Goal: Information Seeking & Learning: Learn about a topic

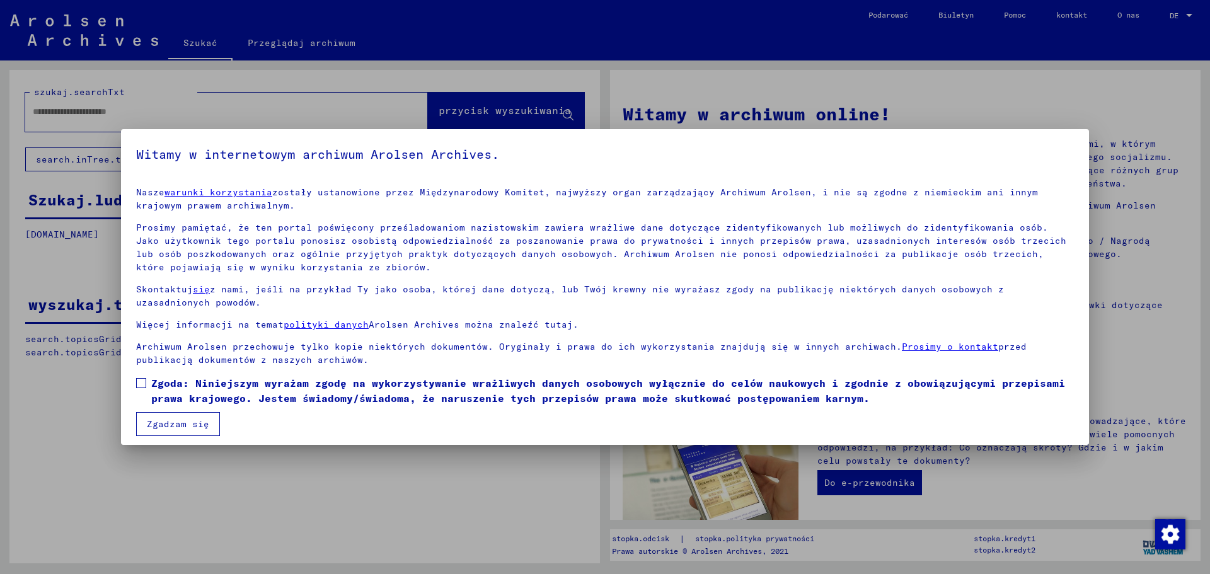
click at [142, 379] on span at bounding box center [141, 383] width 10 height 10
click at [186, 425] on font "Zgadzam się" at bounding box center [178, 424] width 62 height 11
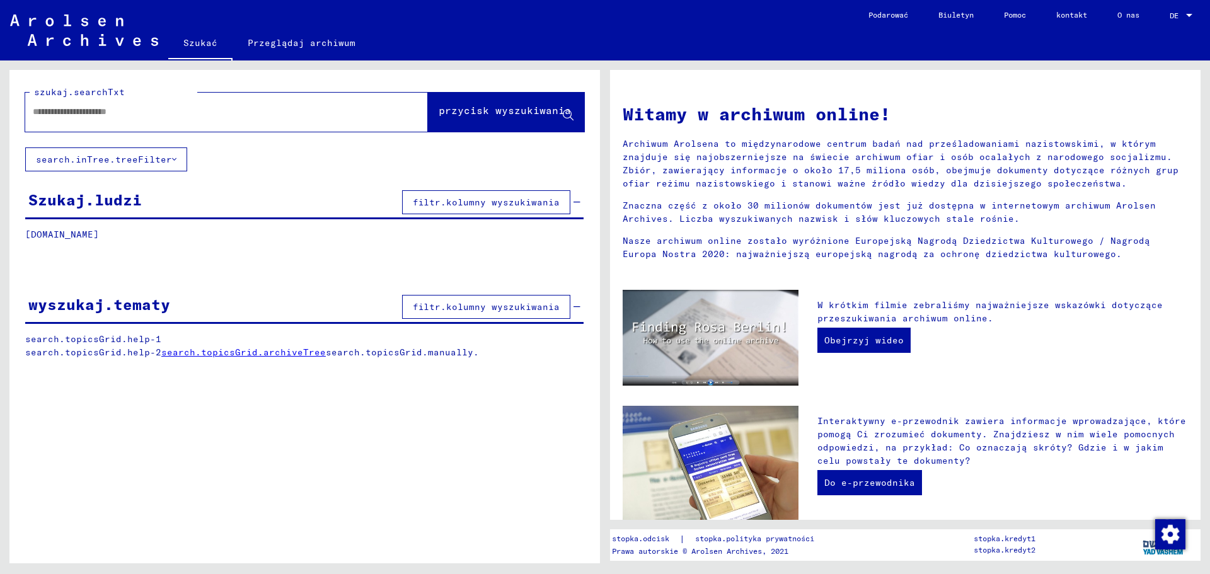
click at [88, 107] on input "text" at bounding box center [211, 111] width 357 height 13
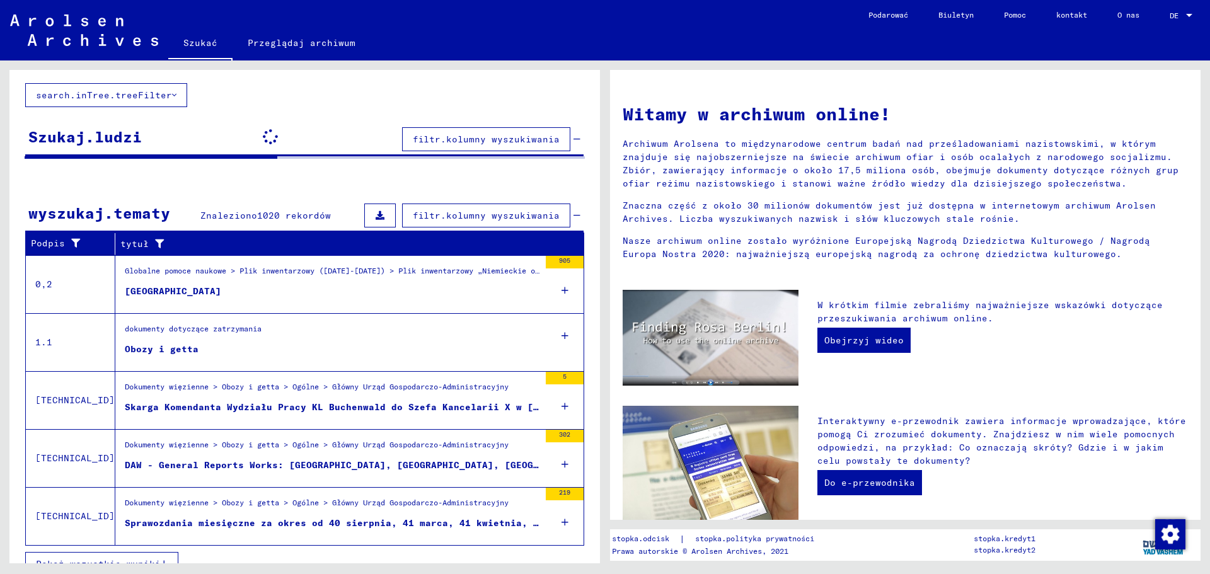
scroll to position [84, 0]
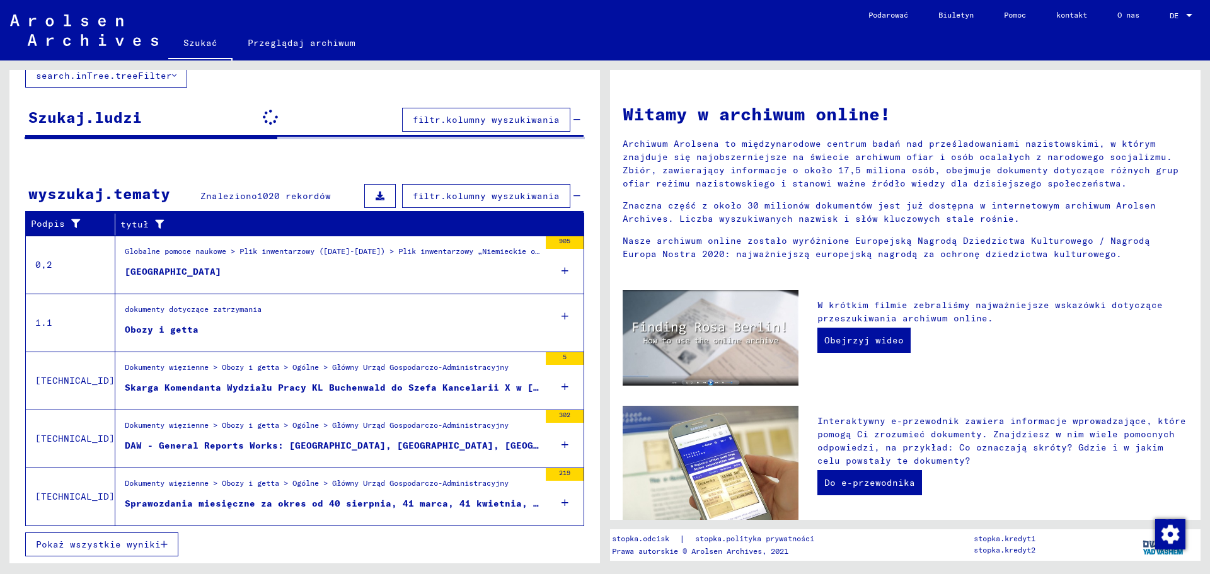
click at [562, 318] on icon at bounding box center [565, 316] width 7 height 44
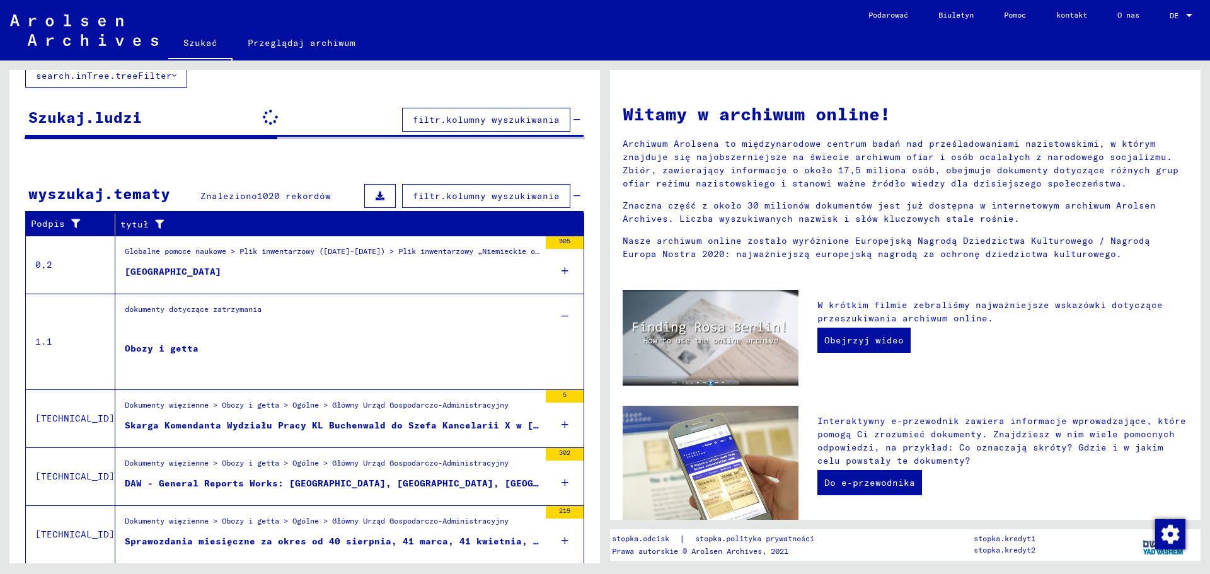
scroll to position [122, 0]
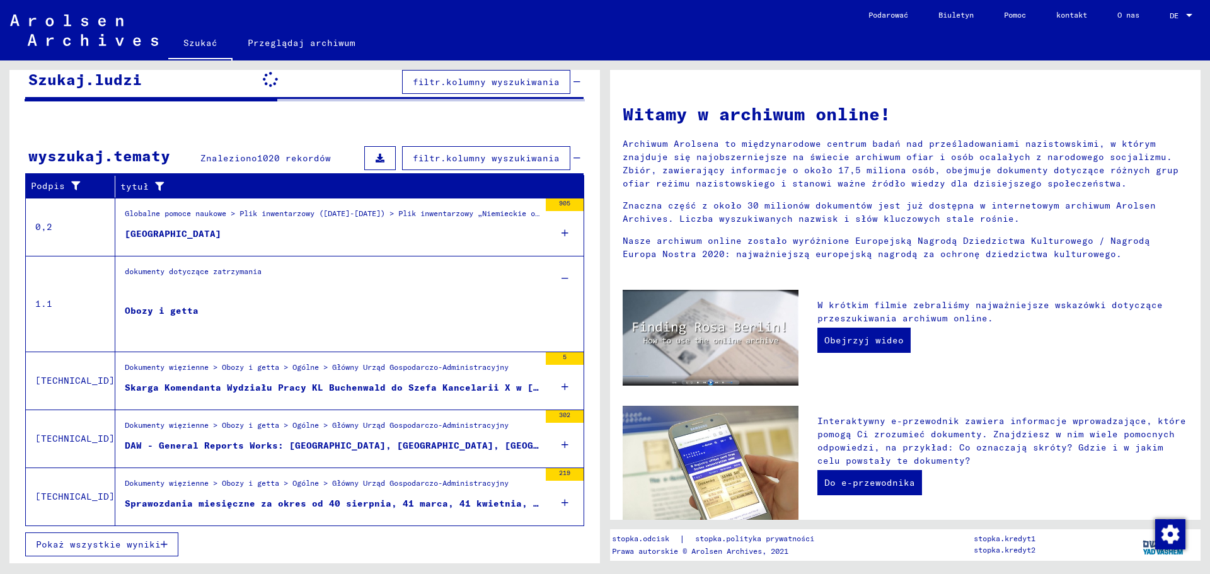
click at [391, 266] on div "dokumenty dotyczące zatrzymania Obozy i getta" at bounding box center [332, 266] width 415 height 0
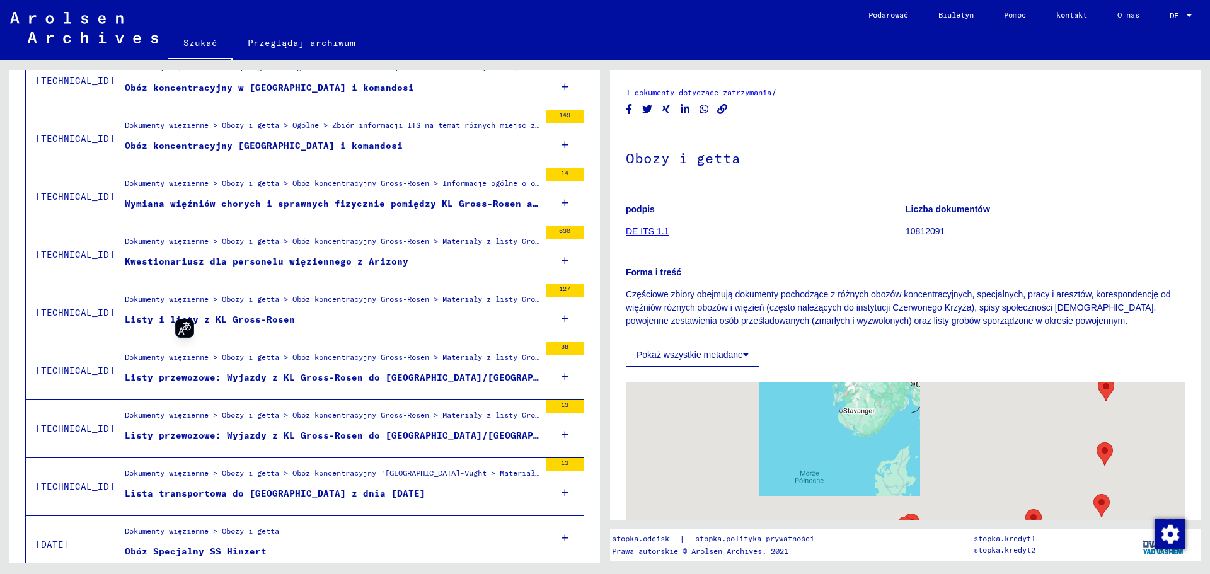
scroll to position [1314, 0]
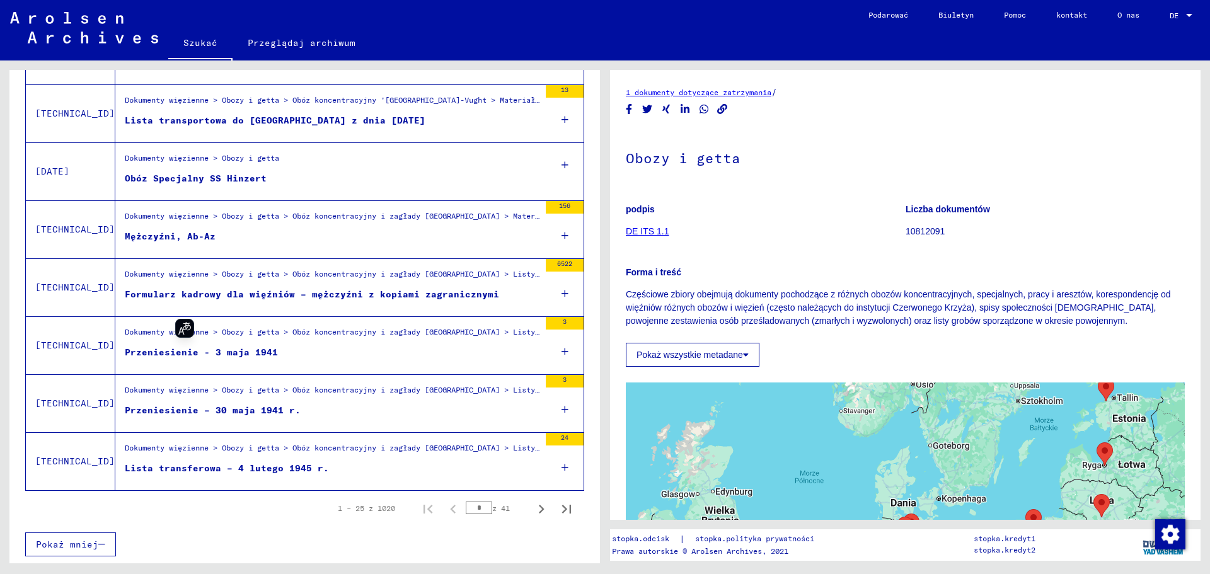
click at [300, 463] on font "Lista transferowa – 4 lutego 1945 r." at bounding box center [227, 468] width 204 height 11
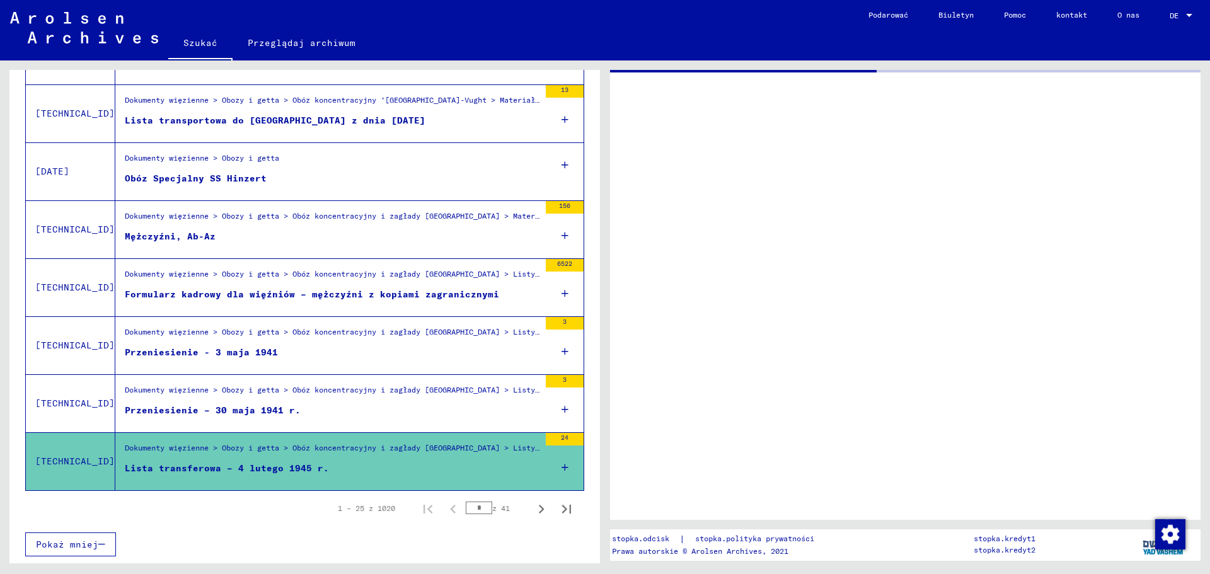
scroll to position [1313, 0]
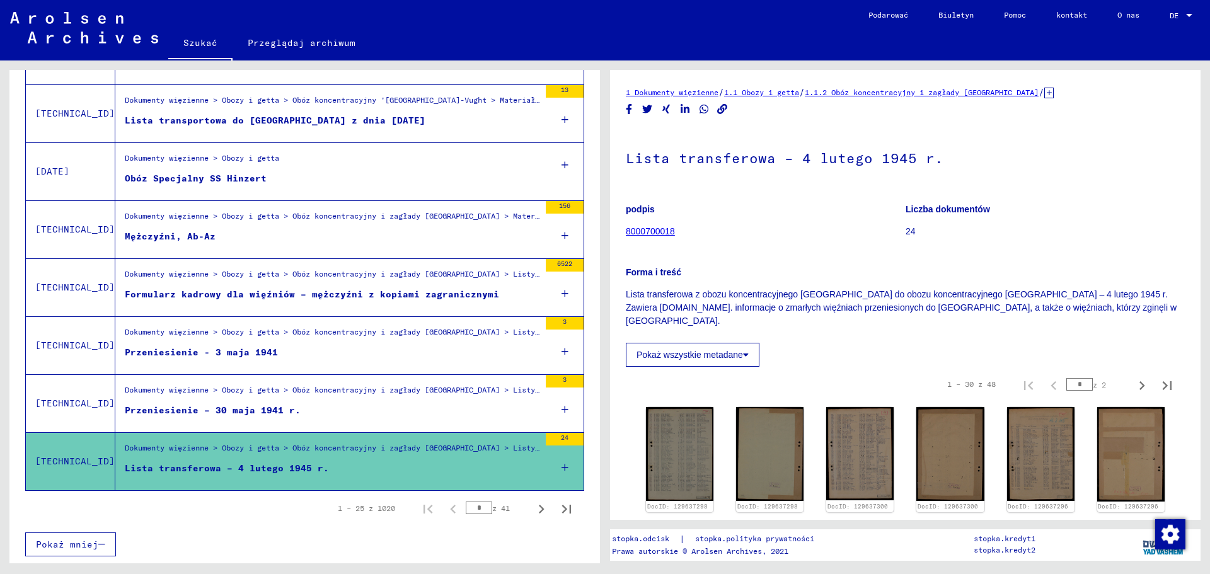
click at [559, 466] on div "24" at bounding box center [565, 461] width 38 height 57
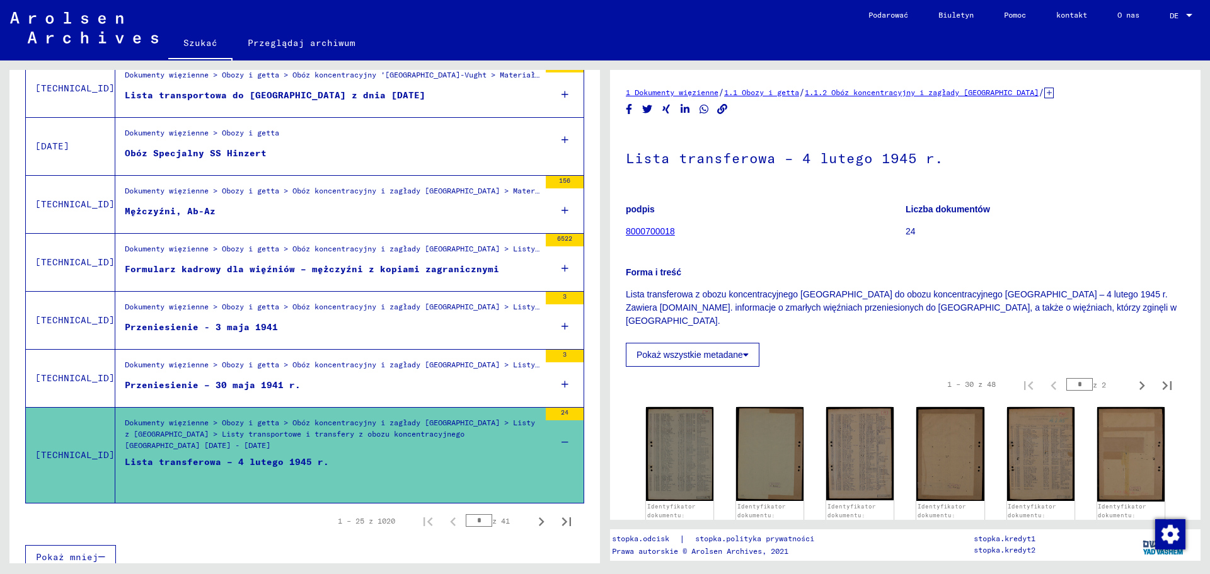
scroll to position [1351, 0]
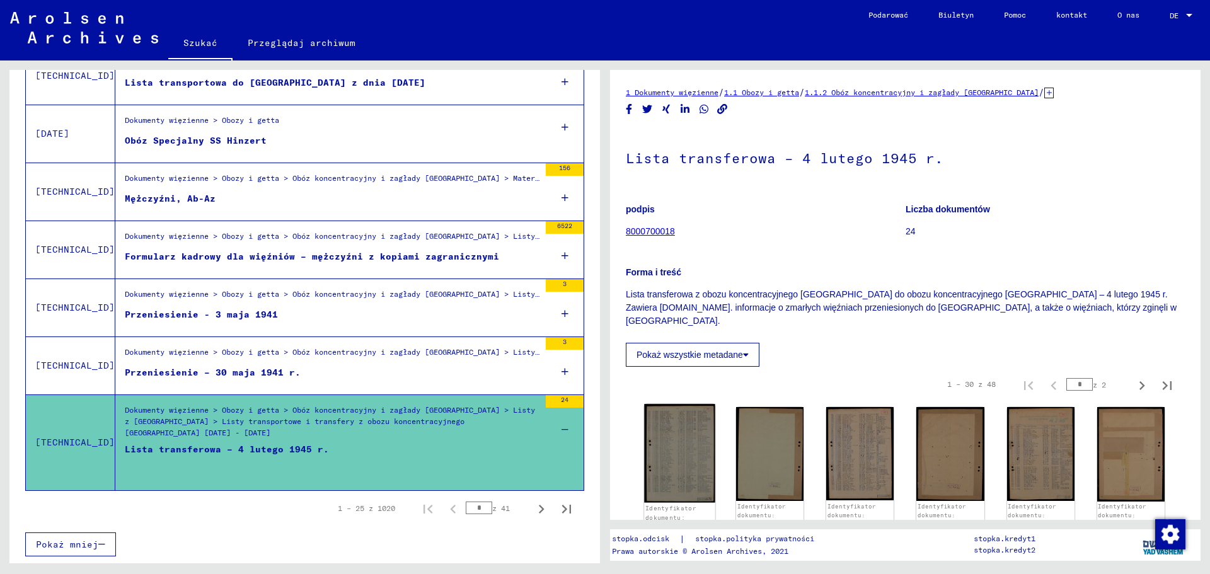
click at [685, 437] on img at bounding box center [679, 453] width 71 height 99
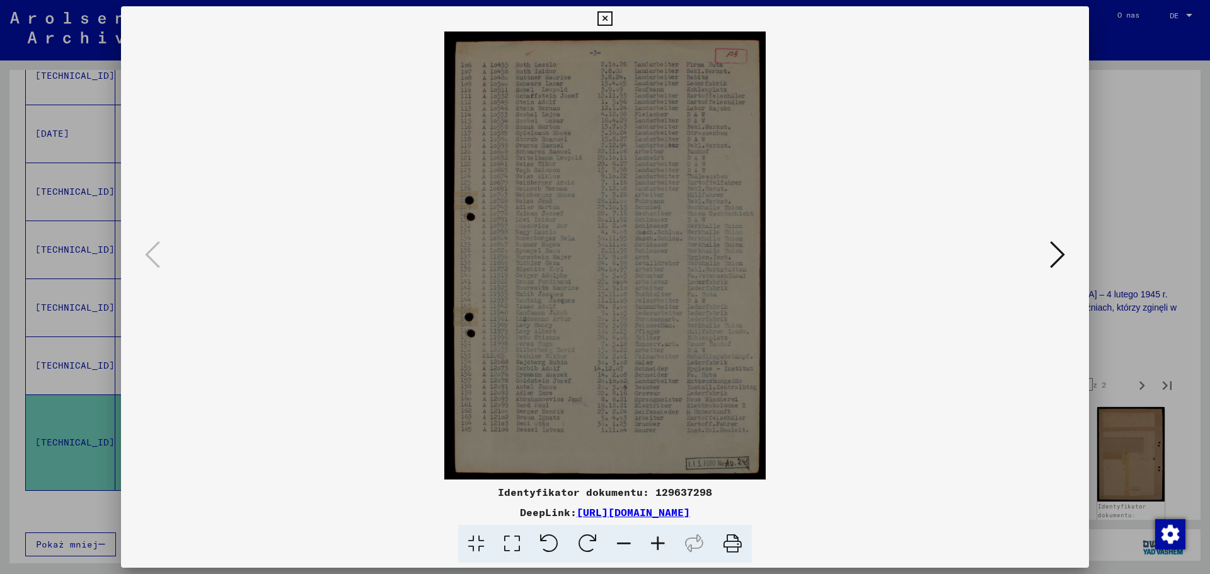
click at [586, 126] on img at bounding box center [605, 256] width 882 height 448
click at [658, 544] on icon at bounding box center [658, 544] width 34 height 38
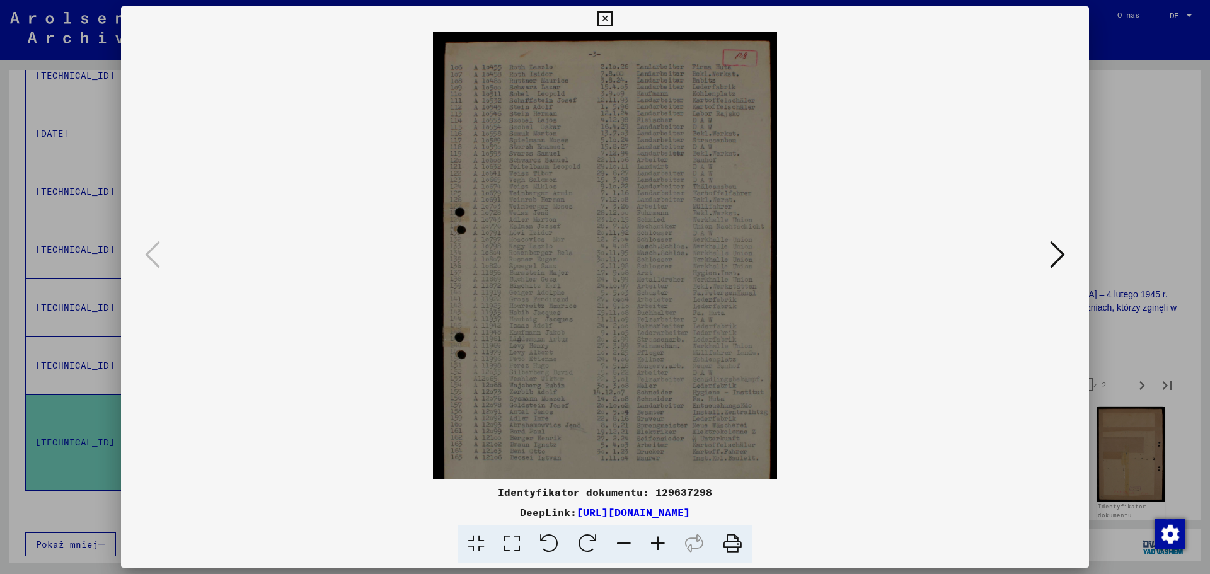
click at [658, 544] on icon at bounding box center [658, 544] width 34 height 38
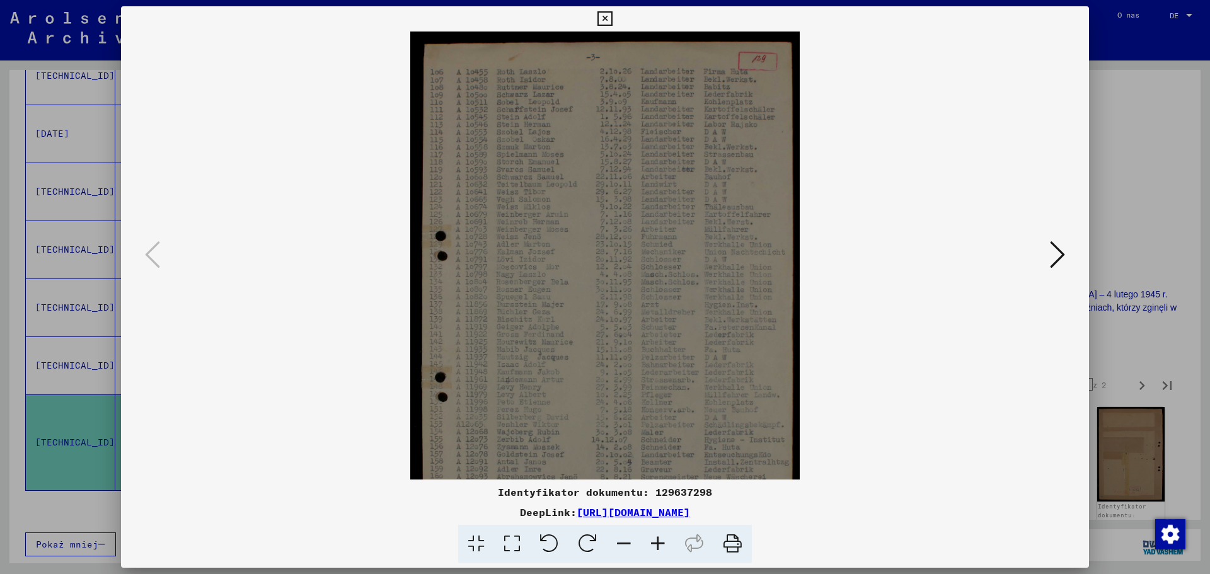
click at [658, 544] on icon at bounding box center [658, 544] width 34 height 38
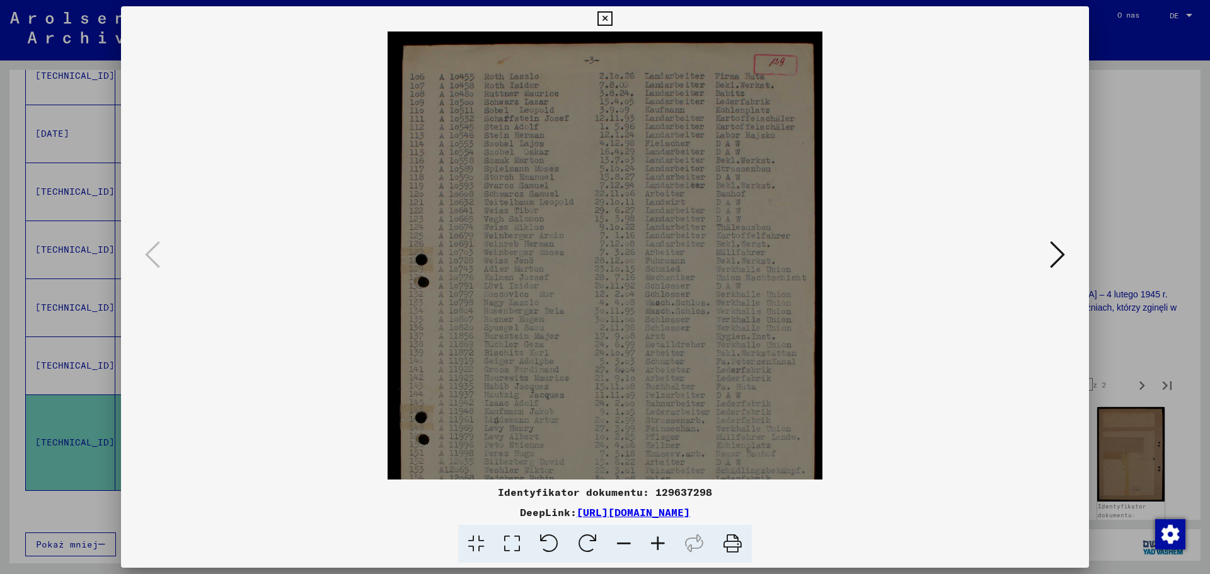
click at [658, 544] on icon at bounding box center [658, 544] width 34 height 38
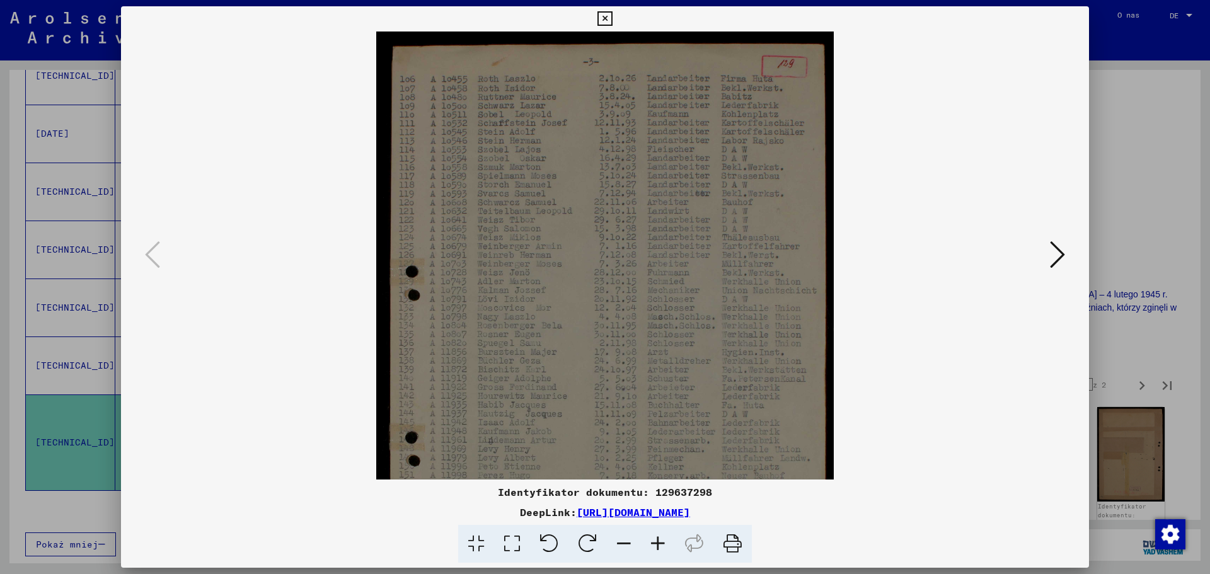
click at [658, 544] on icon at bounding box center [658, 544] width 34 height 38
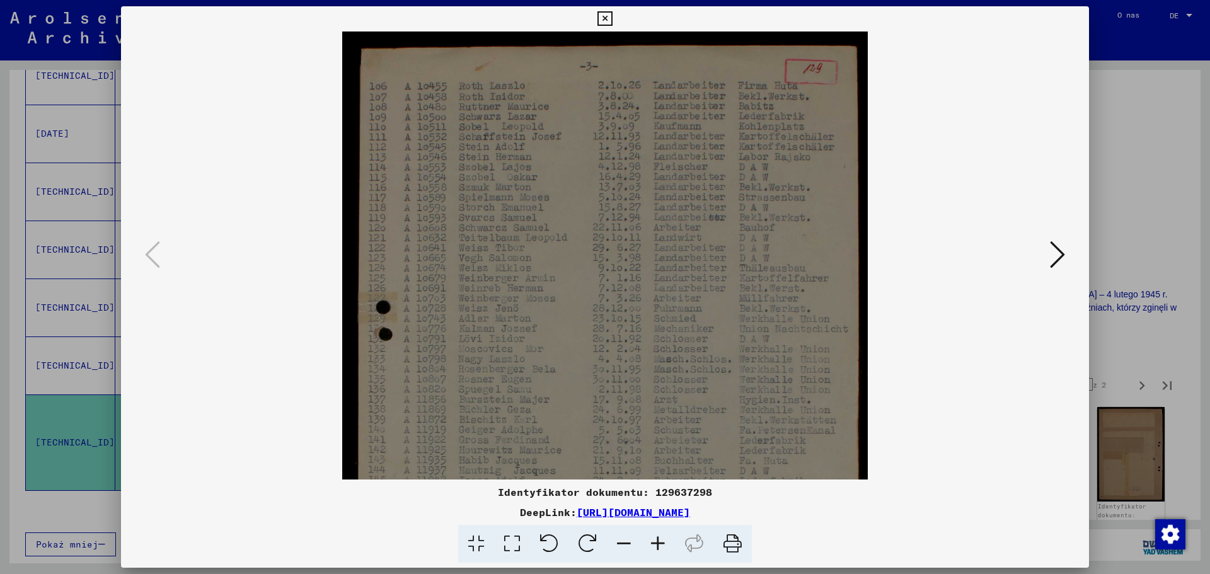
click at [658, 544] on icon at bounding box center [658, 544] width 34 height 38
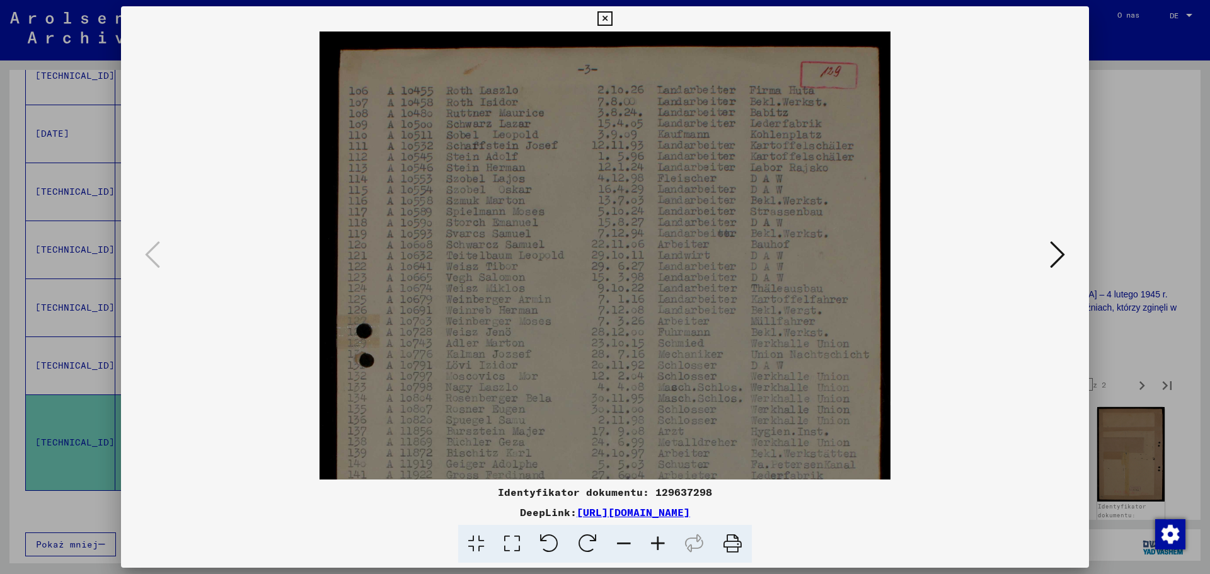
click at [658, 544] on icon at bounding box center [658, 544] width 34 height 38
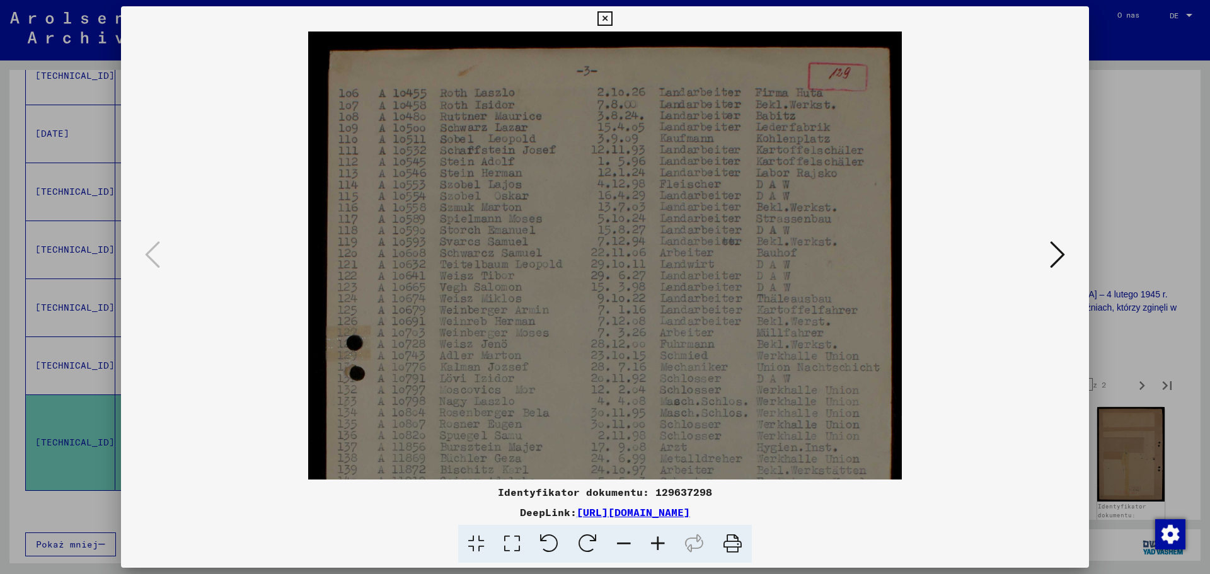
click at [658, 544] on icon at bounding box center [658, 544] width 34 height 38
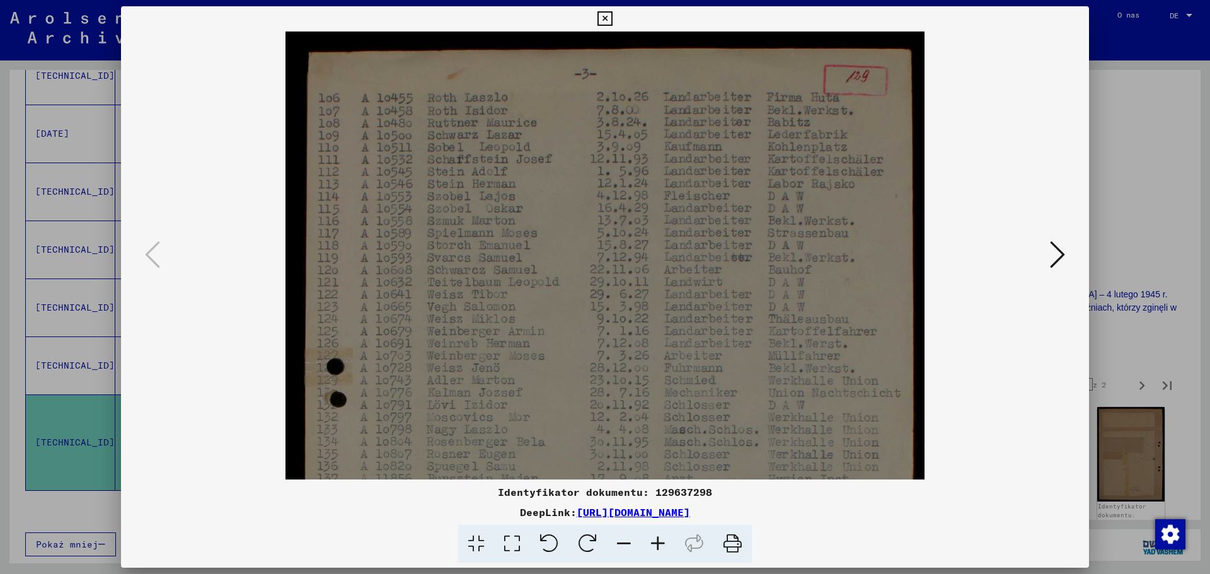
click at [658, 544] on icon at bounding box center [658, 544] width 34 height 38
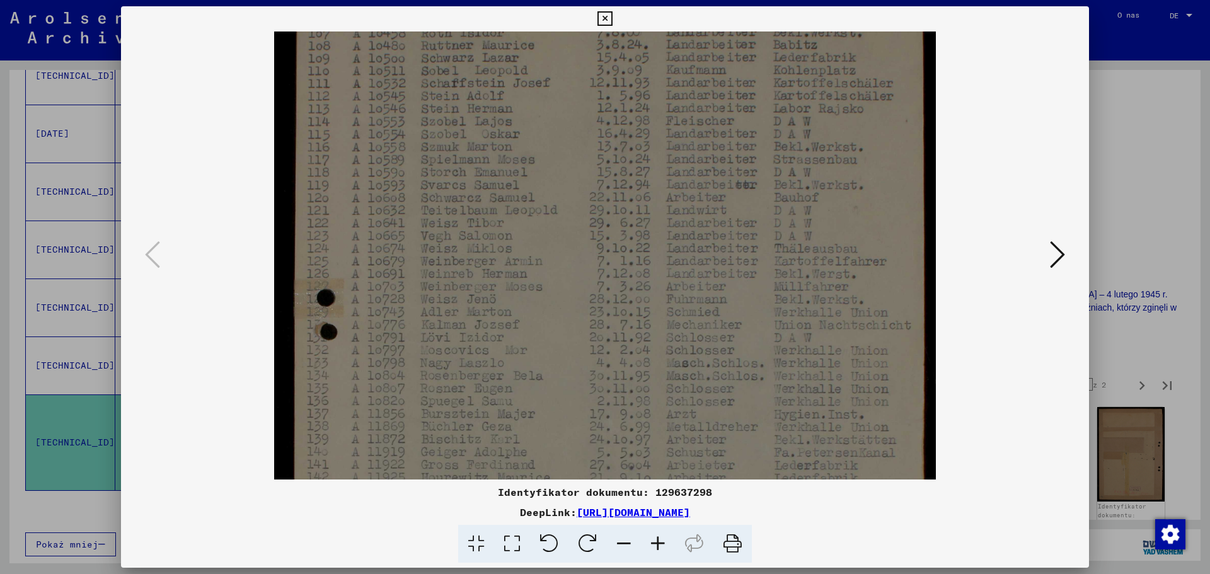
scroll to position [33, 0]
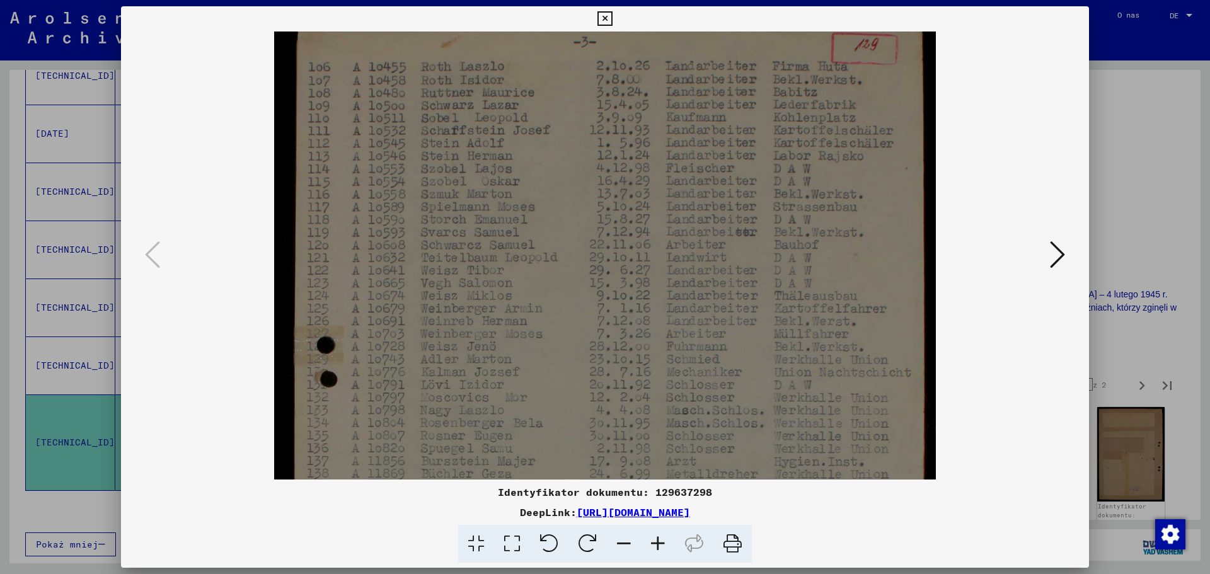
drag, startPoint x: 550, startPoint y: 359, endPoint x: 519, endPoint y: 158, distance: 203.5
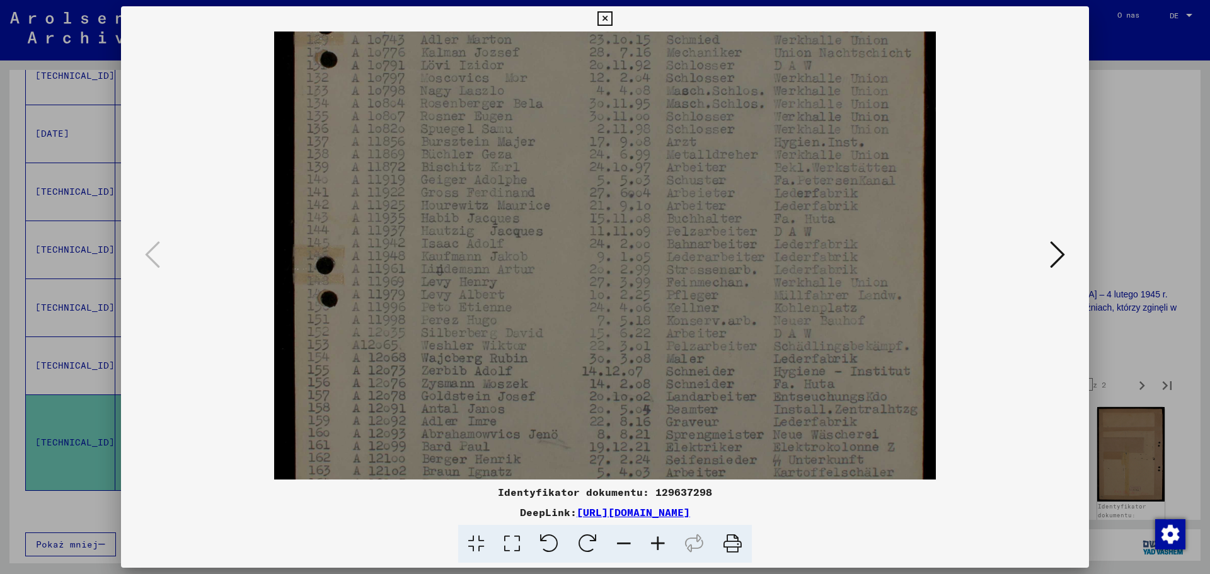
scroll to position [443, 0]
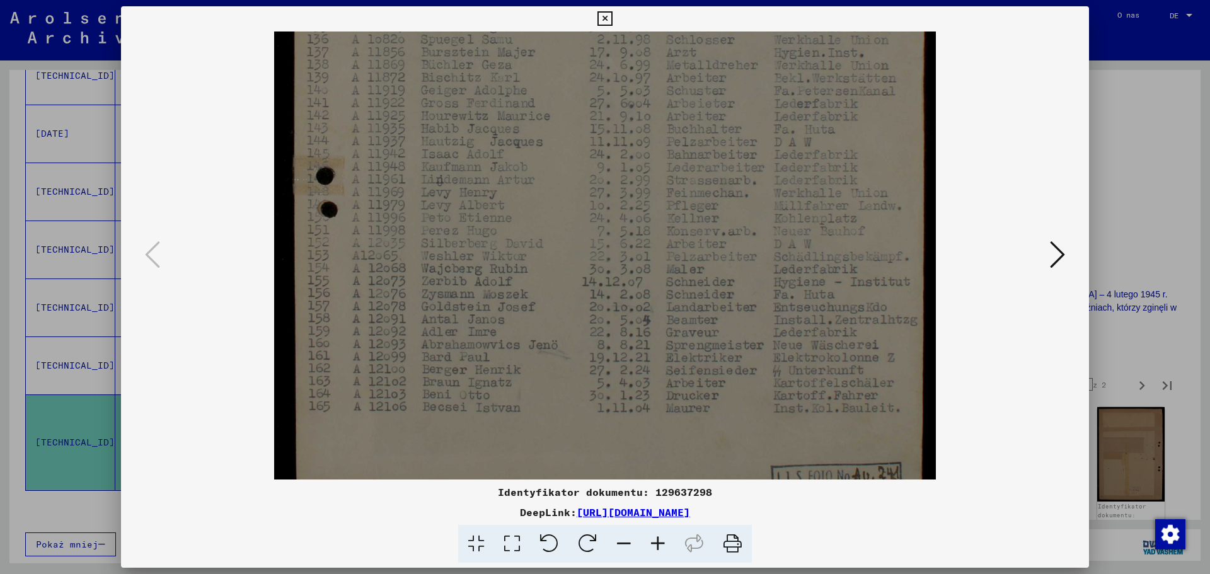
drag, startPoint x: 519, startPoint y: 158, endPoint x: 495, endPoint y: 141, distance: 28.9
drag, startPoint x: 495, startPoint y: 141, endPoint x: 449, endPoint y: 262, distance: 130.1
click at [449, 262] on img at bounding box center [605, 49] width 662 height 921
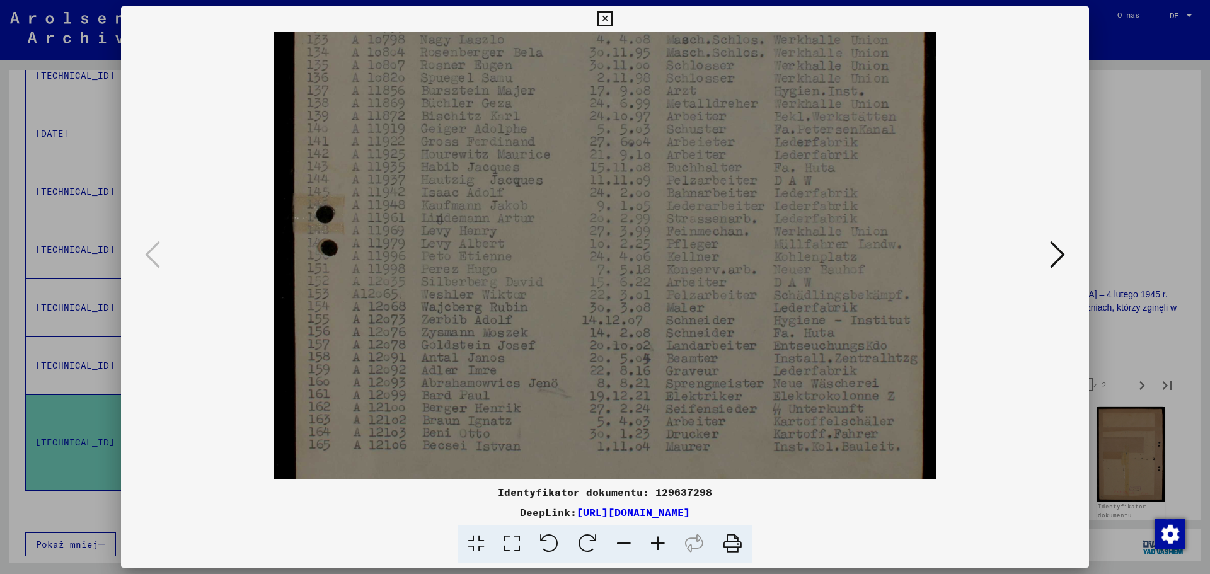
scroll to position [246, 0]
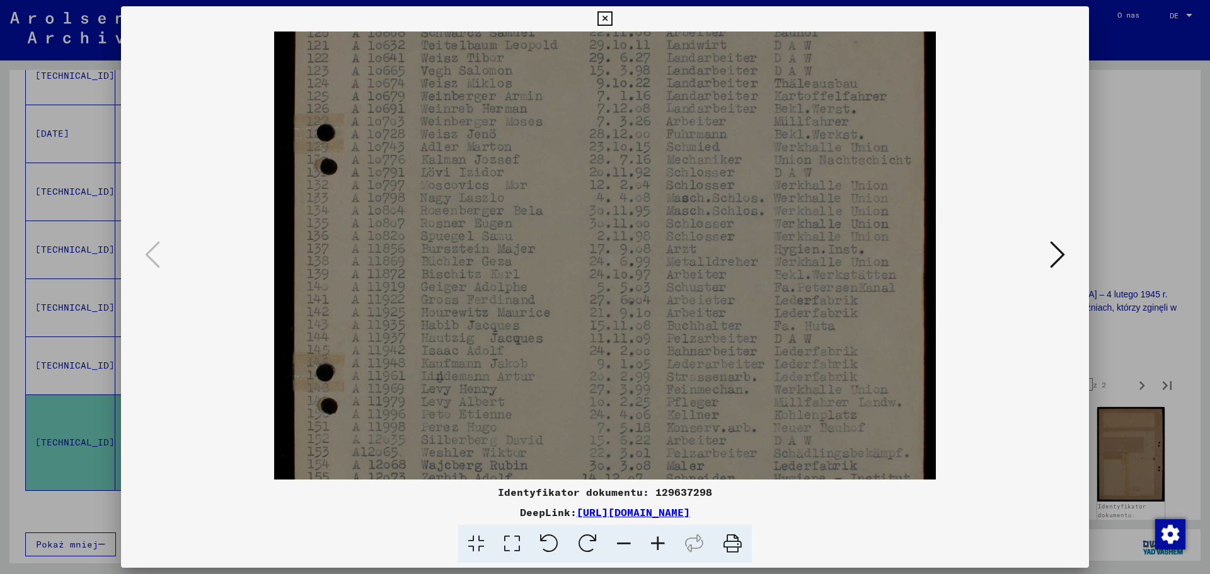
drag, startPoint x: 703, startPoint y: 162, endPoint x: 696, endPoint y: 327, distance: 165.3
click at [696, 327] on img at bounding box center [605, 246] width 662 height 921
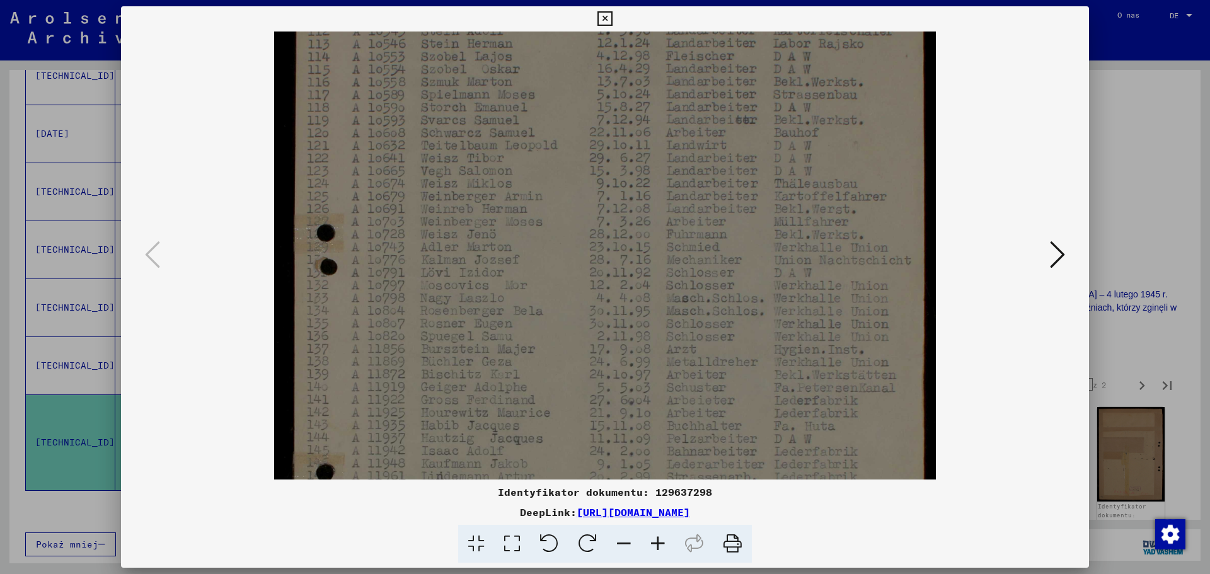
click at [691, 301] on img at bounding box center [605, 346] width 662 height 921
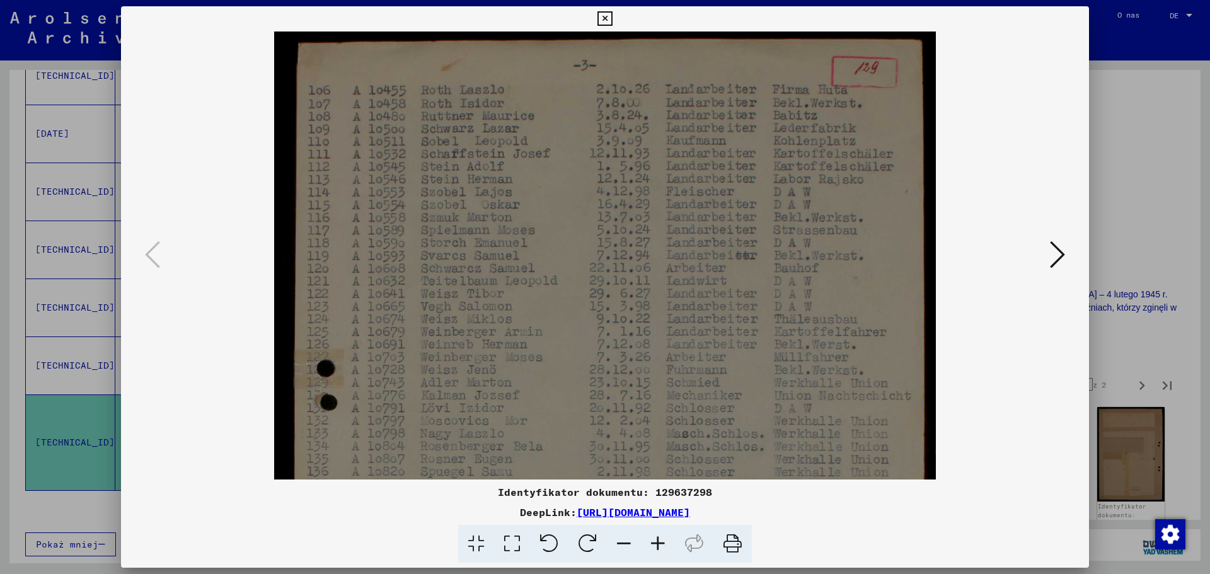
drag, startPoint x: 712, startPoint y: 181, endPoint x: 712, endPoint y: 316, distance: 135.5
click at [712, 316] on img at bounding box center [605, 481] width 662 height 921
click at [606, 18] on icon at bounding box center [605, 18] width 14 height 15
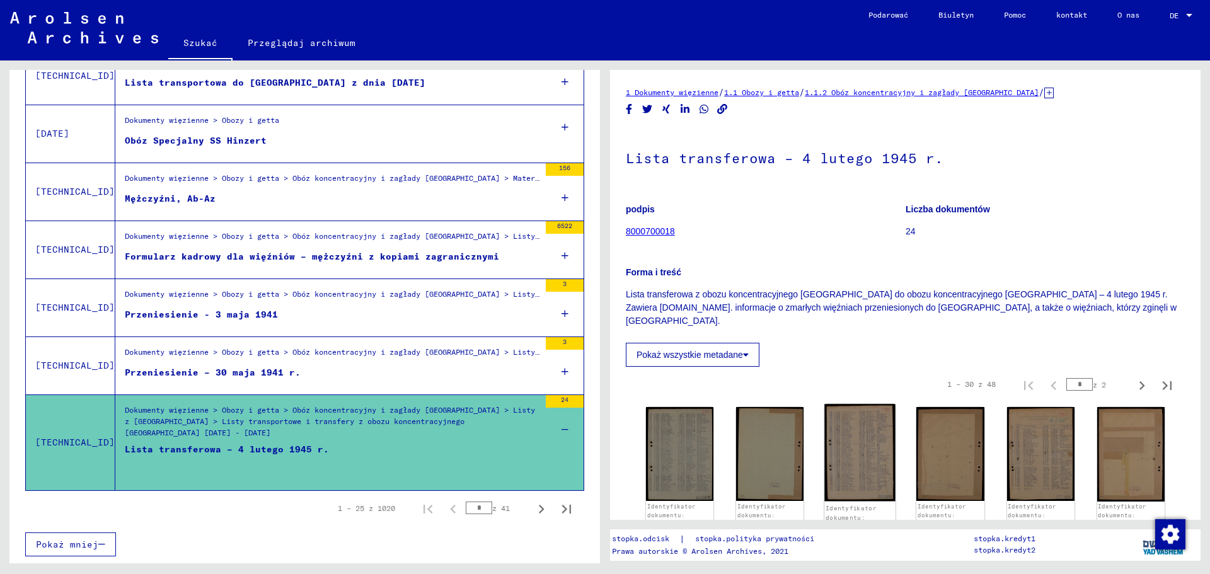
click at [869, 449] on img at bounding box center [860, 453] width 71 height 98
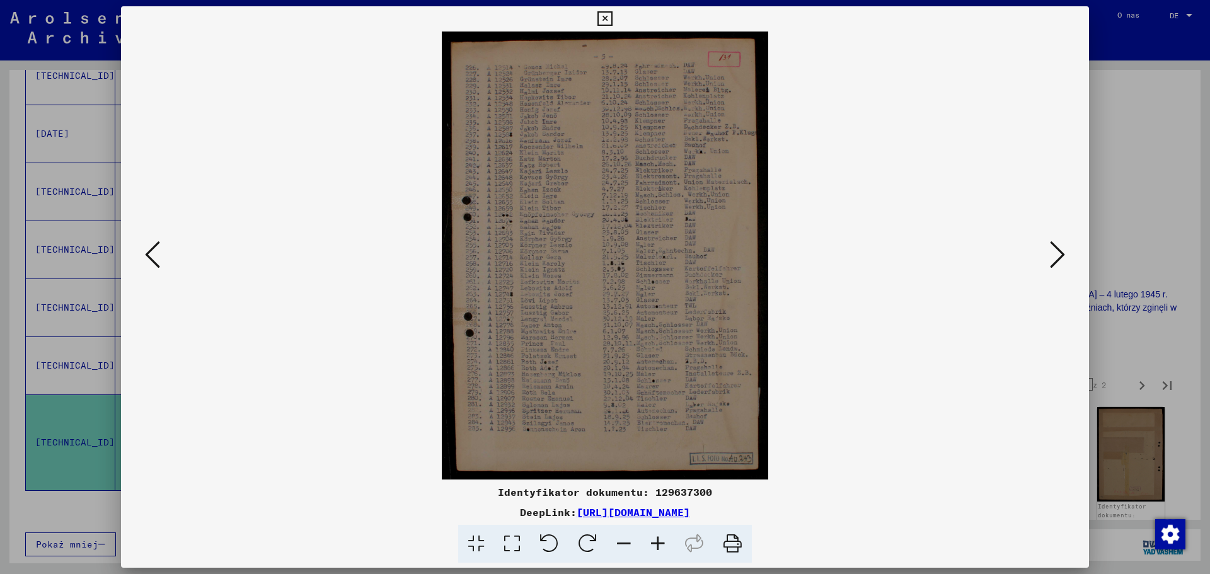
click at [657, 543] on icon at bounding box center [658, 544] width 34 height 38
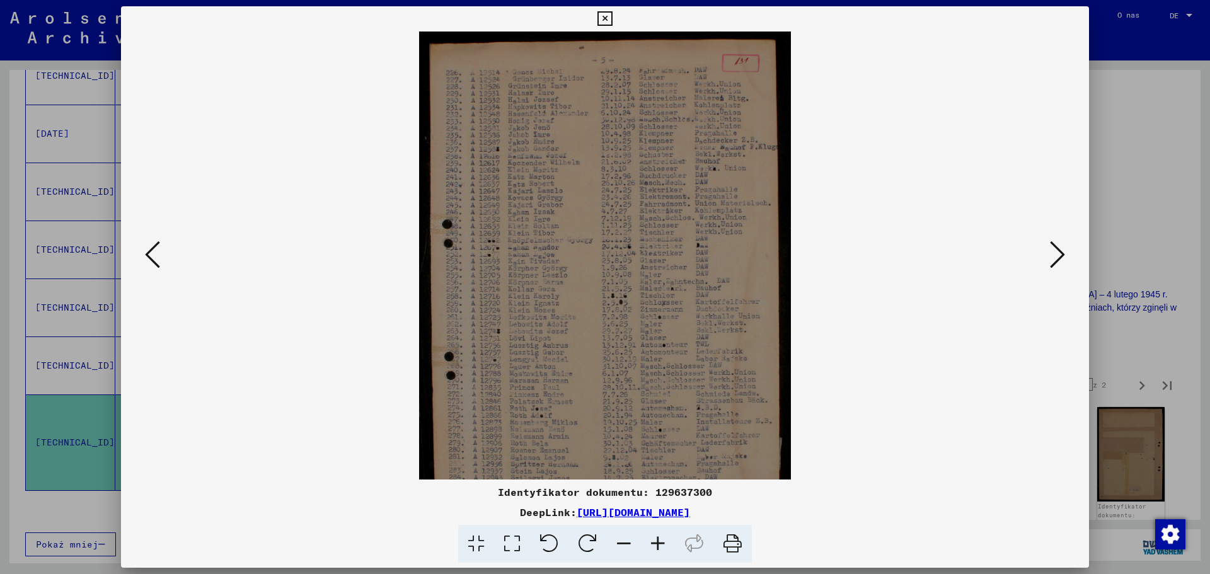
click at [657, 543] on icon at bounding box center [658, 544] width 34 height 38
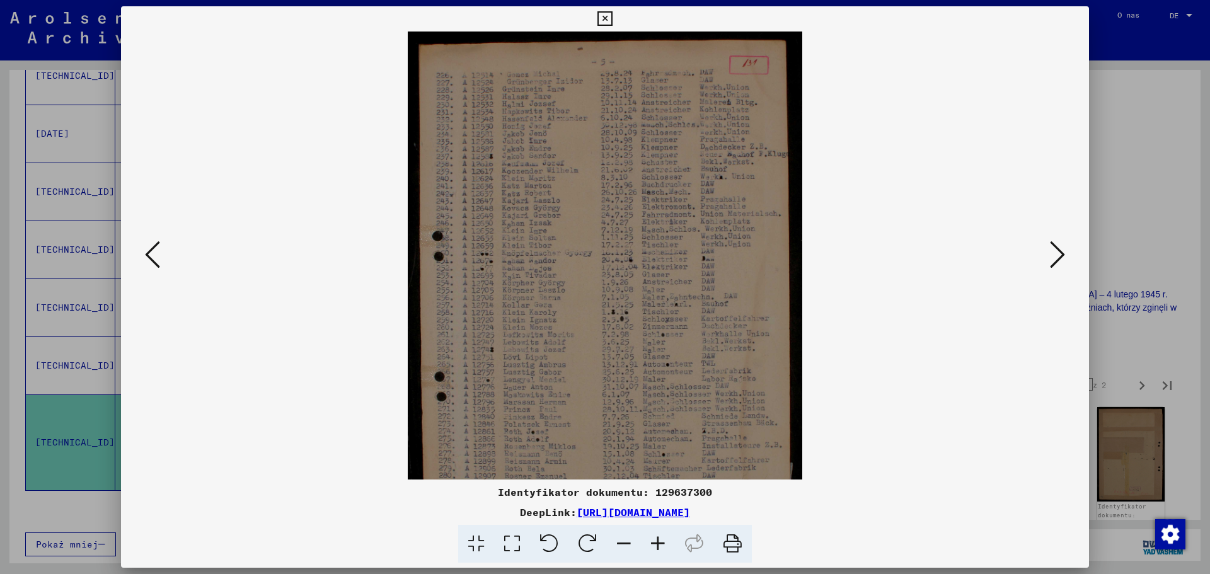
click at [657, 543] on icon at bounding box center [658, 544] width 34 height 38
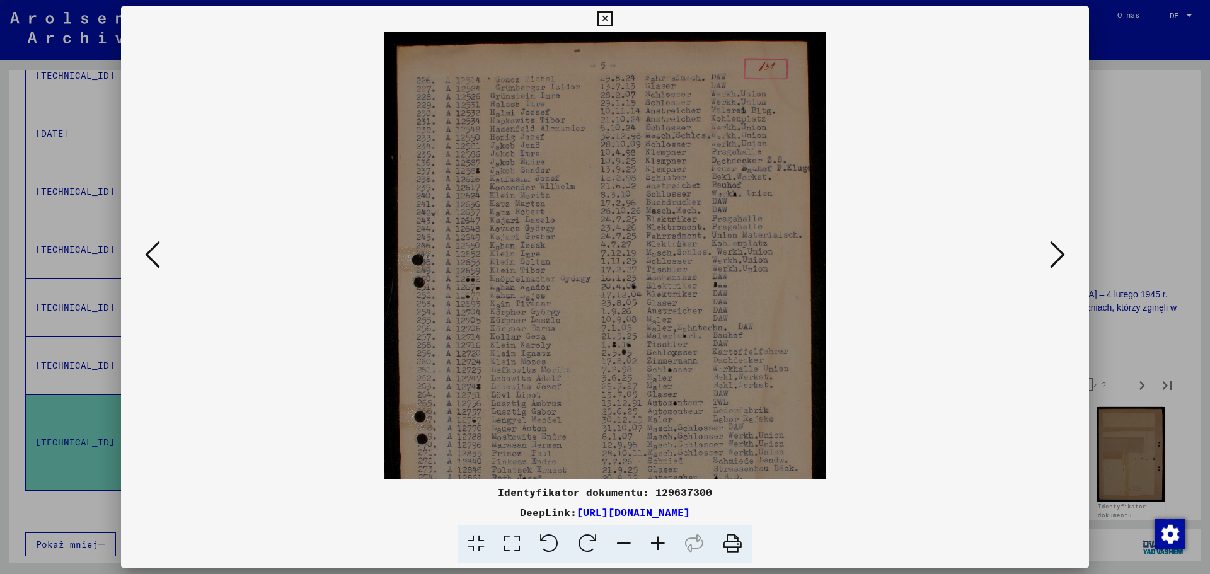
click at [657, 543] on icon at bounding box center [658, 544] width 34 height 38
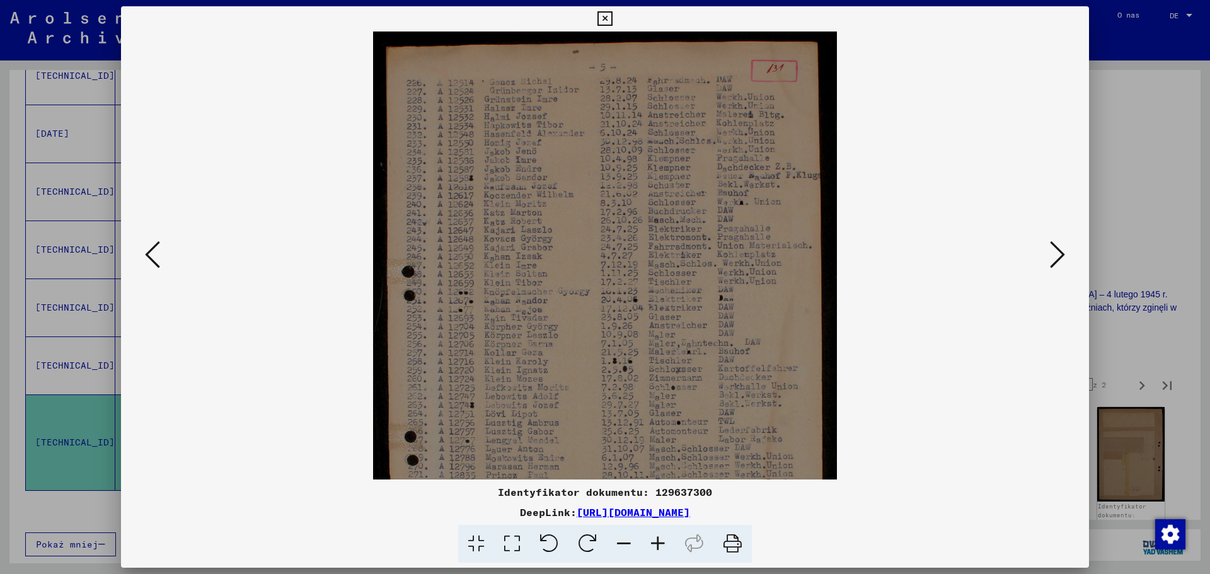
click at [657, 543] on icon at bounding box center [658, 544] width 34 height 38
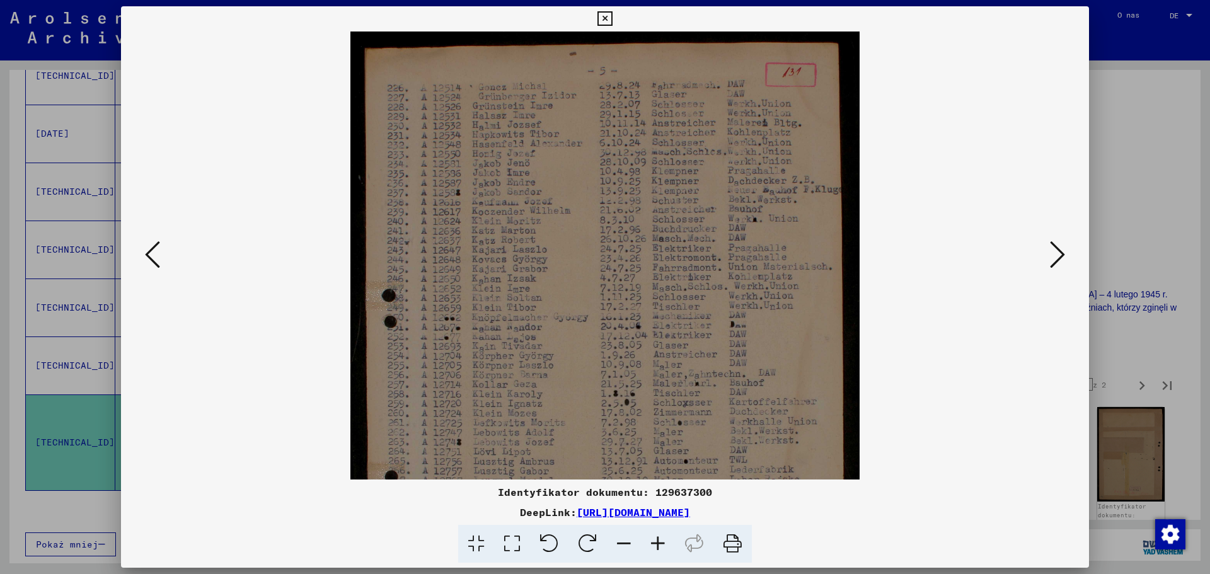
click at [657, 543] on icon at bounding box center [658, 544] width 34 height 38
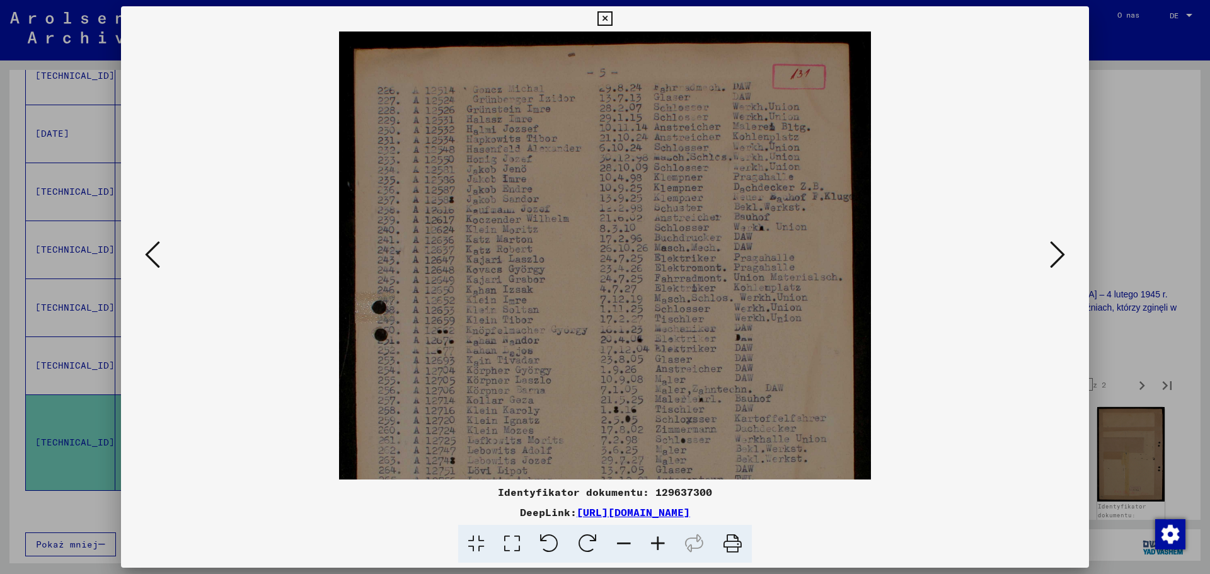
click at [657, 543] on icon at bounding box center [658, 544] width 34 height 38
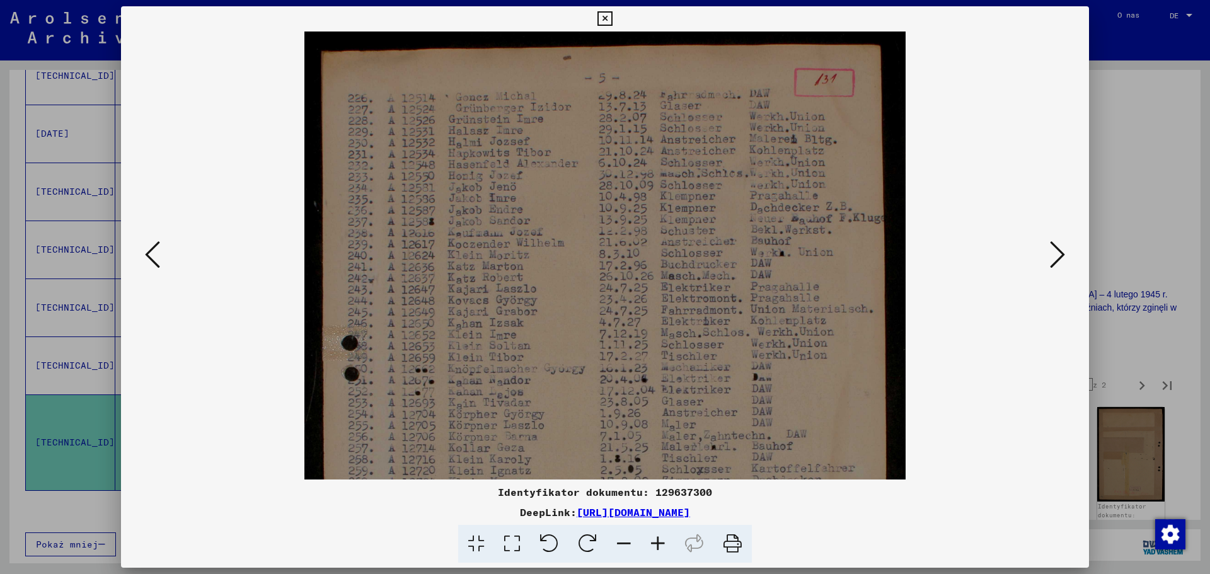
click at [657, 543] on icon at bounding box center [658, 544] width 34 height 38
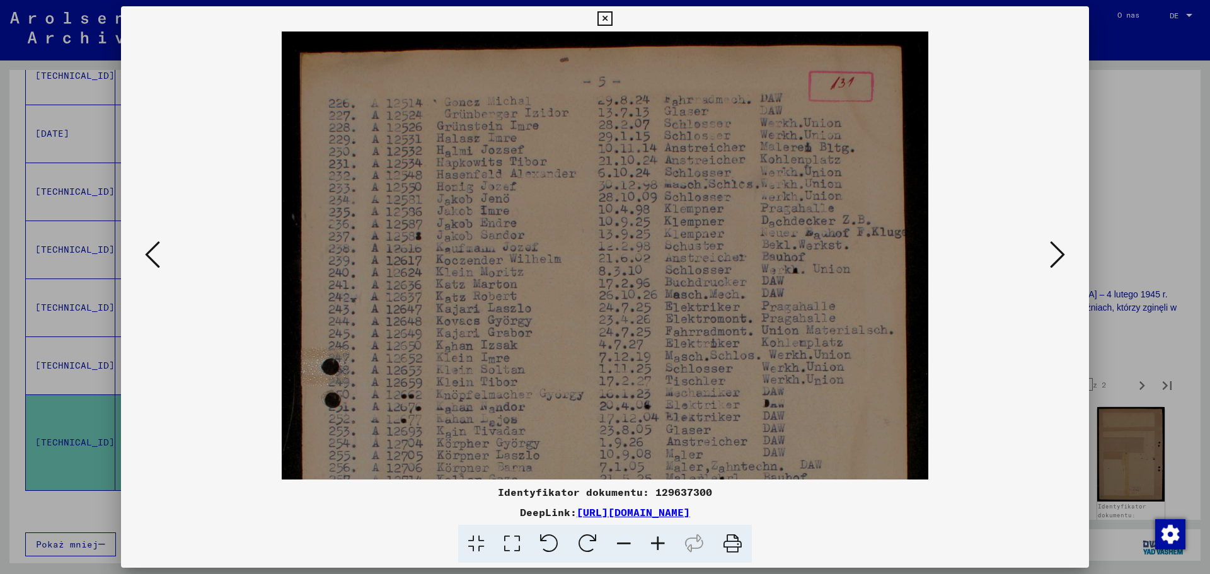
click at [657, 543] on icon at bounding box center [658, 544] width 34 height 38
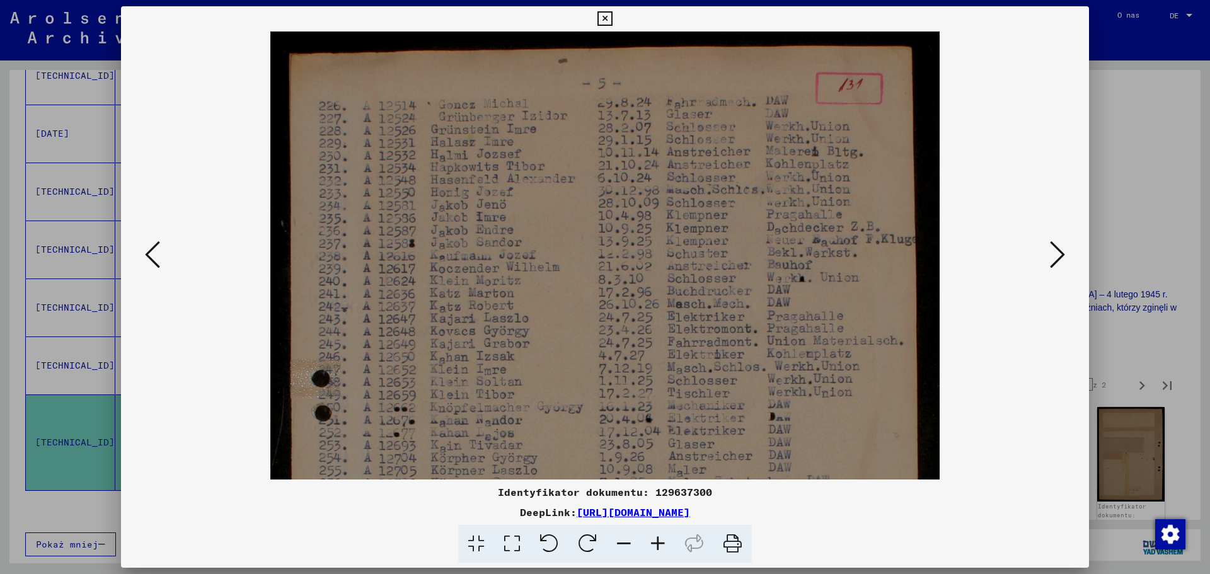
click at [657, 543] on icon at bounding box center [658, 544] width 34 height 38
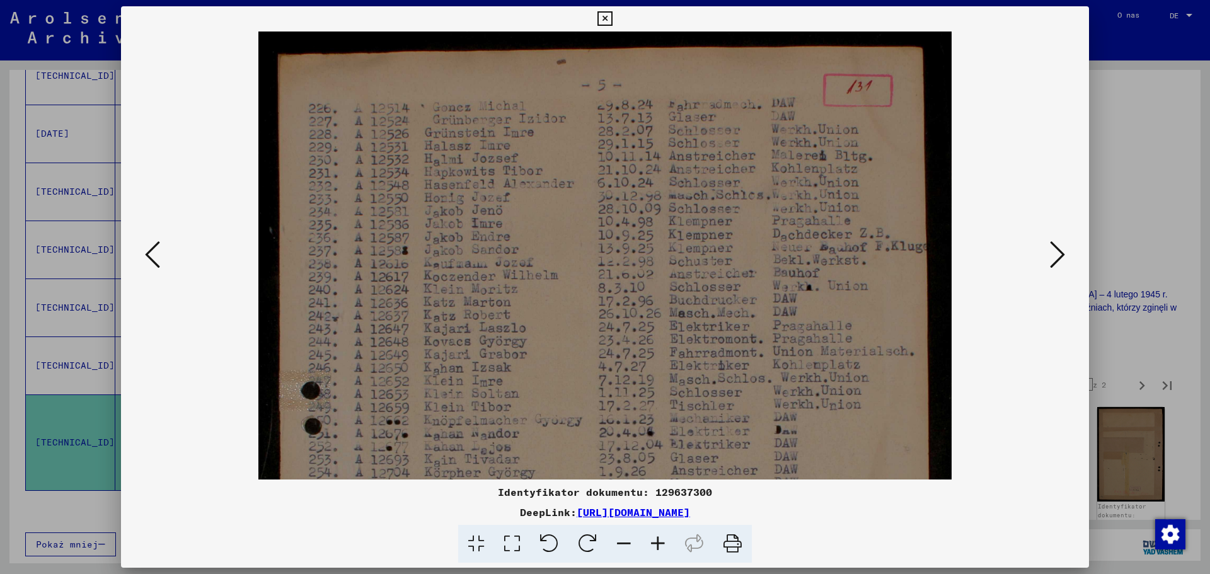
click at [657, 543] on icon at bounding box center [658, 544] width 34 height 38
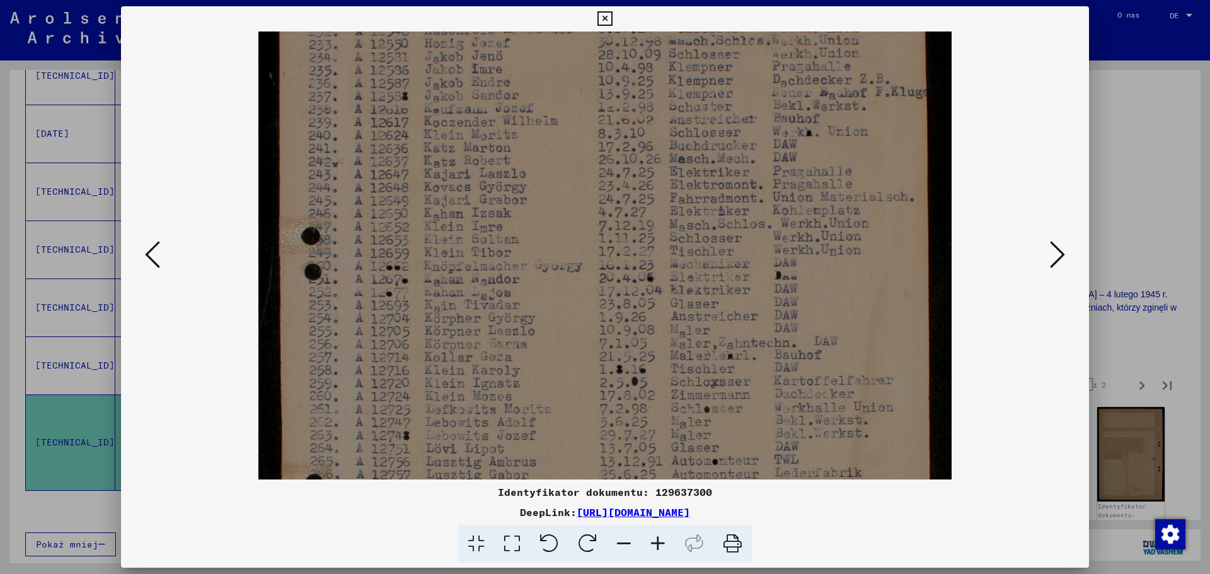
drag, startPoint x: 481, startPoint y: 386, endPoint x: 478, endPoint y: 176, distance: 209.3
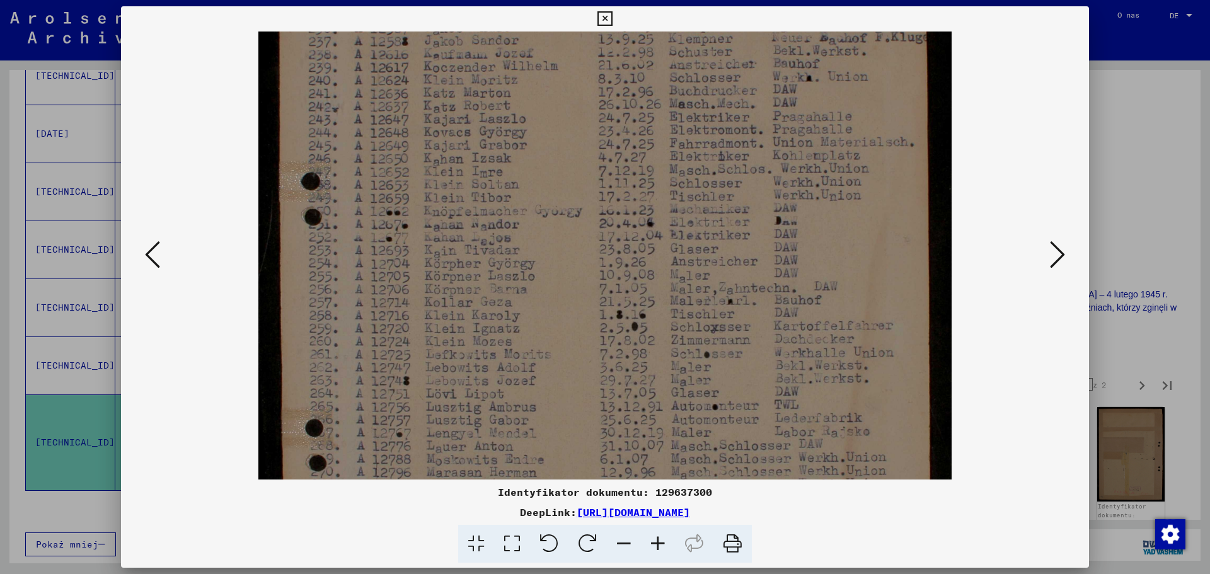
scroll to position [434, 0]
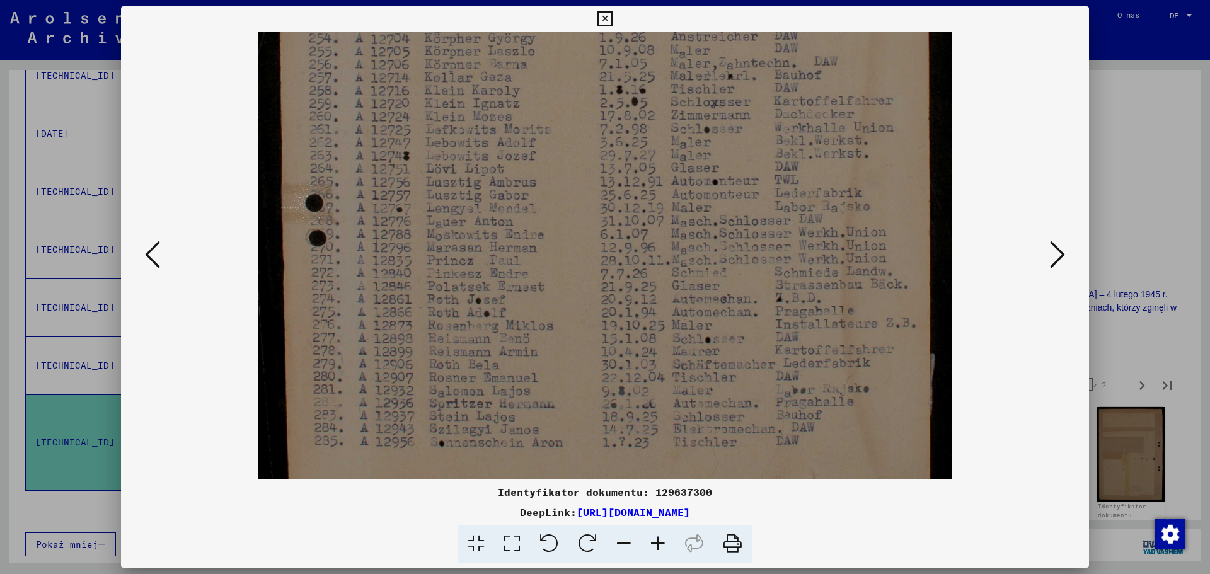
drag, startPoint x: 478, startPoint y: 176, endPoint x: 468, endPoint y: 379, distance: 203.2
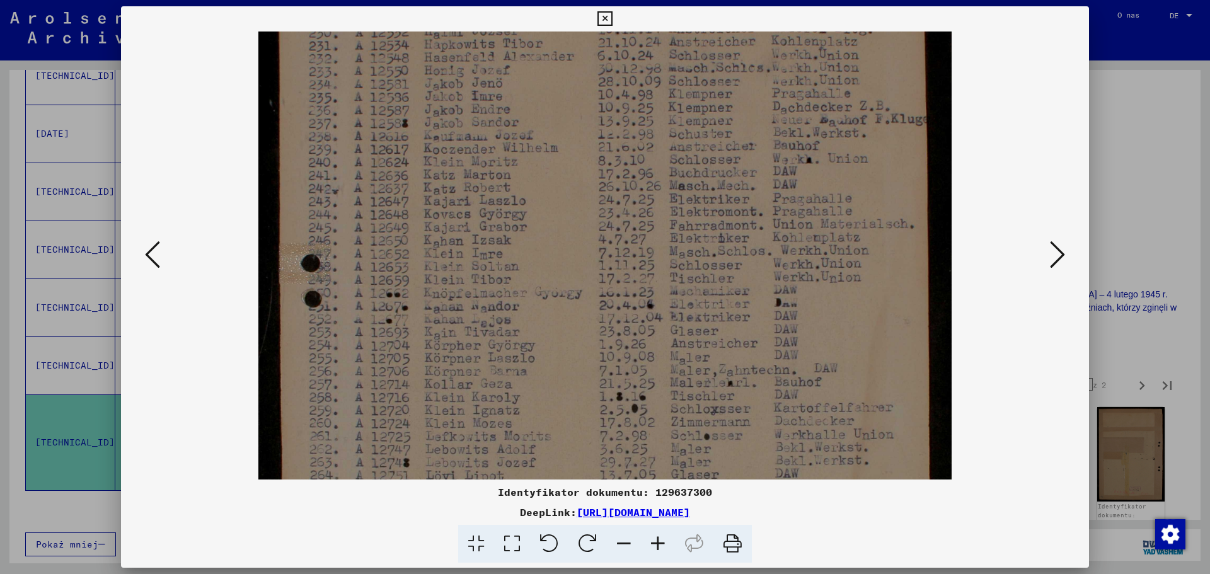
scroll to position [27, 0]
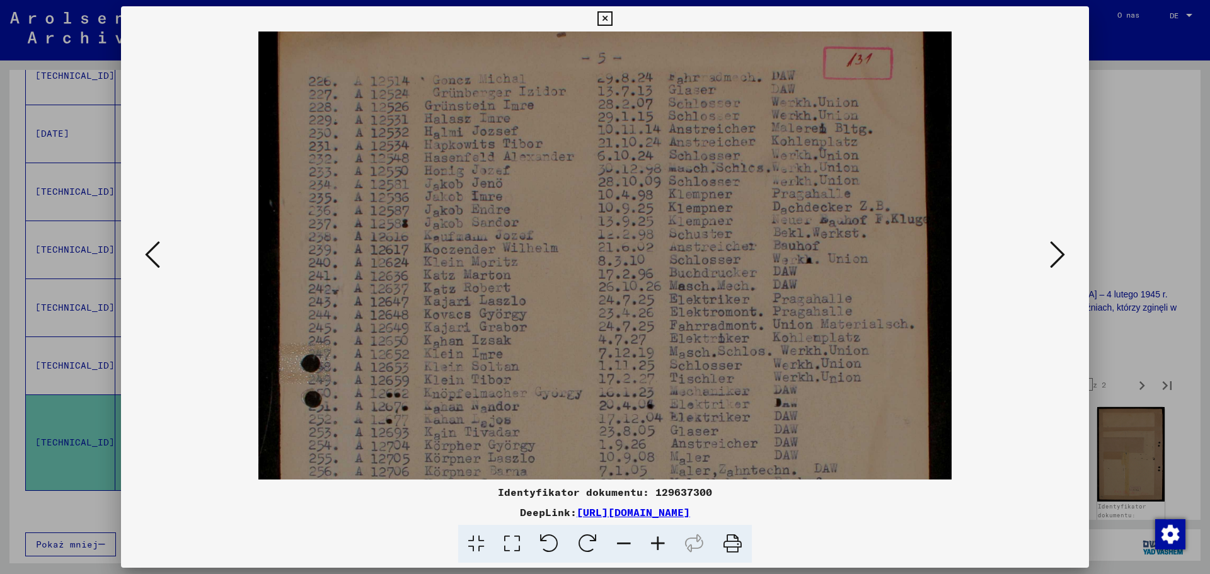
drag, startPoint x: 468, startPoint y: 379, endPoint x: 715, endPoint y: 357, distance: 248.1
drag, startPoint x: 724, startPoint y: 336, endPoint x: 601, endPoint y: 12, distance: 346.5
click at [601, 12] on button at bounding box center [605, 18] width 22 height 25
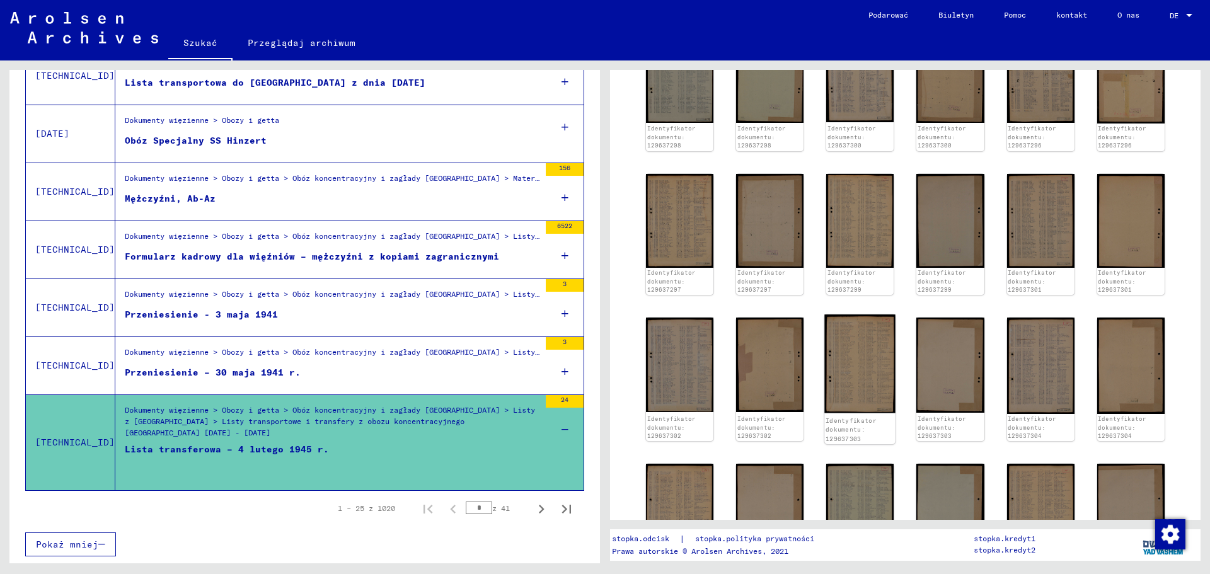
scroll to position [0, 0]
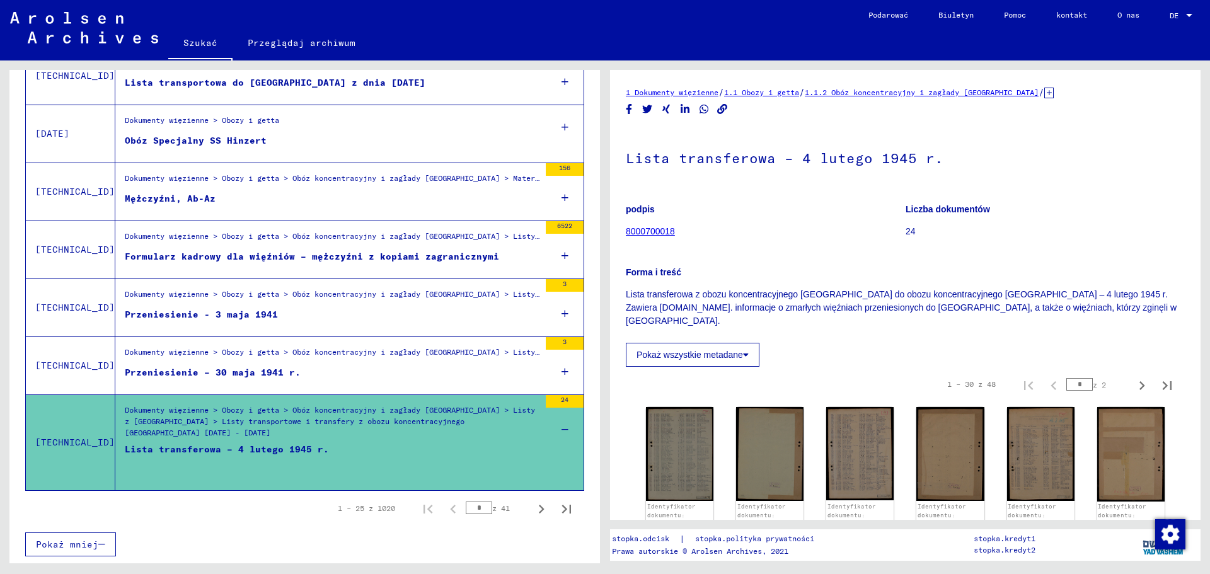
click at [357, 371] on figure "Przeniesienie – 30 maja 1941 r." at bounding box center [332, 375] width 415 height 19
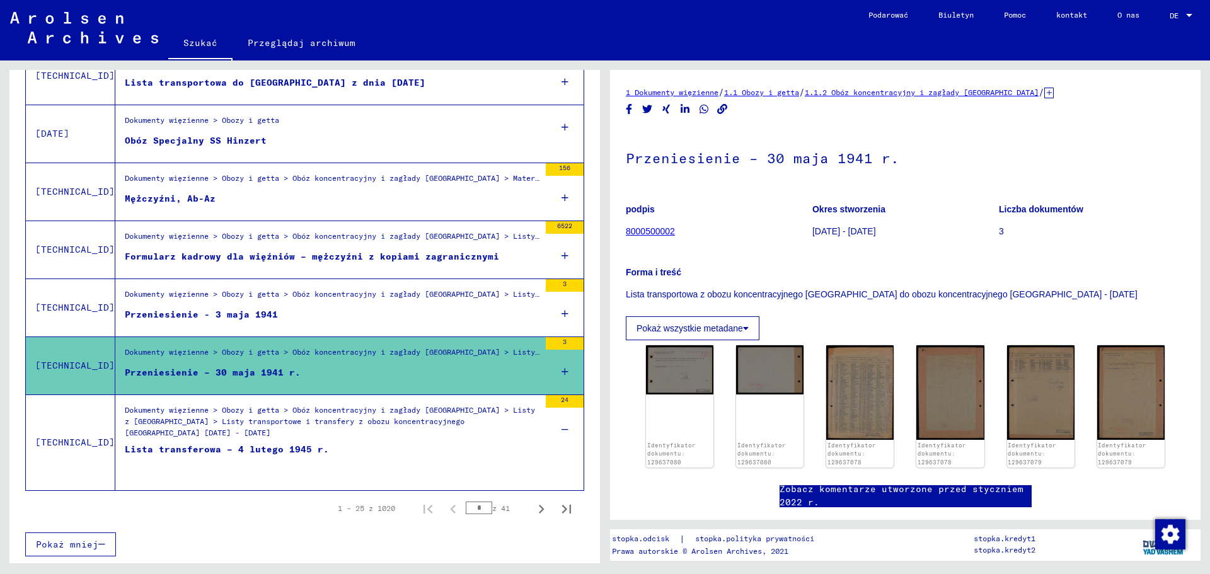
click at [368, 253] on font "Formularz kadrowy dla więźniów – mężczyźni z kopiami zagranicznymi" at bounding box center [312, 256] width 374 height 11
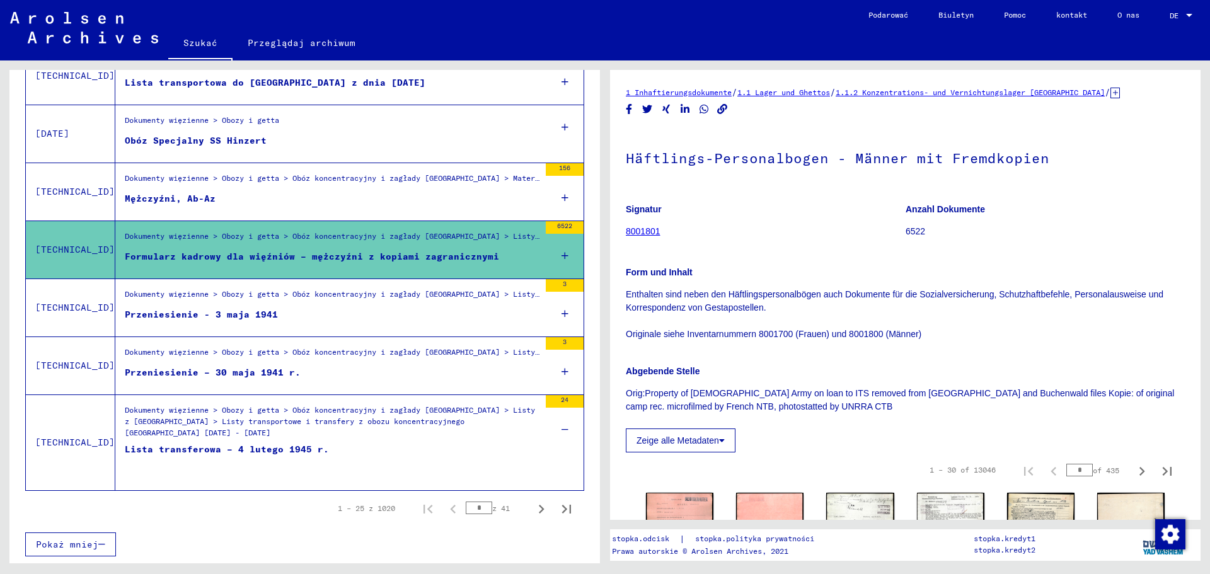
click at [562, 253] on icon at bounding box center [565, 256] width 7 height 44
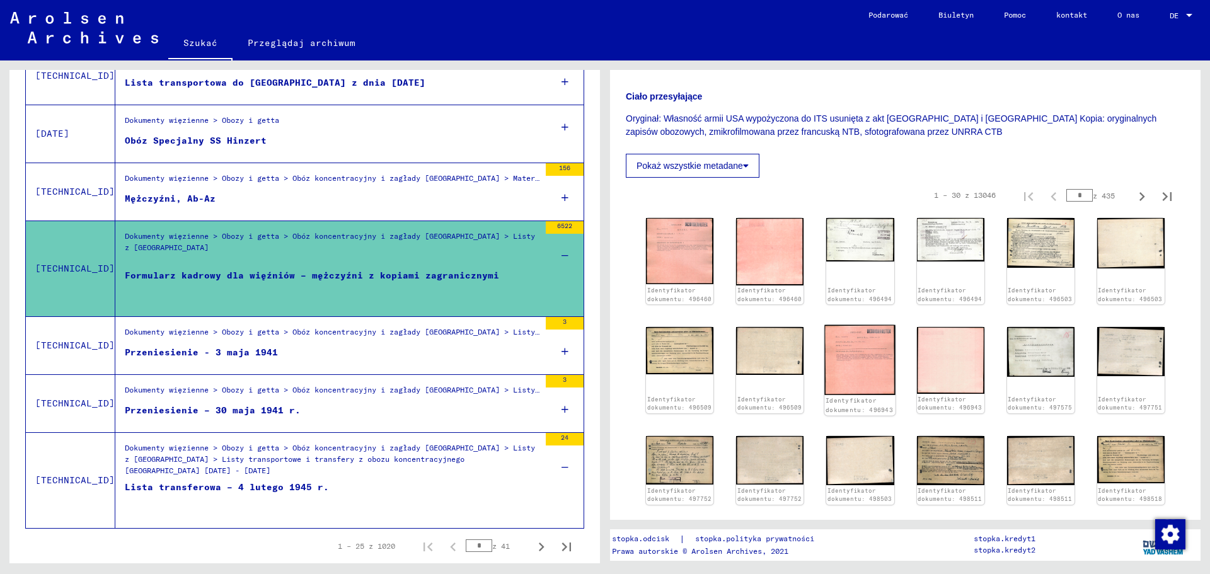
scroll to position [315, 0]
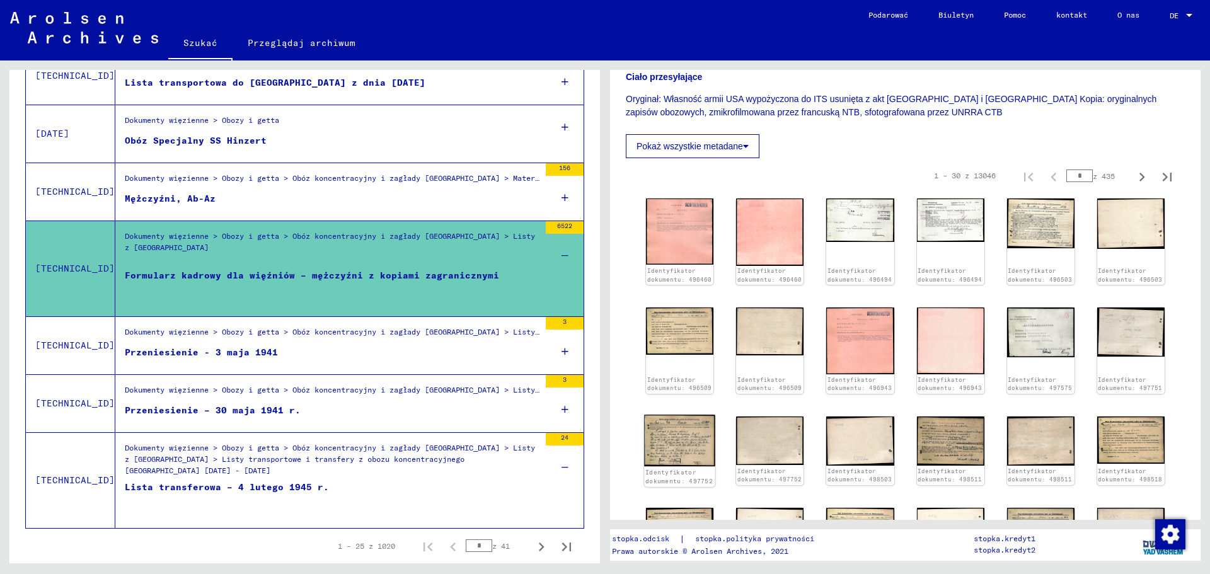
click at [687, 436] on img at bounding box center [679, 441] width 71 height 52
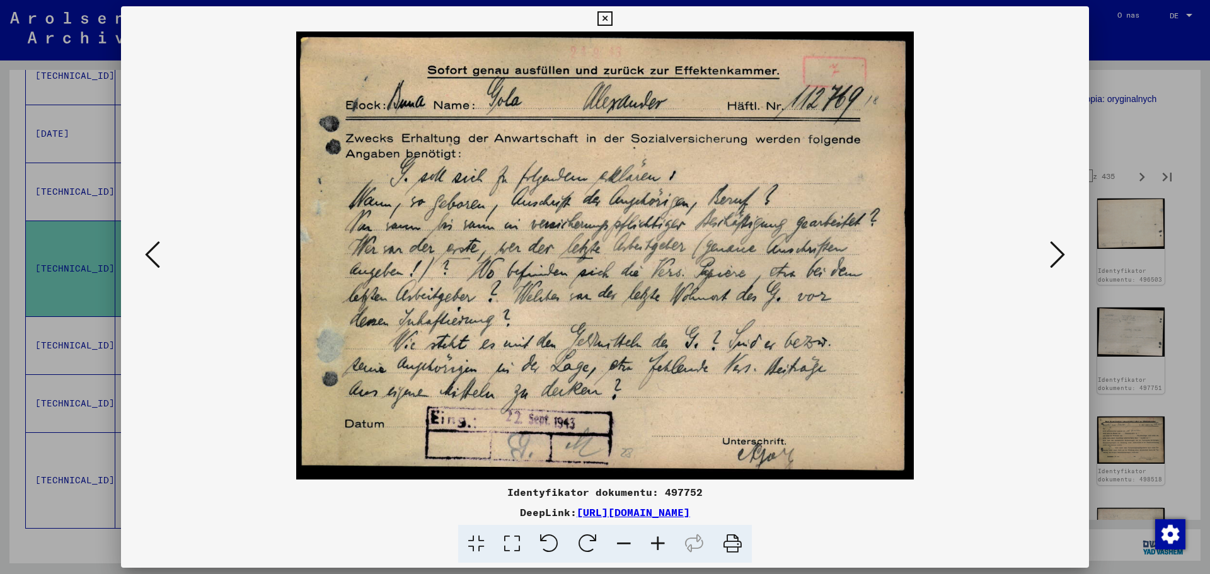
click at [1063, 251] on icon at bounding box center [1057, 255] width 15 height 30
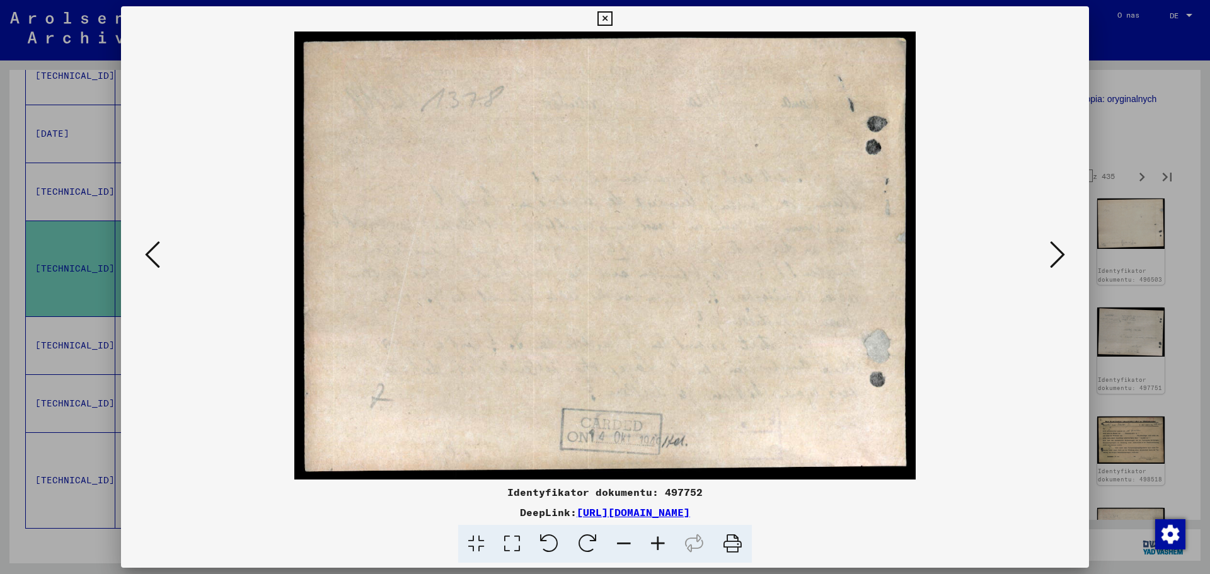
click at [1063, 251] on icon at bounding box center [1057, 255] width 15 height 30
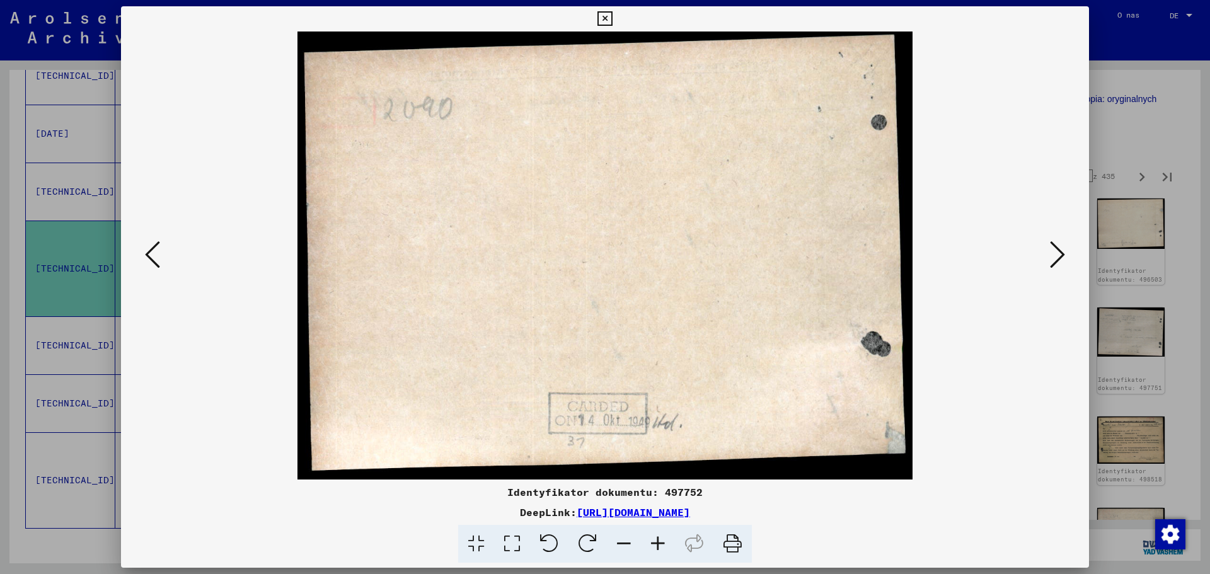
click at [1063, 251] on icon at bounding box center [1057, 255] width 15 height 30
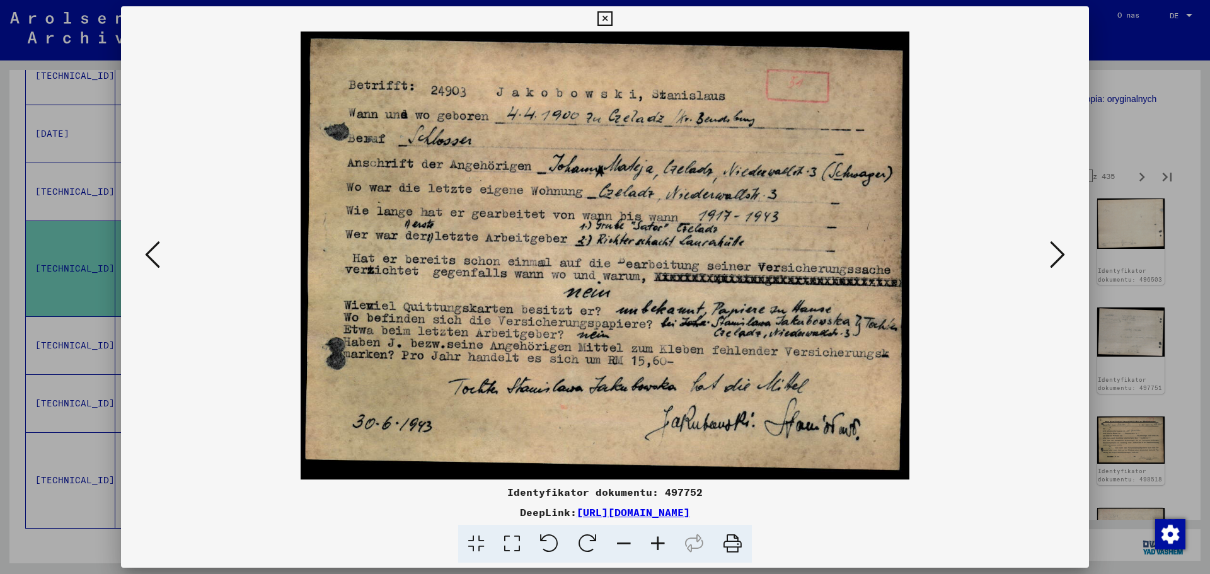
click at [1063, 251] on icon at bounding box center [1057, 255] width 15 height 30
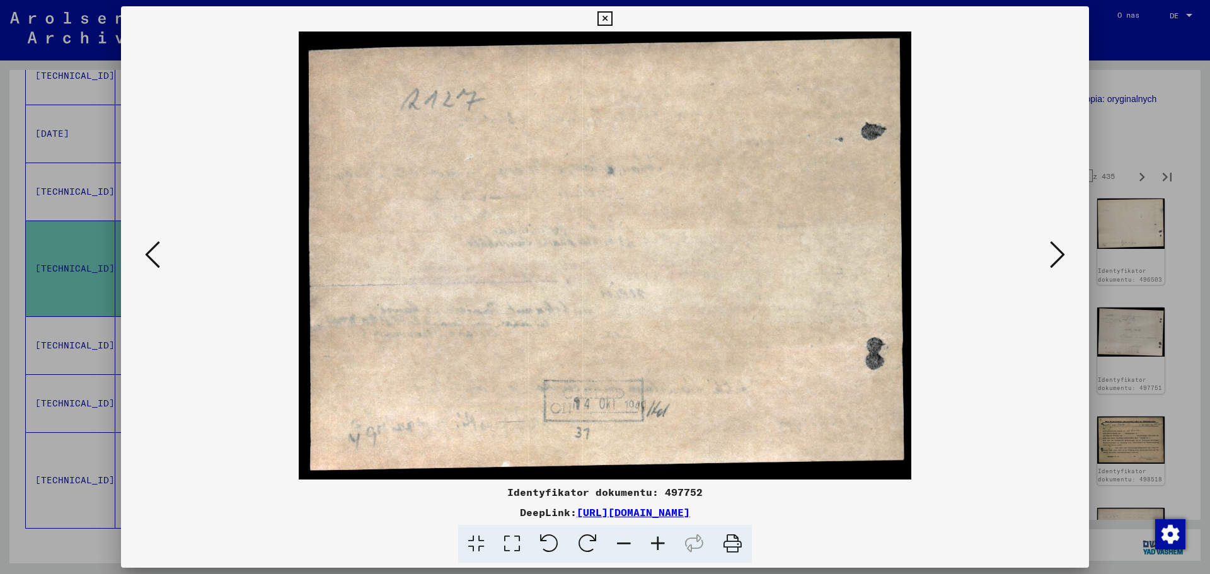
click at [596, 19] on button at bounding box center [605, 18] width 22 height 25
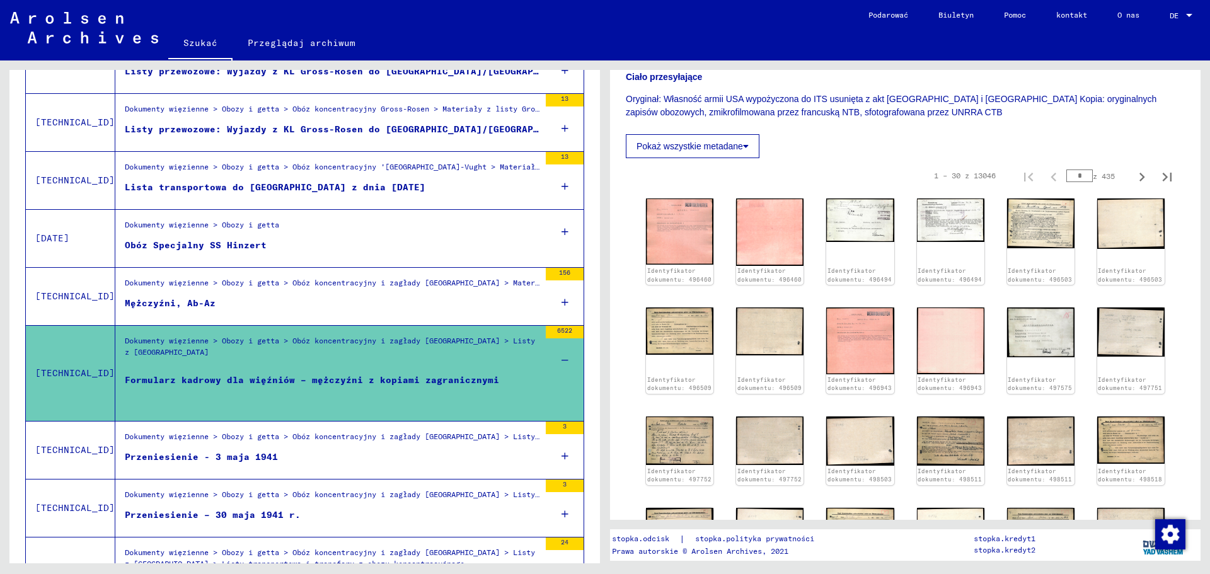
scroll to position [1225, 0]
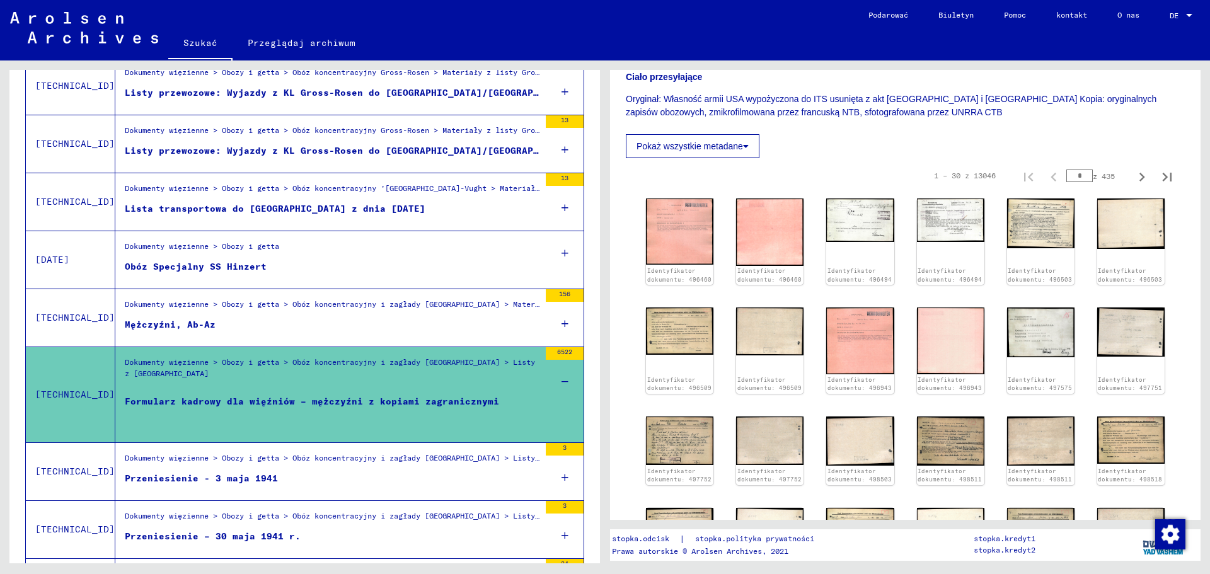
click at [282, 214] on font "Lista transportowa do [GEOGRAPHIC_DATA] z dnia [DATE]" at bounding box center [275, 208] width 301 height 11
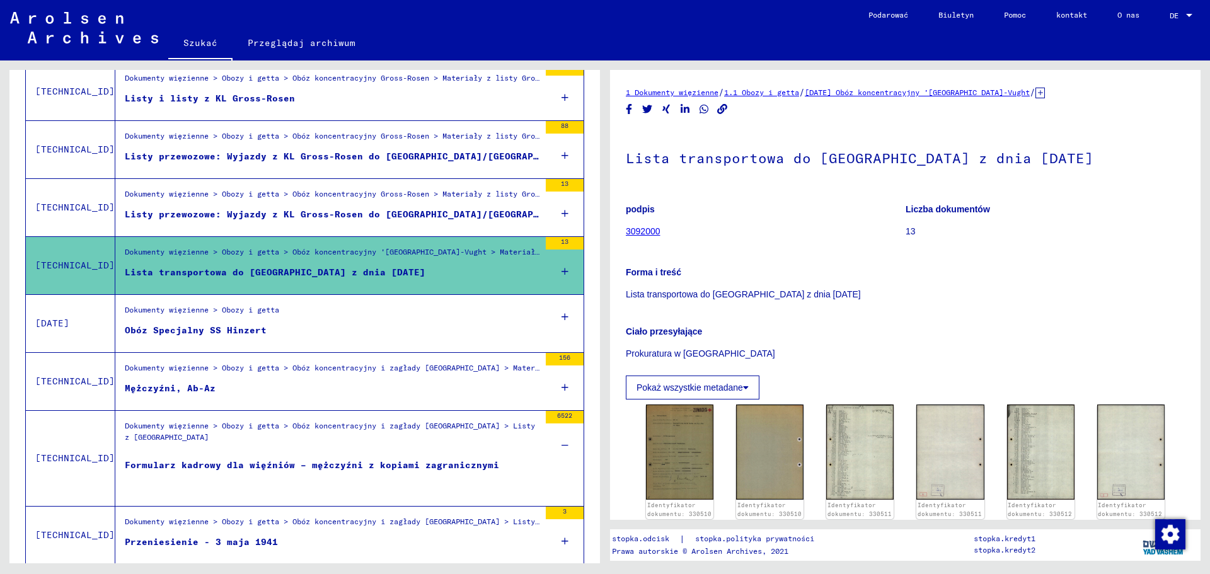
scroll to position [1099, 0]
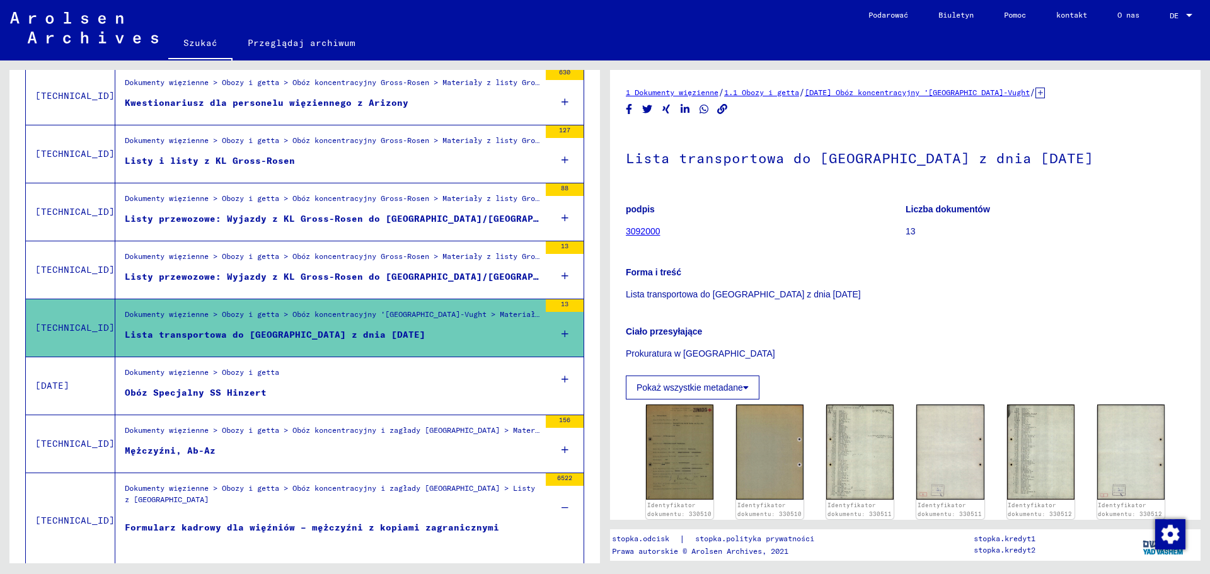
click at [292, 222] on font "Listy przewozowe: Wyjazdy z KL Gross-Rosen do [GEOGRAPHIC_DATA]/[GEOGRAPHIC_DAT…" at bounding box center [576, 218] width 902 height 11
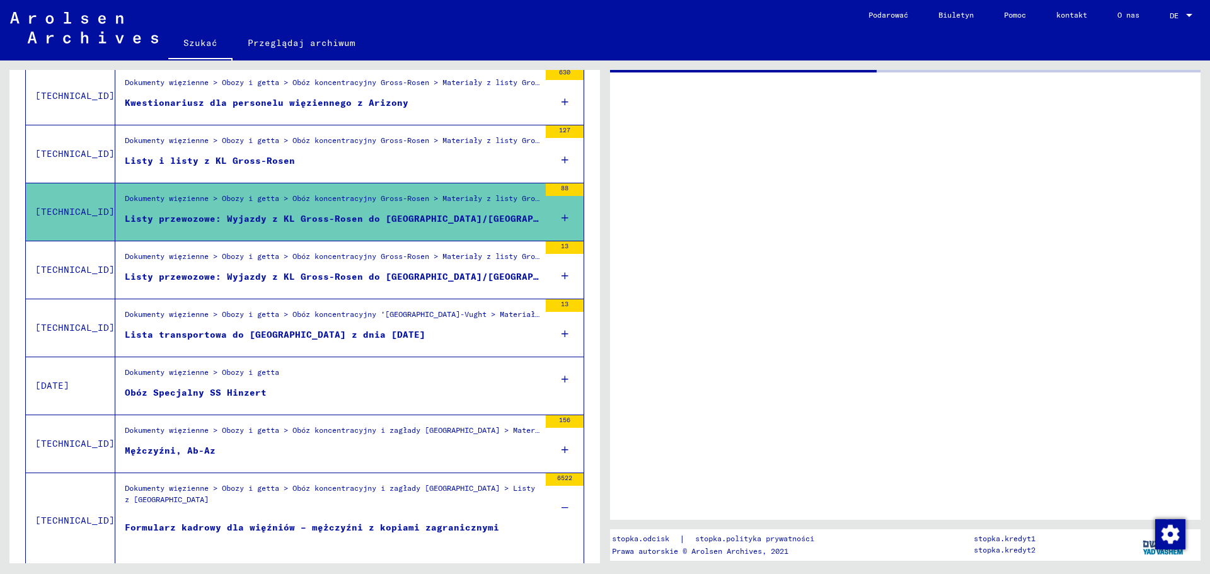
click at [572, 215] on div "88" at bounding box center [565, 211] width 38 height 57
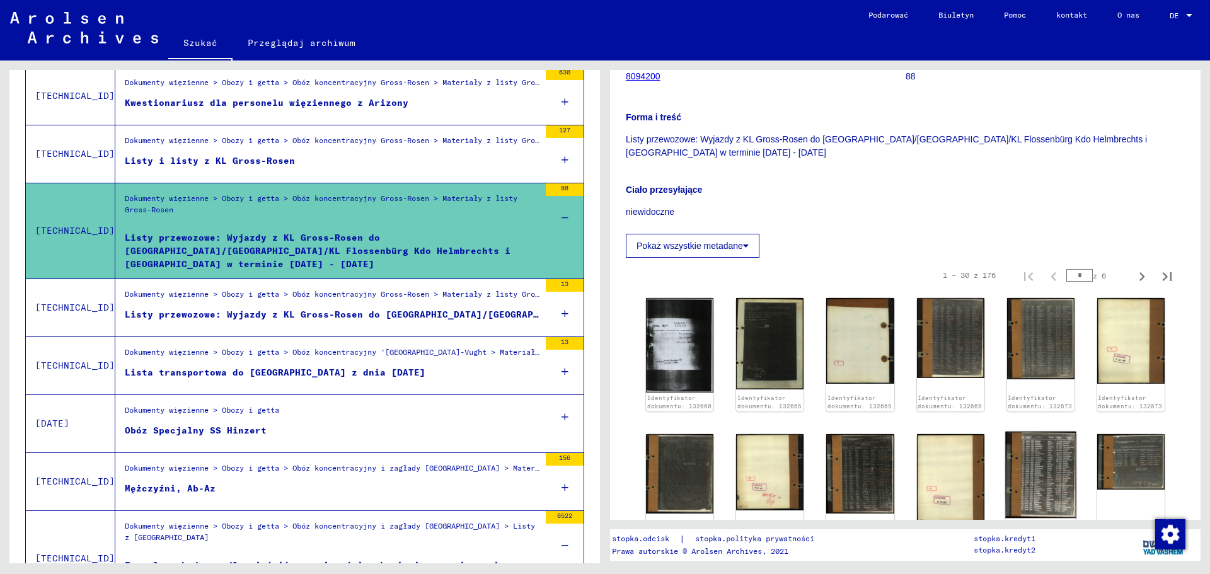
scroll to position [189, 0]
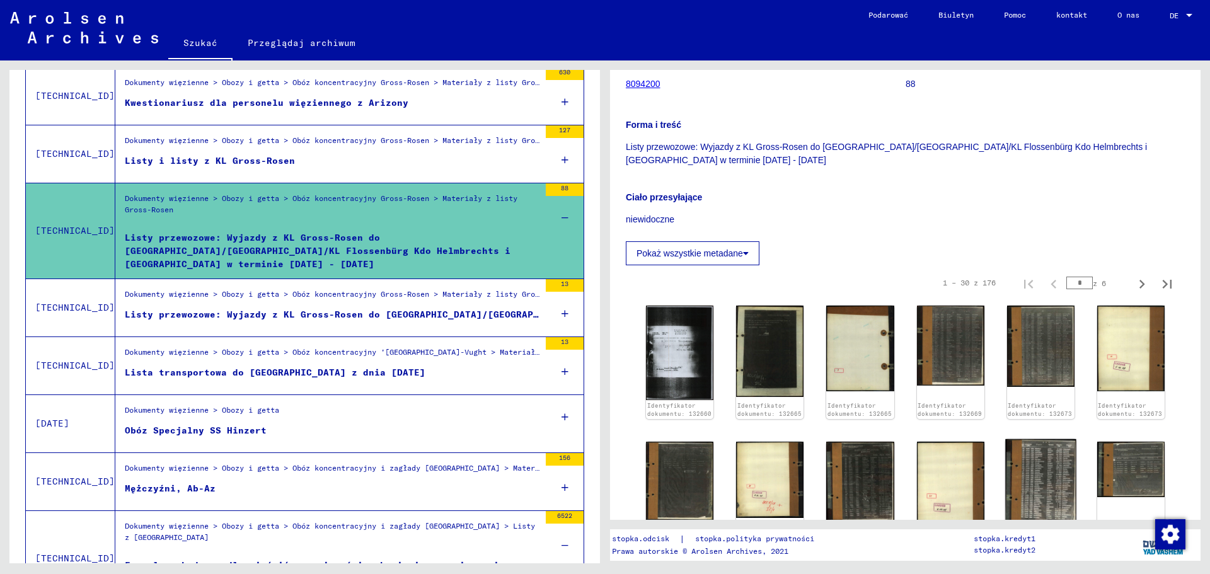
click at [1027, 463] on img at bounding box center [1040, 482] width 71 height 87
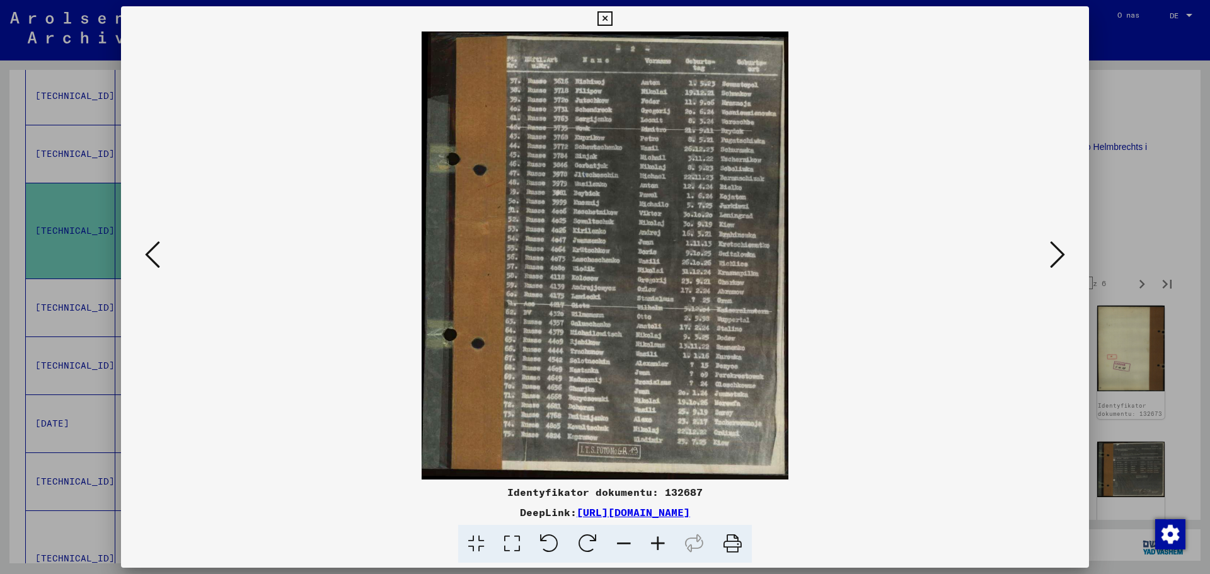
click at [658, 543] on icon at bounding box center [658, 544] width 34 height 38
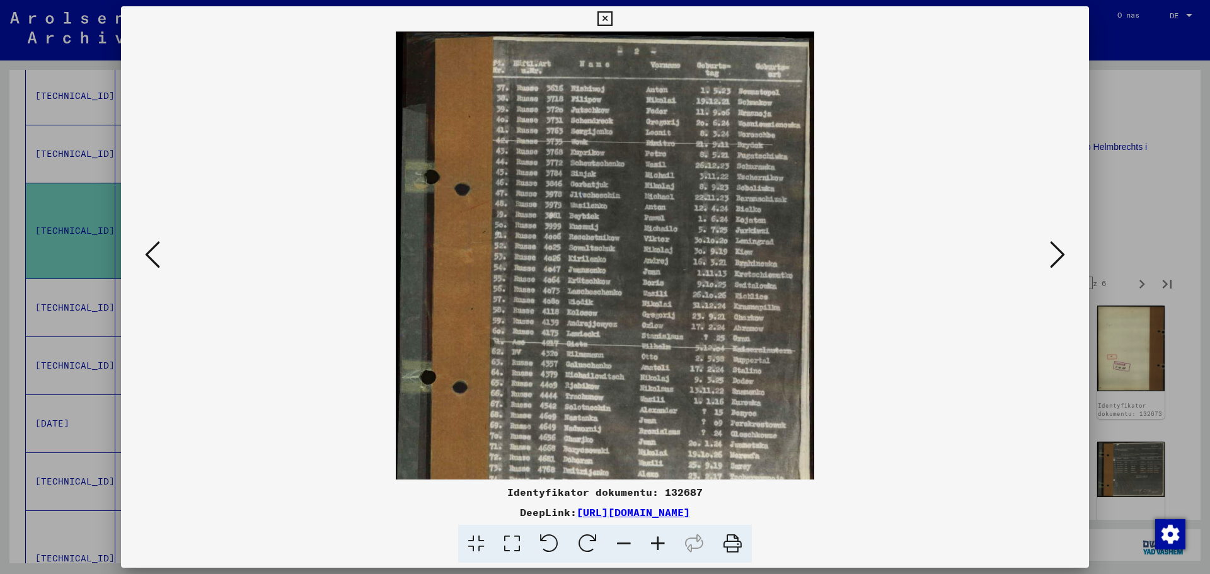
click at [658, 543] on icon at bounding box center [658, 544] width 34 height 38
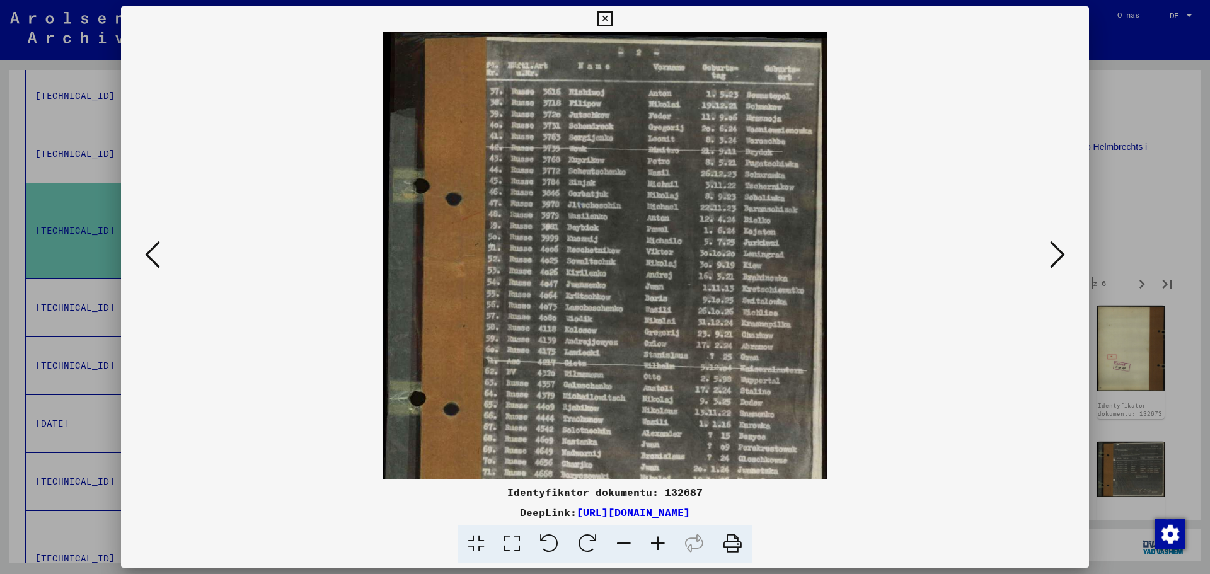
click at [658, 543] on icon at bounding box center [658, 544] width 34 height 38
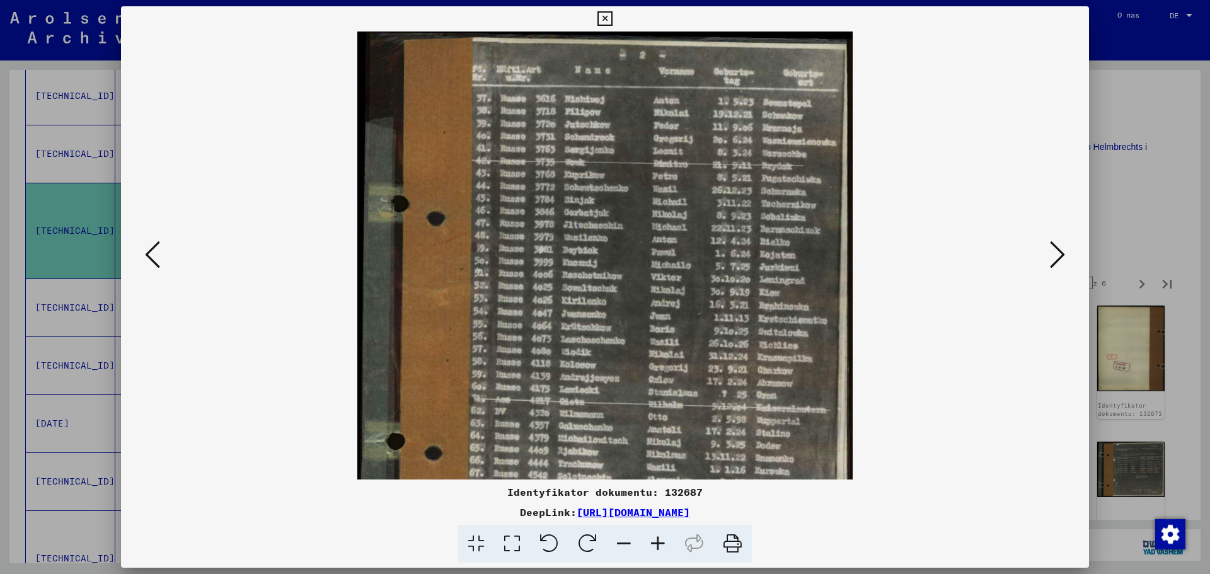
click at [658, 543] on icon at bounding box center [658, 544] width 34 height 38
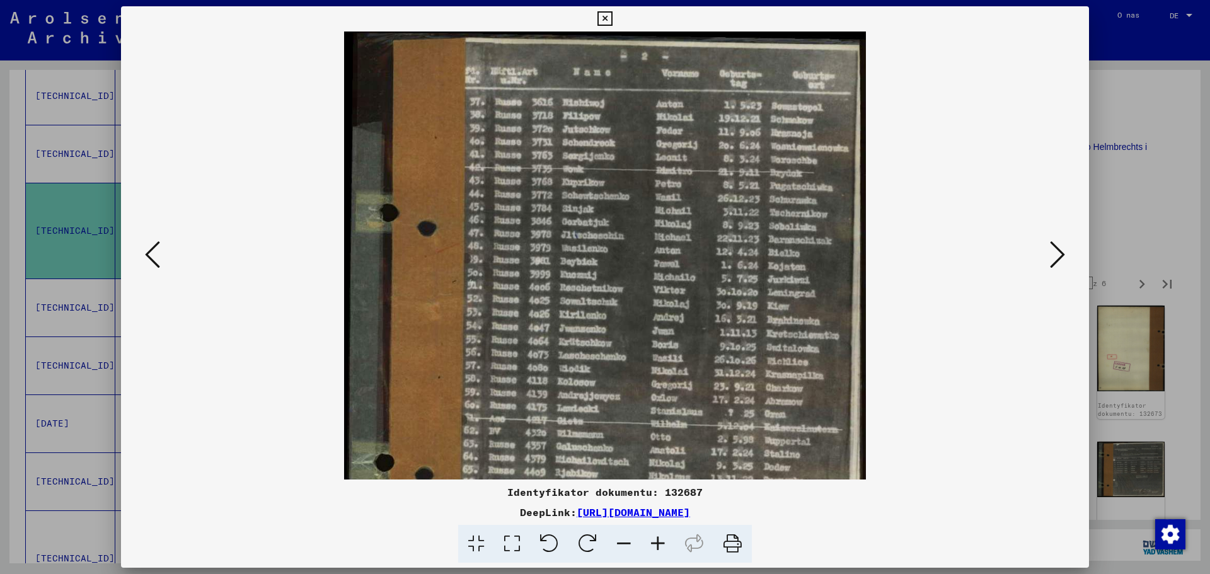
click at [658, 543] on icon at bounding box center [658, 544] width 34 height 38
click at [657, 546] on icon at bounding box center [658, 544] width 34 height 38
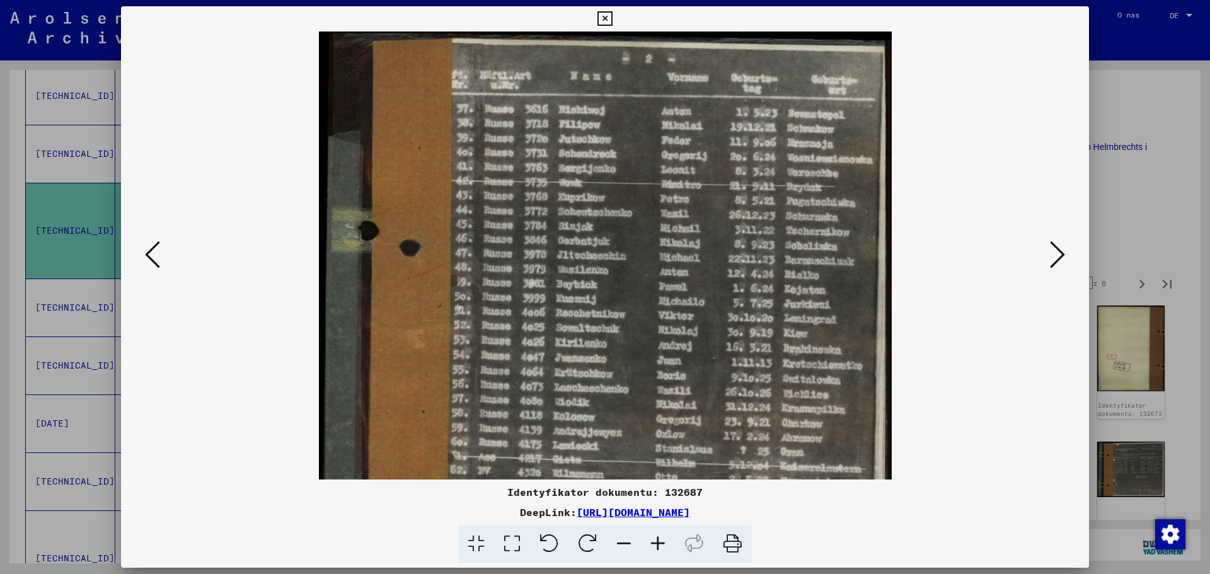
click at [657, 546] on icon at bounding box center [658, 544] width 34 height 38
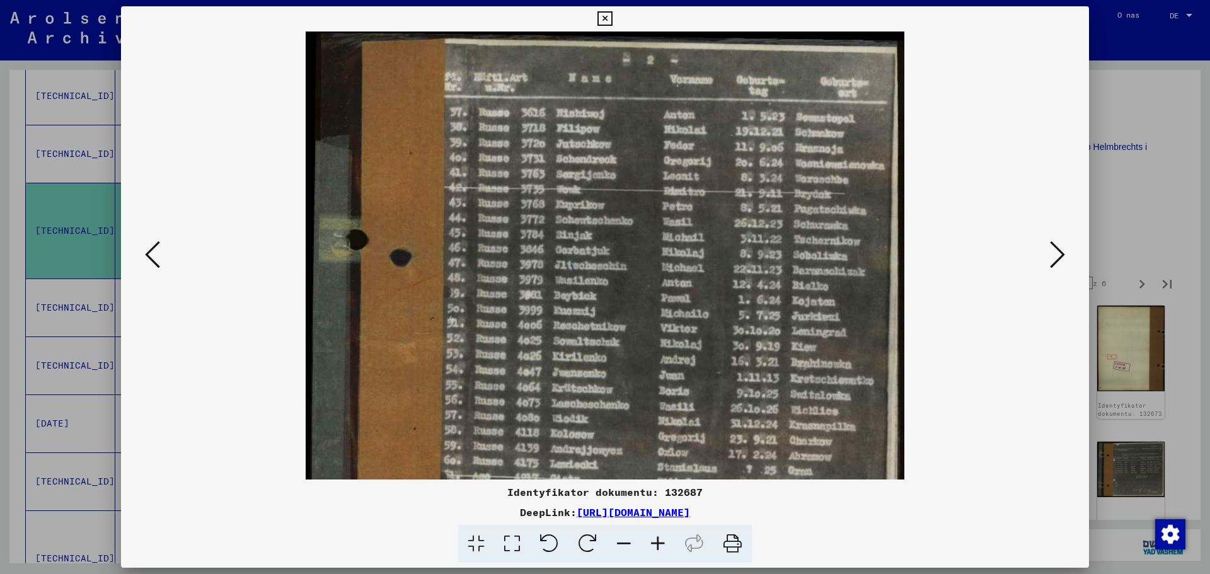
click at [657, 546] on icon at bounding box center [658, 544] width 34 height 38
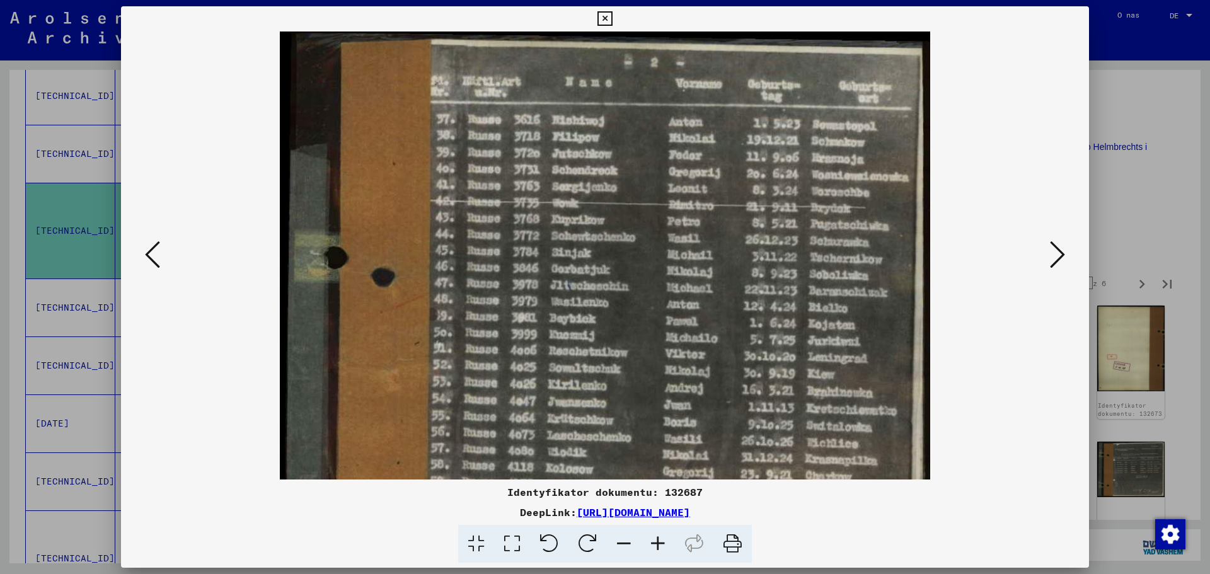
click at [657, 546] on icon at bounding box center [658, 544] width 34 height 38
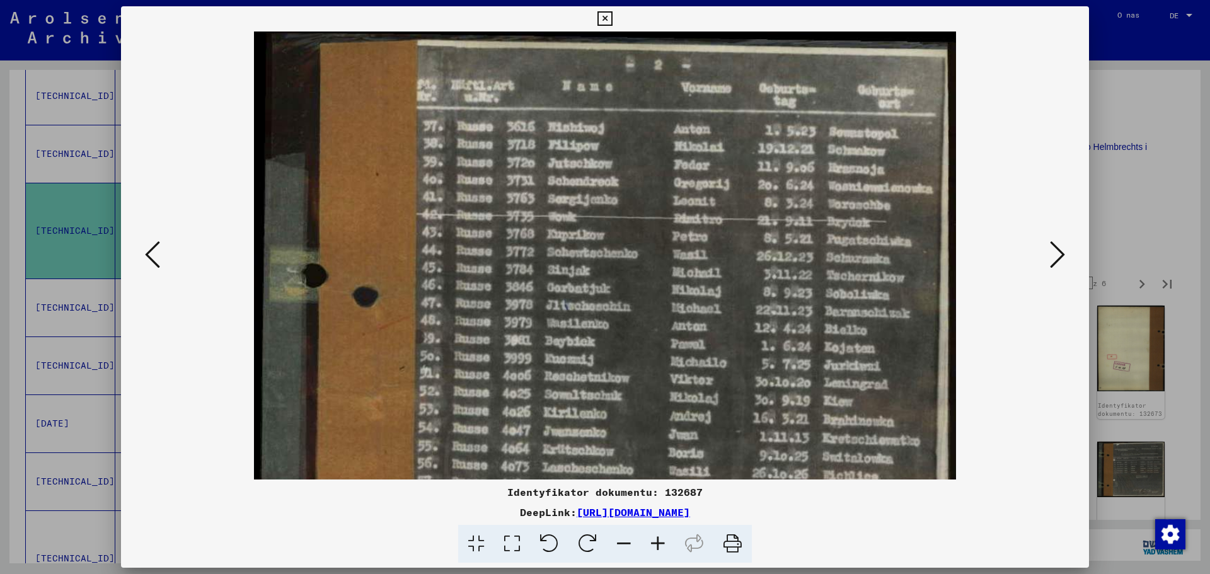
click at [657, 546] on icon at bounding box center [658, 544] width 34 height 38
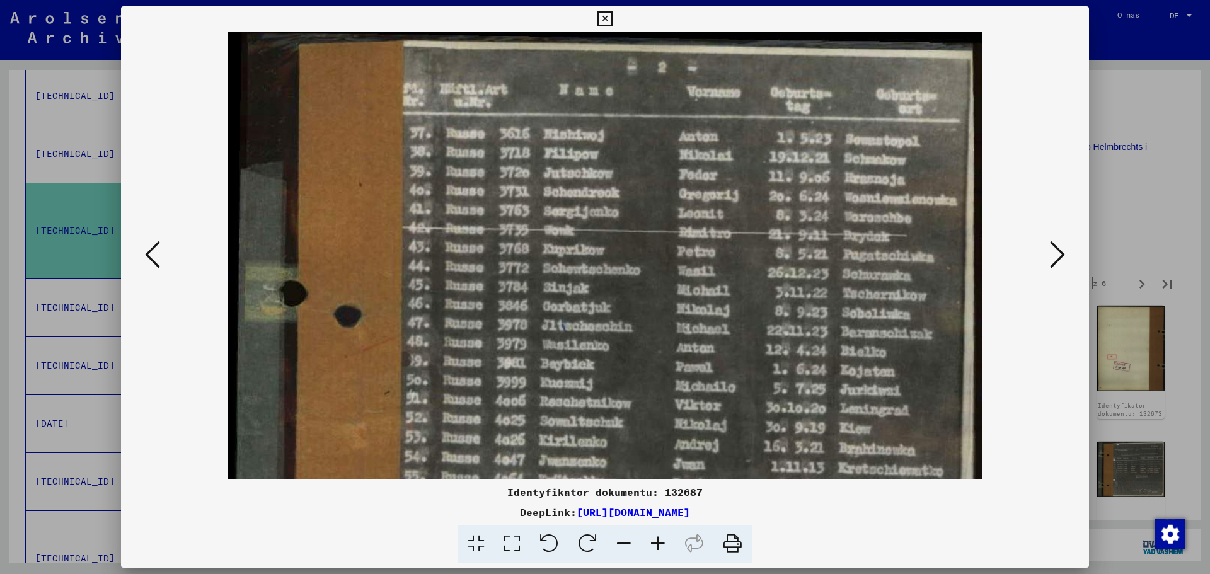
click at [607, 14] on icon at bounding box center [605, 18] width 14 height 15
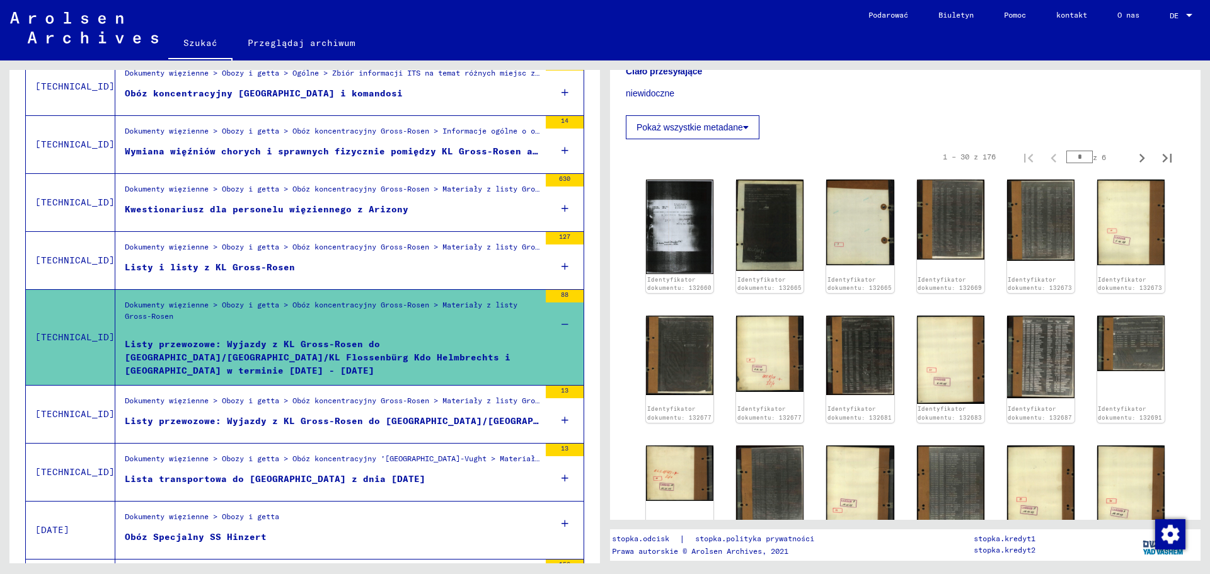
scroll to position [973, 0]
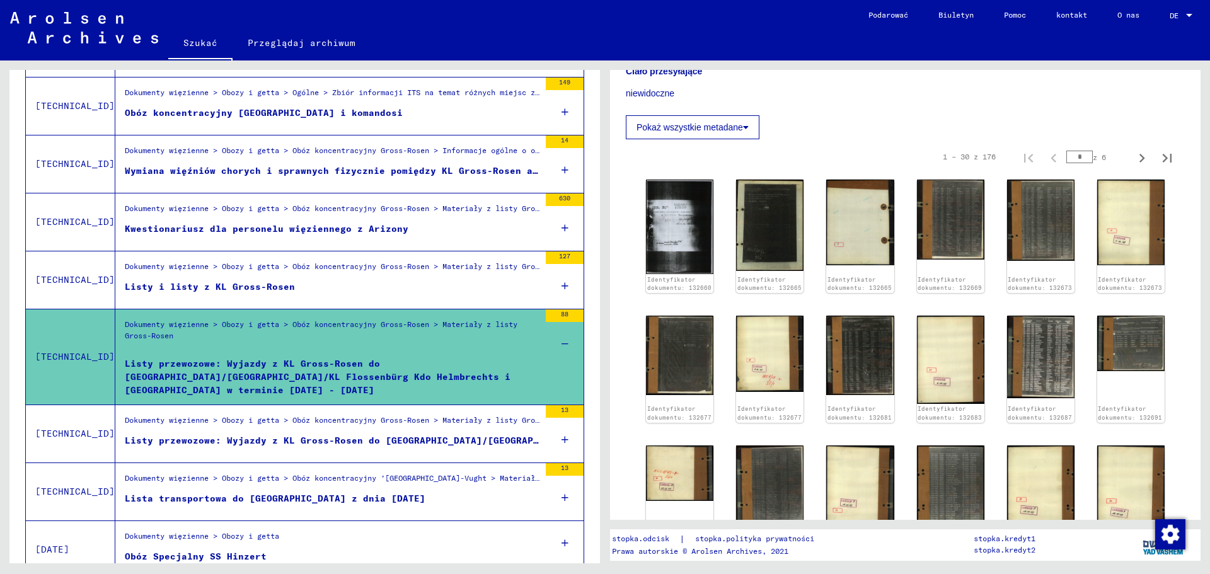
click at [340, 174] on font "Wymiana więźniów chorych i sprawnych fizycznie pomiędzy KL Gross-Rosen a [GEOGR…" at bounding box center [720, 170] width 1190 height 11
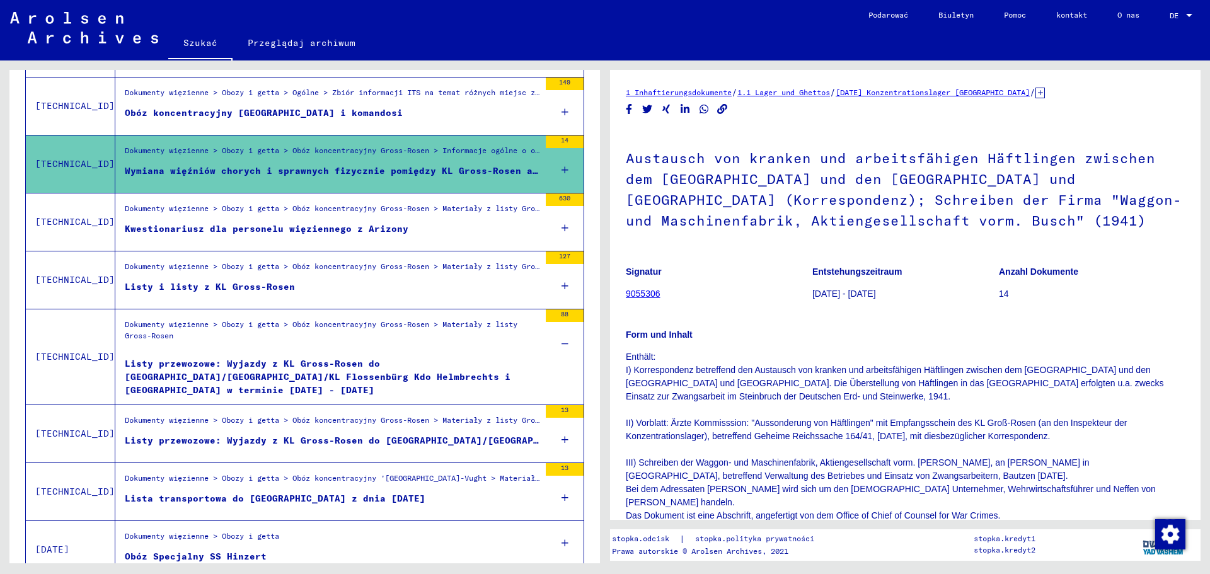
click at [310, 119] on div "Obóz koncentracyjny [GEOGRAPHIC_DATA] i komandosi" at bounding box center [264, 113] width 278 height 13
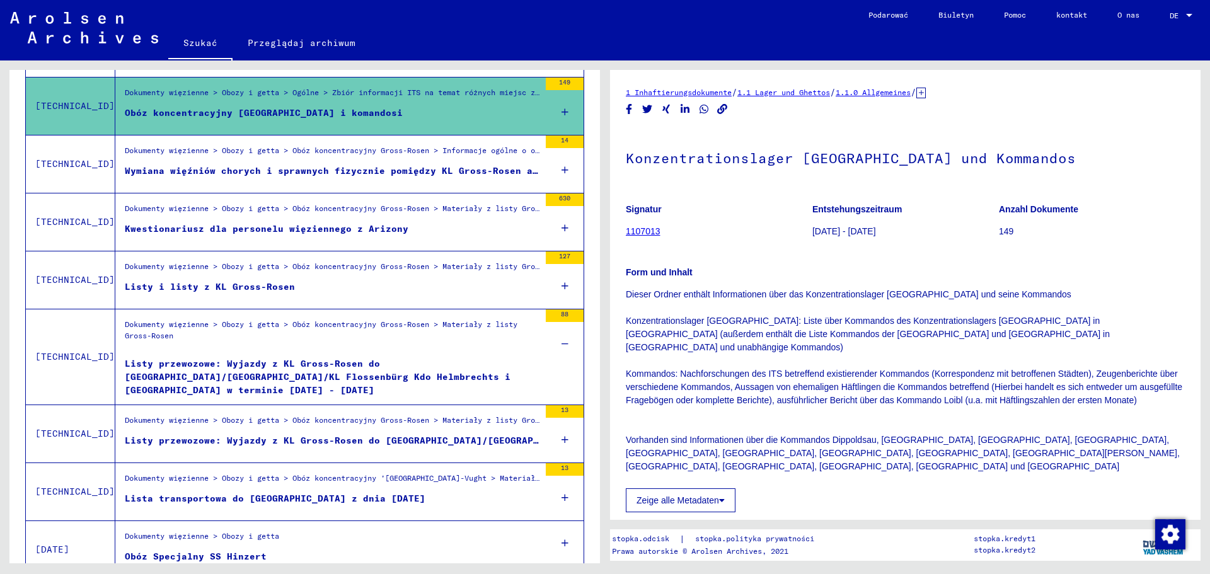
click at [562, 115] on icon at bounding box center [565, 112] width 7 height 44
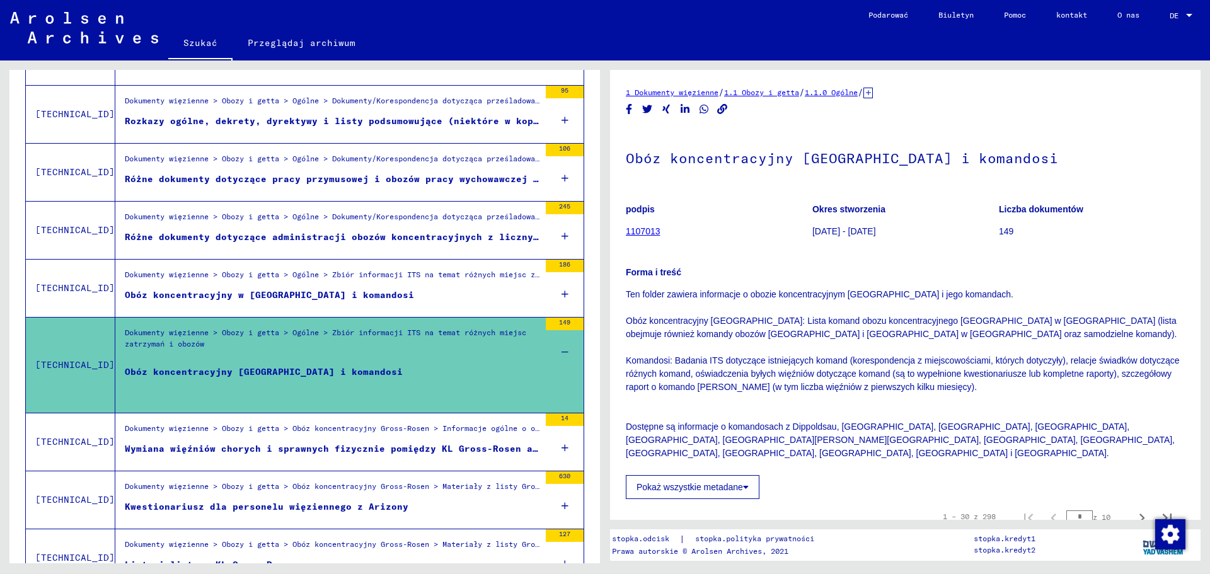
scroll to position [720, 0]
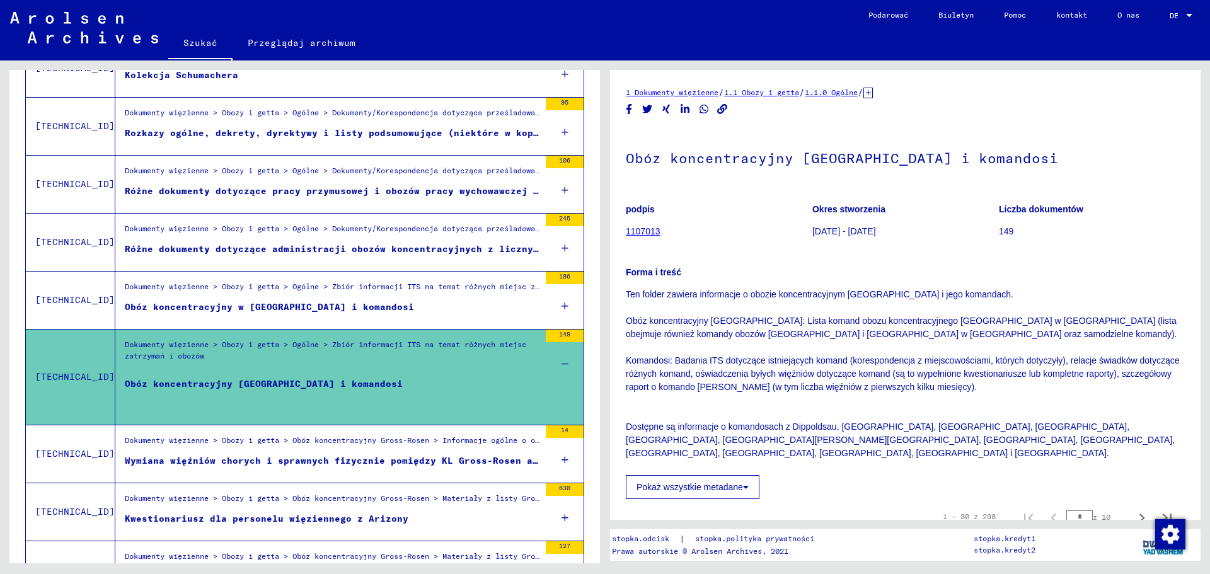
click at [211, 316] on figure "Obóz koncentracyjny w [GEOGRAPHIC_DATA] i komandosi" at bounding box center [332, 310] width 415 height 19
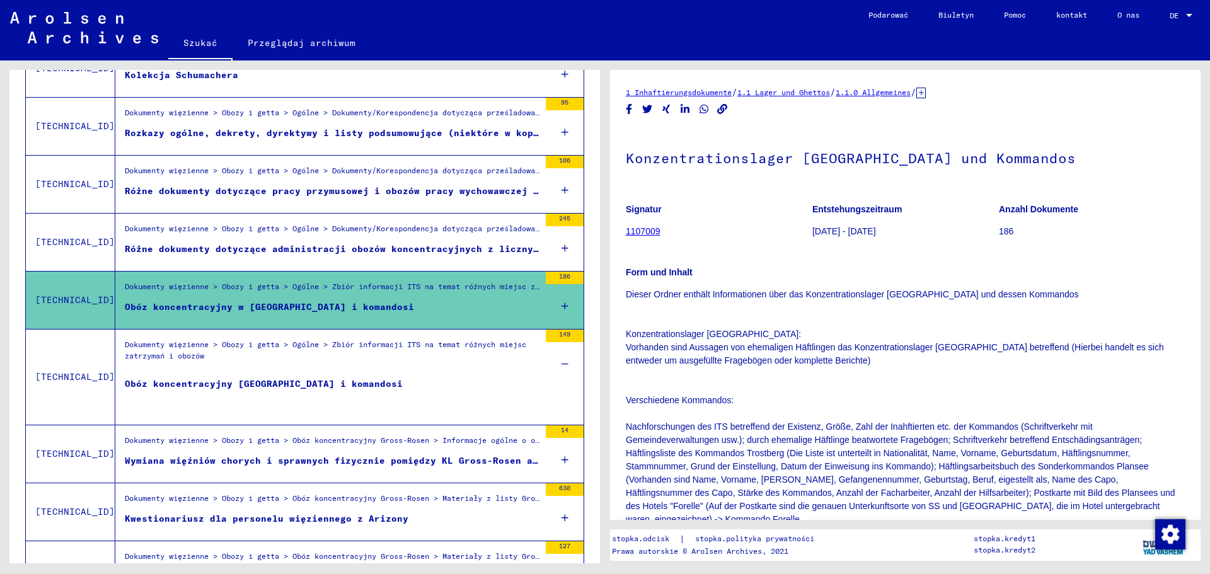
click at [562, 299] on icon at bounding box center [565, 306] width 7 height 44
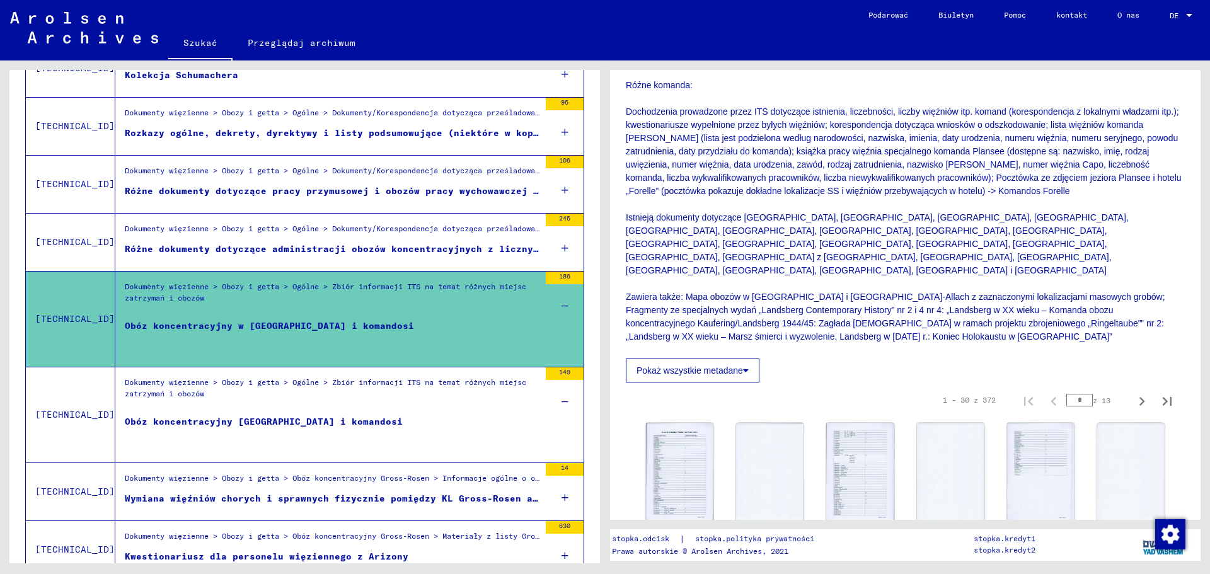
scroll to position [252, 0]
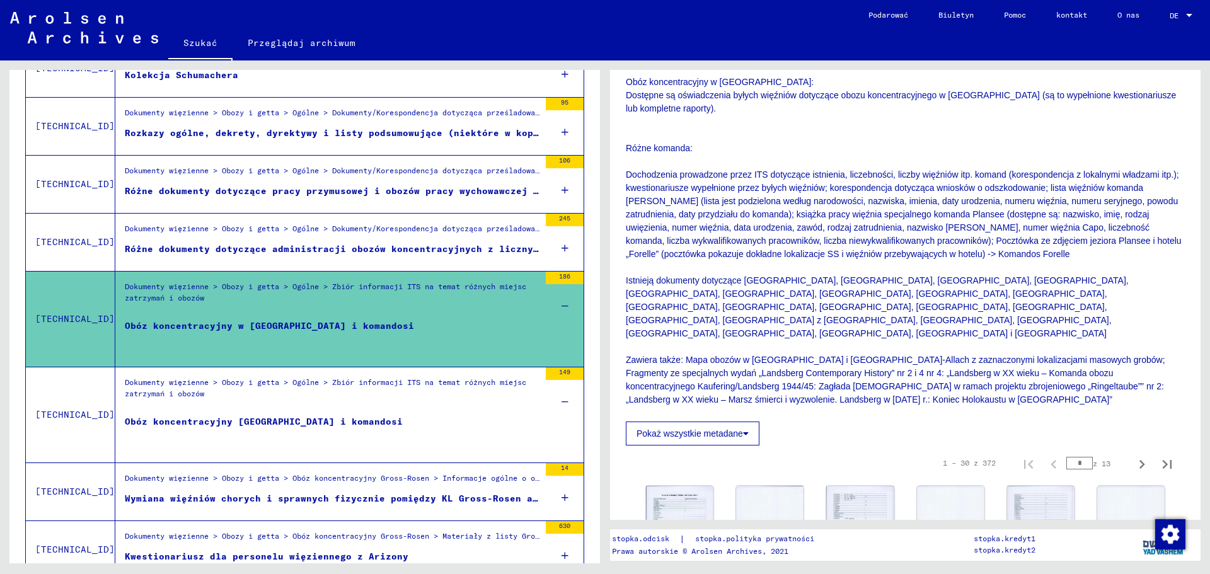
click at [287, 244] on font "Różne dokumenty dotyczące administracji obozów koncentracyjnych z licznymi wzor…" at bounding box center [732, 248] width 1214 height 11
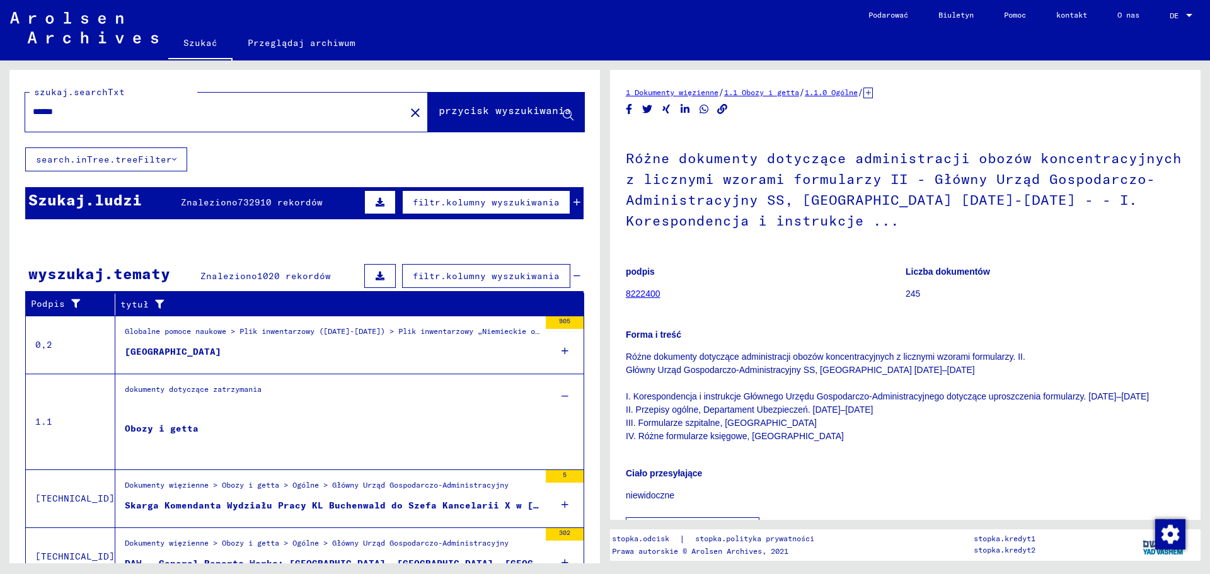
drag, startPoint x: 148, startPoint y: 119, endPoint x: -158, endPoint y: 61, distance: 311.9
click at [0, 61] on html "Szukać Przeglądaj archiwum Podarować Biuletyn Pomoc kontakt O nas Szukać Przegl…" at bounding box center [605, 287] width 1210 height 574
click at [69, 110] on input "******" at bounding box center [215, 111] width 365 height 13
drag, startPoint x: 74, startPoint y: 110, endPoint x: 21, endPoint y: 108, distance: 53.0
click at [21, 108] on div "szukaj.searchTxt ****** close przycisk wyszukiwania" at bounding box center [304, 109] width 591 height 78
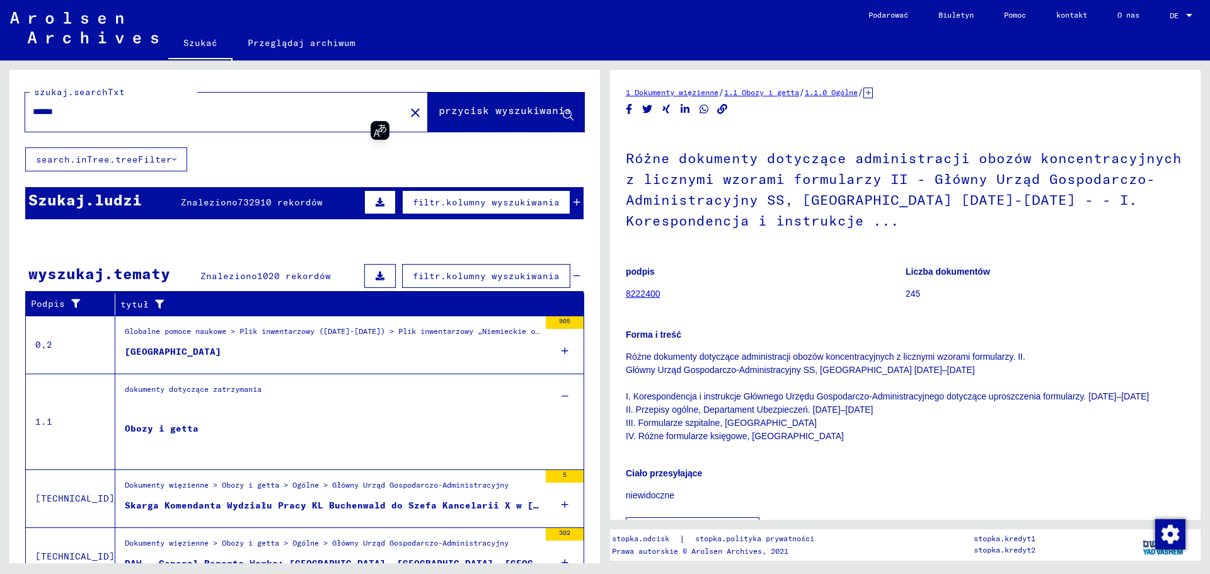
type input "******"
click at [468, 91] on div "szukaj.searchTxt ****** close przycisk wyszukiwania" at bounding box center [304, 109] width 559 height 46
click at [485, 117] on font "przycisk wyszukiwania" at bounding box center [505, 111] width 132 height 13
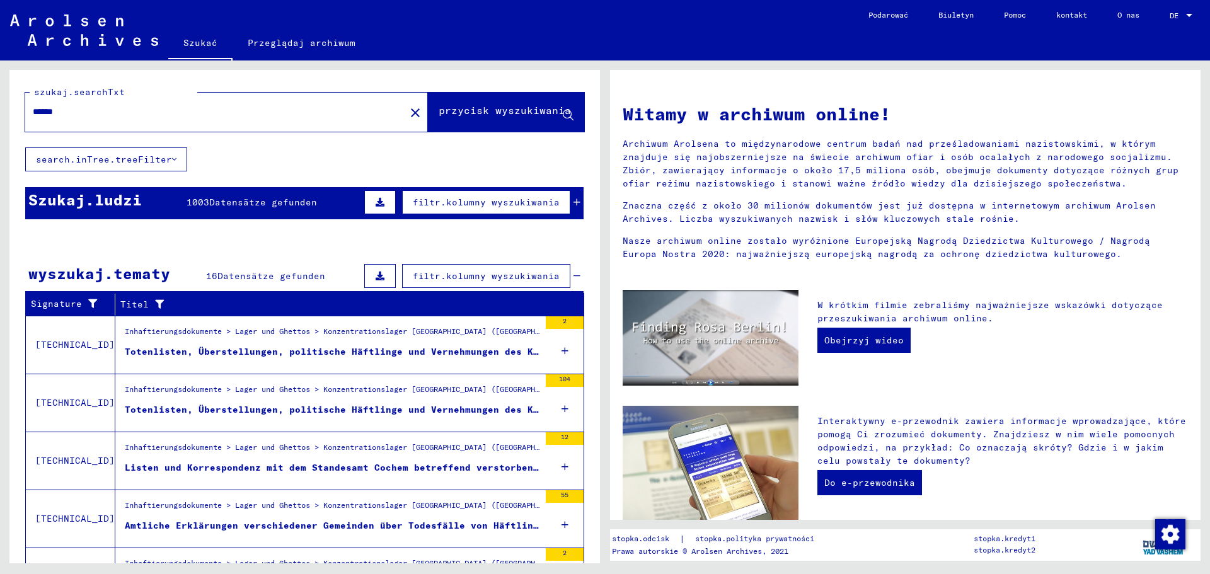
click at [562, 347] on icon at bounding box center [565, 351] width 7 height 44
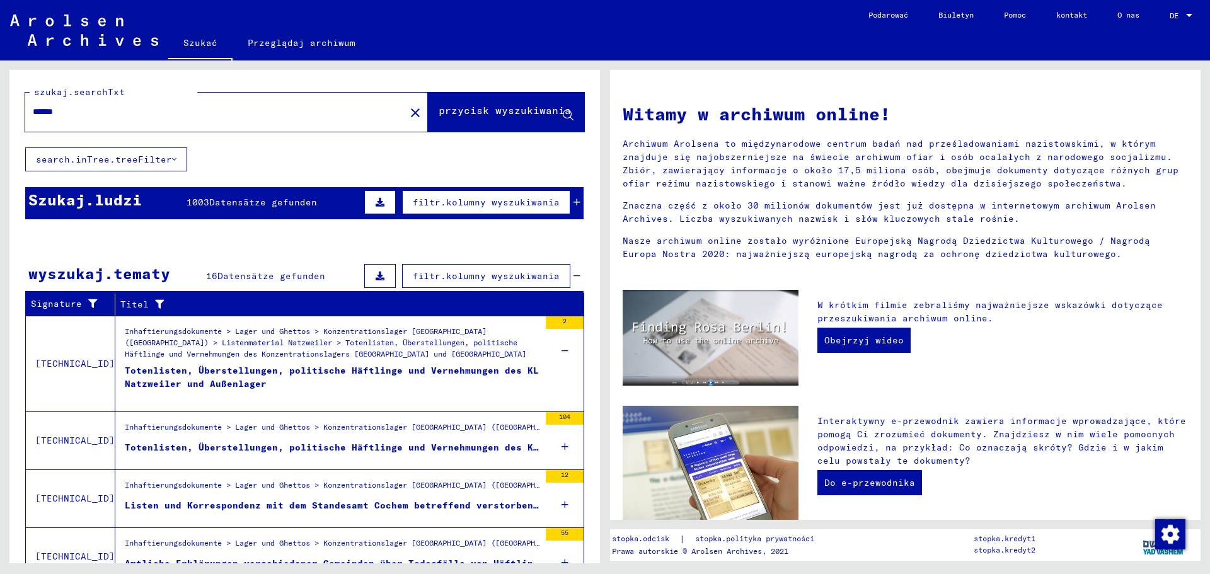
click at [237, 364] on div "Totenlisten, Überstellungen, politische Häftlinge und Vernehmungen des KL Natzw…" at bounding box center [332, 383] width 415 height 38
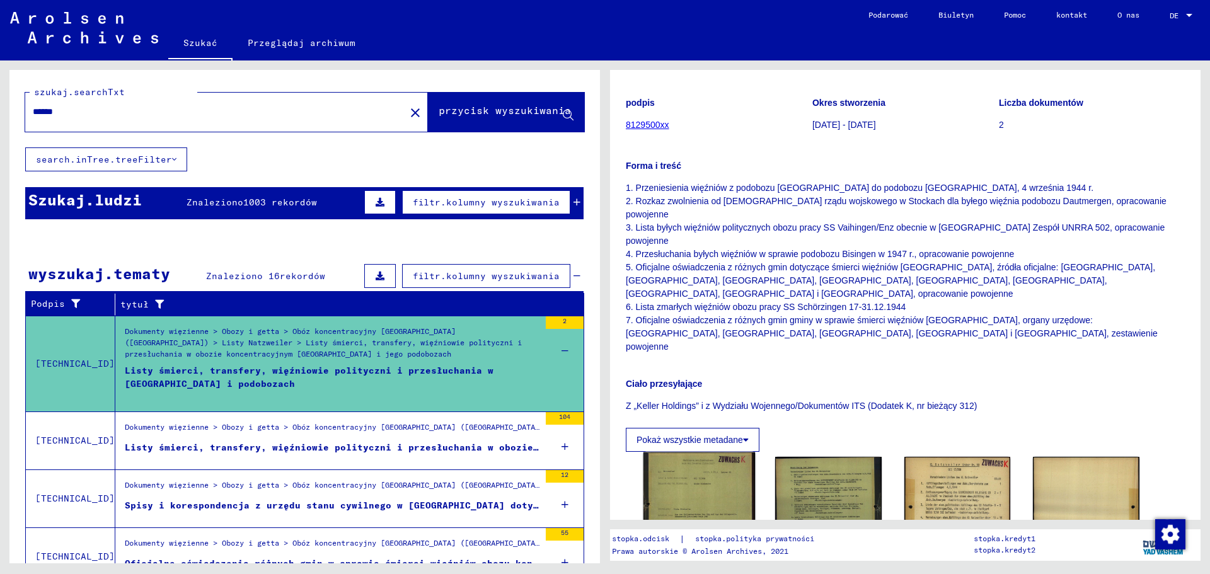
scroll to position [126, 0]
click at [707, 465] on img at bounding box center [700, 543] width 112 height 178
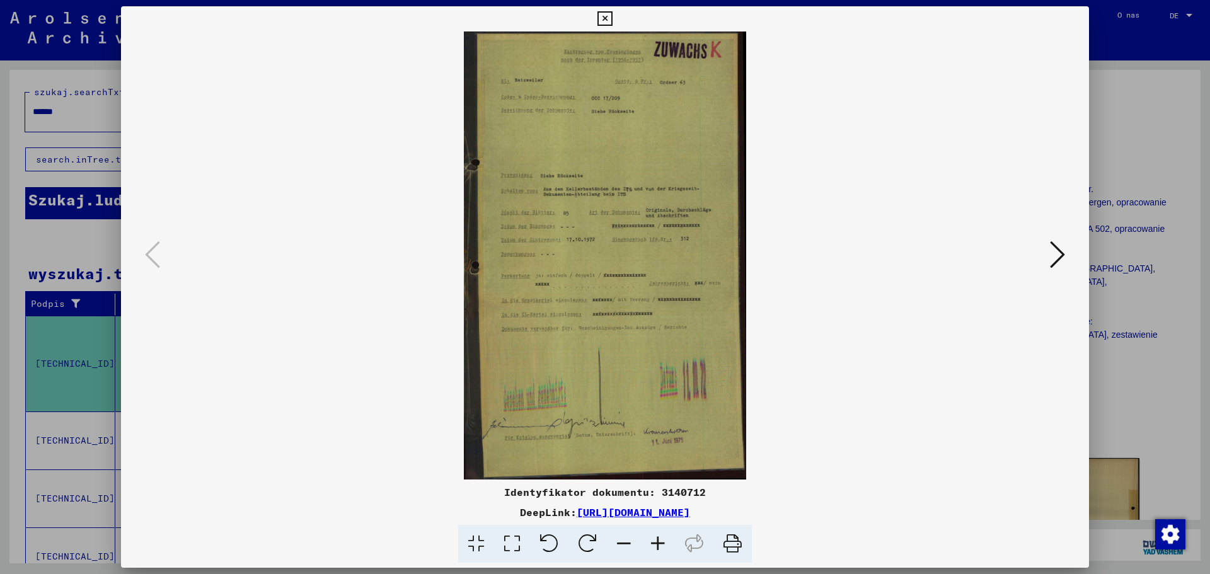
click at [1058, 248] on icon at bounding box center [1057, 255] width 15 height 30
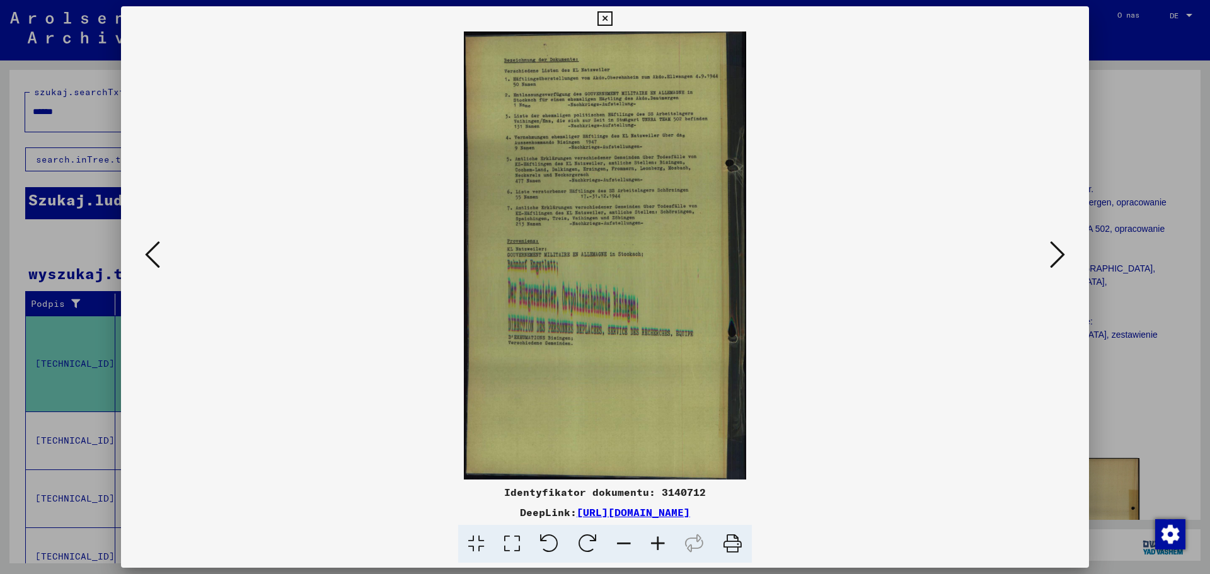
click at [1058, 248] on icon at bounding box center [1057, 255] width 15 height 30
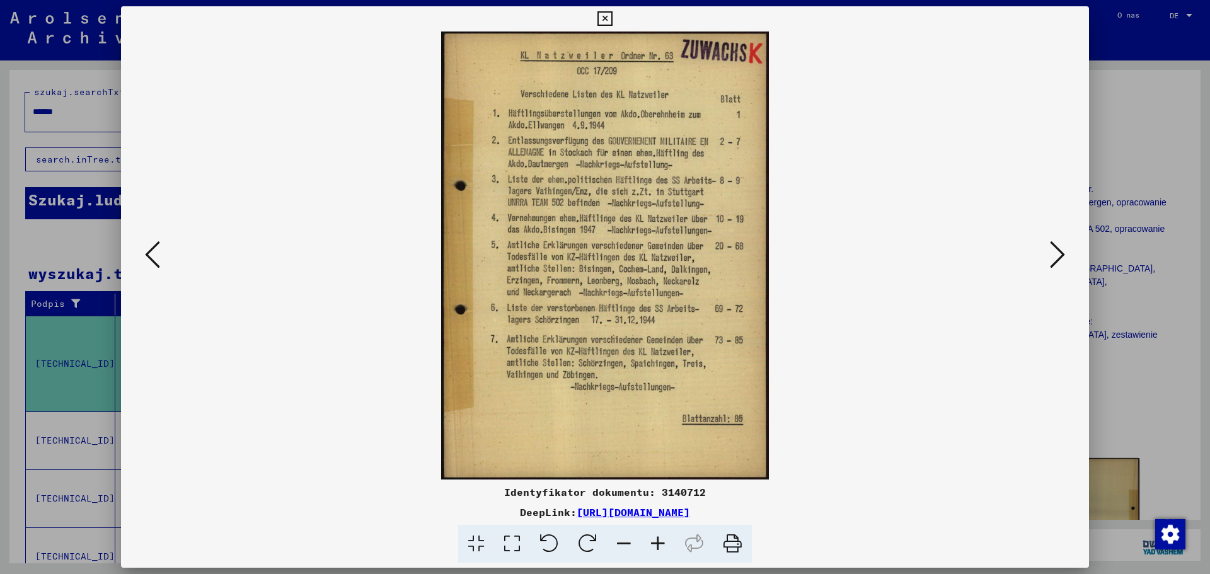
click at [1058, 248] on icon at bounding box center [1057, 255] width 15 height 30
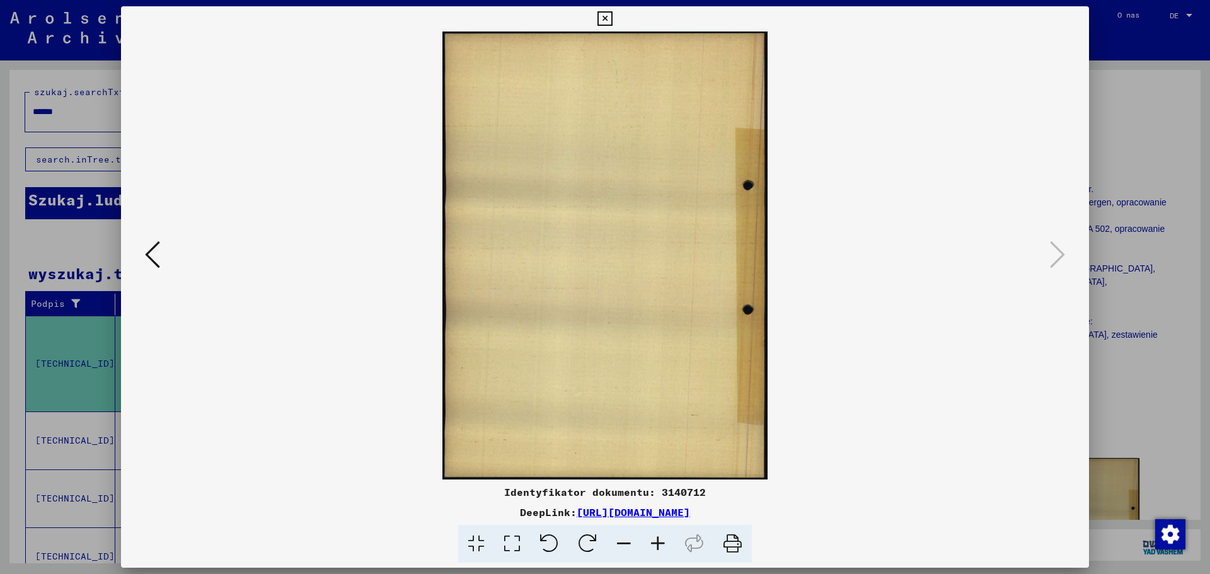
click at [600, 22] on icon at bounding box center [605, 18] width 14 height 15
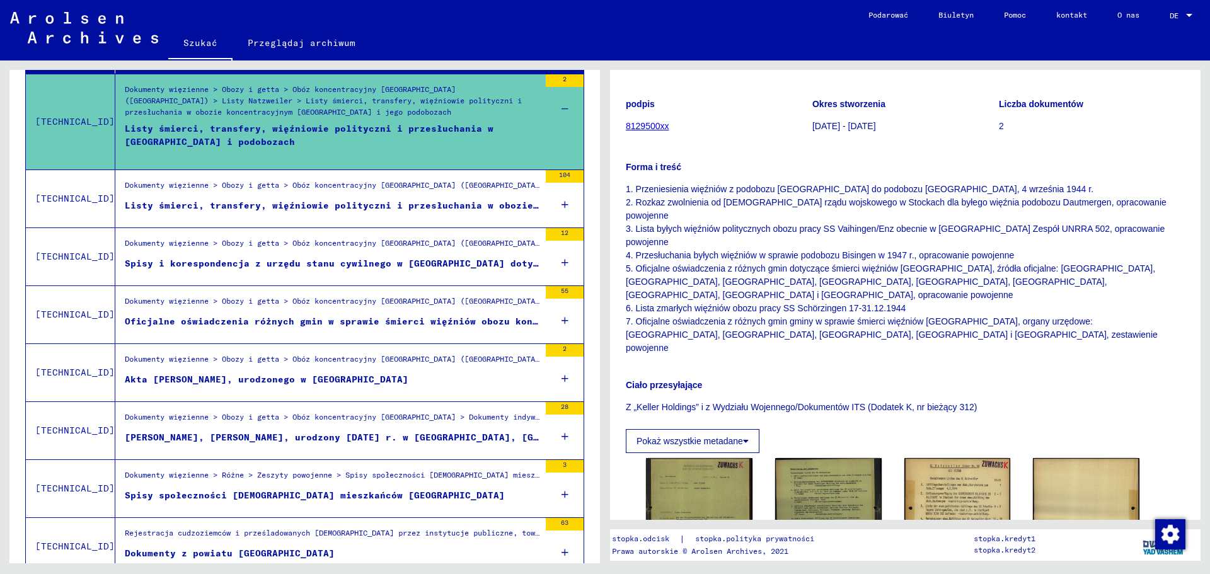
scroll to position [252, 0]
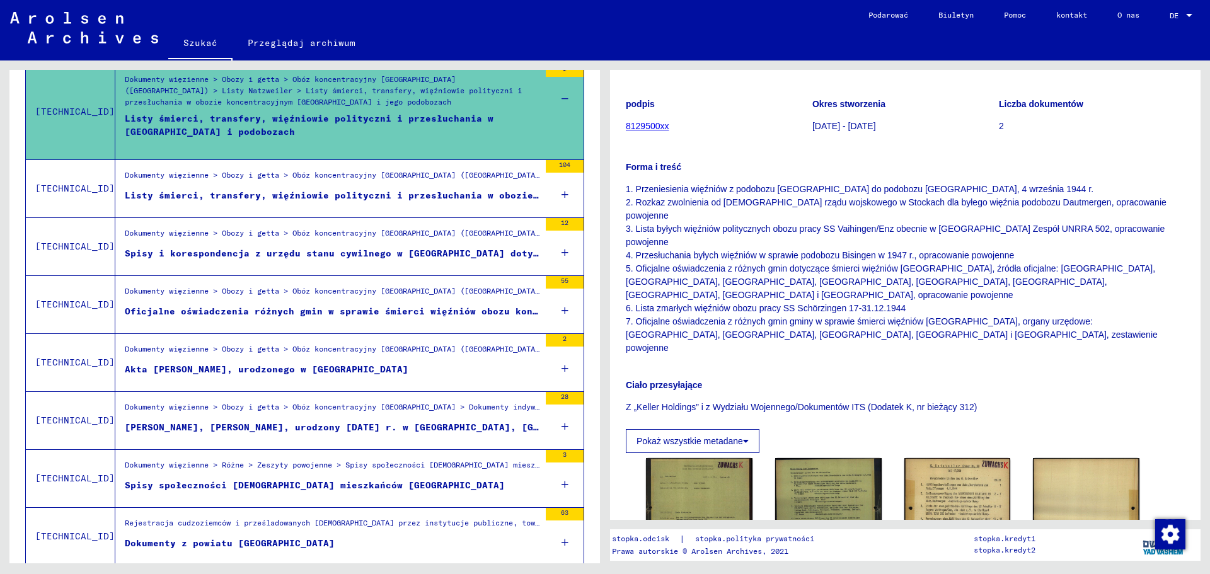
click at [319, 255] on font "Spisy i korespondencja z urzędu stanu cywilnego w [GEOGRAPHIC_DATA] dotycząca z…" at bounding box center [462, 253] width 675 height 11
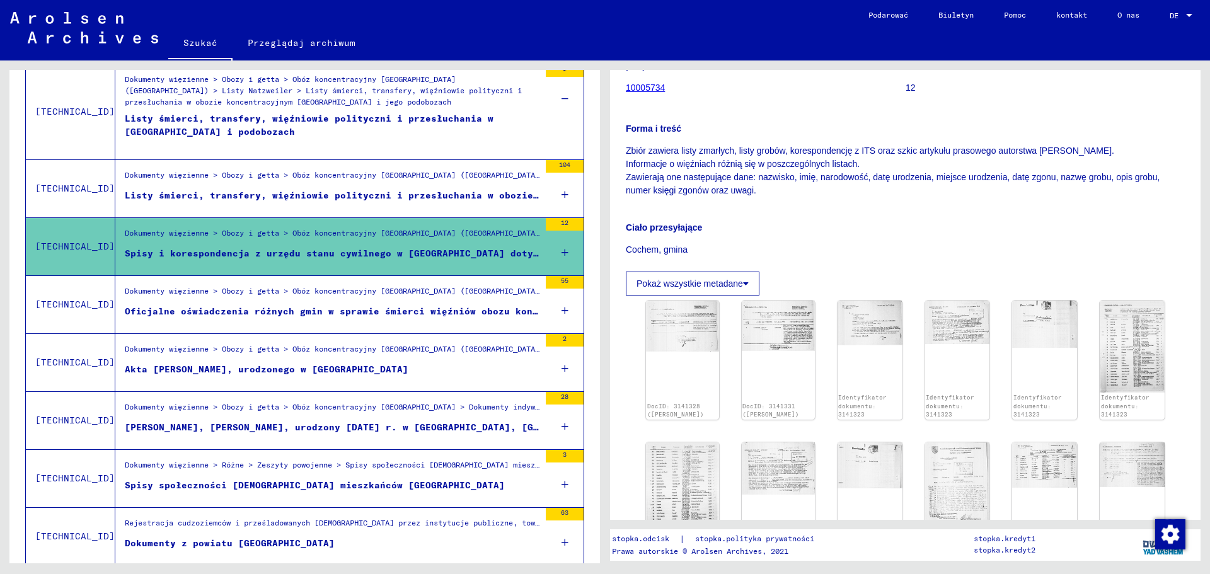
scroll to position [189, 0]
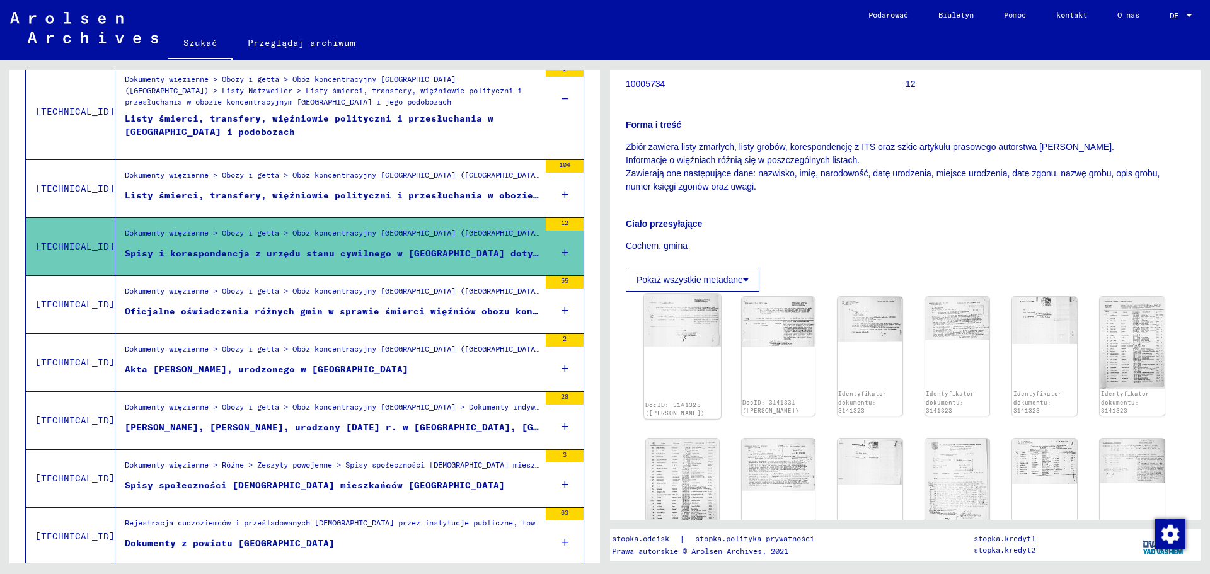
click at [670, 316] on img at bounding box center [682, 320] width 77 height 53
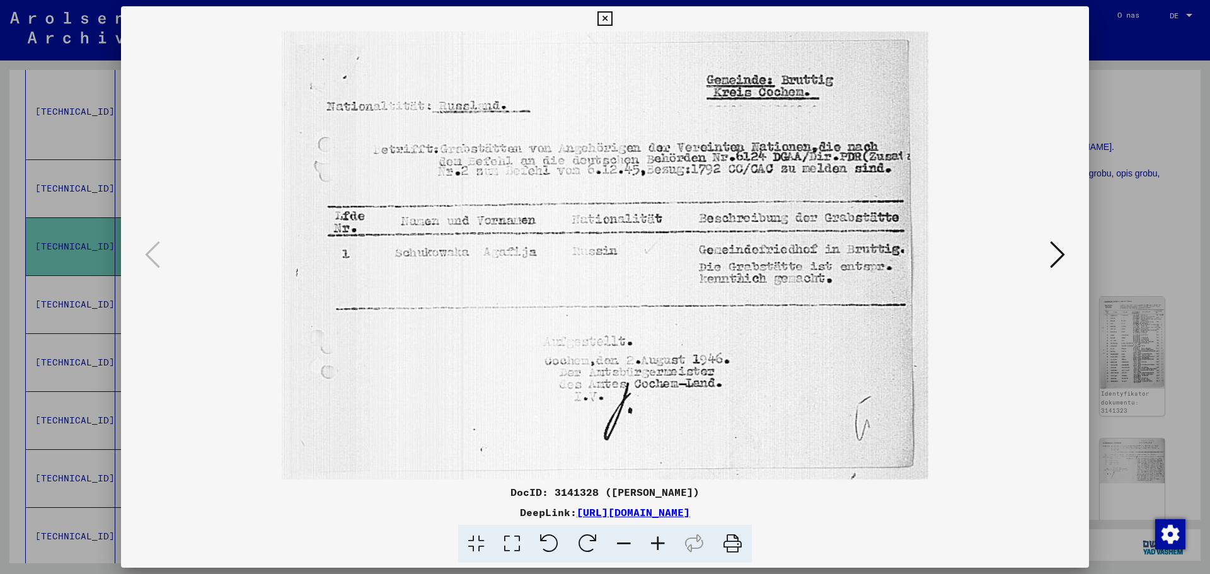
click at [1072, 250] on div at bounding box center [605, 256] width 968 height 448
click at [1065, 253] on icon at bounding box center [1057, 255] width 15 height 30
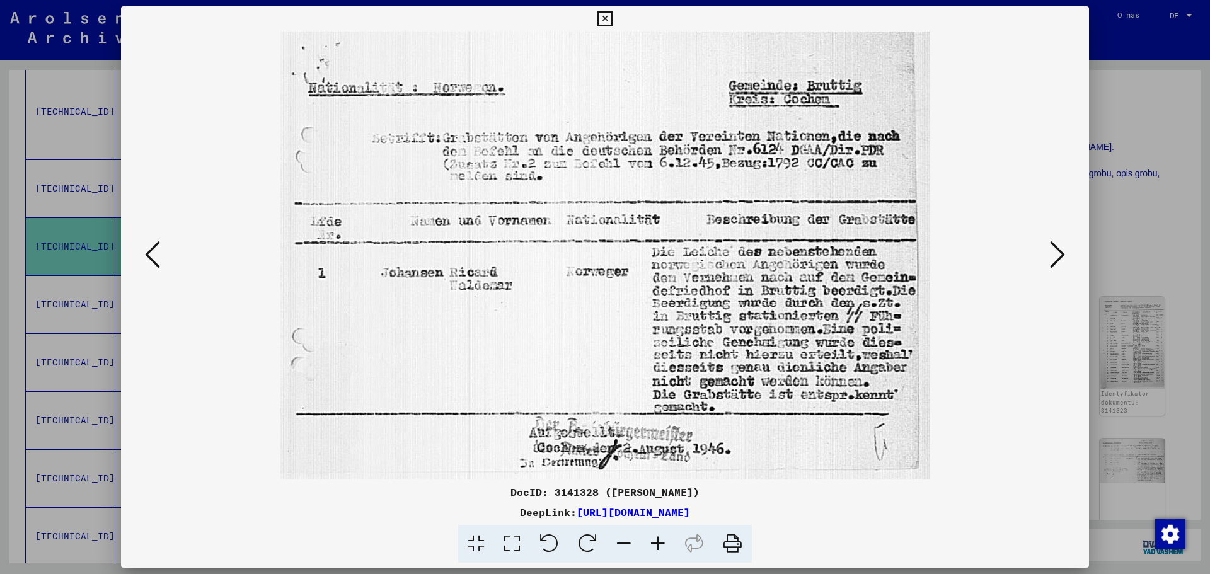
click at [1060, 255] on icon at bounding box center [1057, 255] width 15 height 30
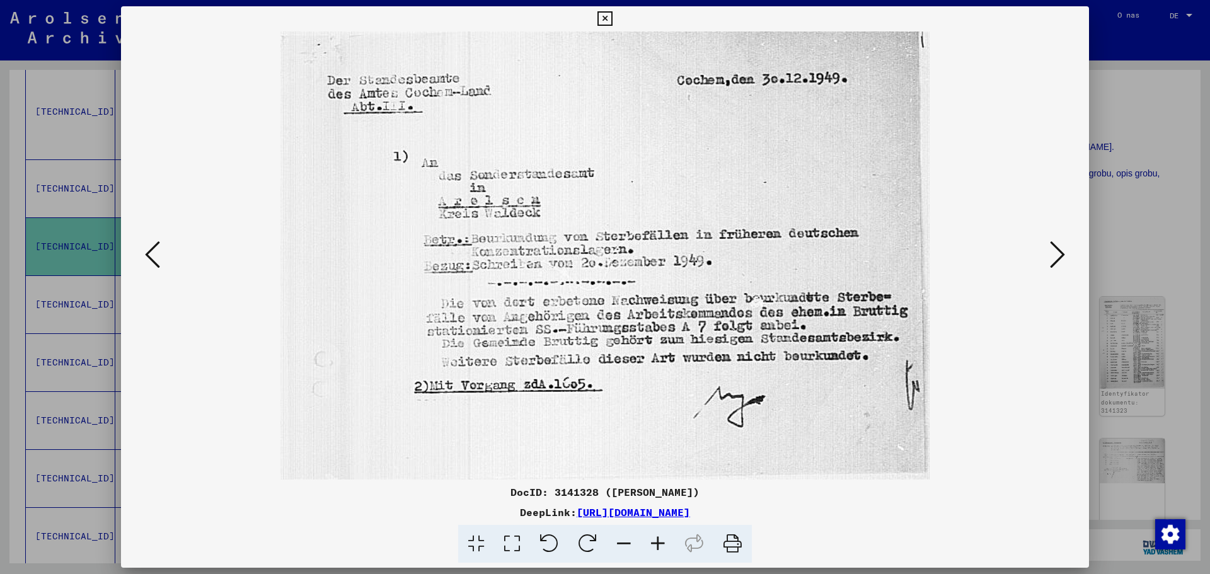
click at [1060, 255] on icon at bounding box center [1057, 255] width 15 height 30
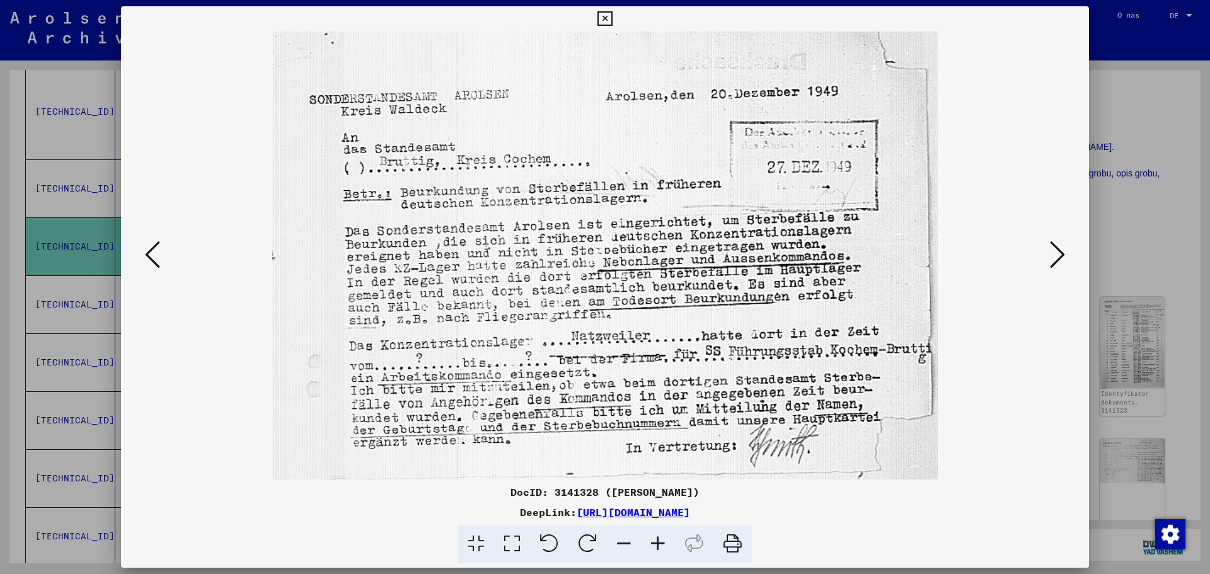
click at [1053, 256] on icon at bounding box center [1057, 255] width 15 height 30
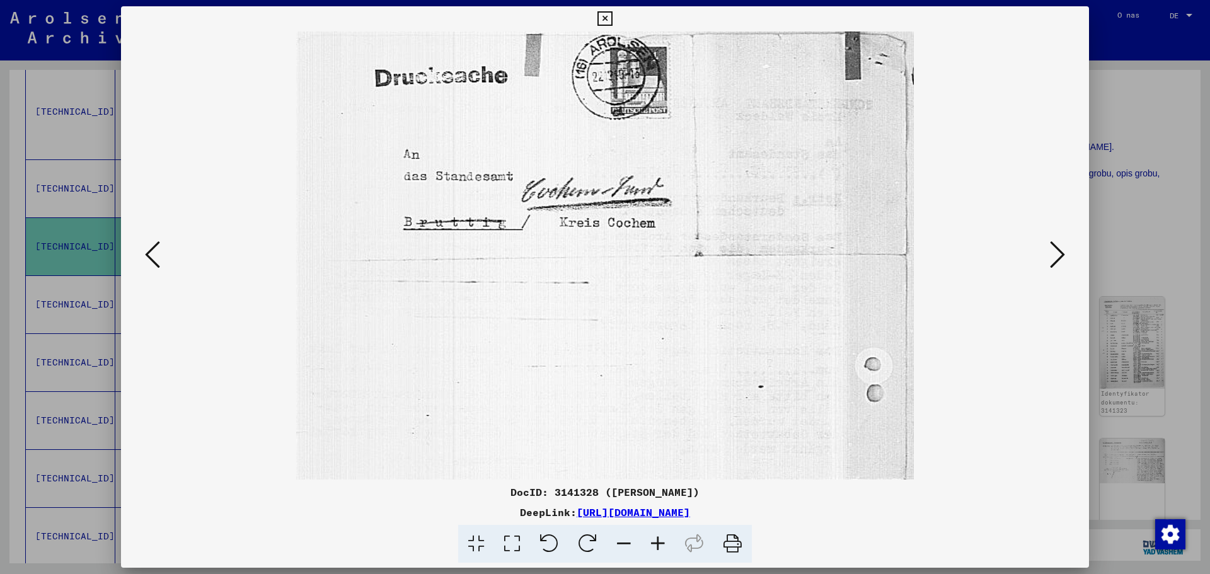
click at [1053, 256] on icon at bounding box center [1057, 255] width 15 height 30
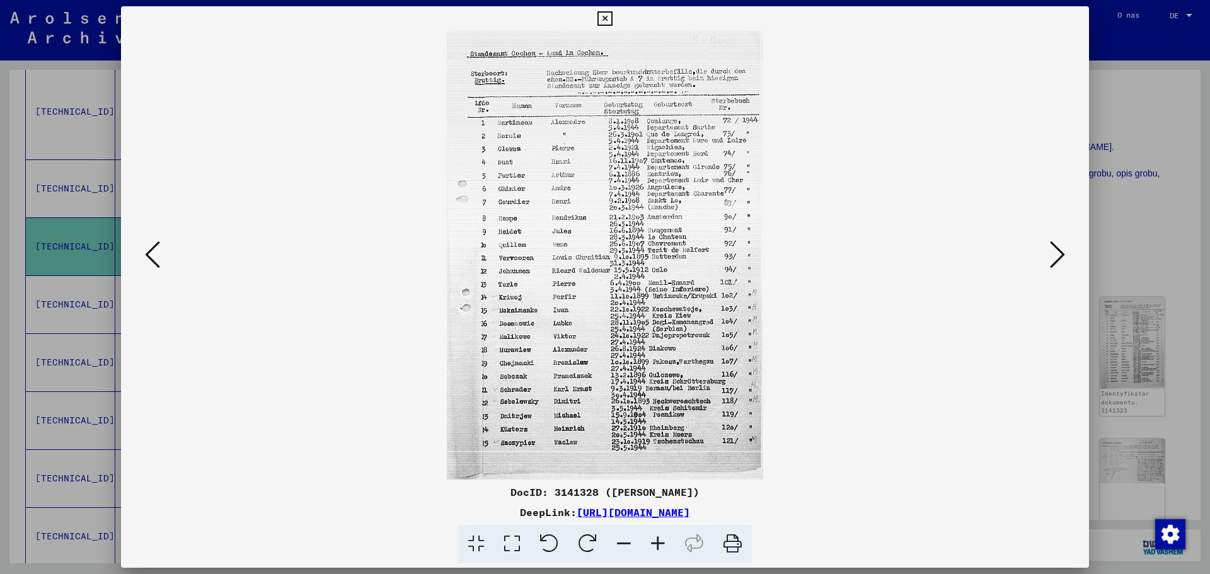
click at [1053, 256] on icon at bounding box center [1057, 255] width 15 height 30
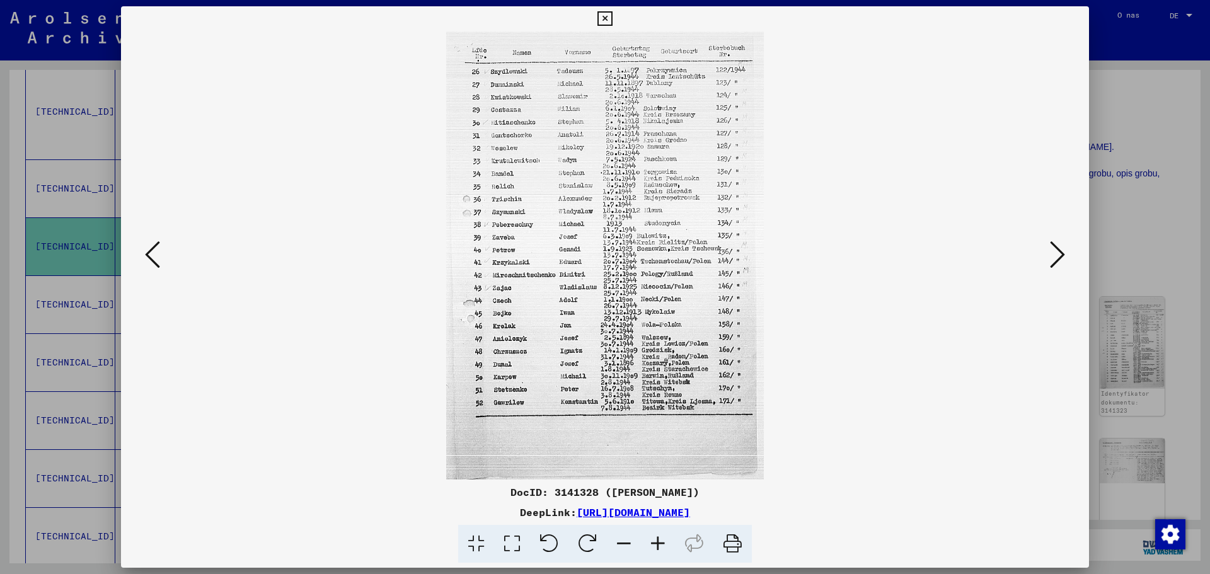
click at [1056, 253] on icon at bounding box center [1057, 255] width 15 height 30
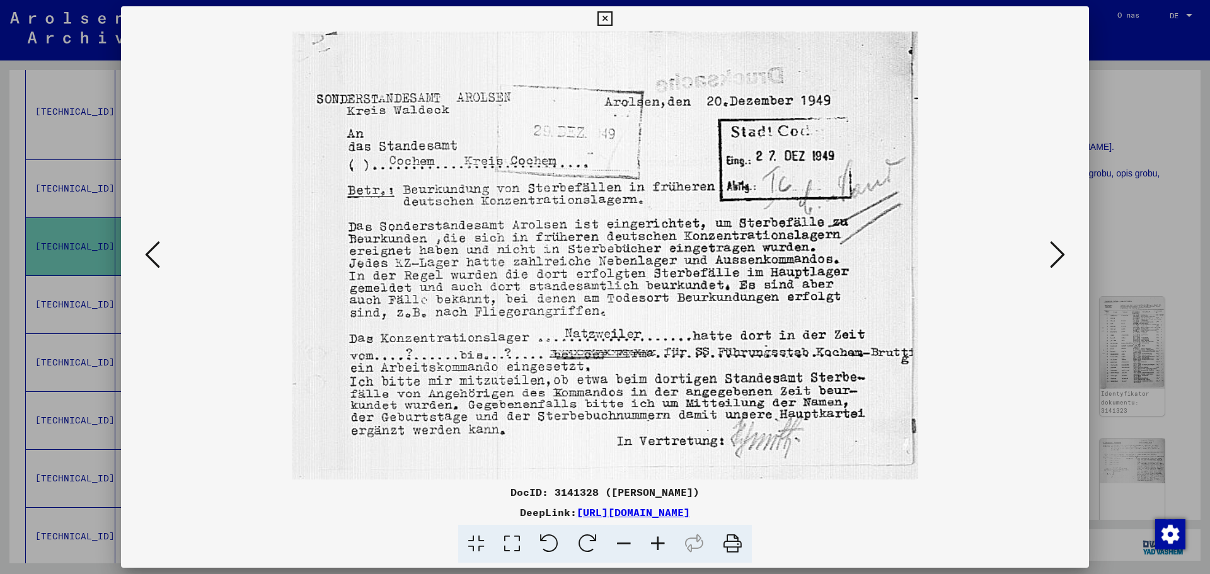
click at [1056, 253] on icon at bounding box center [1057, 255] width 15 height 30
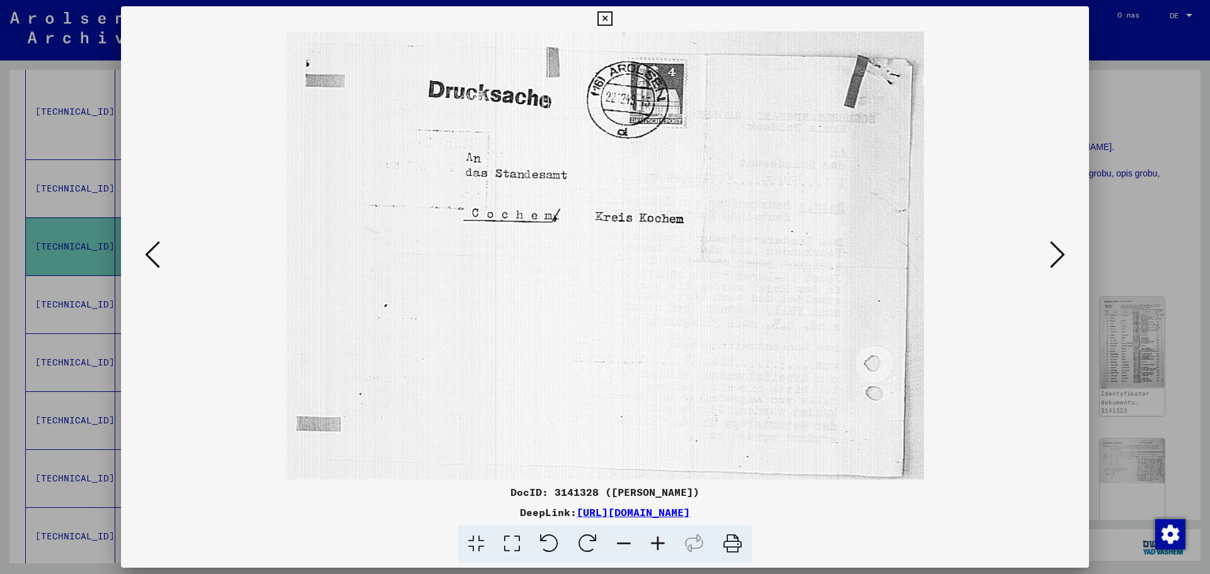
click at [1056, 253] on icon at bounding box center [1057, 255] width 15 height 30
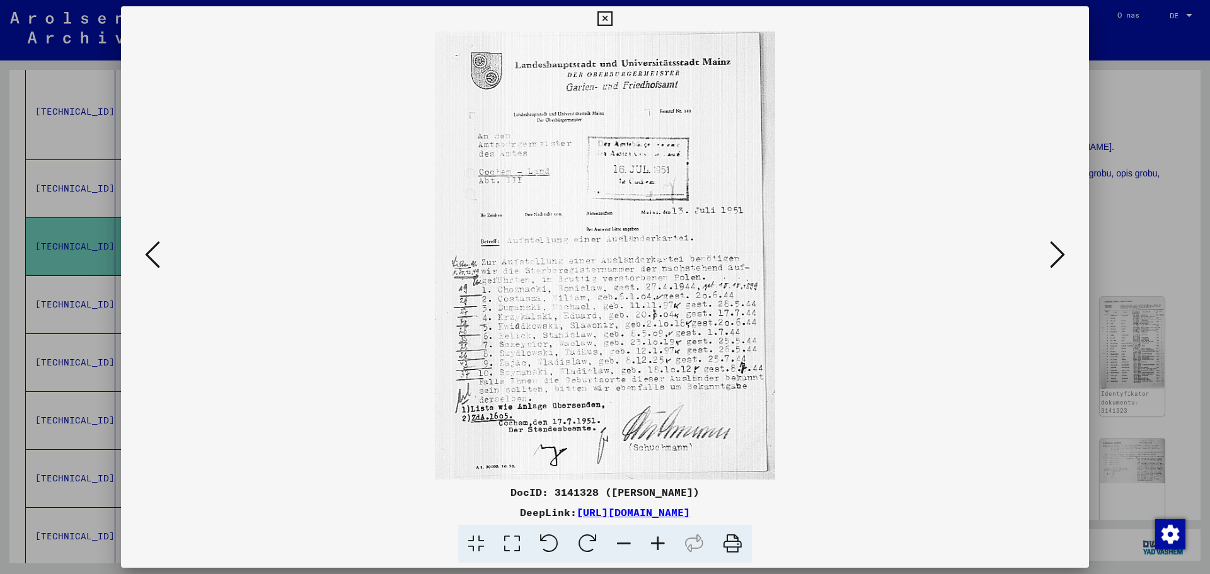
click at [657, 543] on icon at bounding box center [658, 544] width 34 height 38
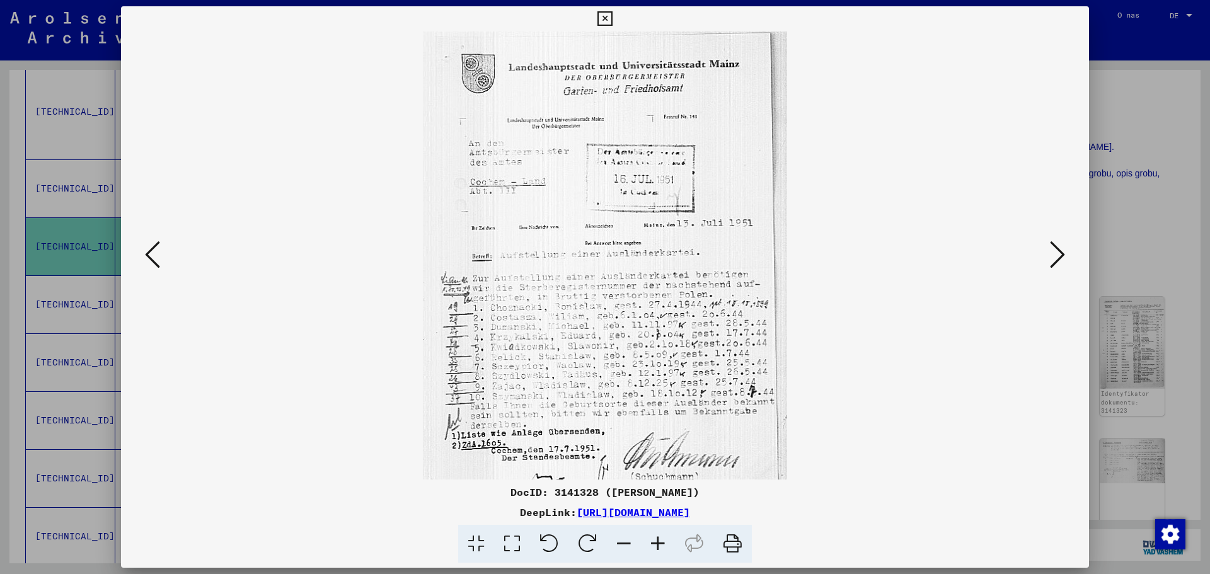
click at [657, 543] on icon at bounding box center [658, 544] width 34 height 38
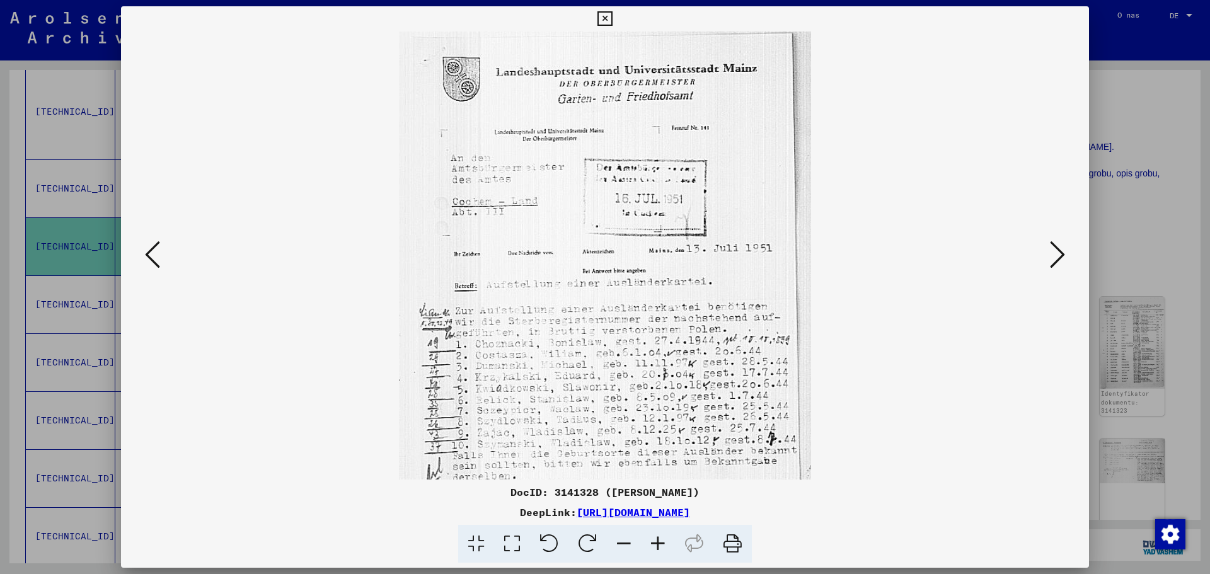
click at [657, 543] on icon at bounding box center [658, 544] width 34 height 38
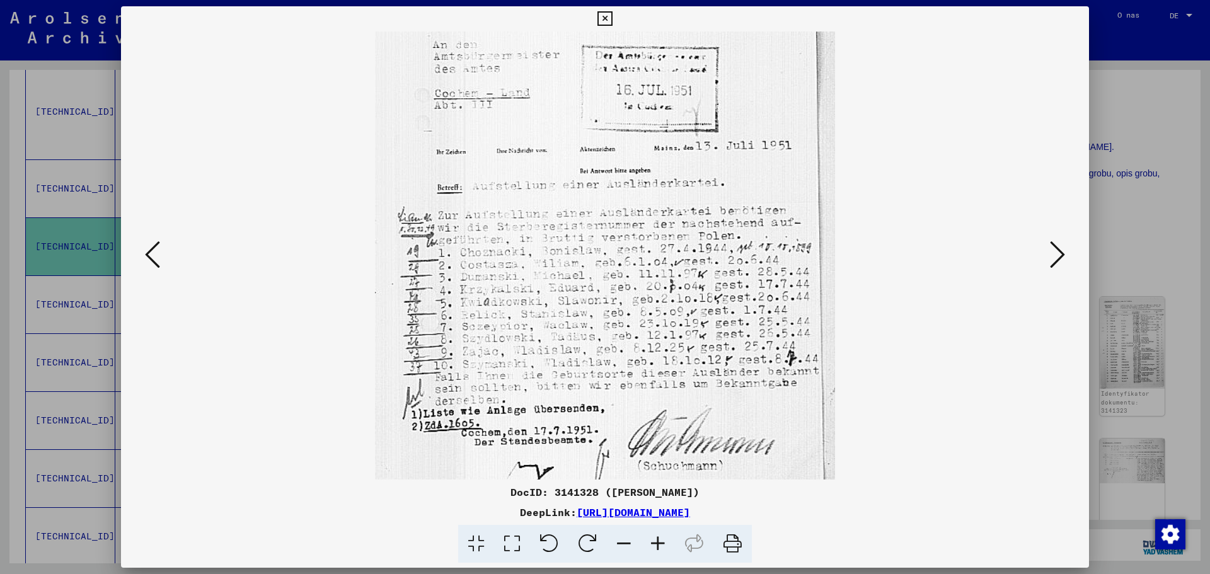
scroll to position [133, 0]
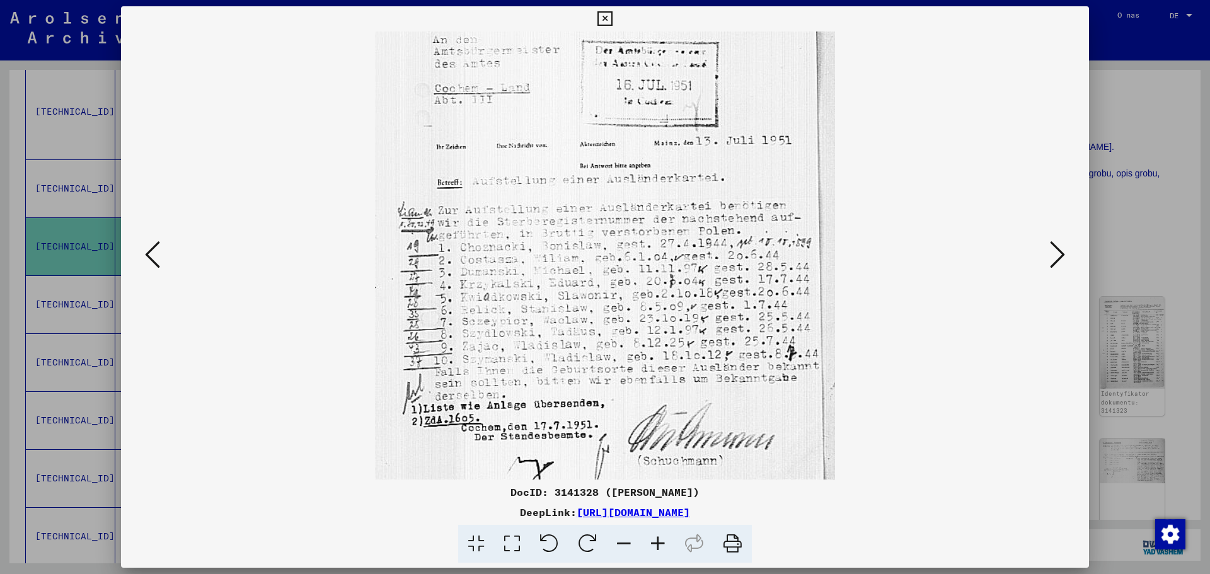
drag, startPoint x: 584, startPoint y: 410, endPoint x: 597, endPoint y: 277, distance: 133.6
drag, startPoint x: 597, startPoint y: 277, endPoint x: 543, endPoint y: 283, distance: 54.6
click at [543, 283] on img at bounding box center [605, 202] width 461 height 606
click at [1051, 249] on icon at bounding box center [1057, 255] width 15 height 30
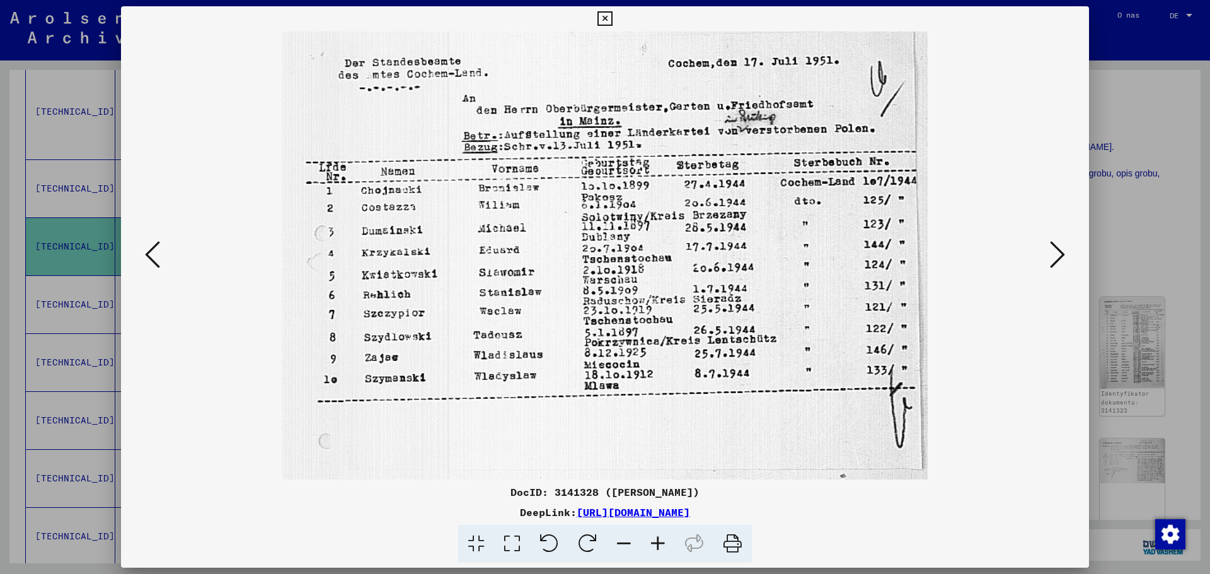
scroll to position [0, 0]
click at [1054, 250] on icon at bounding box center [1057, 255] width 15 height 30
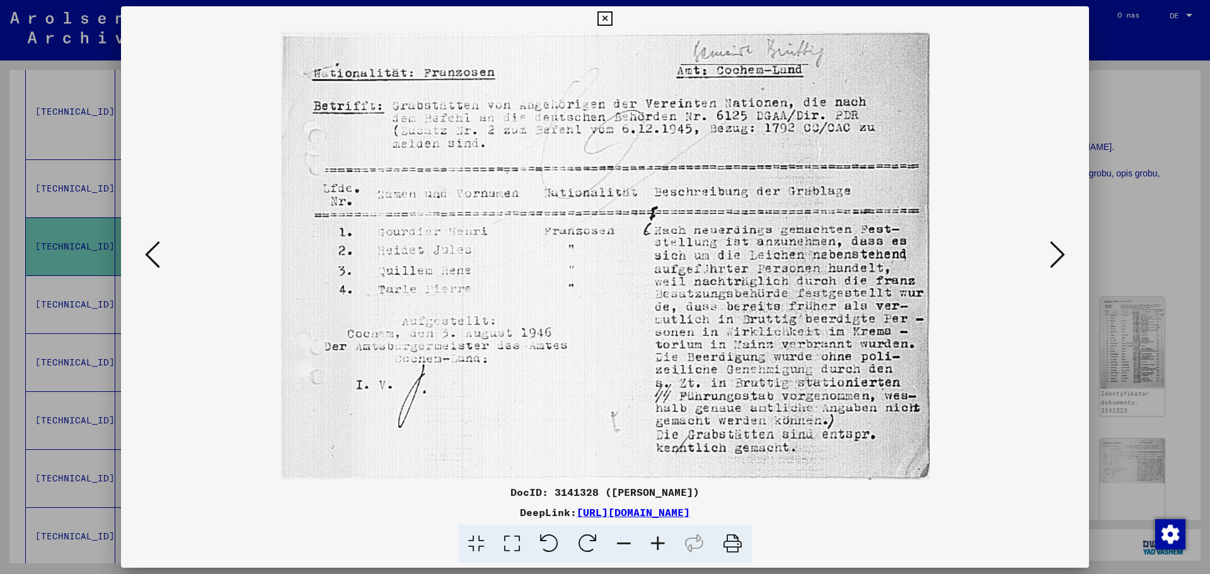
click at [1054, 250] on icon at bounding box center [1057, 255] width 15 height 30
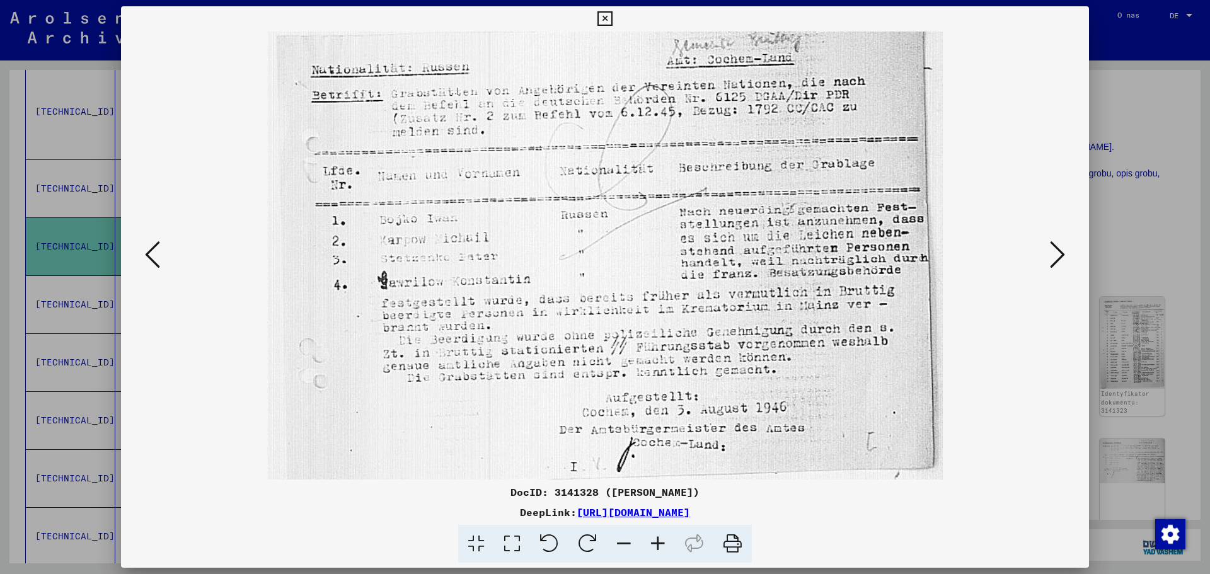
click at [1054, 250] on icon at bounding box center [1057, 255] width 15 height 30
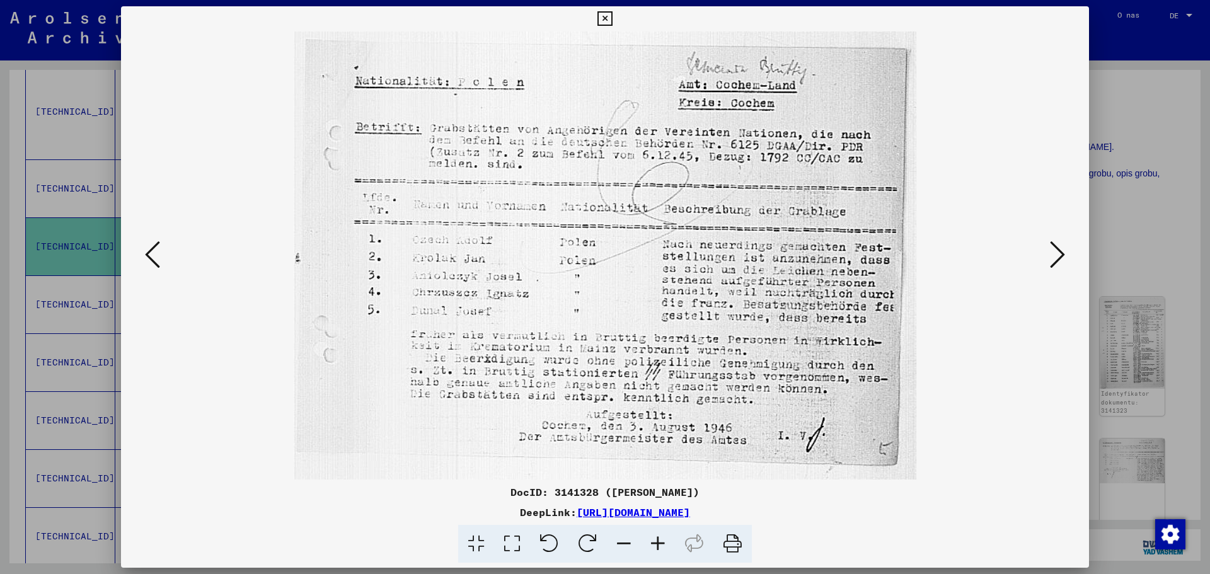
click at [1054, 250] on icon at bounding box center [1057, 255] width 15 height 30
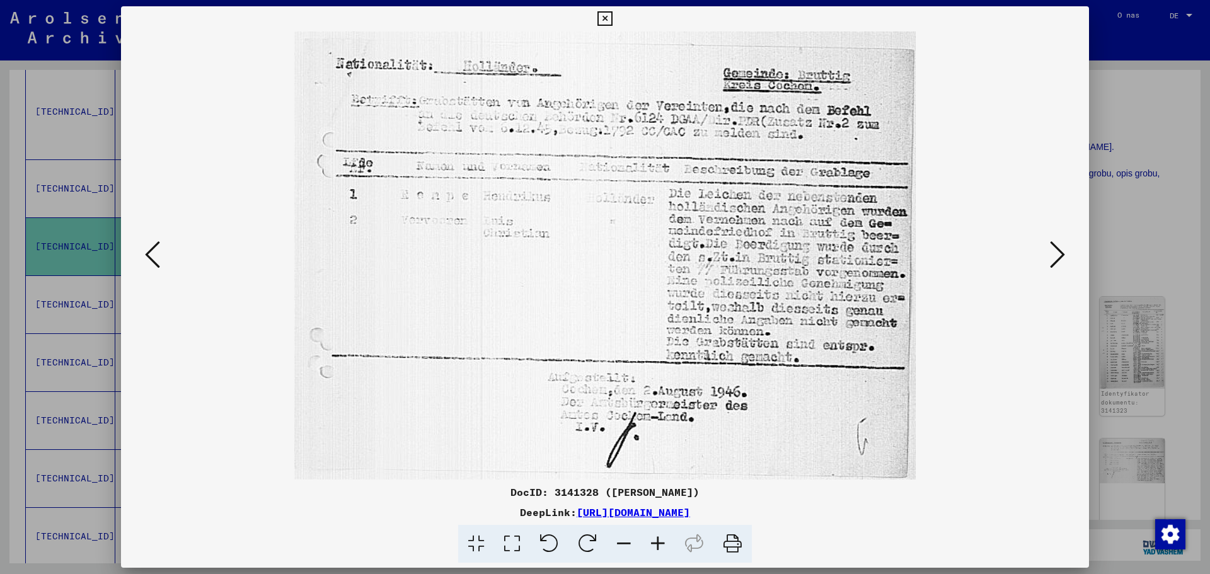
click at [1054, 250] on icon at bounding box center [1057, 255] width 15 height 30
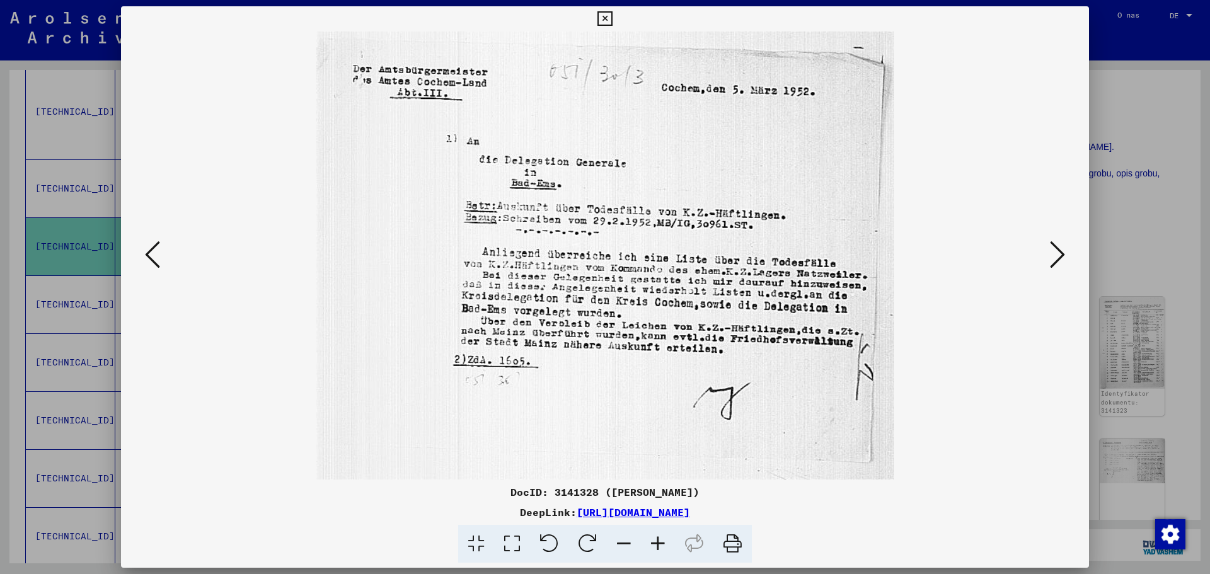
click at [1060, 249] on icon at bounding box center [1057, 255] width 15 height 30
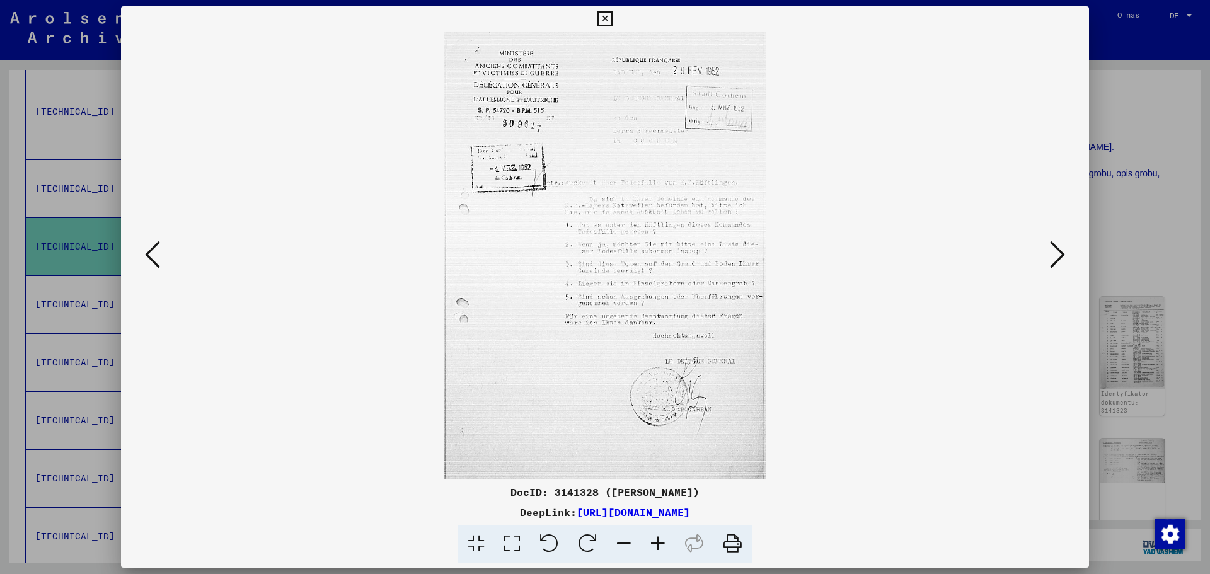
click at [1060, 249] on icon at bounding box center [1057, 255] width 15 height 30
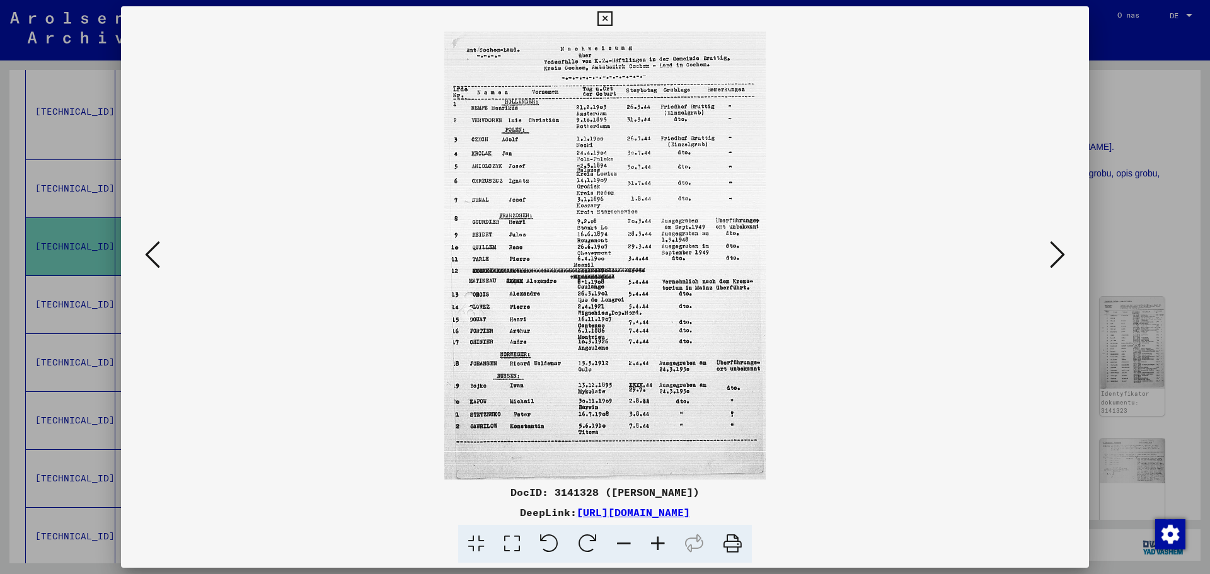
click at [1059, 252] on icon at bounding box center [1057, 255] width 15 height 30
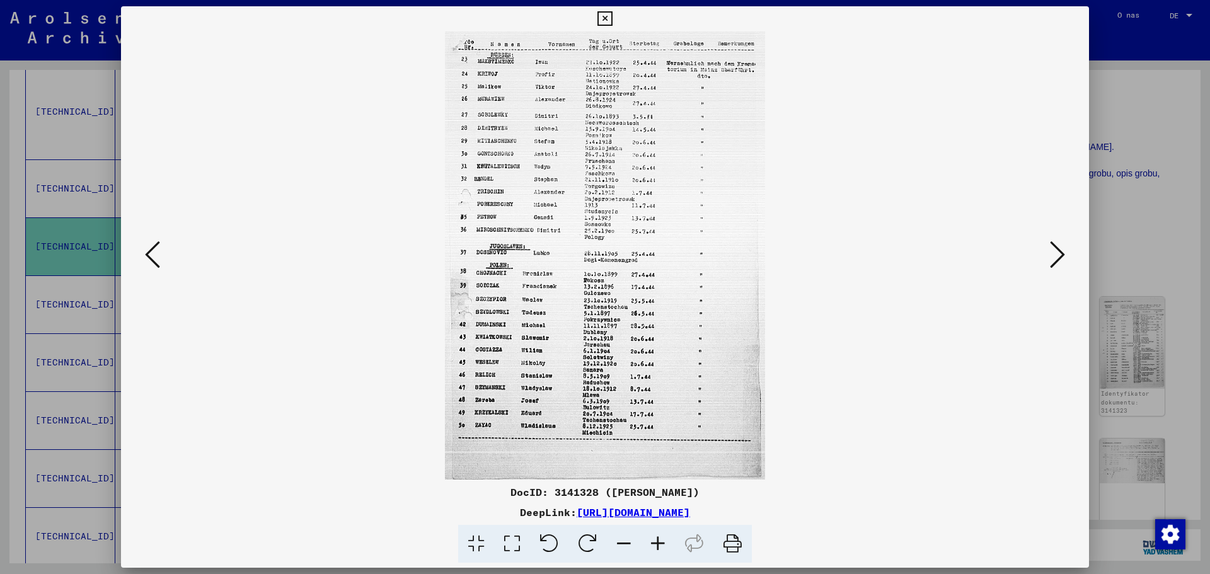
click at [1060, 252] on icon at bounding box center [1057, 255] width 15 height 30
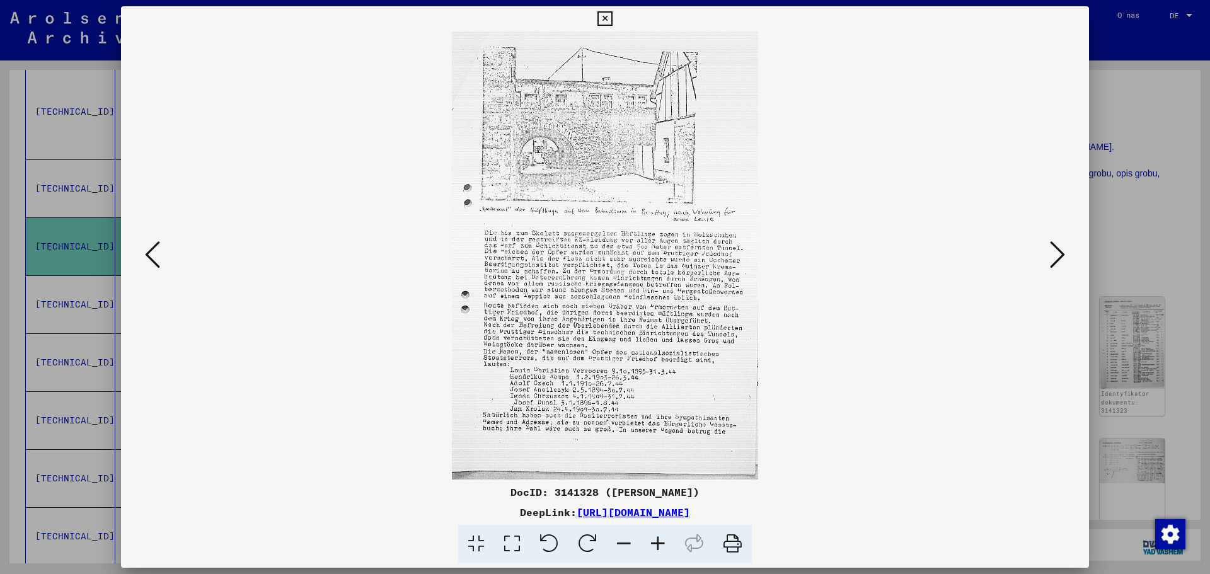
click at [1060, 252] on icon at bounding box center [1057, 255] width 15 height 30
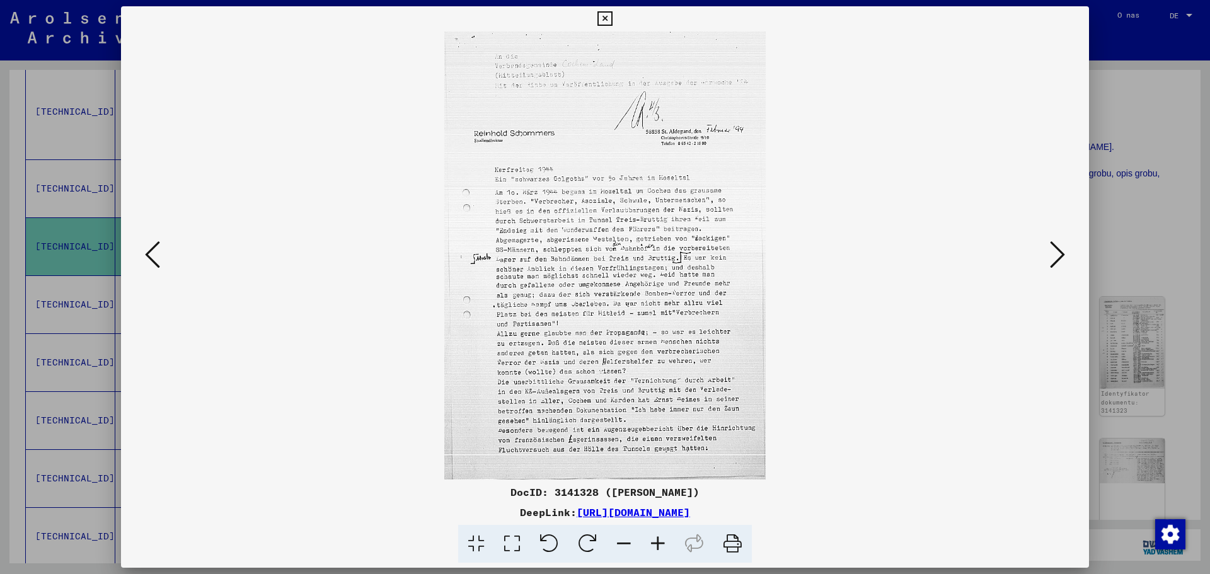
click at [1046, 248] on viewer-one-image at bounding box center [605, 256] width 882 height 448
click at [1058, 250] on icon at bounding box center [1057, 255] width 15 height 30
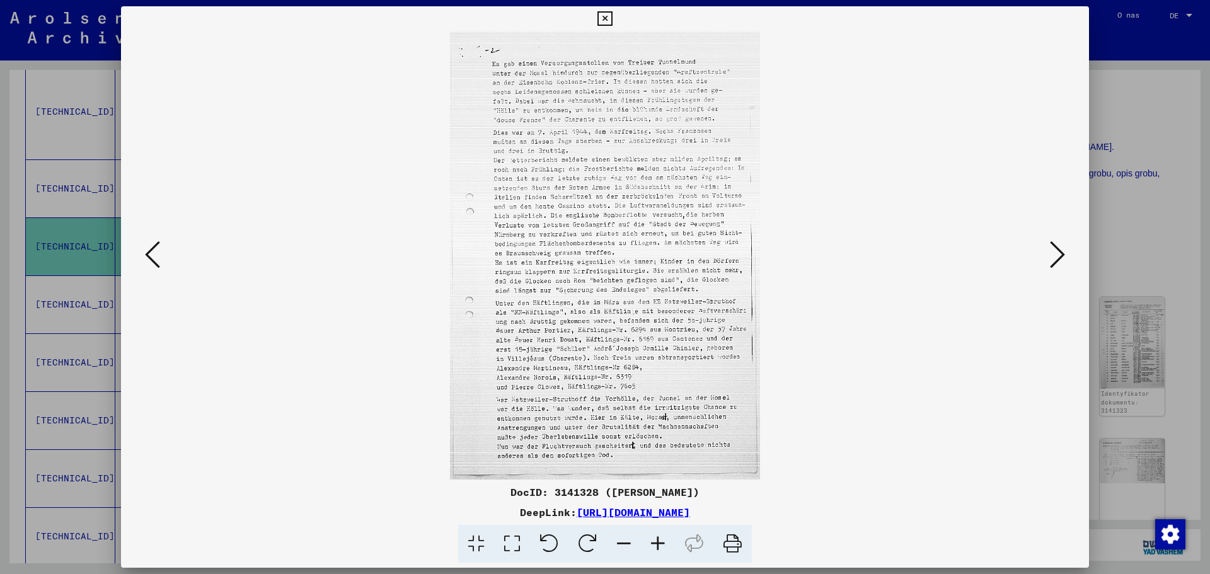
click at [1056, 256] on icon at bounding box center [1057, 255] width 15 height 30
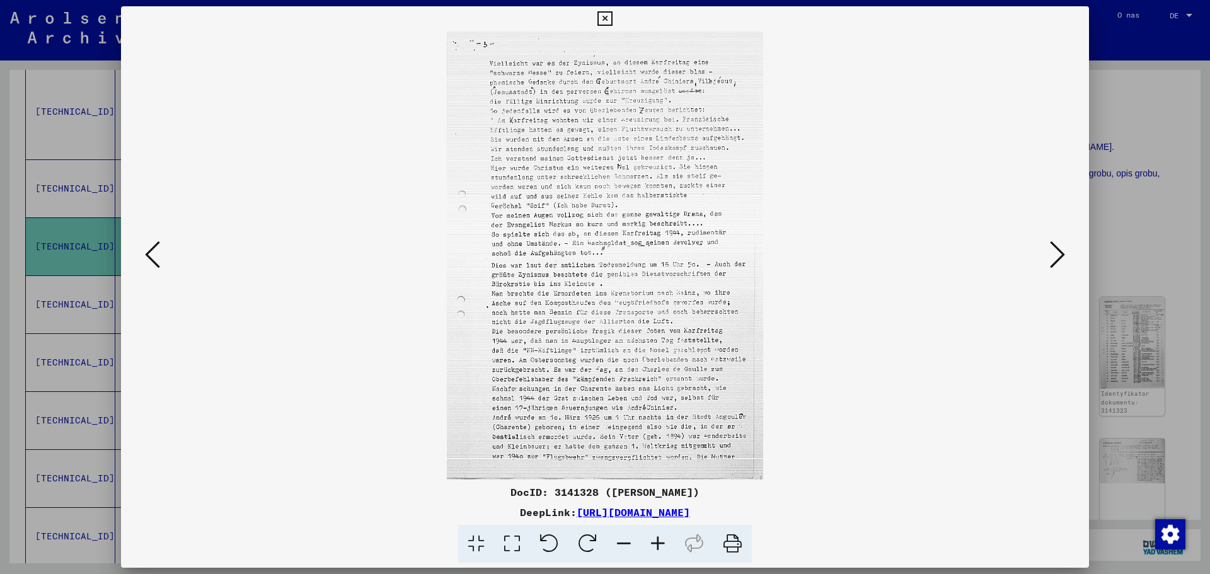
click at [1058, 255] on icon at bounding box center [1057, 255] width 15 height 30
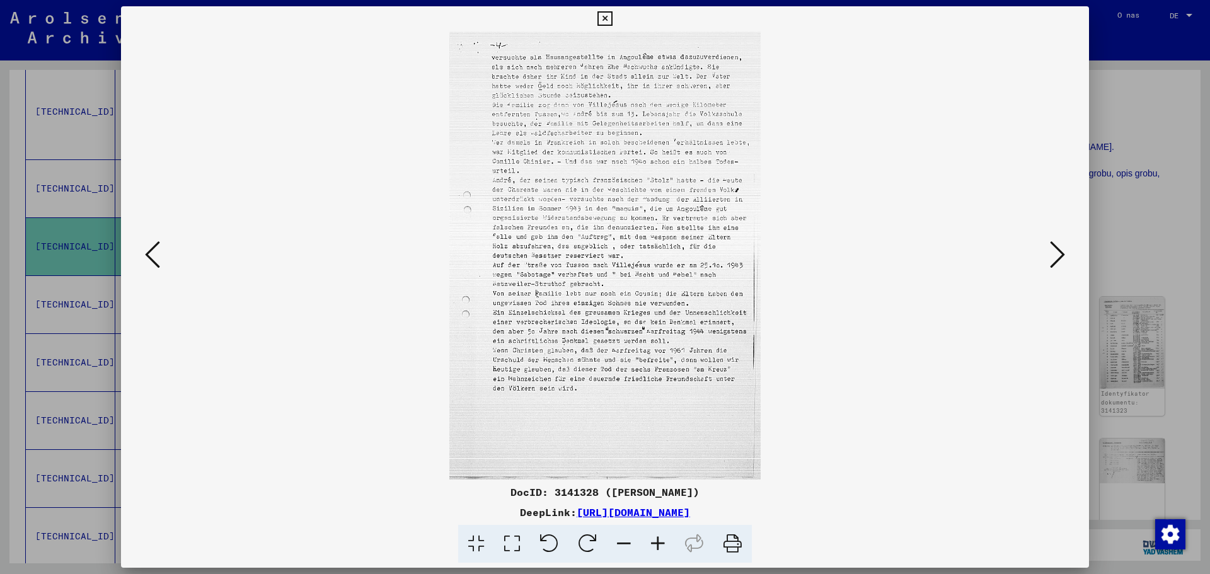
click at [1054, 253] on icon at bounding box center [1057, 255] width 15 height 30
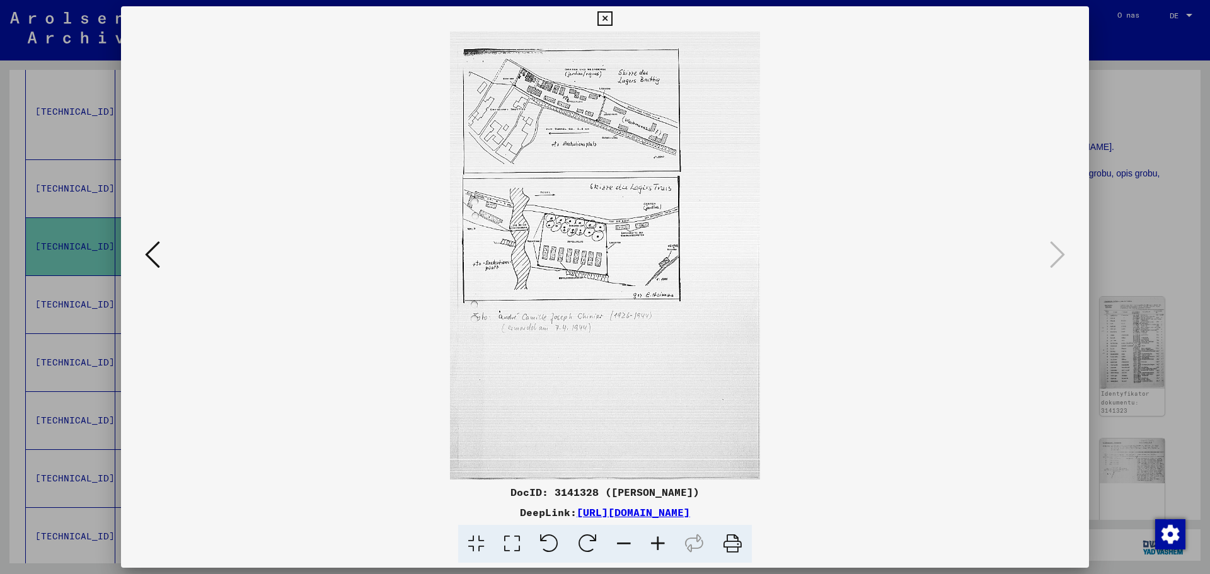
drag, startPoint x: 602, startPoint y: 20, endPoint x: 601, endPoint y: 45, distance: 25.9
click at [603, 20] on icon at bounding box center [605, 18] width 14 height 15
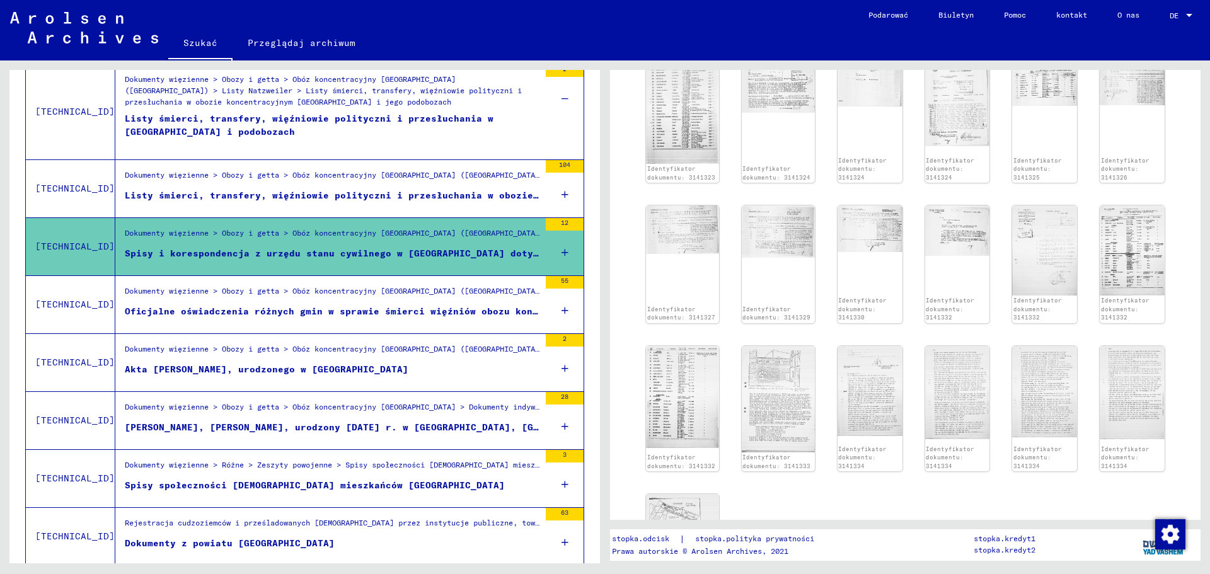
scroll to position [819, 0]
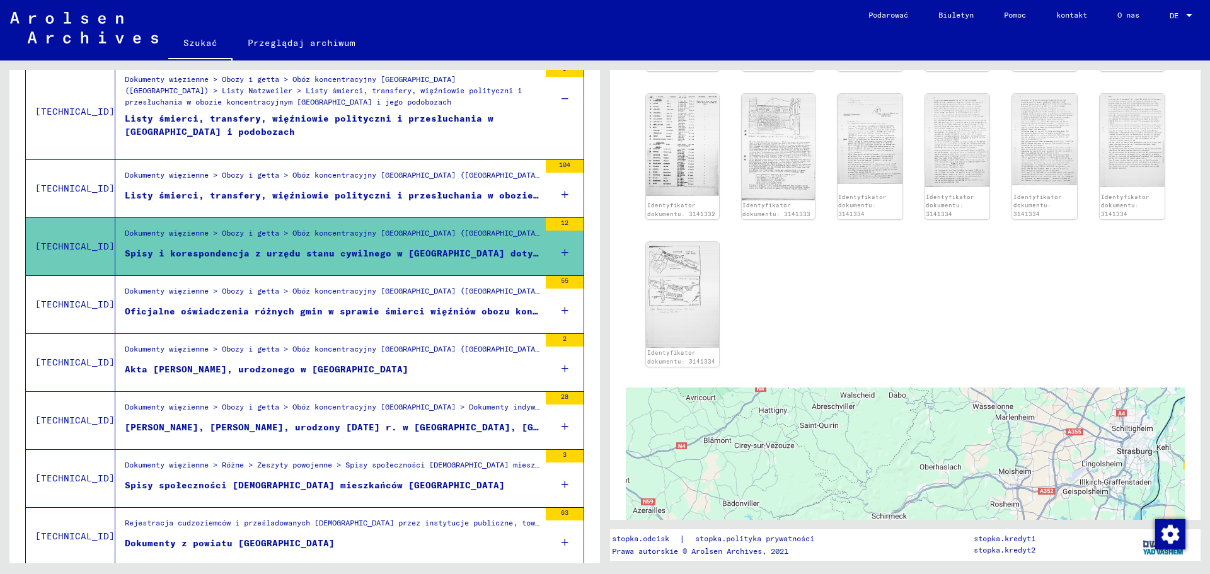
click at [562, 249] on icon at bounding box center [565, 253] width 7 height 44
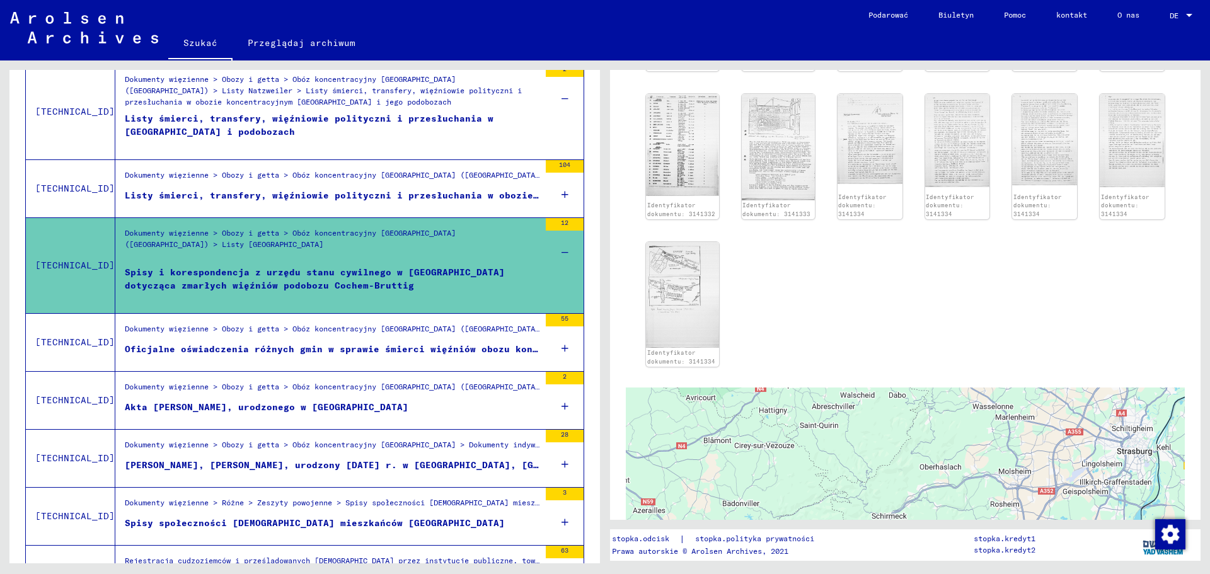
click at [306, 356] on figure "Oficjalne oświadczenia różnych gmin w sprawie śmierci więźniów obozu koncentrac…" at bounding box center [332, 352] width 415 height 19
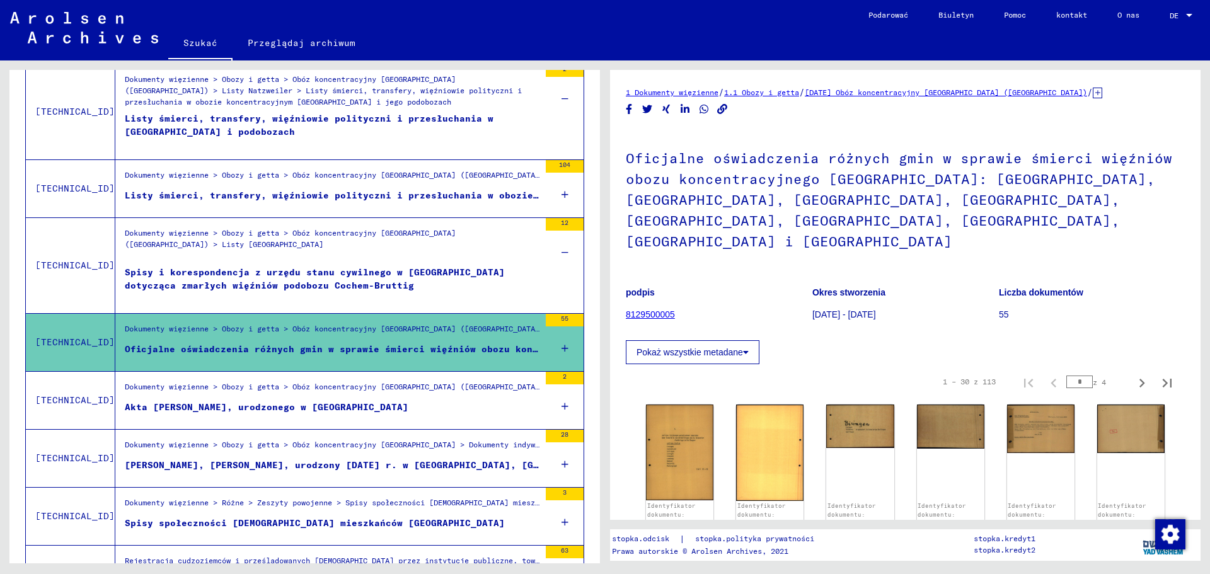
click at [562, 349] on icon at bounding box center [565, 349] width 7 height 44
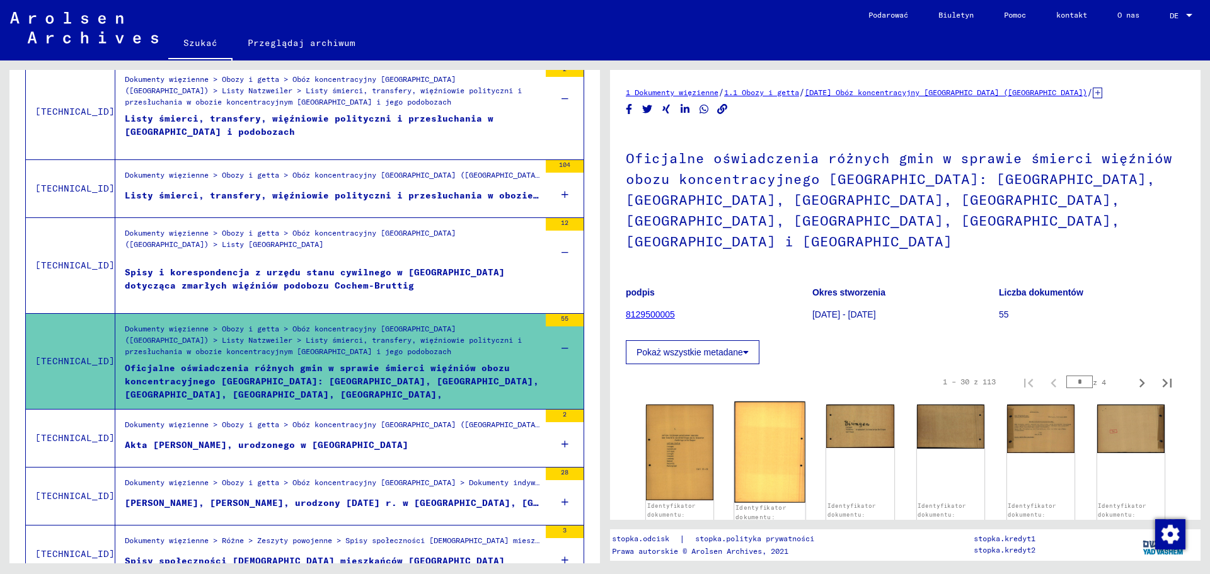
scroll to position [189, 0]
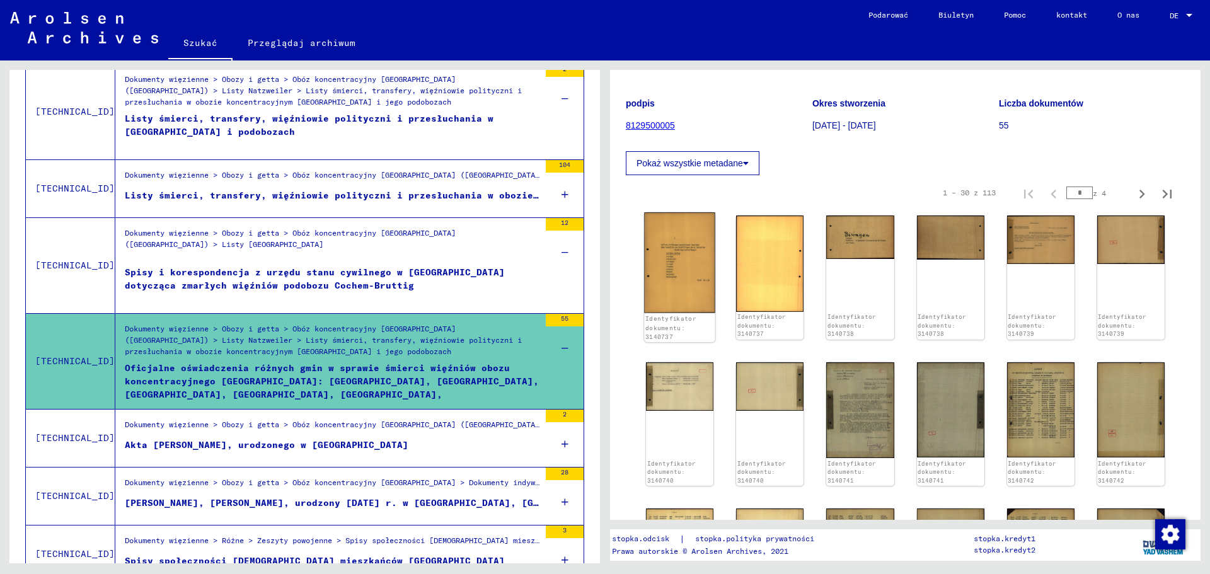
click at [697, 253] on img at bounding box center [679, 262] width 71 height 101
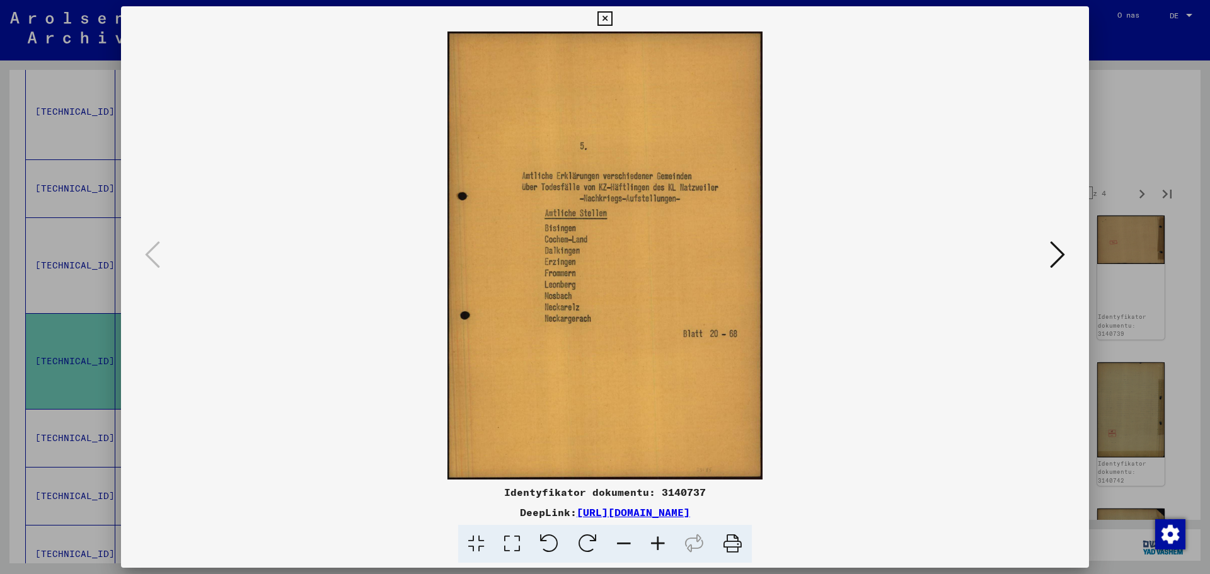
click at [1051, 247] on icon at bounding box center [1057, 255] width 15 height 30
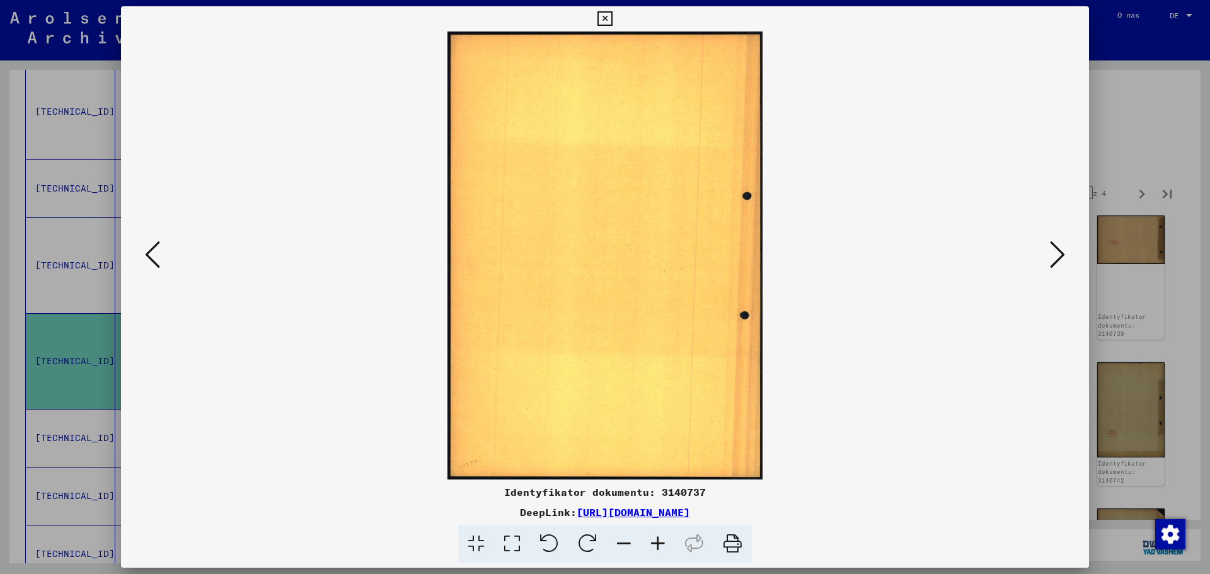
click at [1051, 247] on icon at bounding box center [1057, 255] width 15 height 30
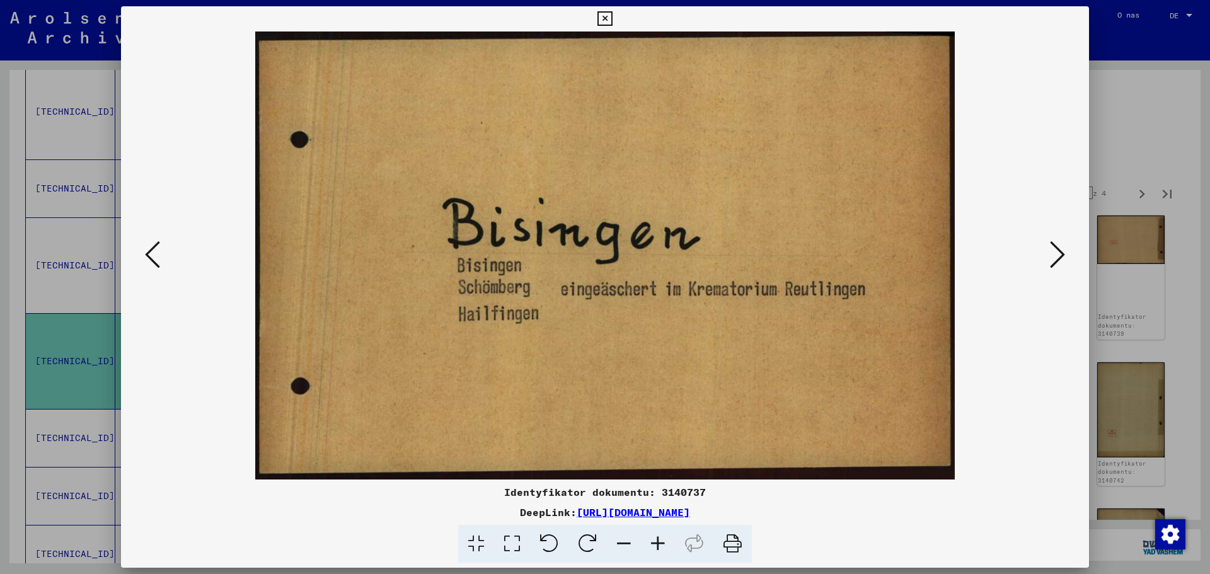
click at [1051, 247] on icon at bounding box center [1057, 255] width 15 height 30
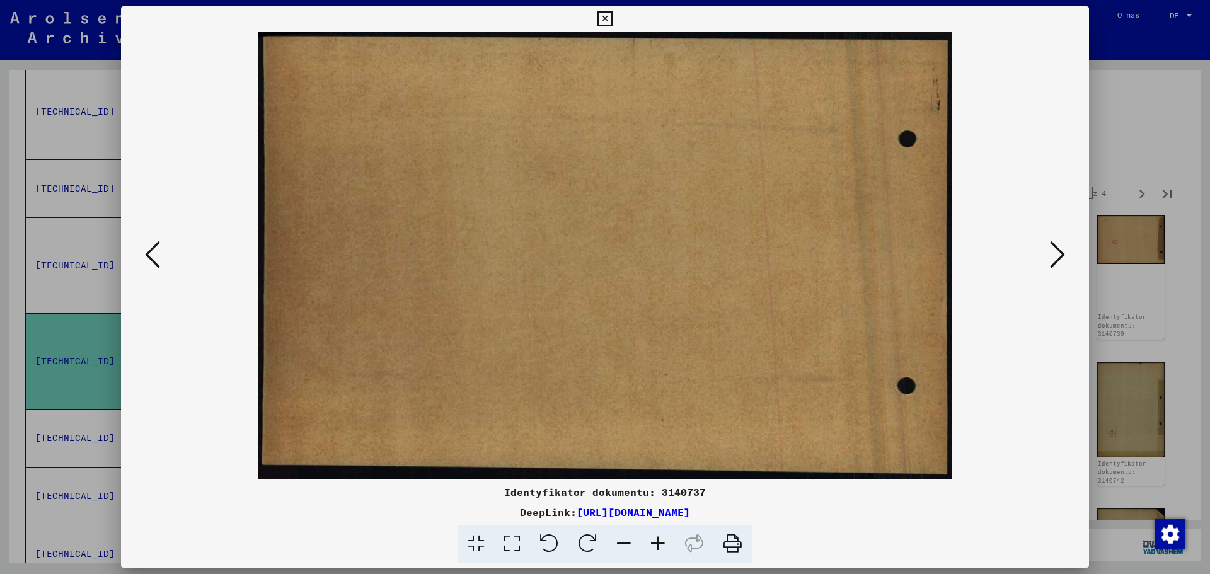
click at [1051, 247] on icon at bounding box center [1057, 255] width 15 height 30
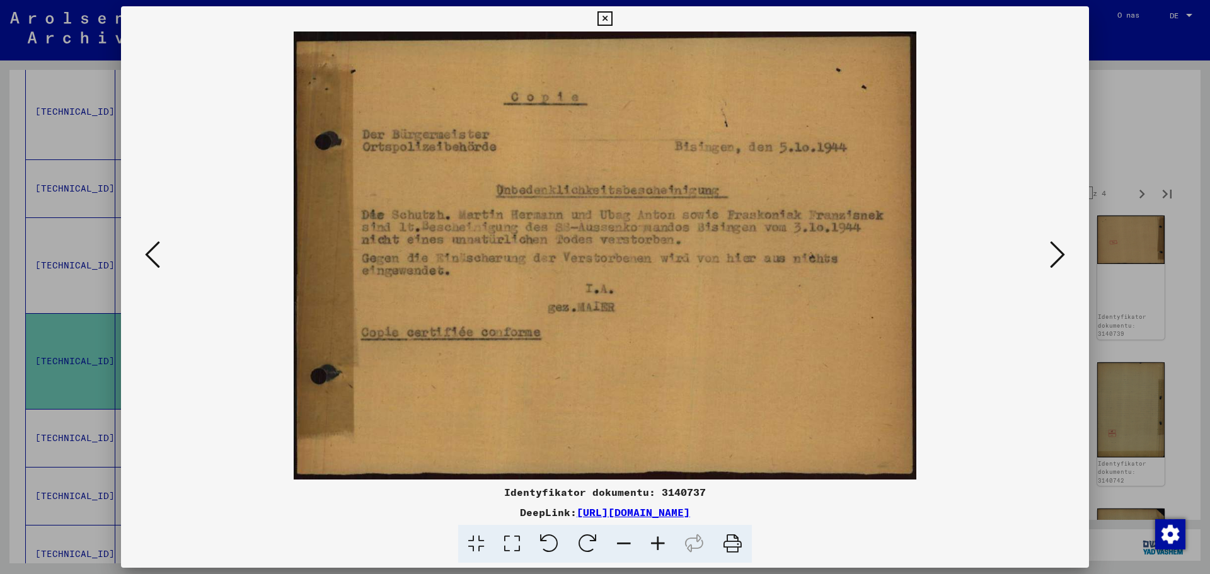
click at [1058, 251] on icon at bounding box center [1057, 255] width 15 height 30
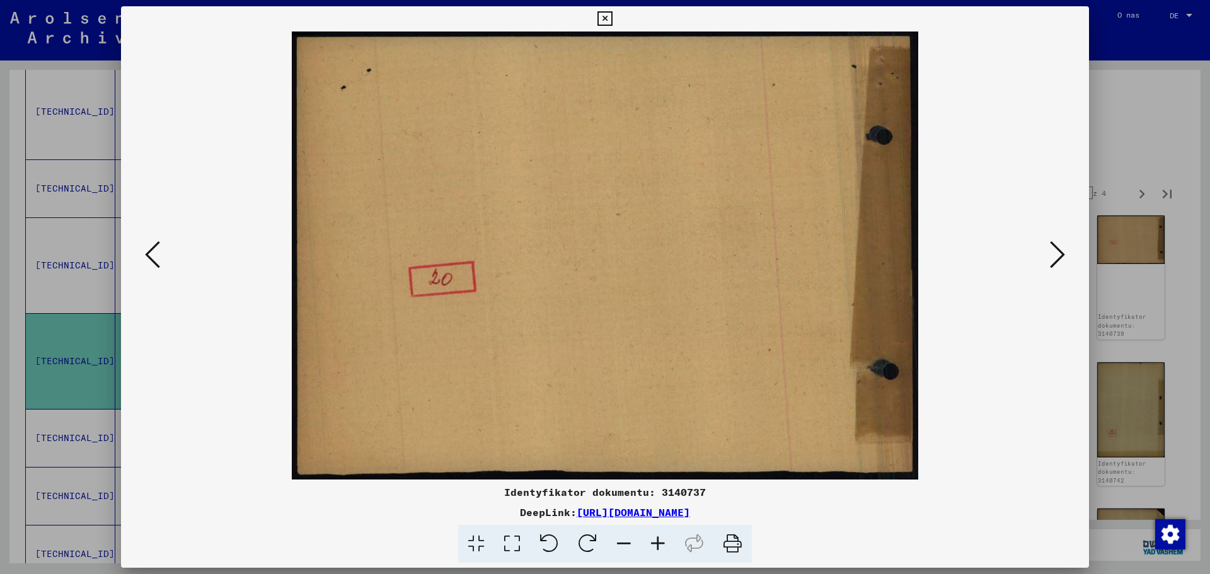
click at [1058, 251] on icon at bounding box center [1057, 255] width 15 height 30
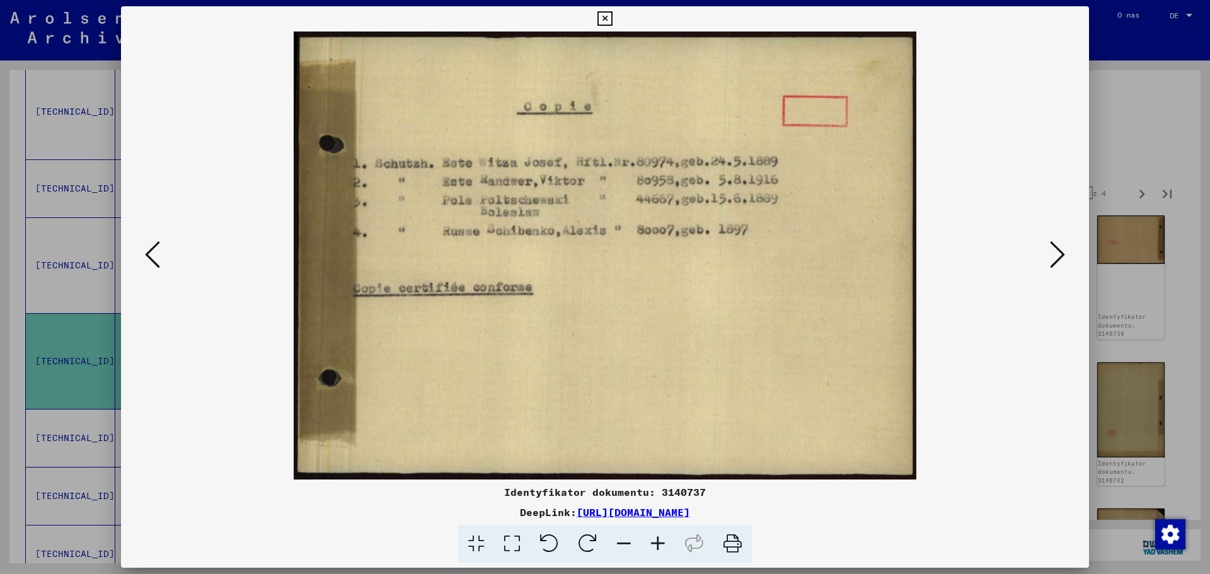
click at [1058, 251] on icon at bounding box center [1057, 255] width 15 height 30
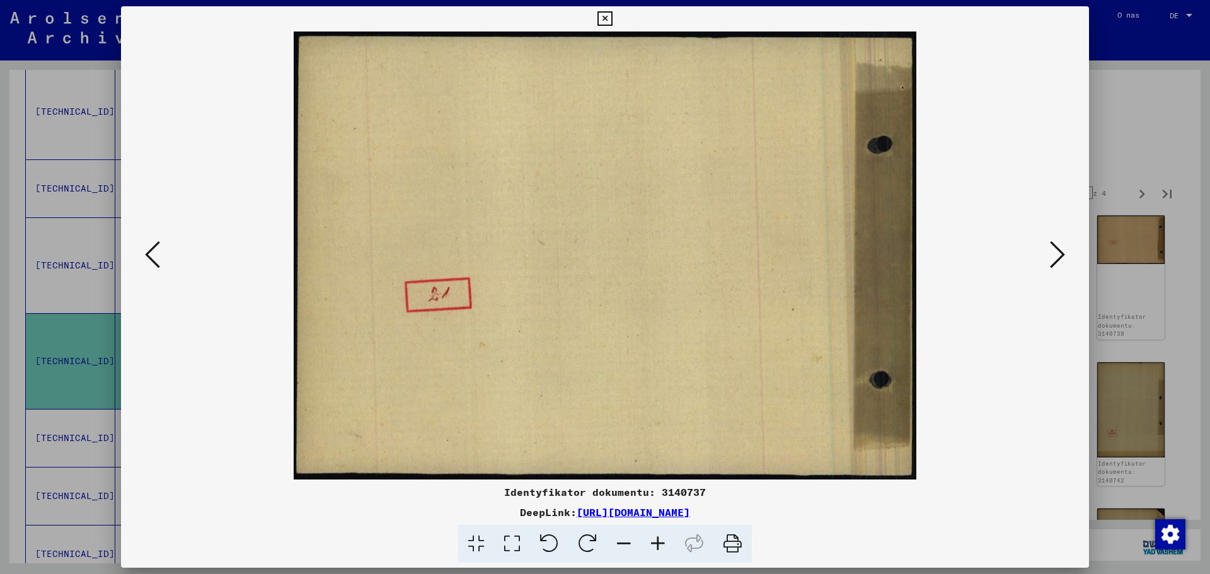
click at [1058, 251] on icon at bounding box center [1057, 255] width 15 height 30
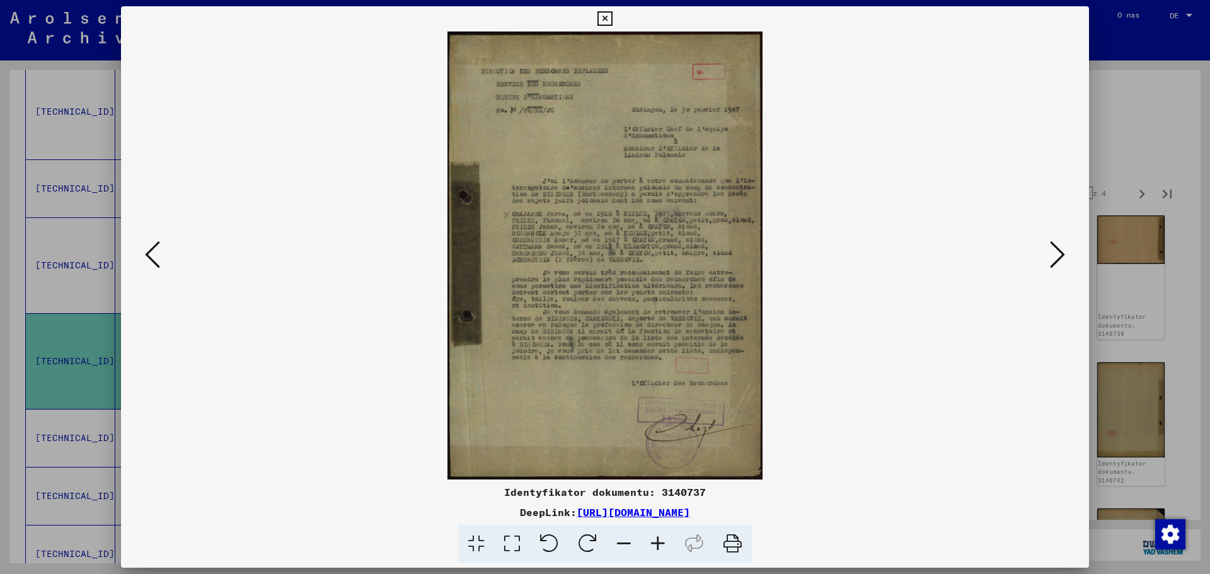
click at [659, 541] on icon at bounding box center [658, 544] width 34 height 38
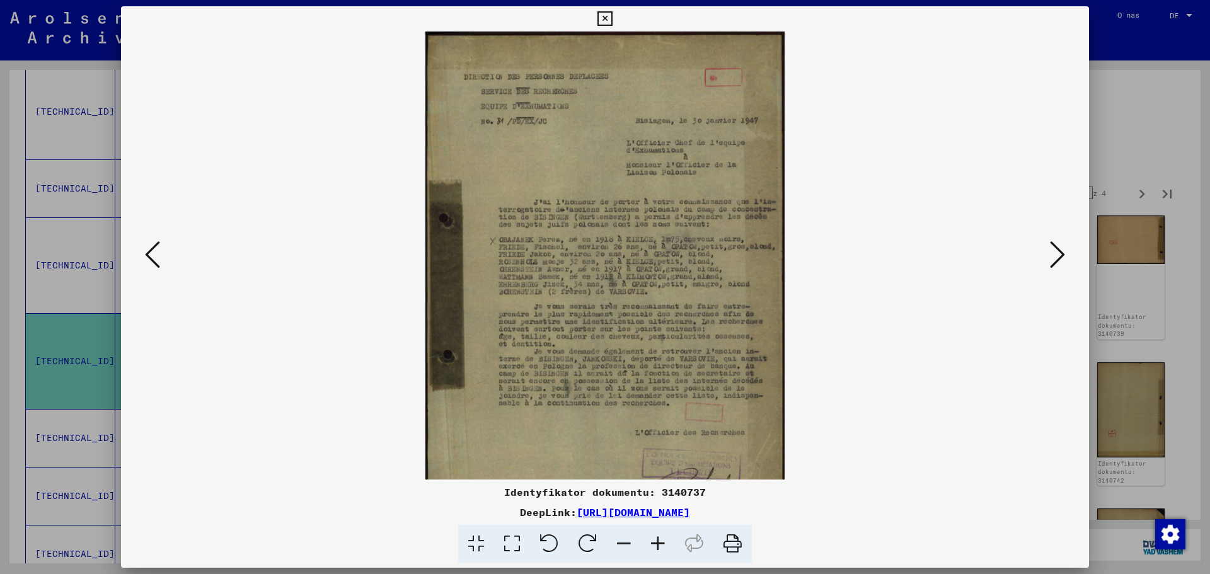
click at [659, 541] on icon at bounding box center [658, 544] width 34 height 38
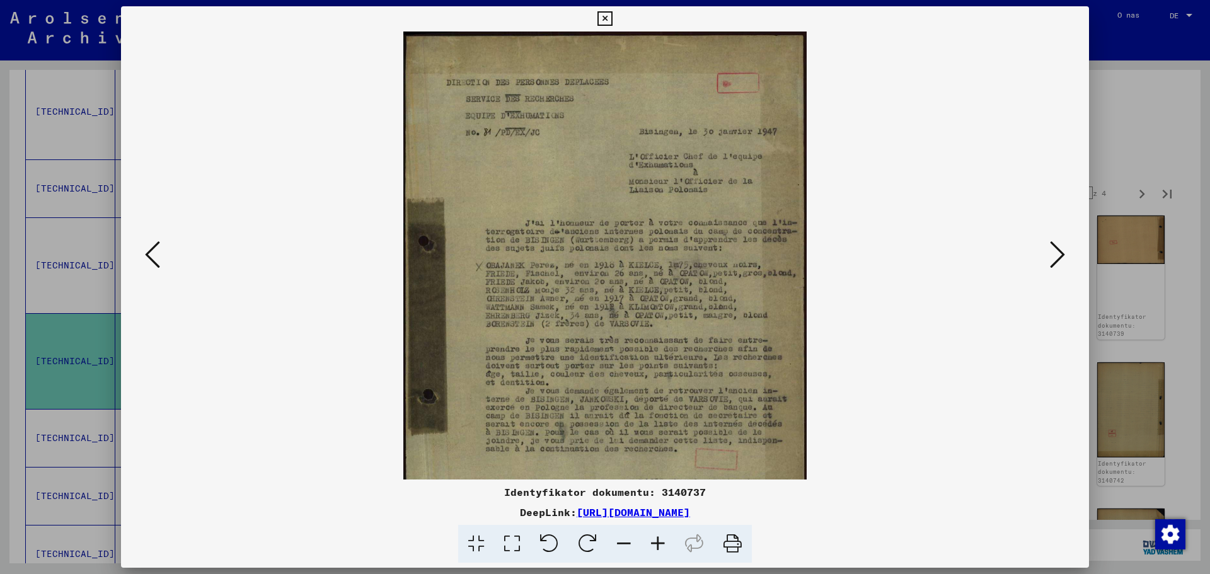
click at [659, 541] on icon at bounding box center [658, 544] width 34 height 38
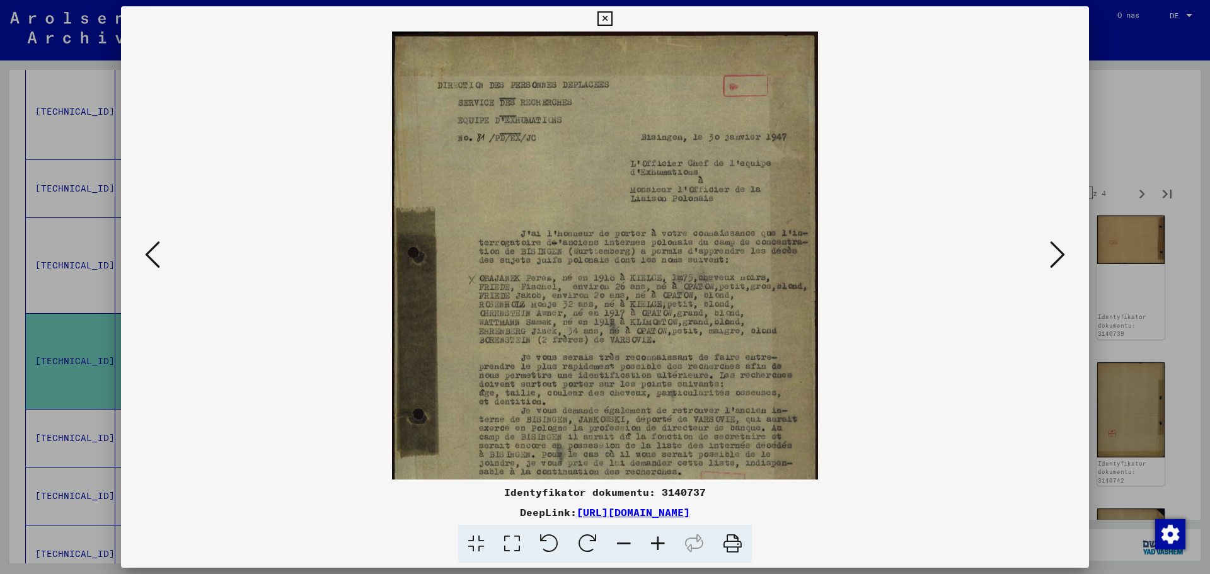
click at [659, 541] on icon at bounding box center [658, 544] width 34 height 38
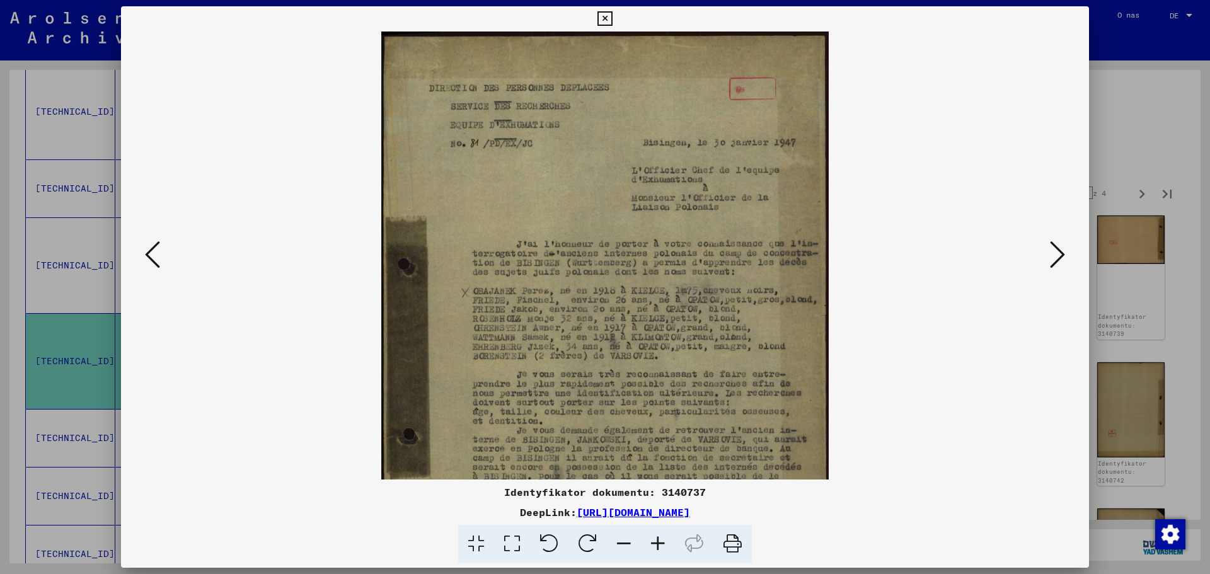
click at [659, 541] on icon at bounding box center [658, 544] width 34 height 38
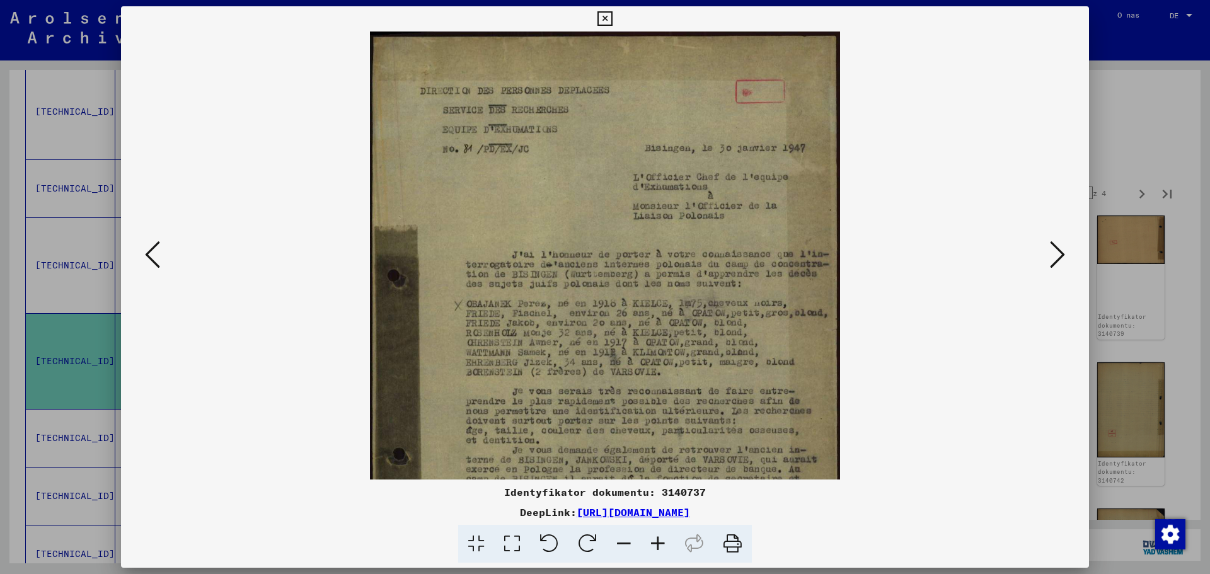
scroll to position [46, 0]
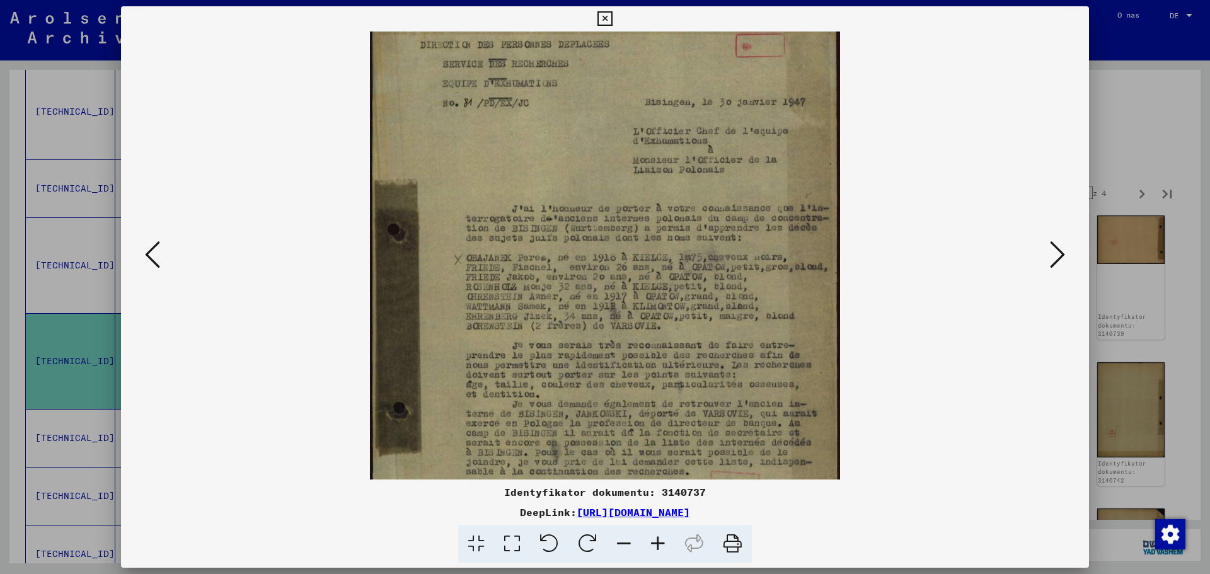
drag, startPoint x: 540, startPoint y: 444, endPoint x: 541, endPoint y: 398, distance: 46.0
drag, startPoint x: 541, startPoint y: 398, endPoint x: 1060, endPoint y: 248, distance: 540.2
click at [1060, 248] on icon at bounding box center [1057, 255] width 15 height 30
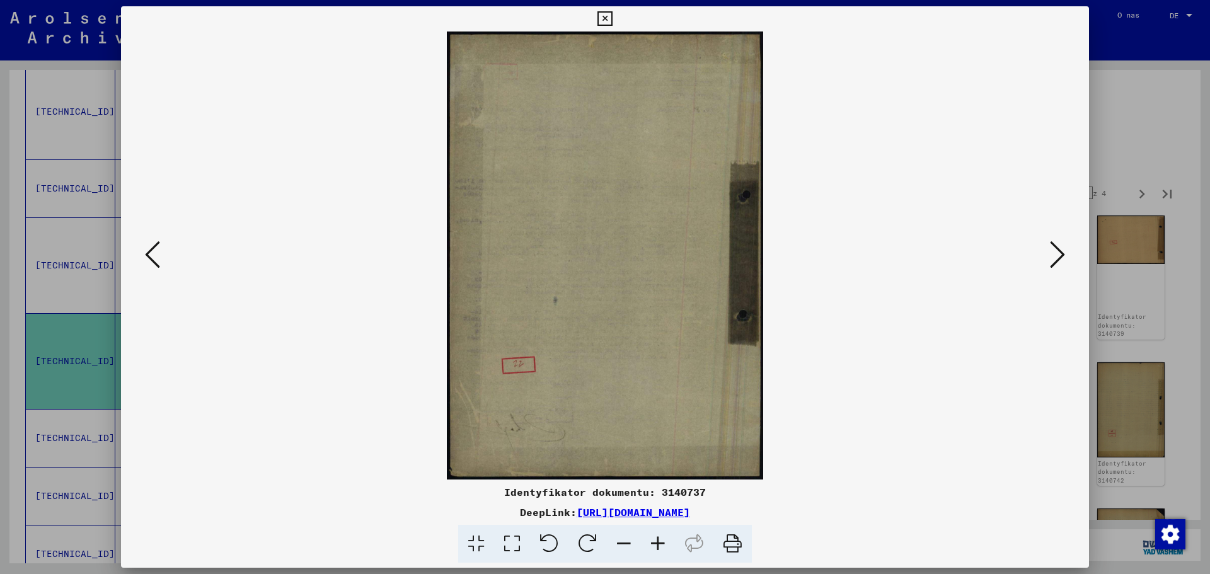
click at [1060, 248] on icon at bounding box center [1057, 255] width 15 height 30
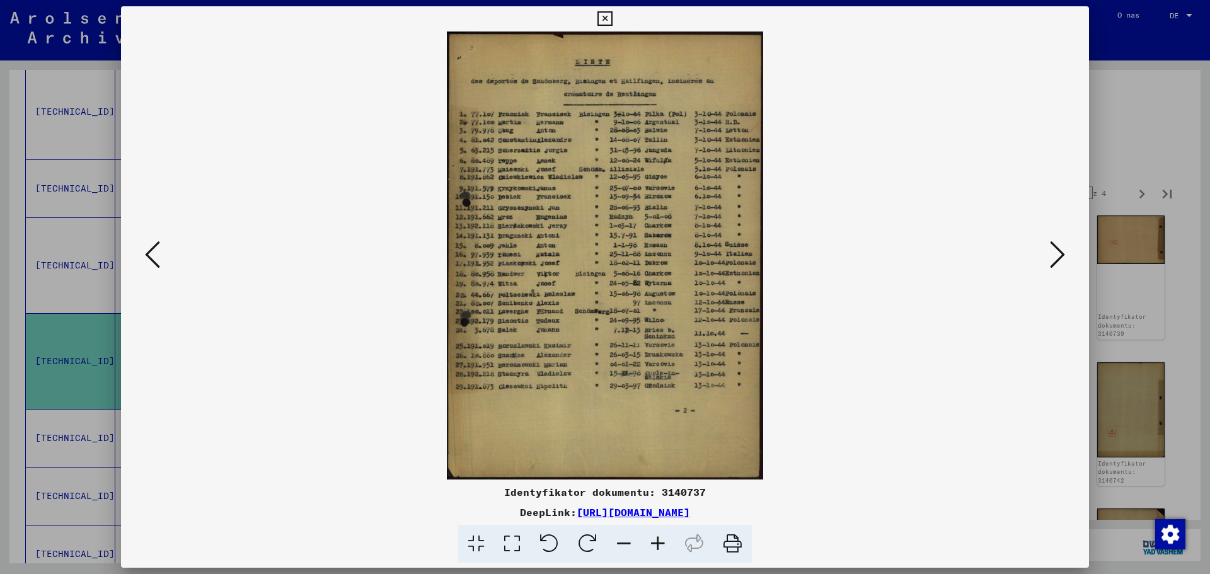
click at [658, 543] on icon at bounding box center [658, 544] width 34 height 38
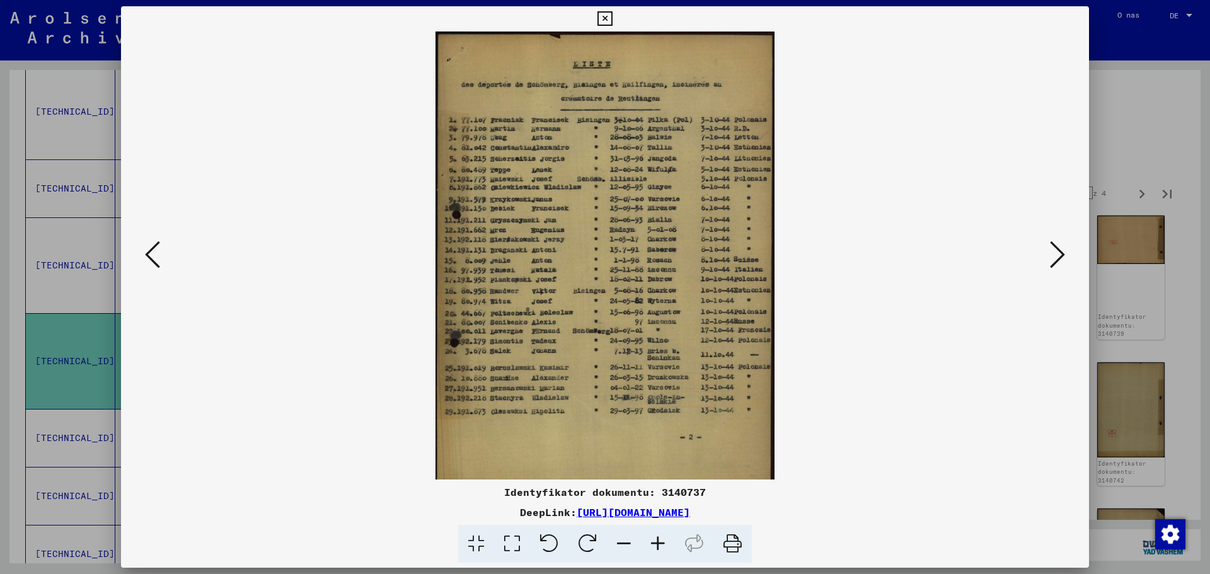
click at [658, 543] on icon at bounding box center [658, 544] width 34 height 38
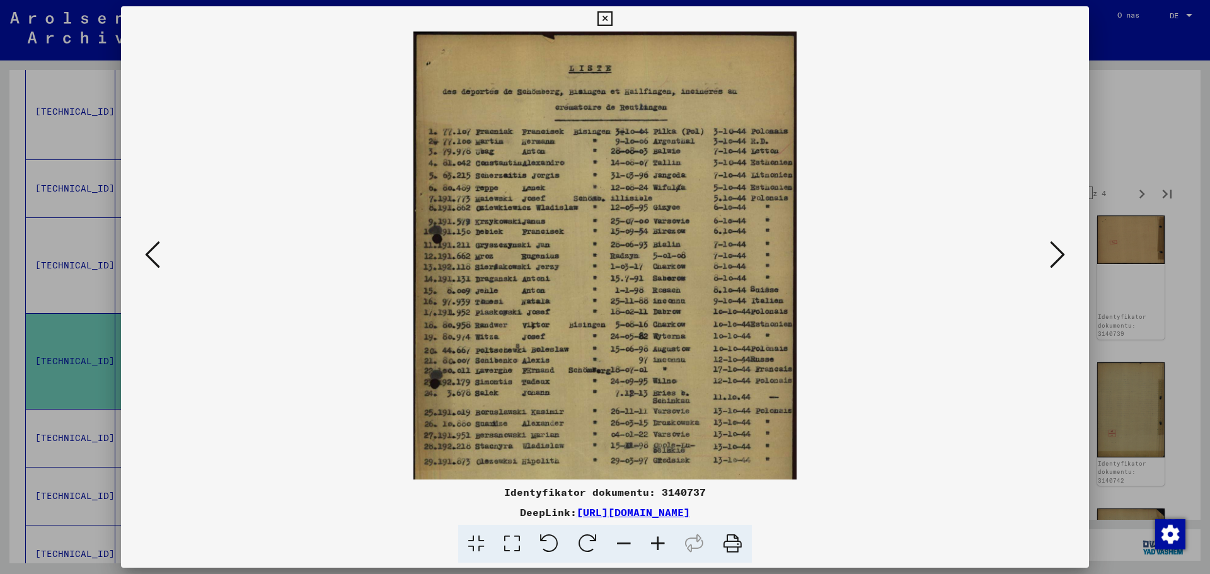
click at [658, 543] on icon at bounding box center [658, 544] width 34 height 38
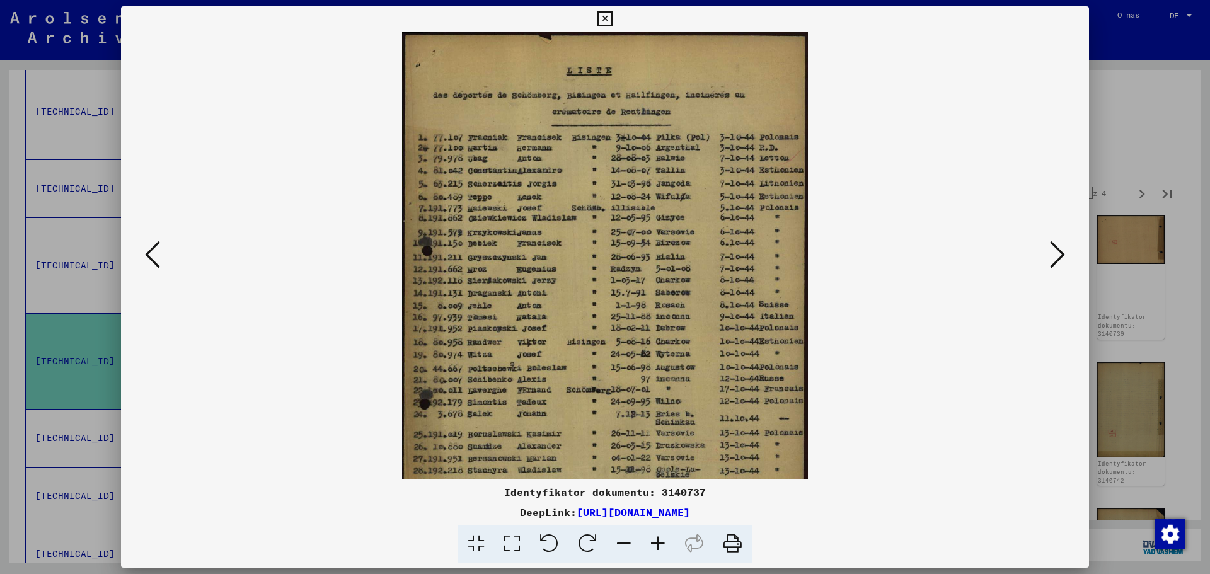
click at [658, 543] on icon at bounding box center [658, 544] width 34 height 38
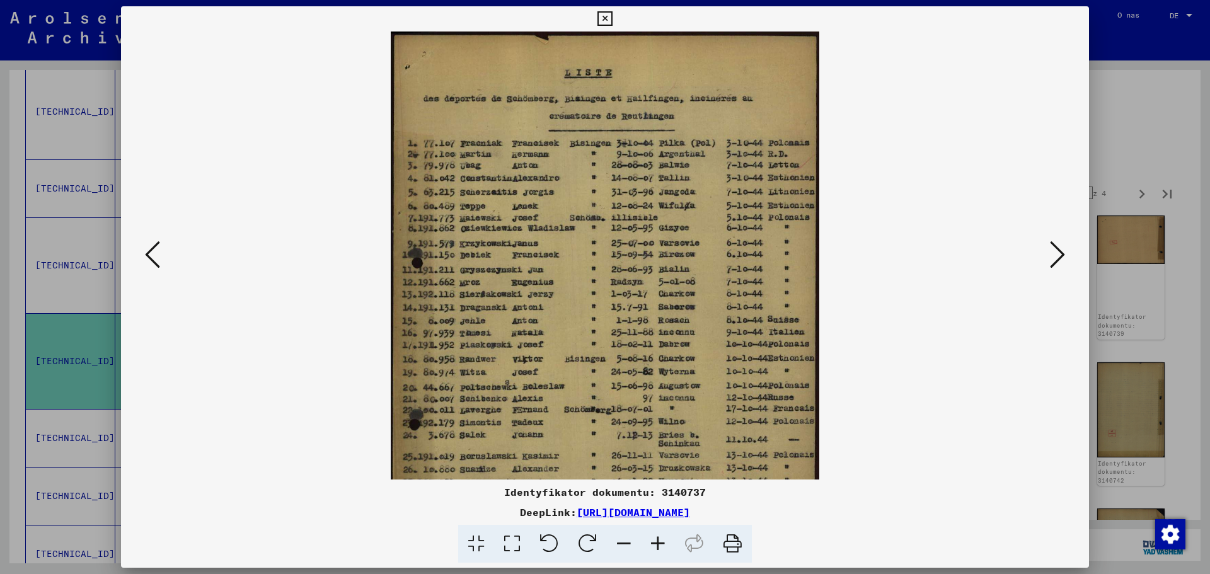
click at [658, 543] on icon at bounding box center [658, 544] width 34 height 38
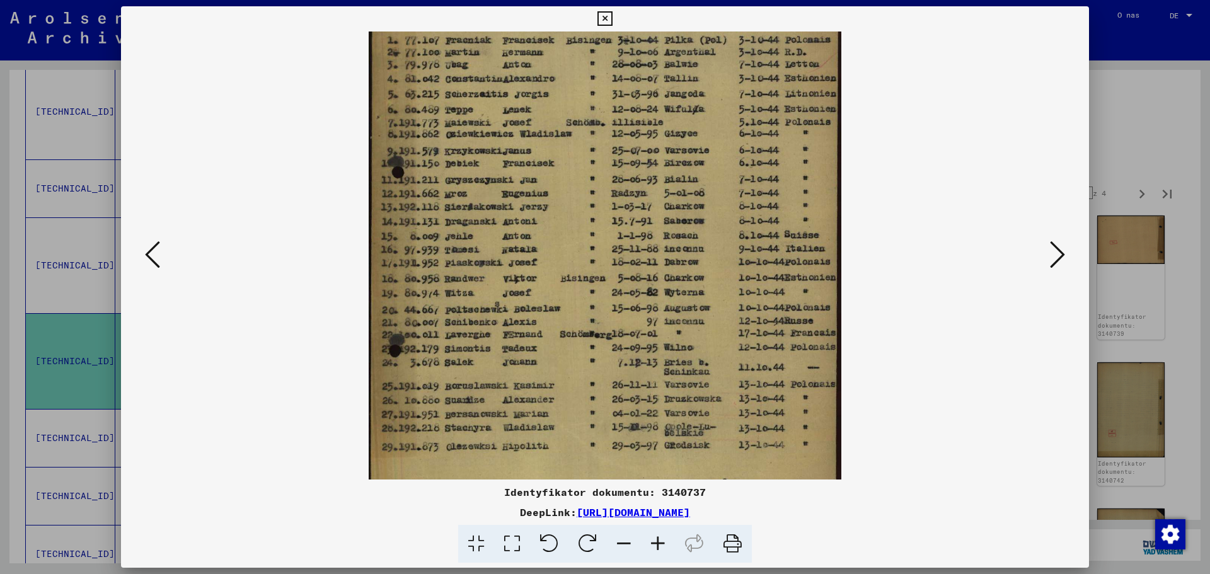
scroll to position [117, 0]
drag, startPoint x: 580, startPoint y: 395, endPoint x: 594, endPoint y: 278, distance: 117.4
drag, startPoint x: 594, startPoint y: 278, endPoint x: 1052, endPoint y: 255, distance: 458.8
click at [1052, 255] on icon at bounding box center [1057, 255] width 15 height 30
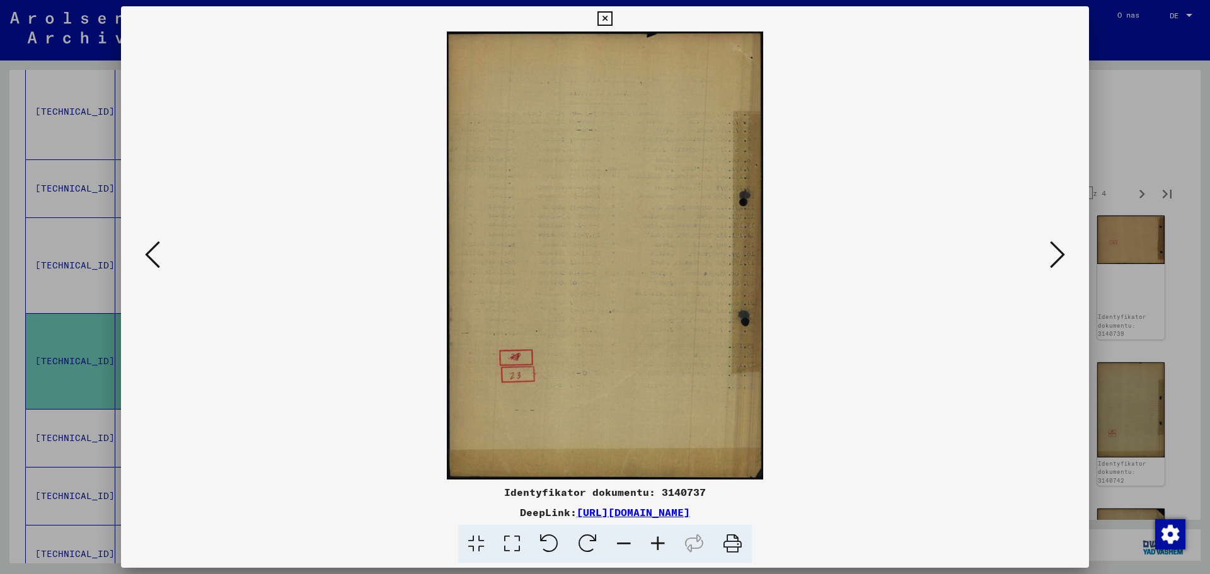
scroll to position [0, 0]
click at [1052, 255] on icon at bounding box center [1057, 255] width 15 height 30
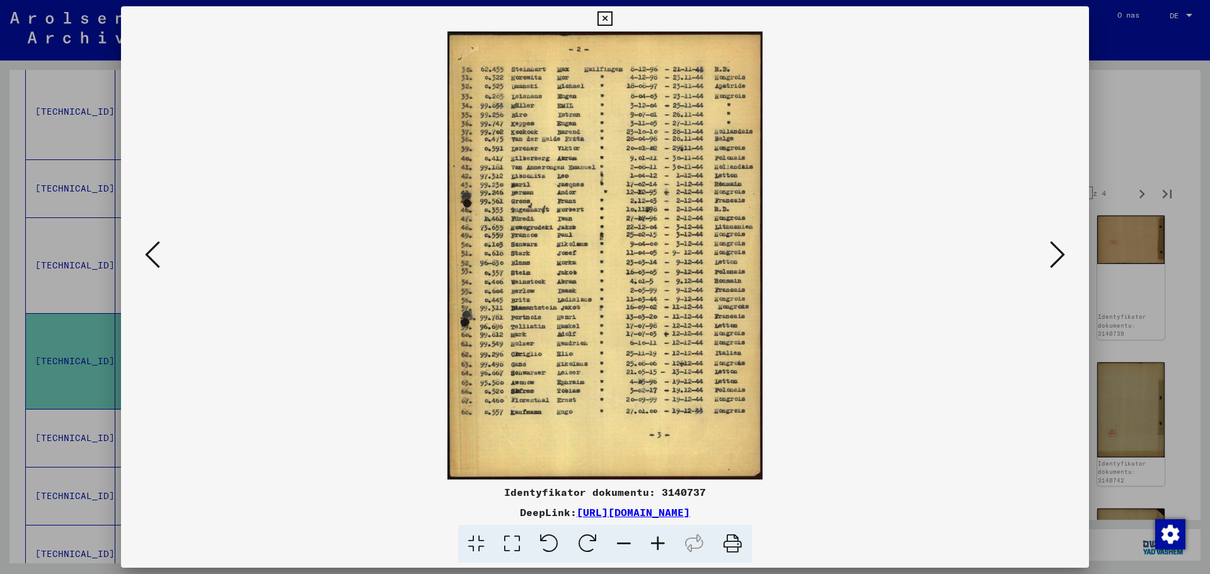
click at [661, 538] on icon at bounding box center [658, 544] width 34 height 38
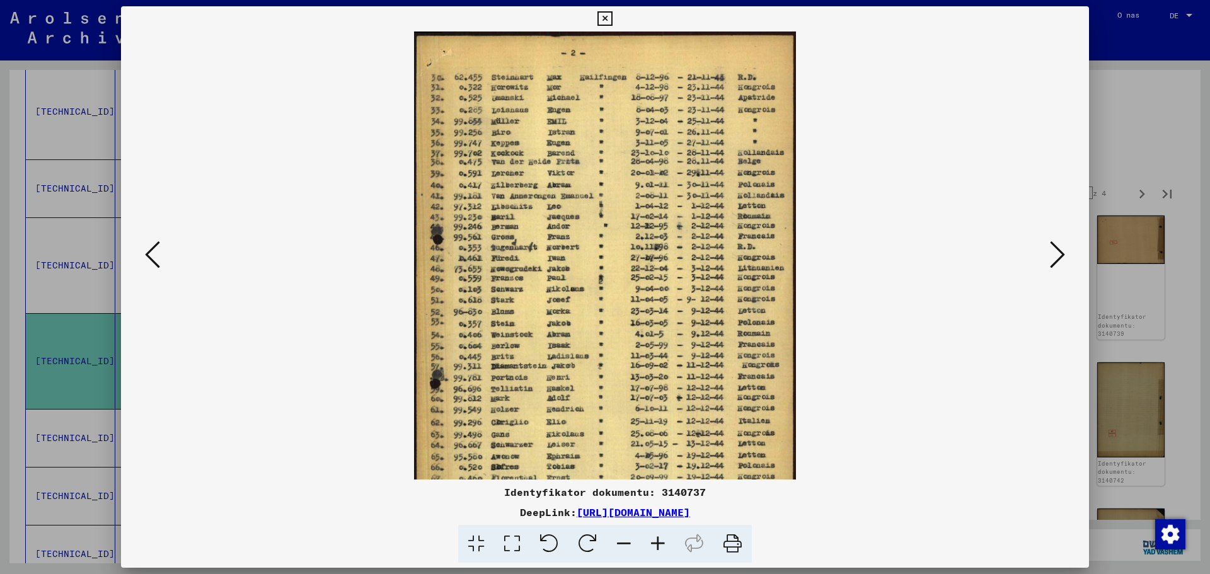
click at [661, 538] on icon at bounding box center [658, 544] width 34 height 38
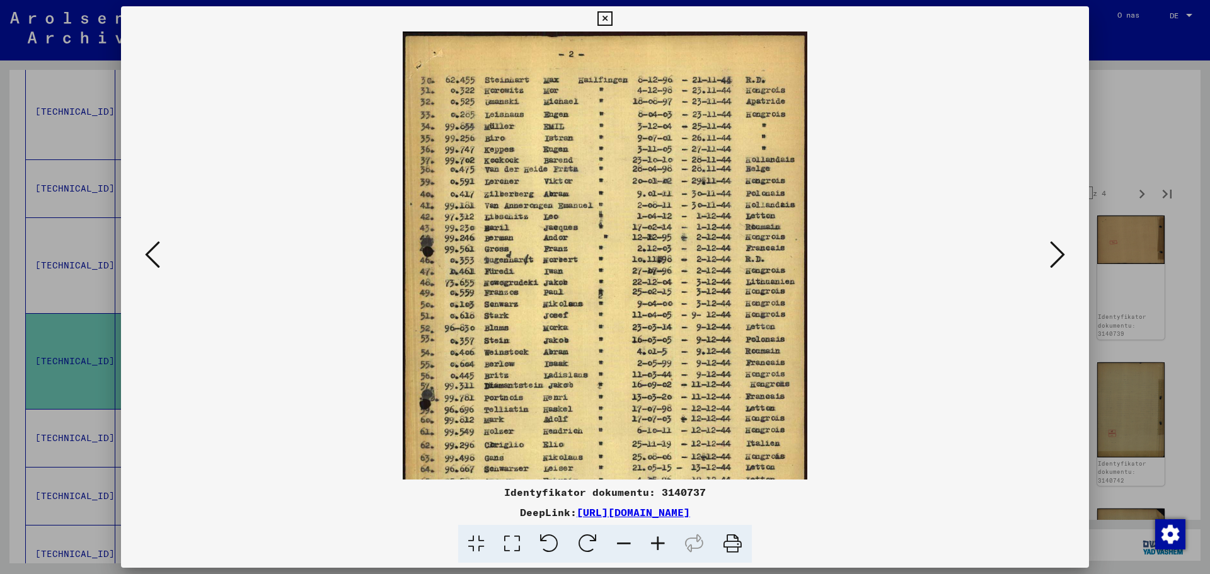
click at [661, 538] on icon at bounding box center [658, 544] width 34 height 38
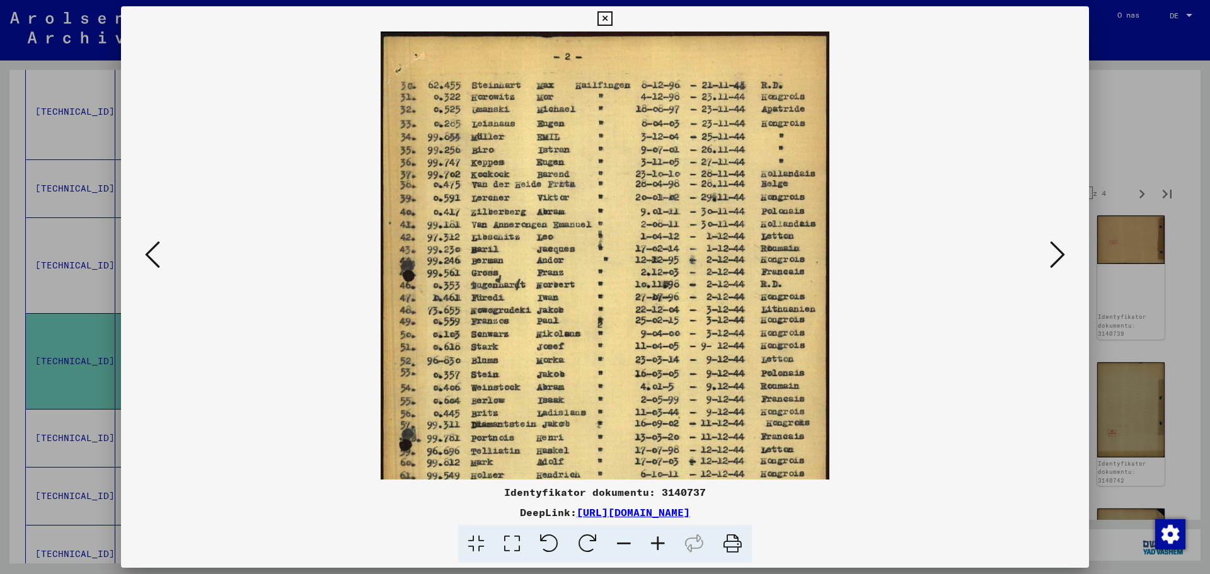
click at [661, 538] on icon at bounding box center [658, 544] width 34 height 38
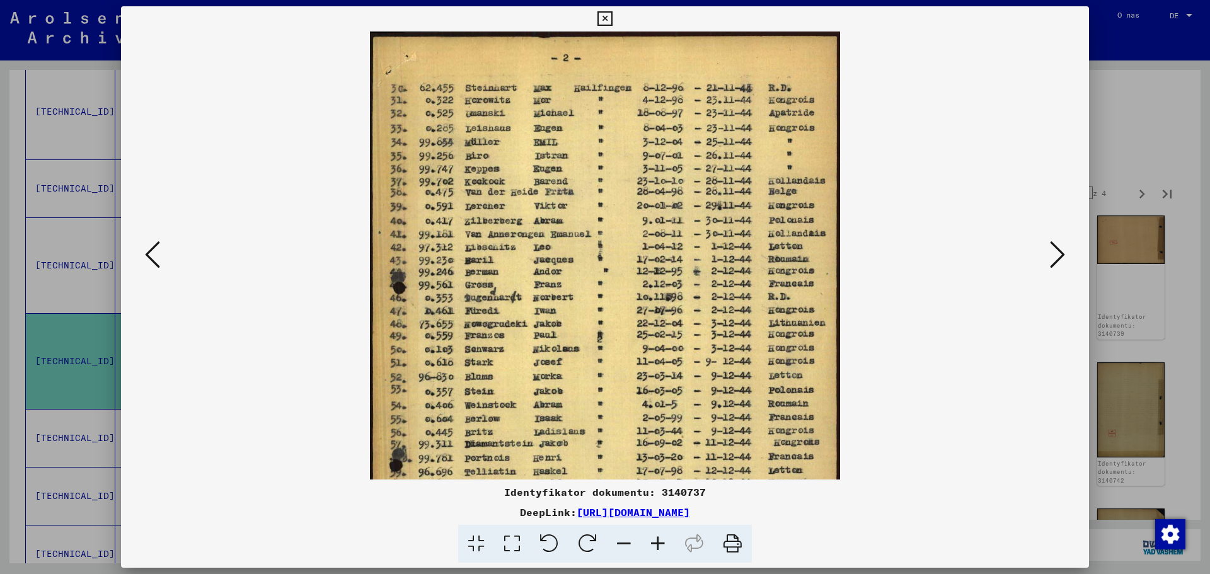
click at [661, 538] on icon at bounding box center [658, 544] width 34 height 38
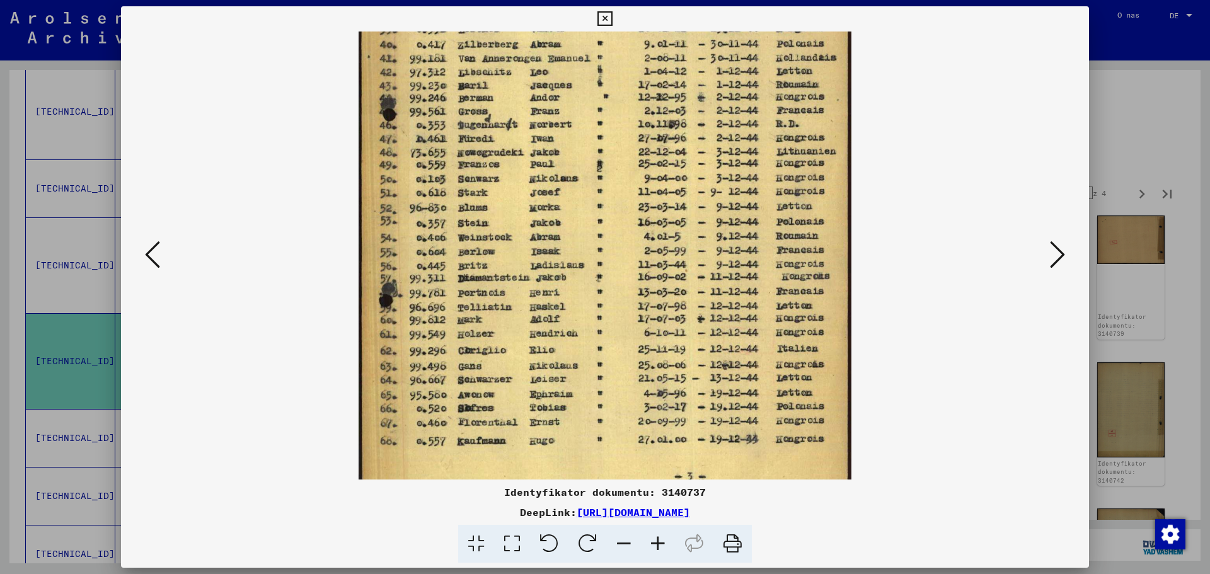
scroll to position [194, 0]
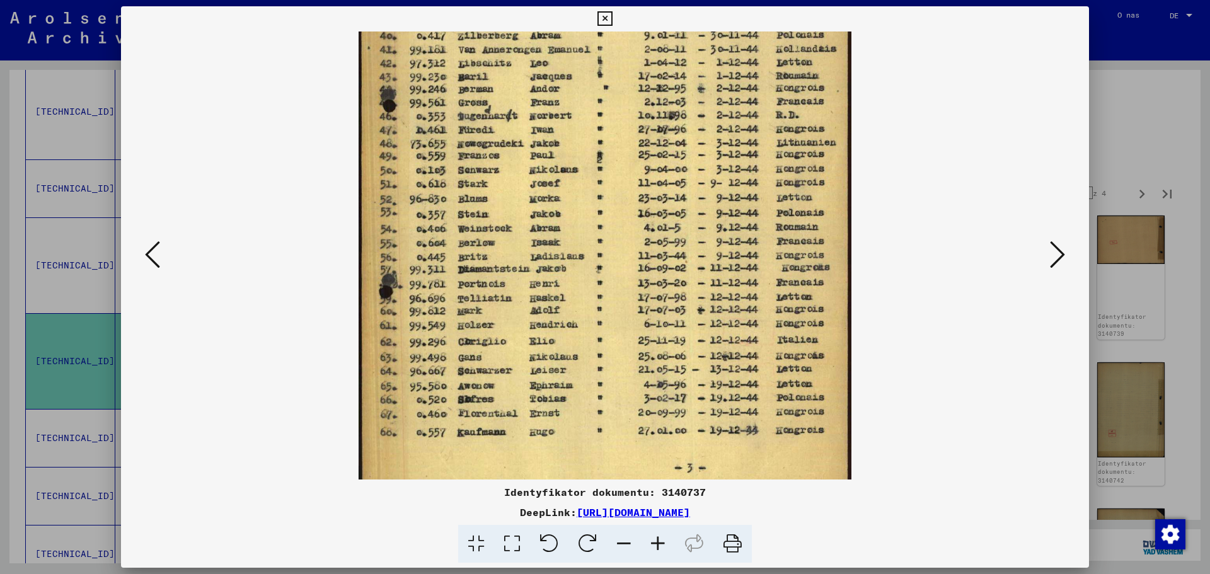
drag, startPoint x: 502, startPoint y: 356, endPoint x: 508, endPoint y: 161, distance: 194.2
drag, startPoint x: 508, startPoint y: 161, endPoint x: 656, endPoint y: 541, distance: 407.7
click at [656, 541] on icon at bounding box center [658, 544] width 34 height 38
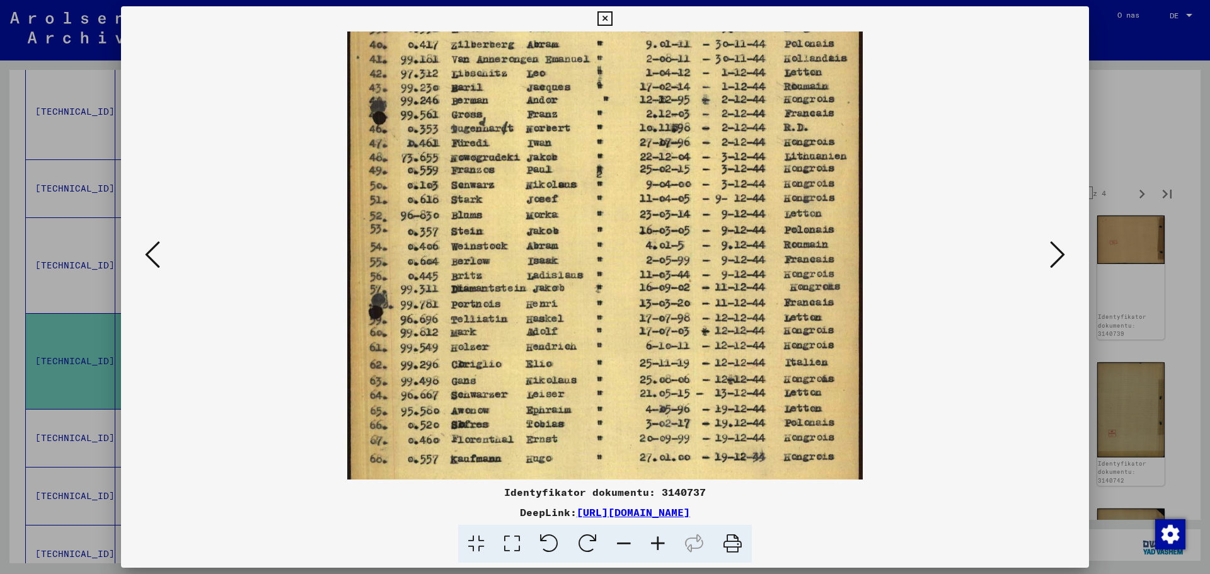
click at [1056, 257] on icon at bounding box center [1057, 255] width 15 height 30
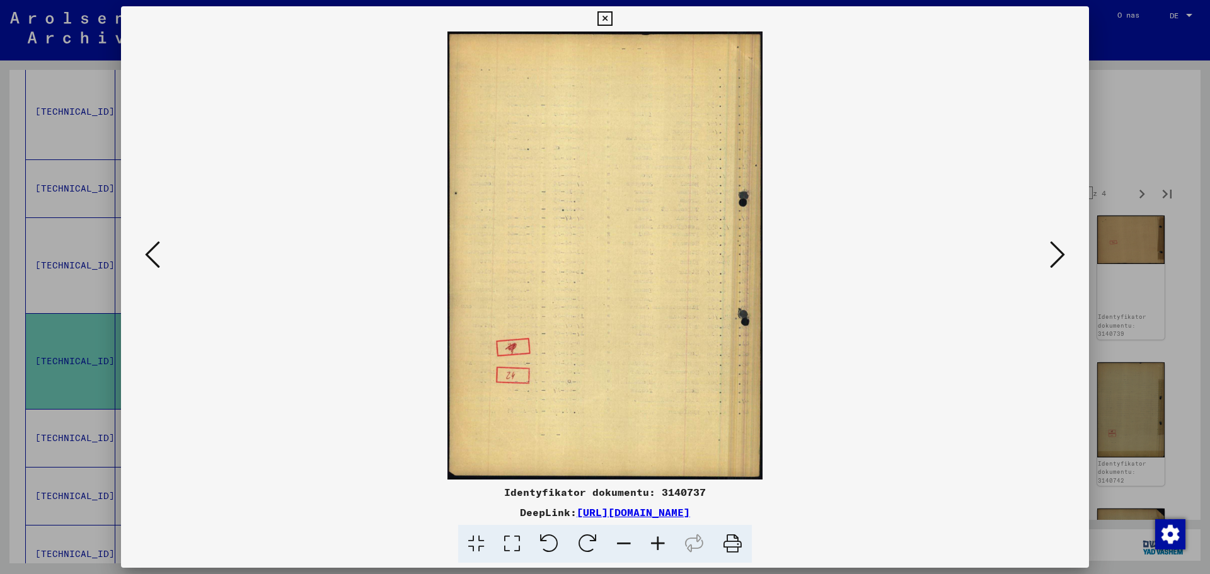
scroll to position [0, 0]
click at [1056, 257] on icon at bounding box center [1057, 255] width 15 height 30
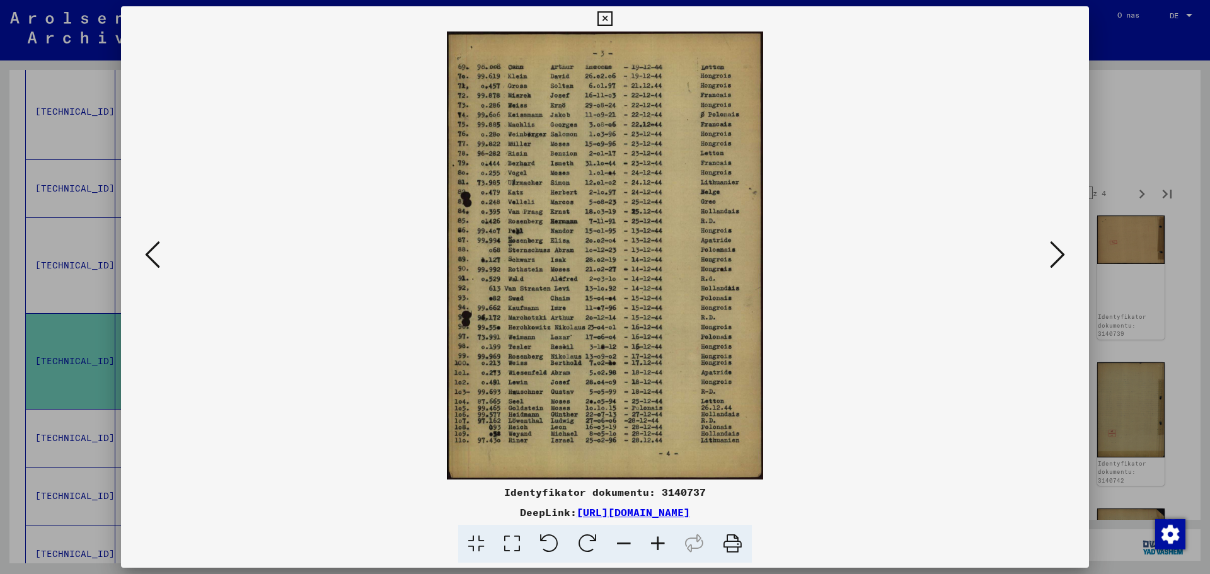
click at [657, 546] on icon at bounding box center [658, 544] width 34 height 38
click at [656, 548] on icon at bounding box center [658, 544] width 34 height 38
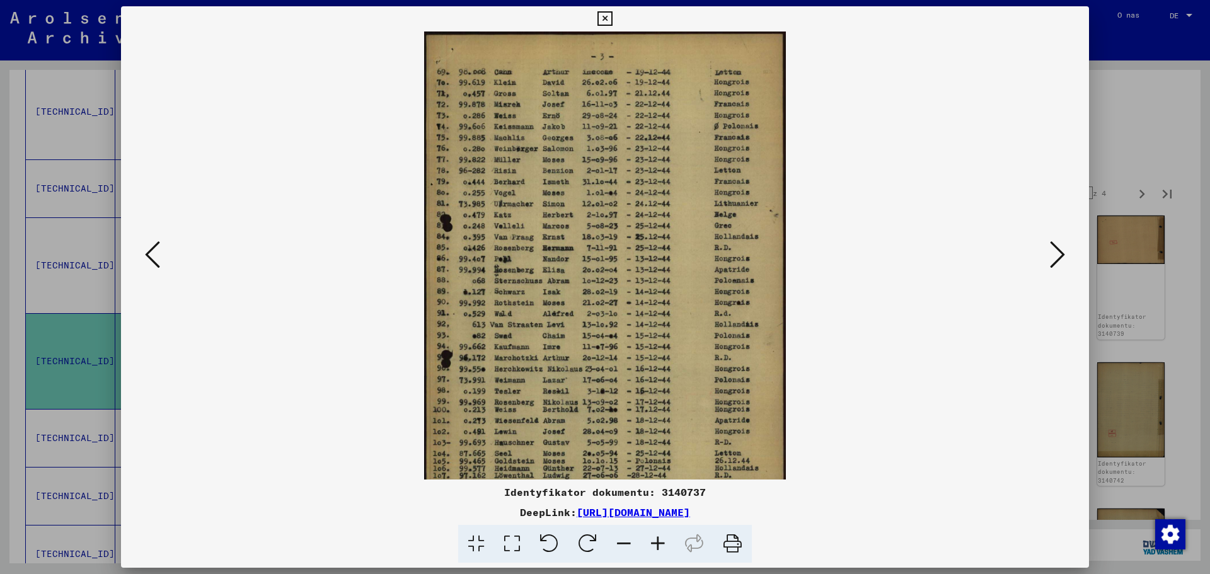
click at [656, 548] on icon at bounding box center [658, 544] width 34 height 38
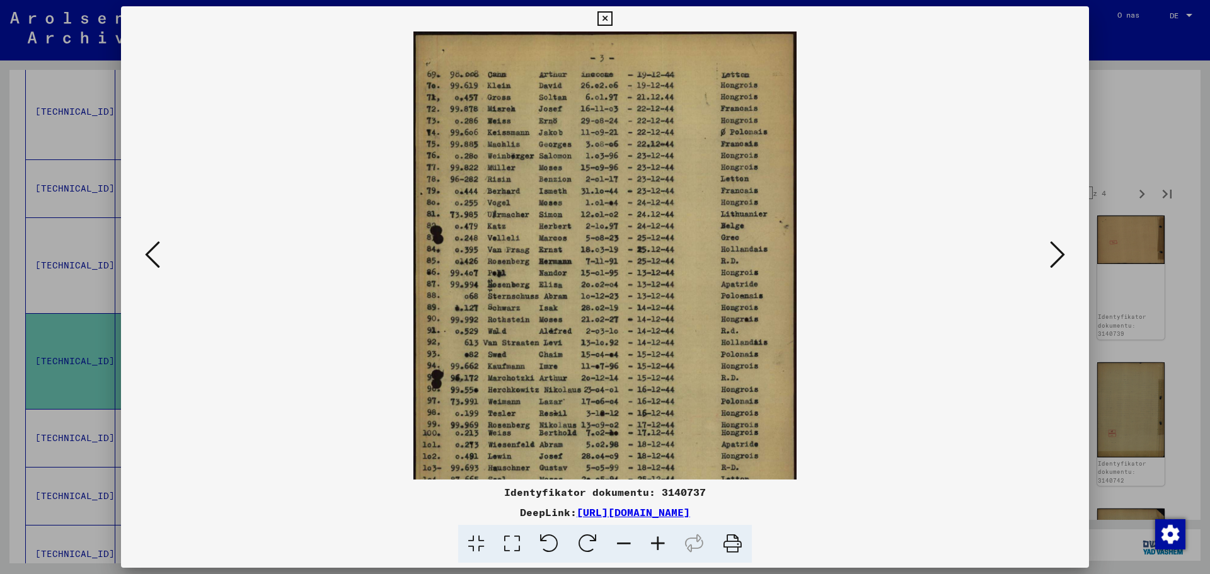
click at [656, 548] on icon at bounding box center [658, 544] width 34 height 38
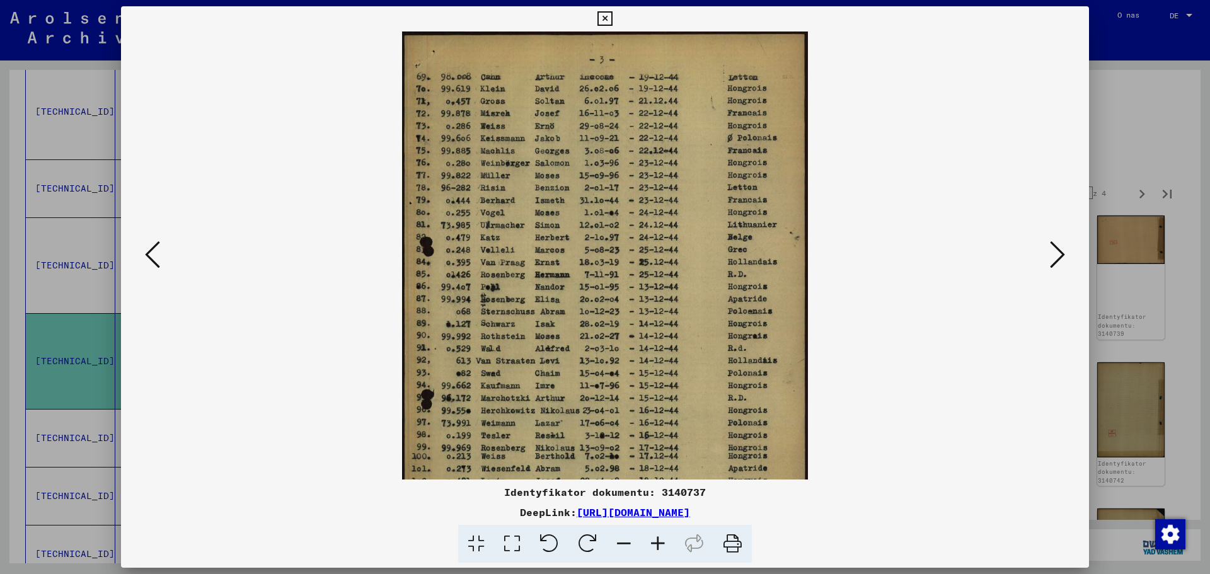
click at [656, 548] on icon at bounding box center [658, 544] width 34 height 38
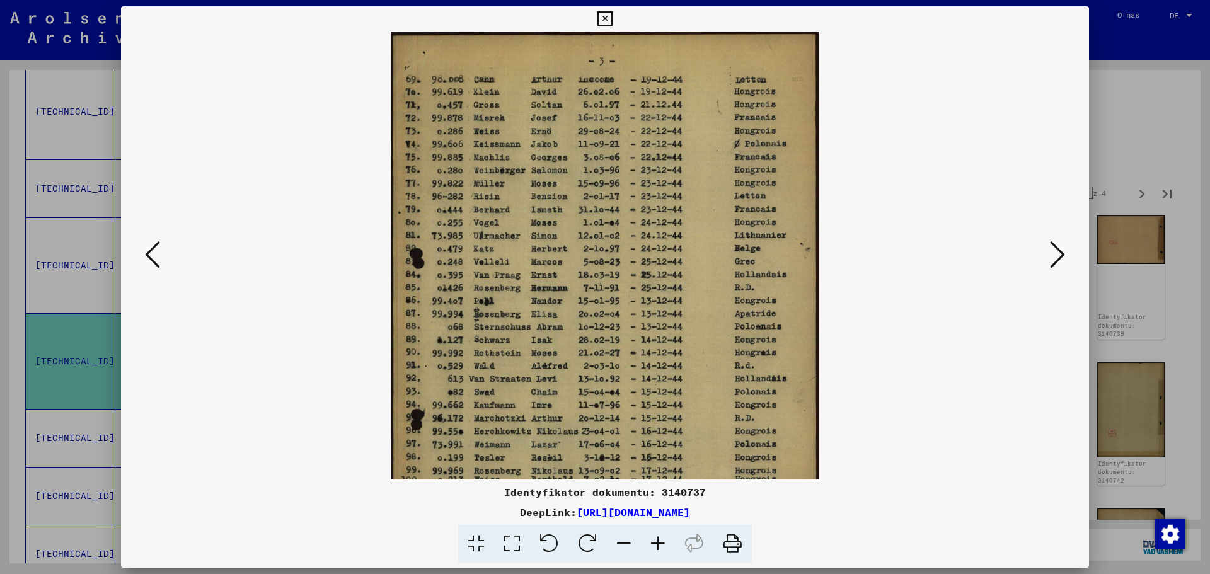
click at [656, 548] on icon at bounding box center [658, 544] width 34 height 38
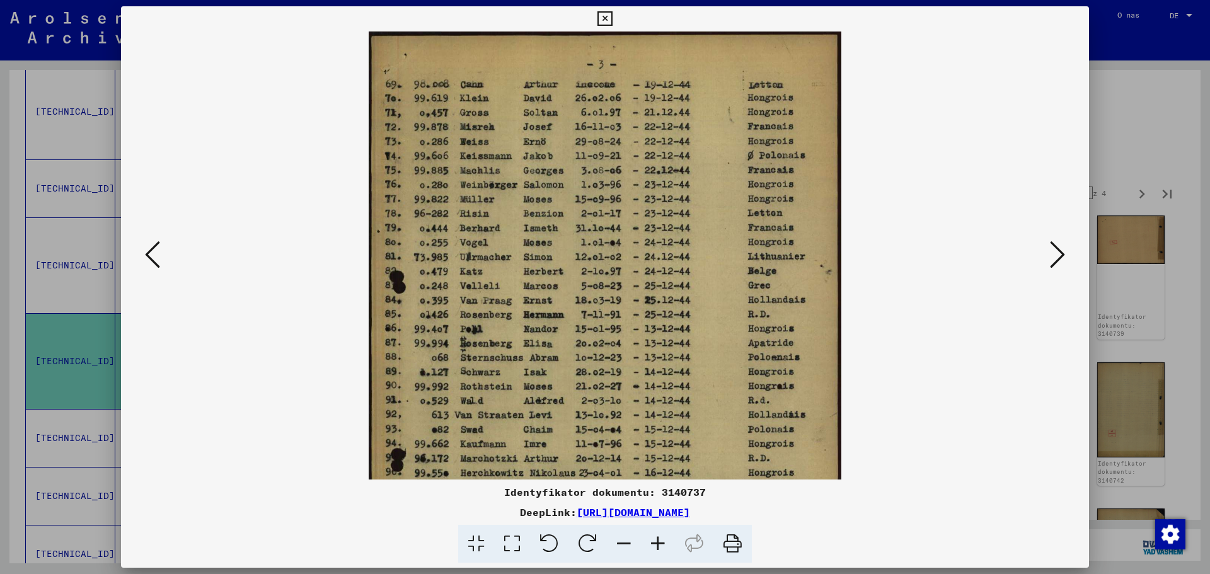
click at [656, 548] on icon at bounding box center [658, 544] width 34 height 38
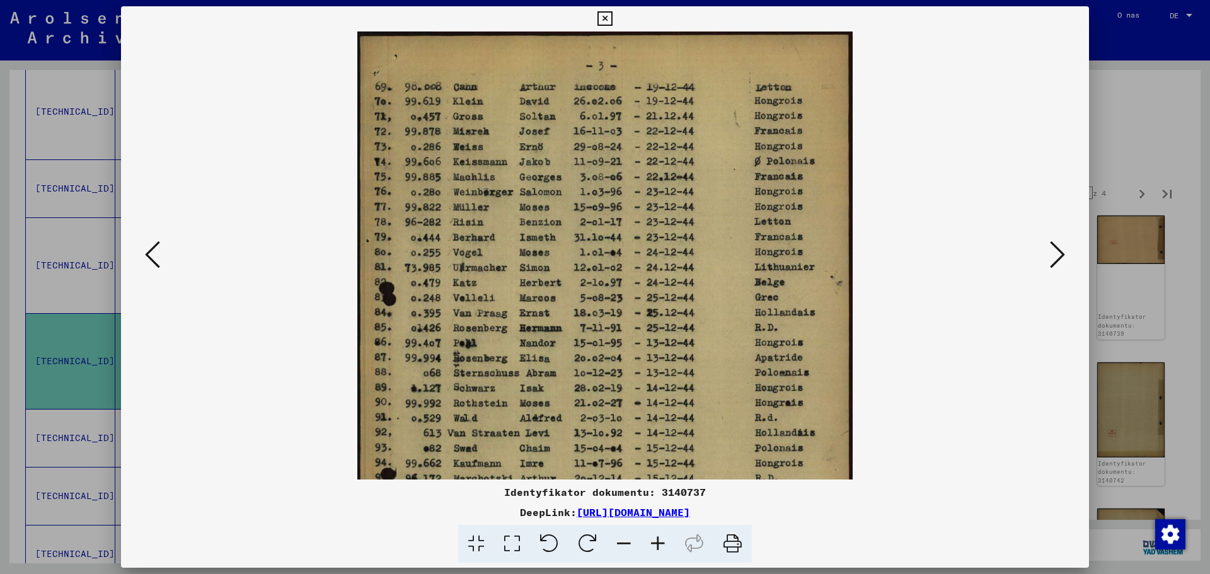
click at [656, 548] on icon at bounding box center [658, 544] width 34 height 38
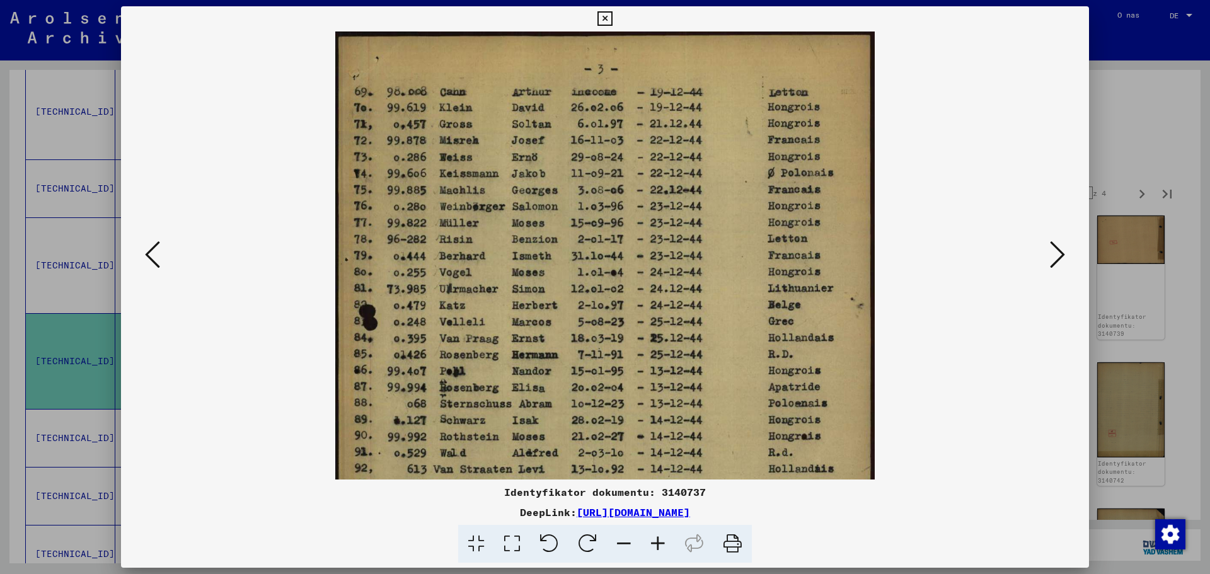
click at [656, 548] on icon at bounding box center [658, 544] width 34 height 38
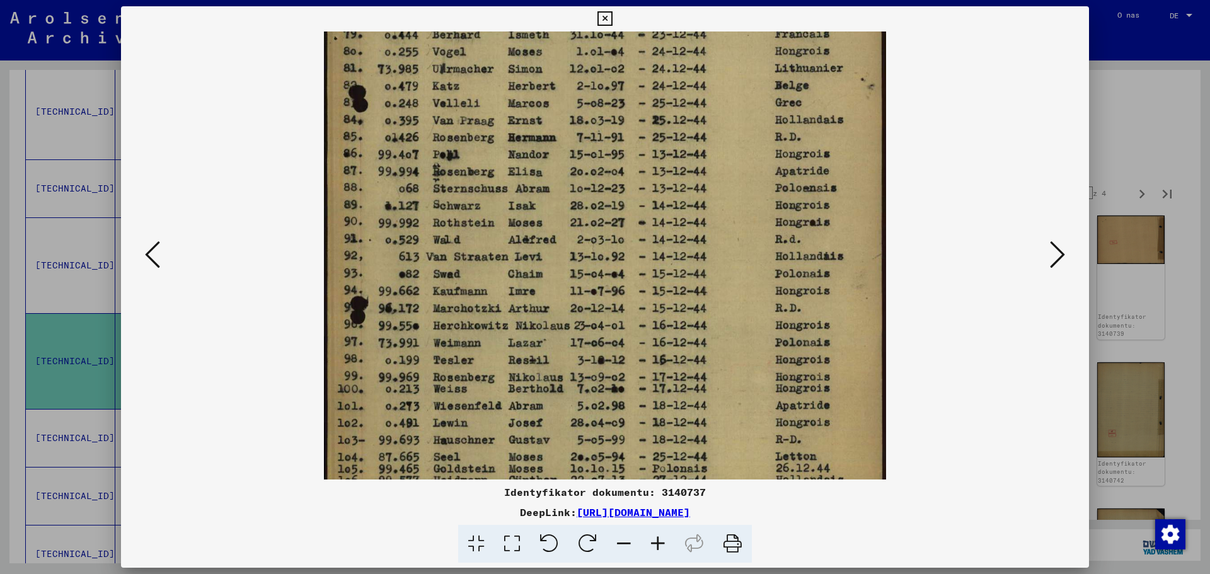
scroll to position [233, 0]
drag, startPoint x: 526, startPoint y: 408, endPoint x: 507, endPoint y: 175, distance: 233.3
click at [507, 175] on img at bounding box center [605, 196] width 562 height 795
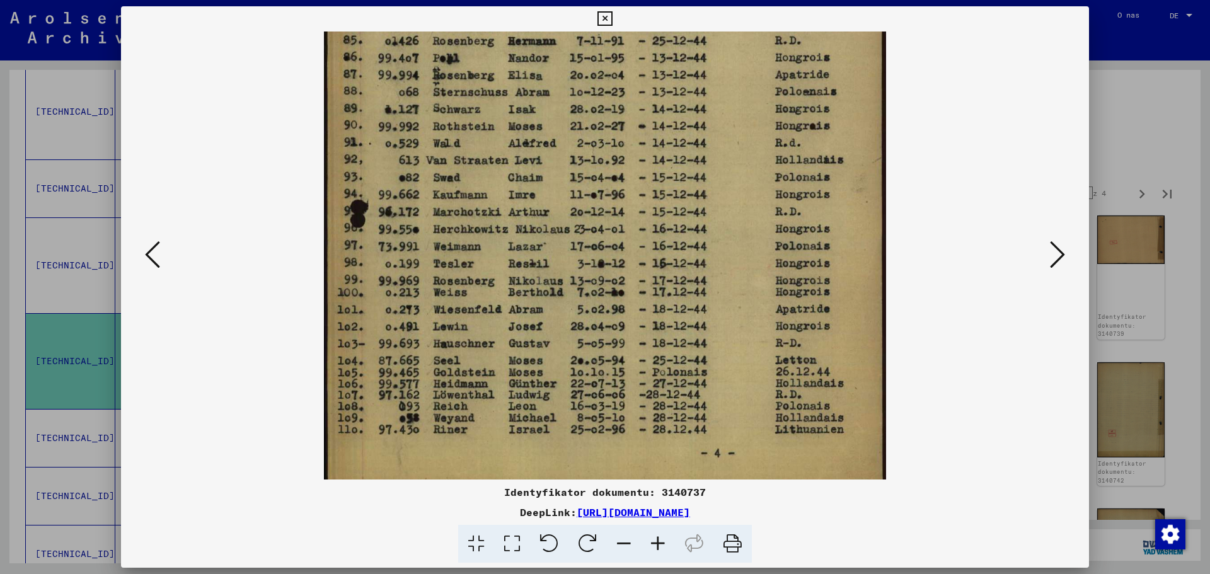
scroll to position [328, 0]
drag, startPoint x: 505, startPoint y: 432, endPoint x: 506, endPoint y: 336, distance: 95.8
click at [506, 336] on img at bounding box center [605, 100] width 562 height 795
click at [1069, 258] on div at bounding box center [605, 256] width 968 height 448
click at [1062, 253] on icon at bounding box center [1057, 255] width 15 height 30
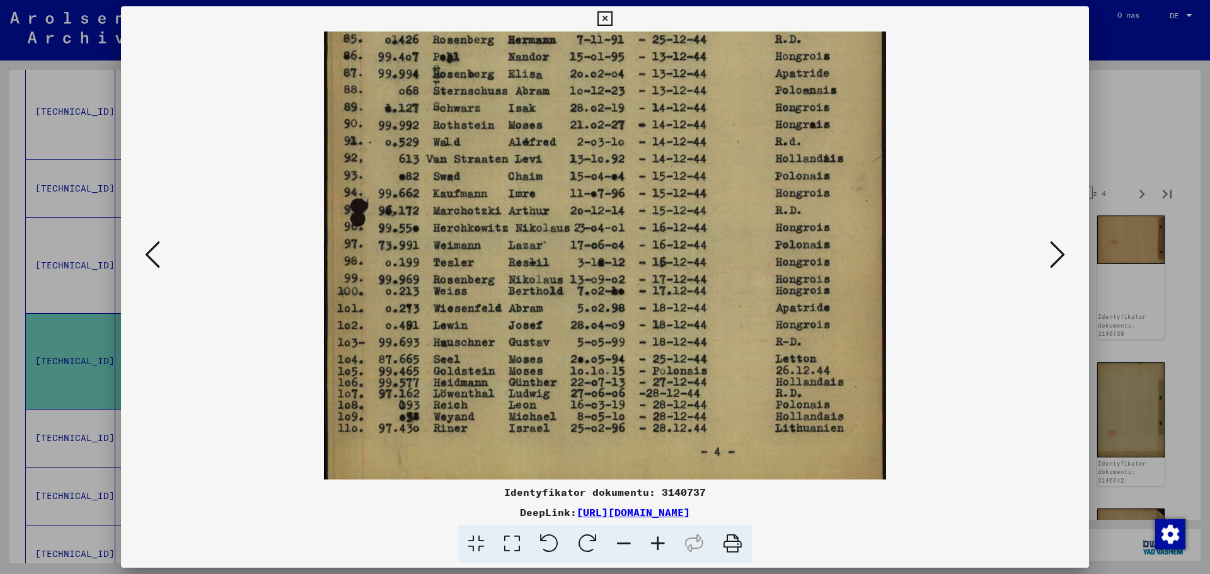
scroll to position [0, 0]
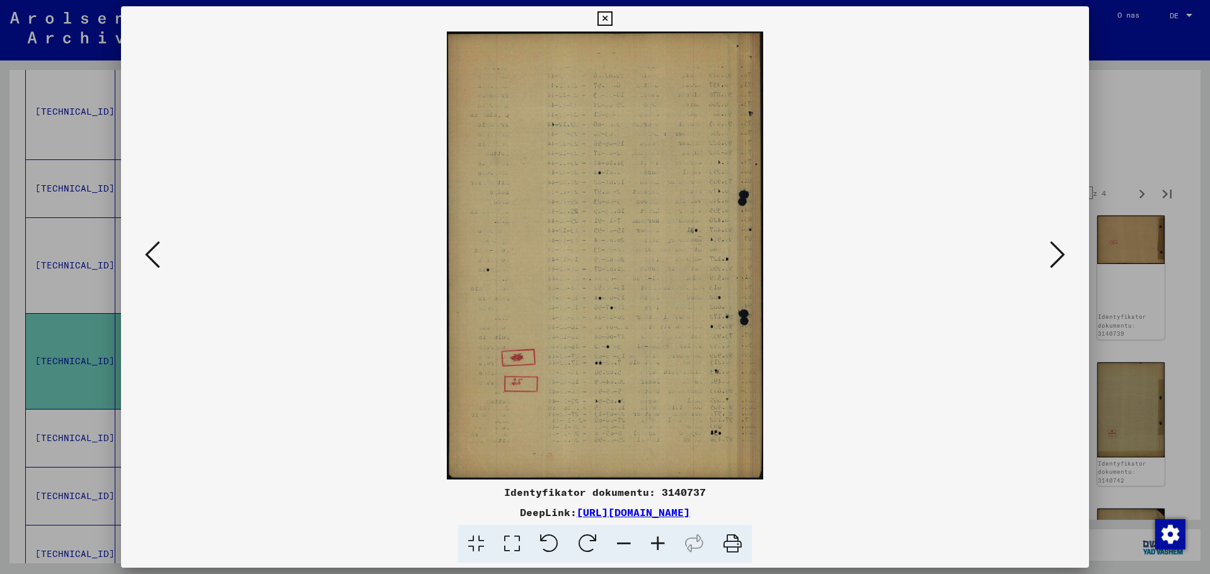
click at [1062, 253] on icon at bounding box center [1057, 255] width 15 height 30
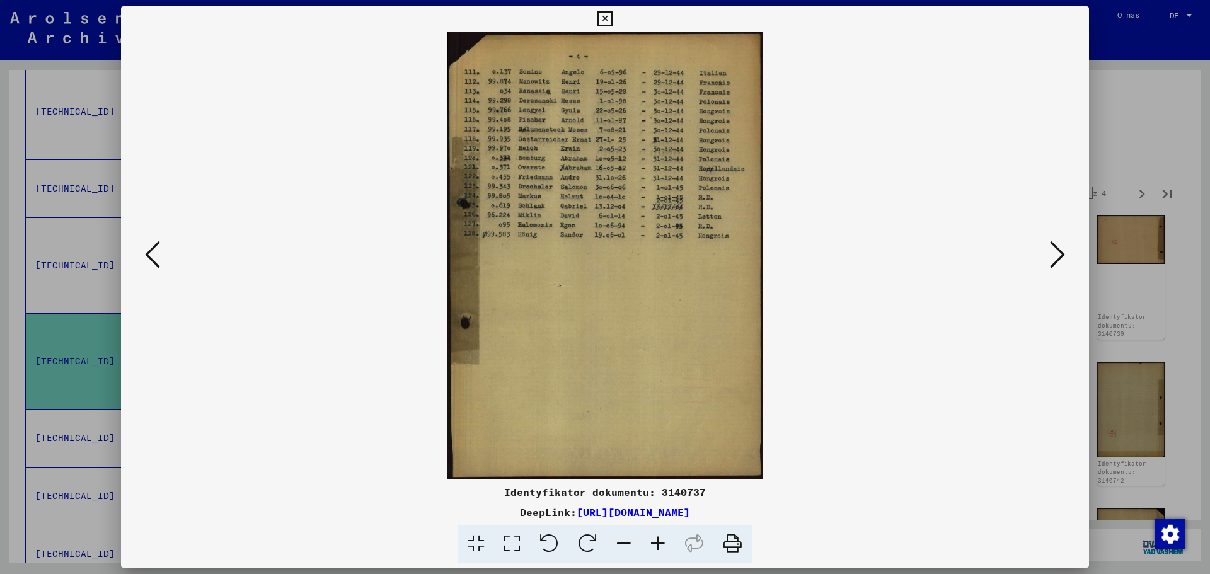
click at [1055, 249] on icon at bounding box center [1057, 255] width 15 height 30
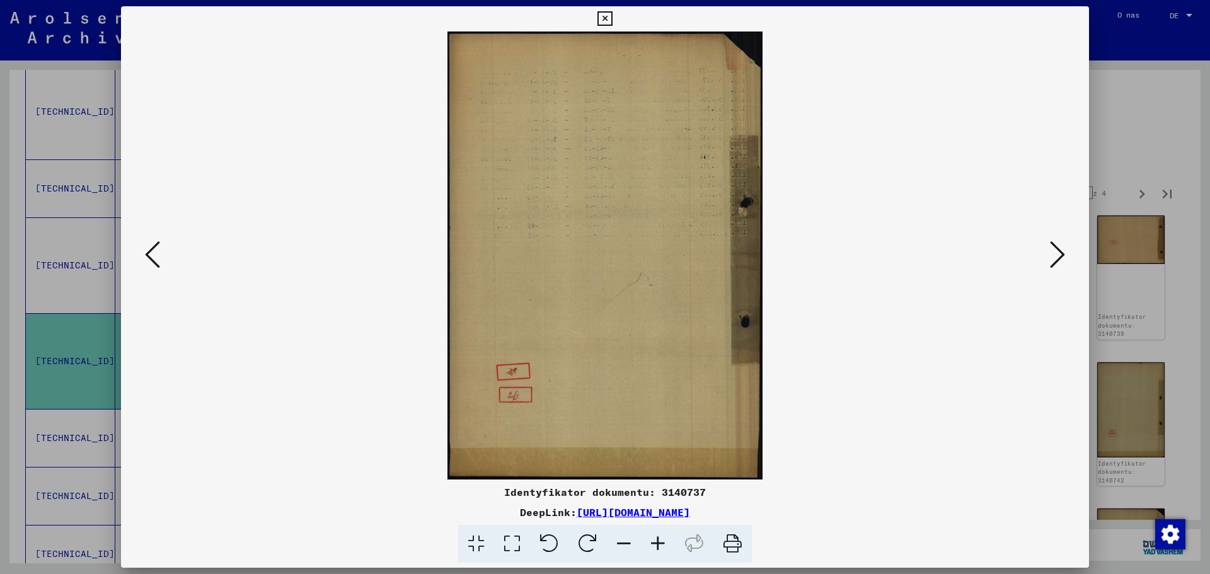
click at [1055, 249] on icon at bounding box center [1057, 255] width 15 height 30
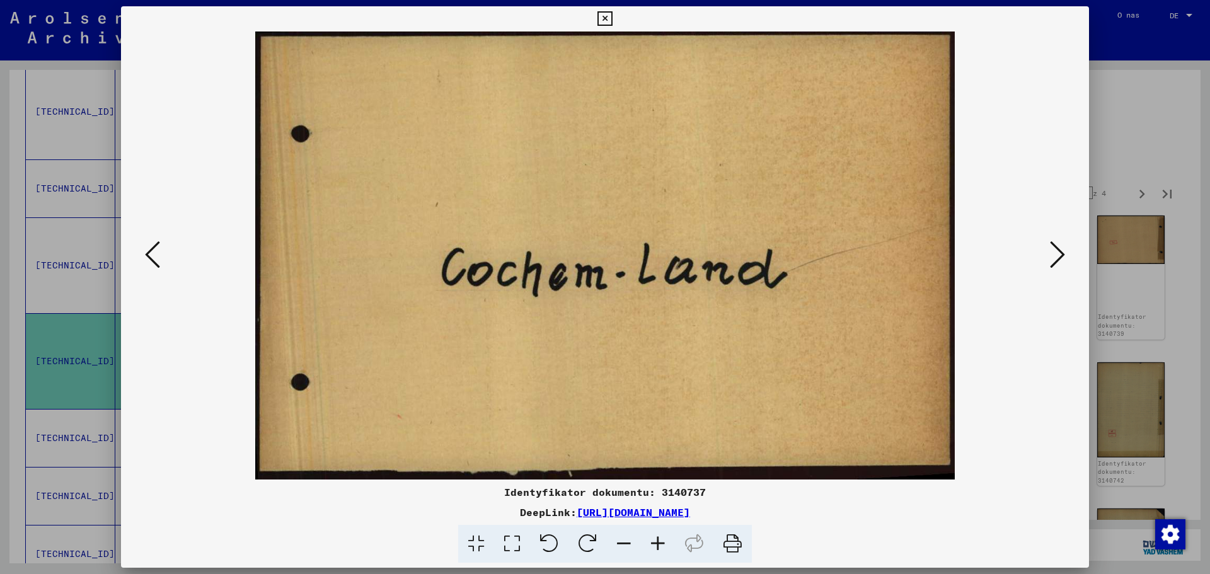
click at [1055, 249] on icon at bounding box center [1057, 255] width 15 height 30
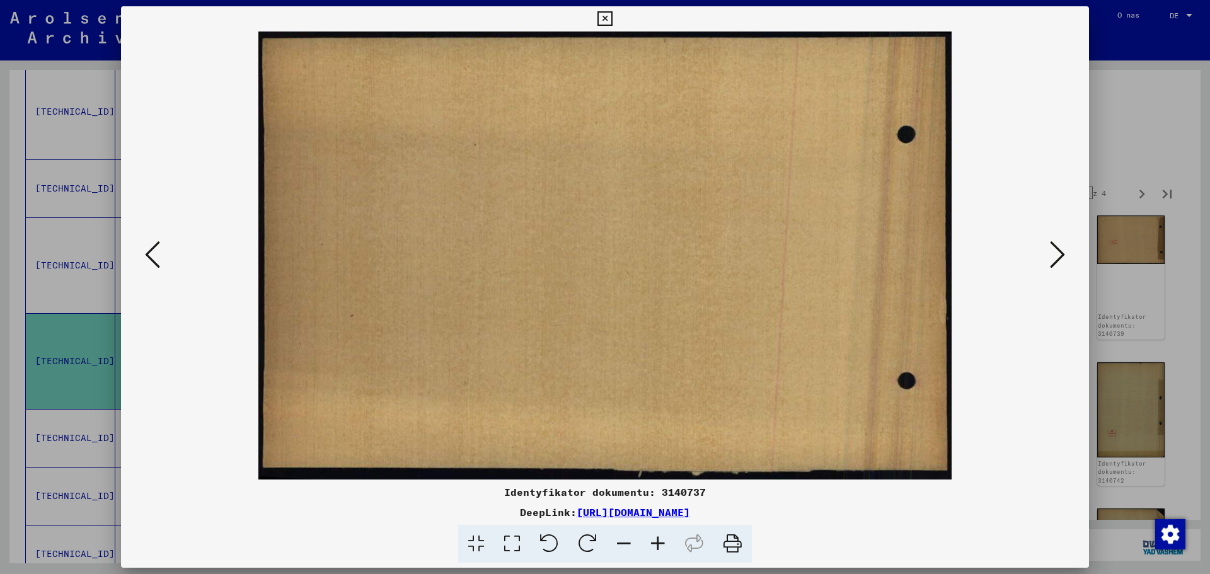
click at [1055, 249] on icon at bounding box center [1057, 255] width 15 height 30
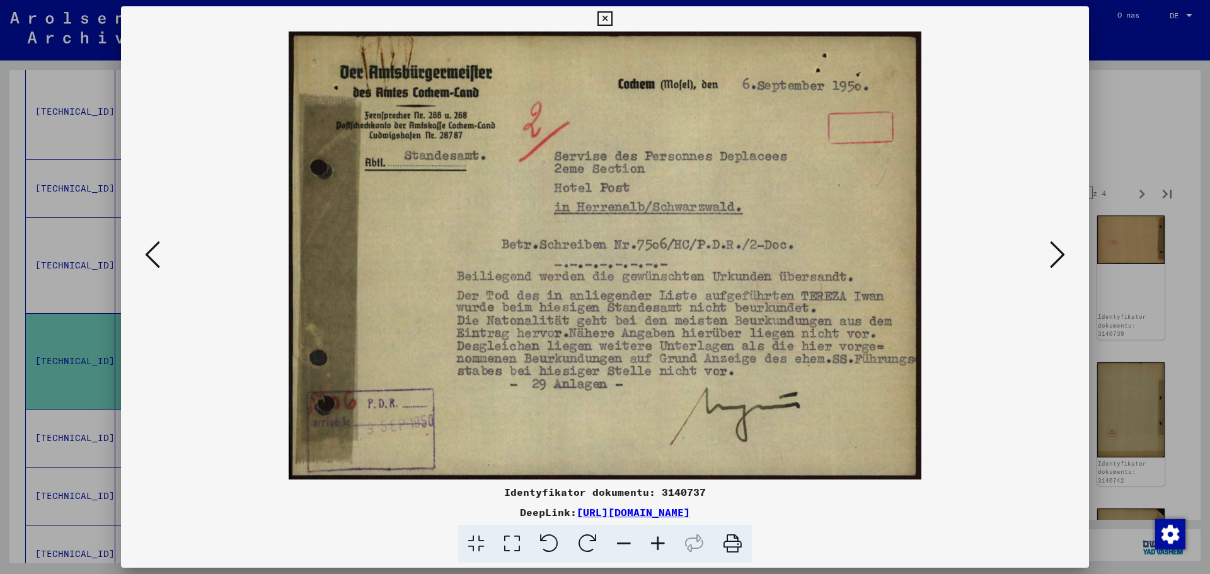
click at [1058, 255] on icon at bounding box center [1057, 255] width 15 height 30
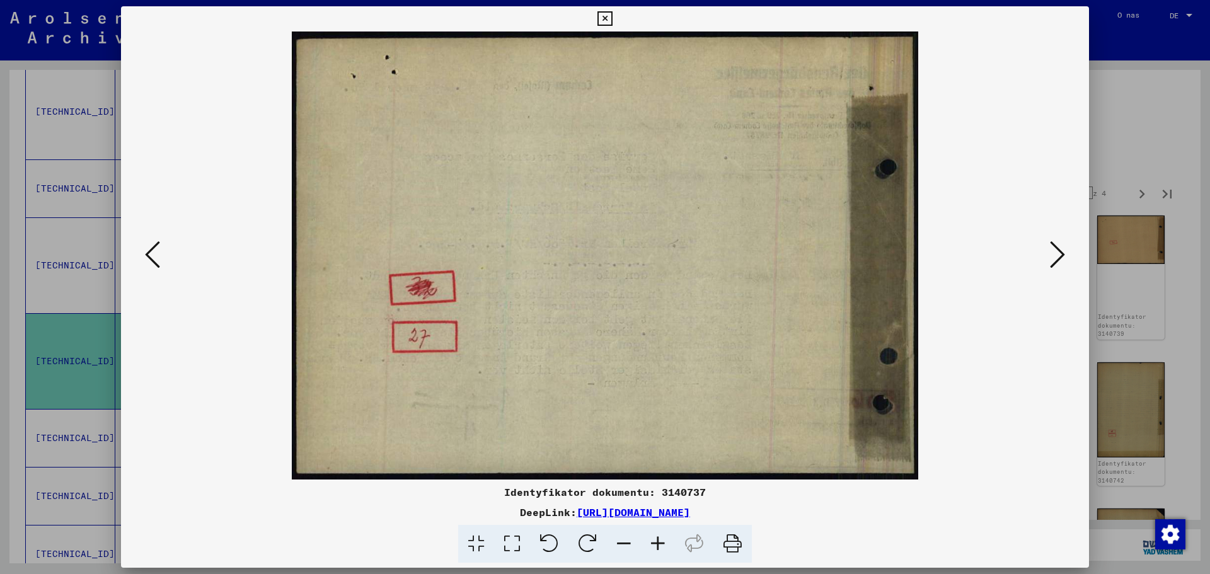
click at [1058, 255] on icon at bounding box center [1057, 255] width 15 height 30
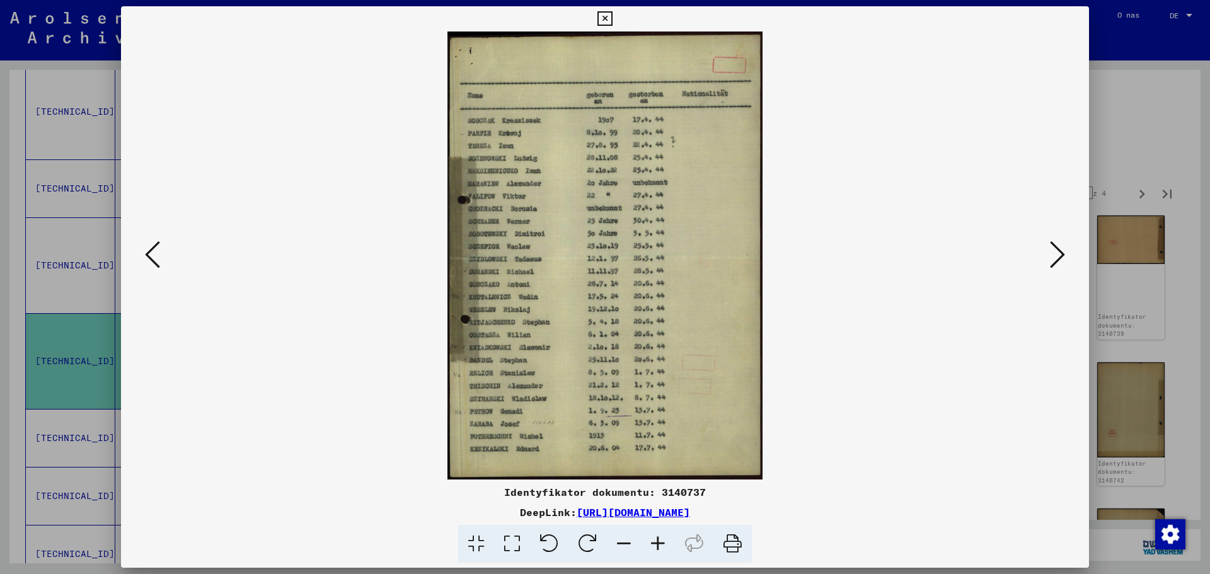
click at [654, 537] on icon at bounding box center [658, 544] width 34 height 38
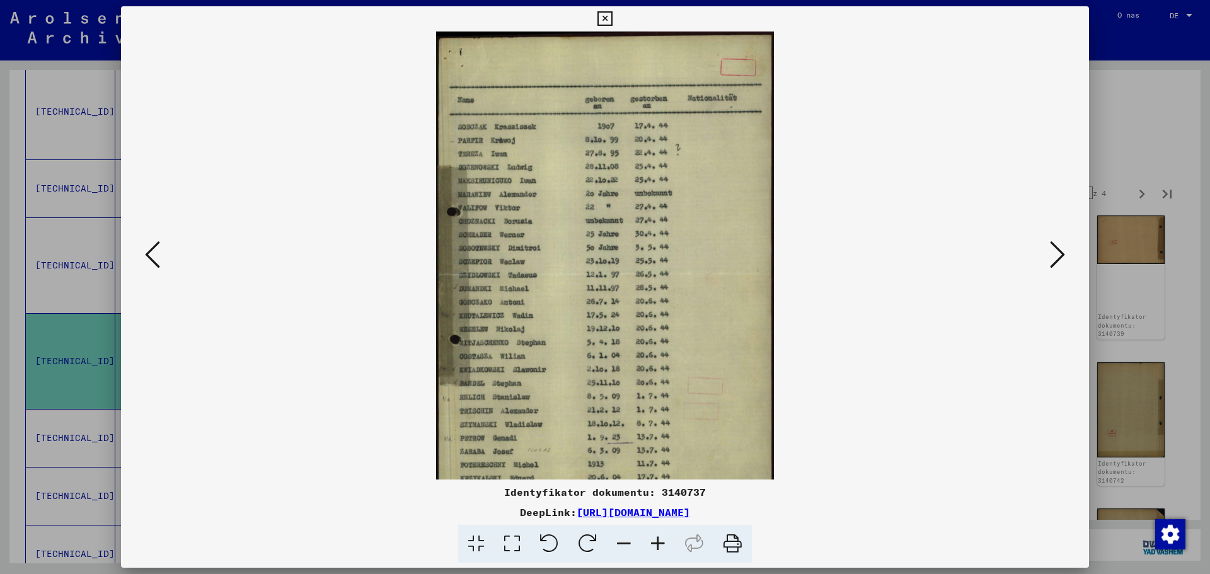
click at [654, 537] on icon at bounding box center [658, 544] width 34 height 38
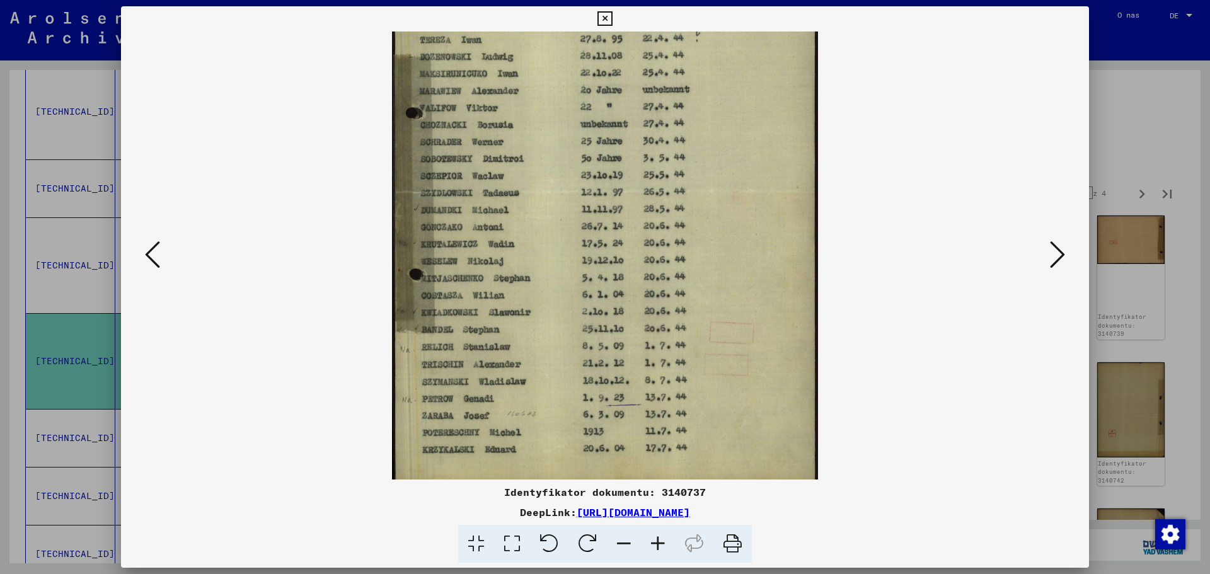
scroll to position [158, 0]
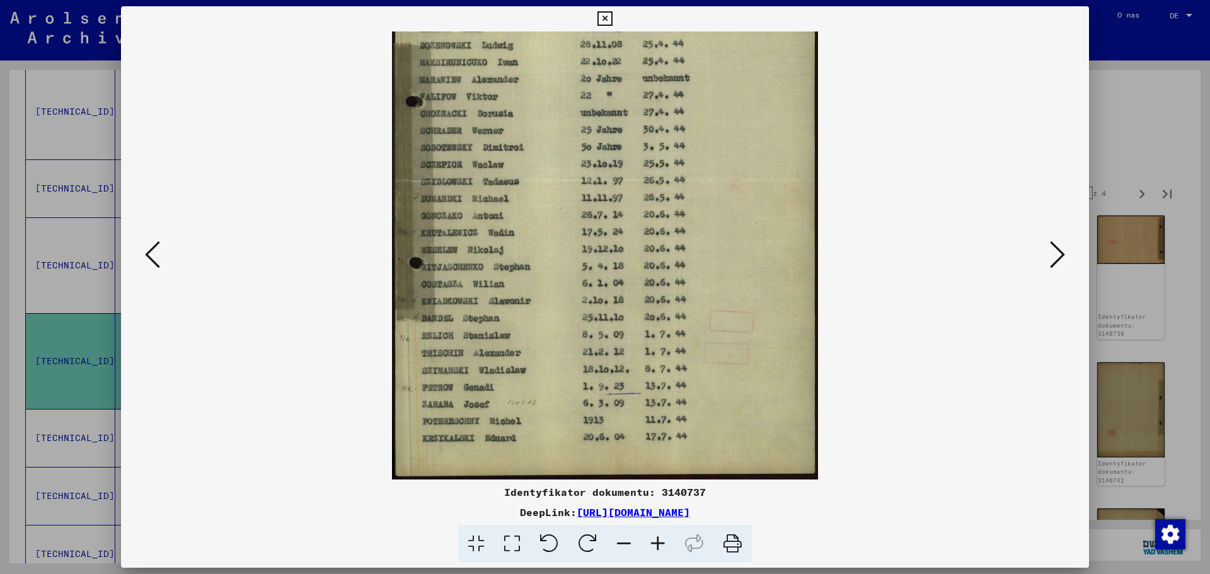
drag, startPoint x: 479, startPoint y: 397, endPoint x: 494, endPoint y: 209, distance: 189.1
click at [494, 209] on img at bounding box center [605, 177] width 427 height 606
click at [1054, 252] on icon at bounding box center [1057, 255] width 15 height 30
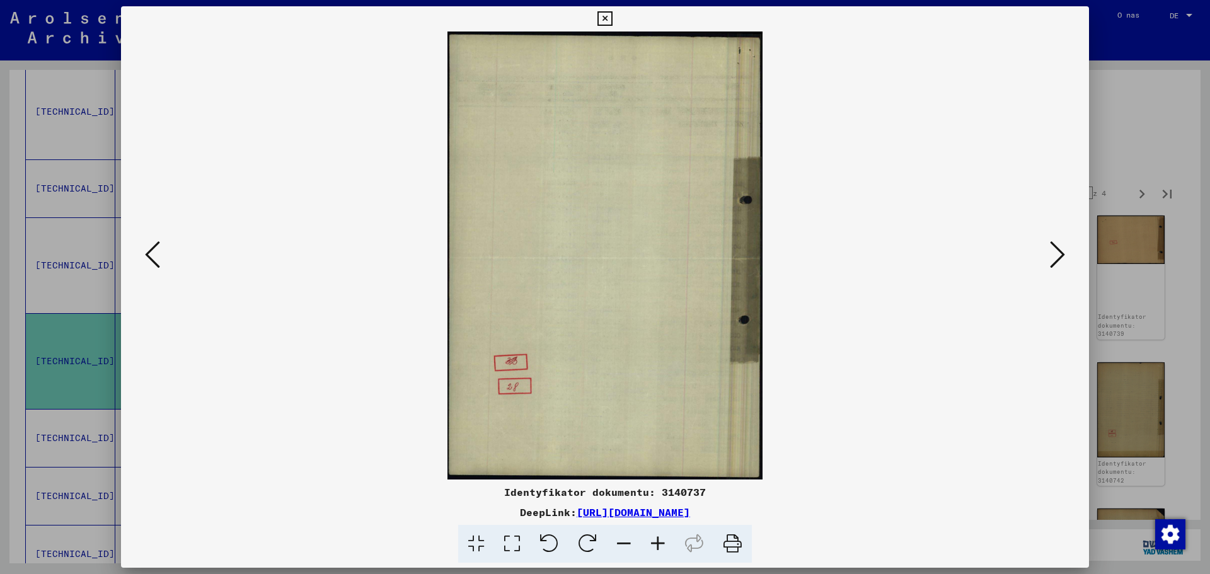
scroll to position [0, 0]
click at [1054, 252] on icon at bounding box center [1057, 255] width 15 height 30
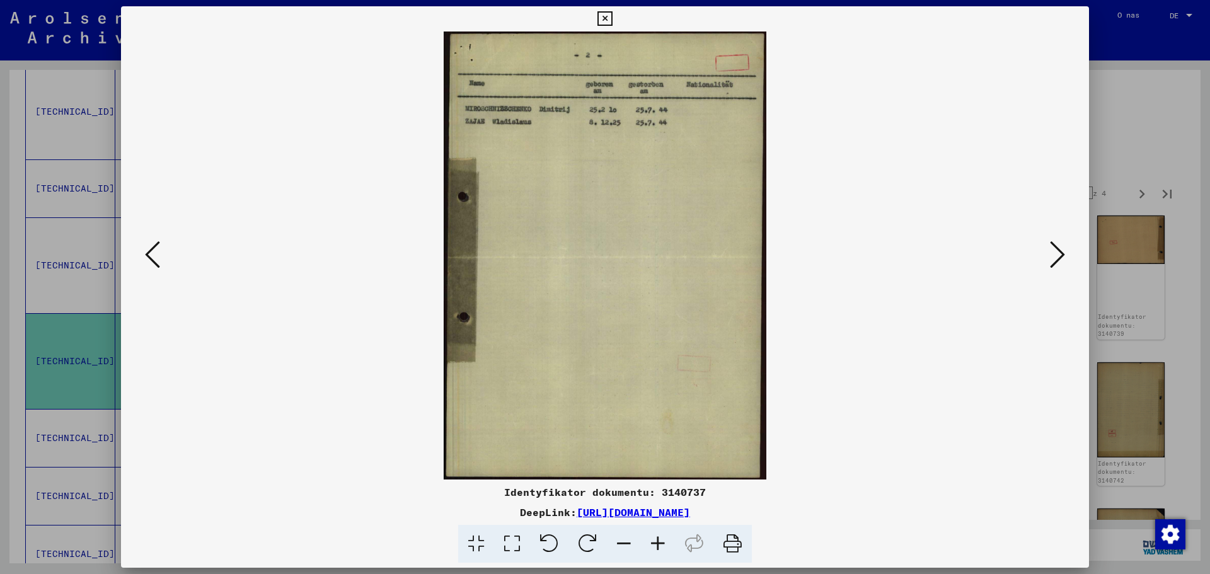
click at [1054, 252] on icon at bounding box center [1057, 255] width 15 height 30
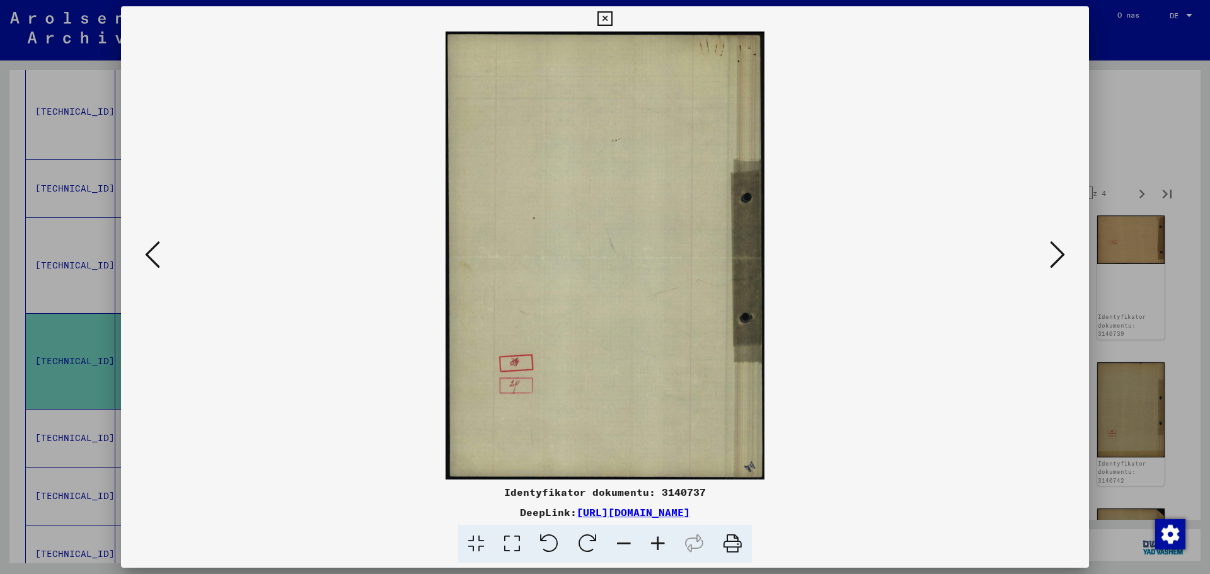
click at [1054, 252] on icon at bounding box center [1057, 255] width 15 height 30
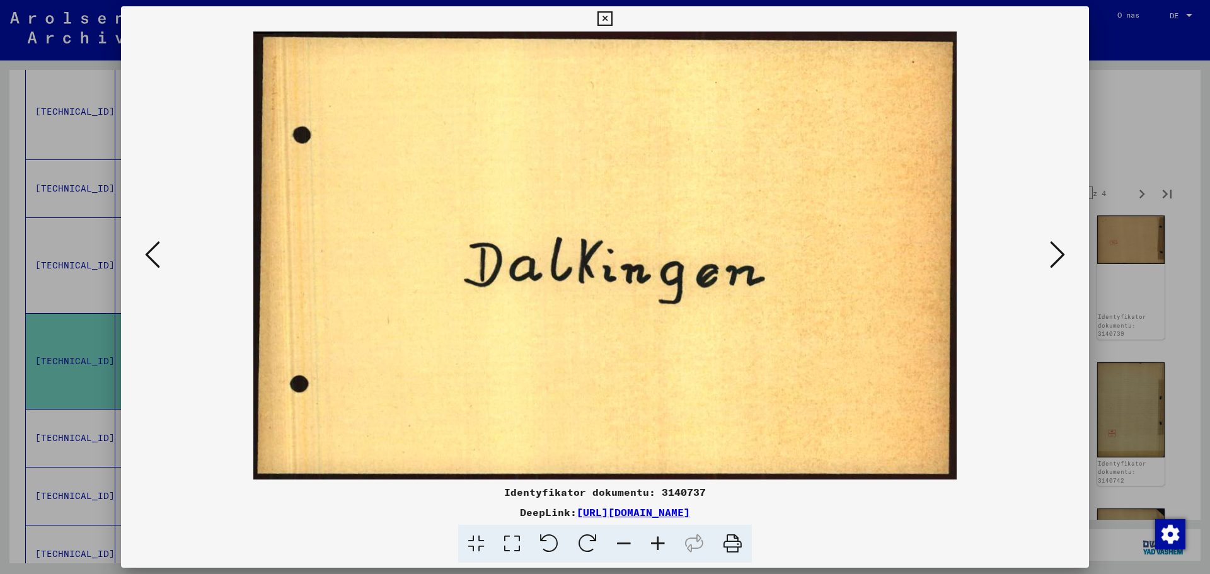
click at [1054, 252] on icon at bounding box center [1057, 255] width 15 height 30
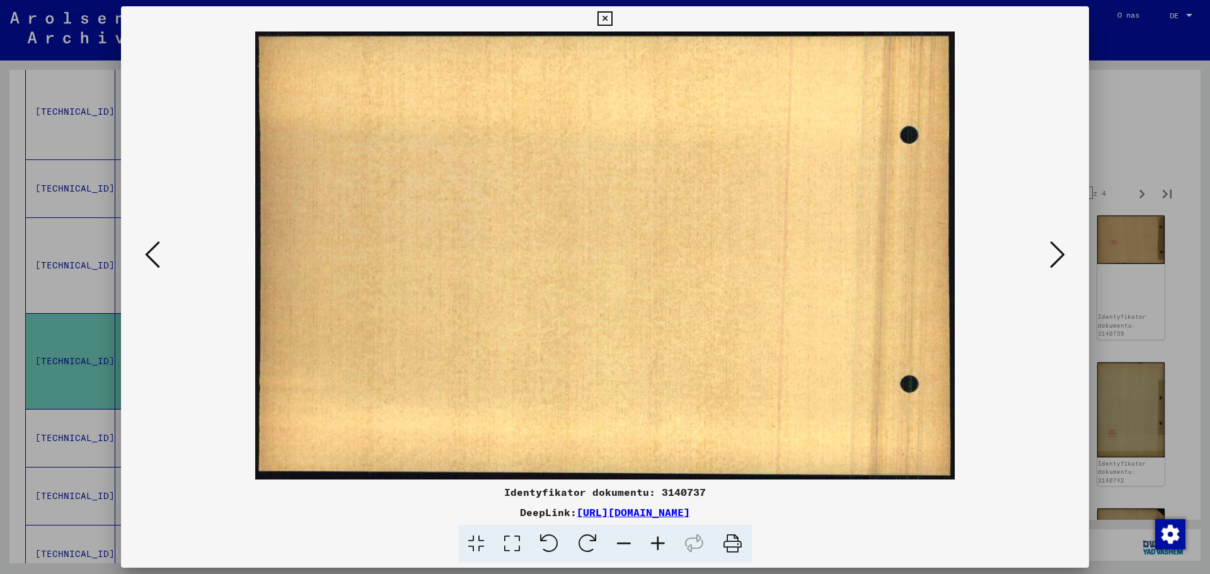
click at [1054, 252] on icon at bounding box center [1057, 255] width 15 height 30
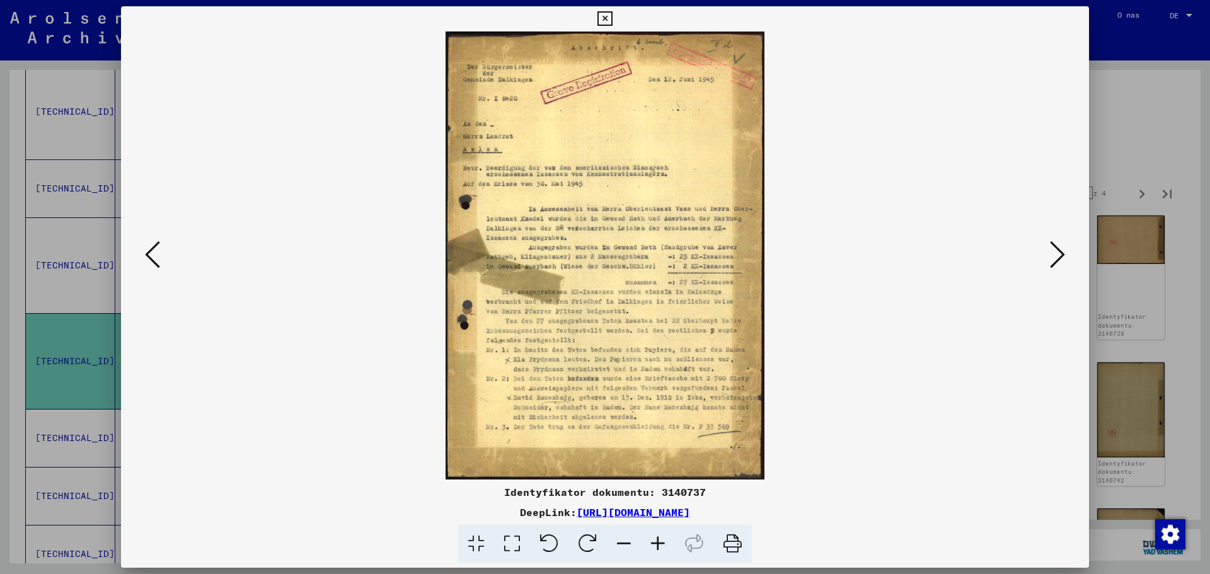
click at [666, 546] on icon at bounding box center [658, 544] width 34 height 38
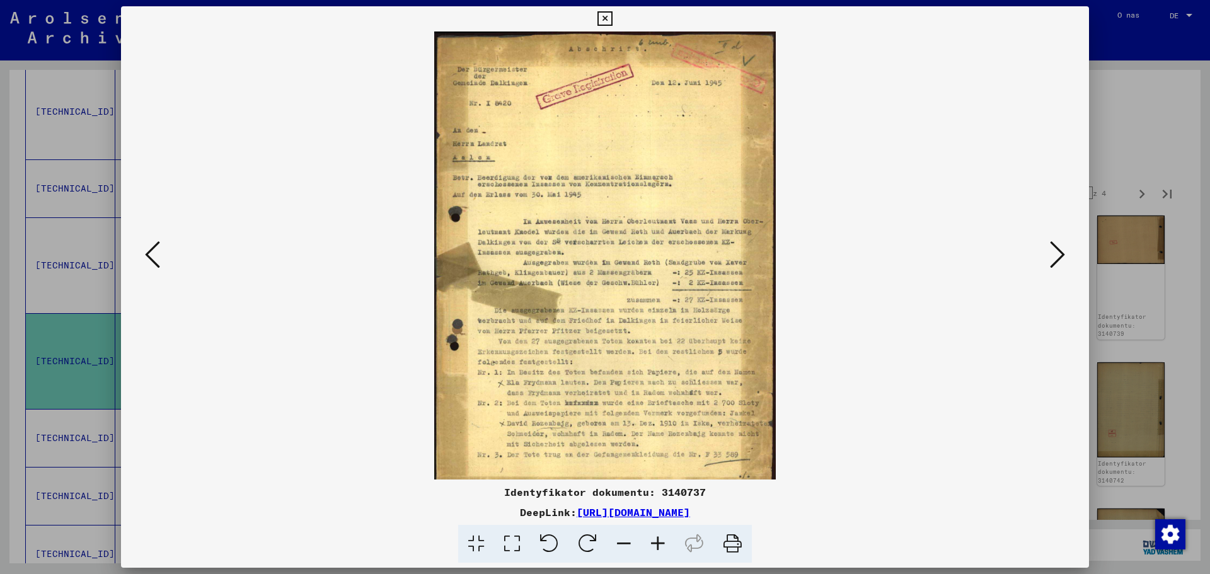
click at [666, 546] on icon at bounding box center [658, 544] width 34 height 38
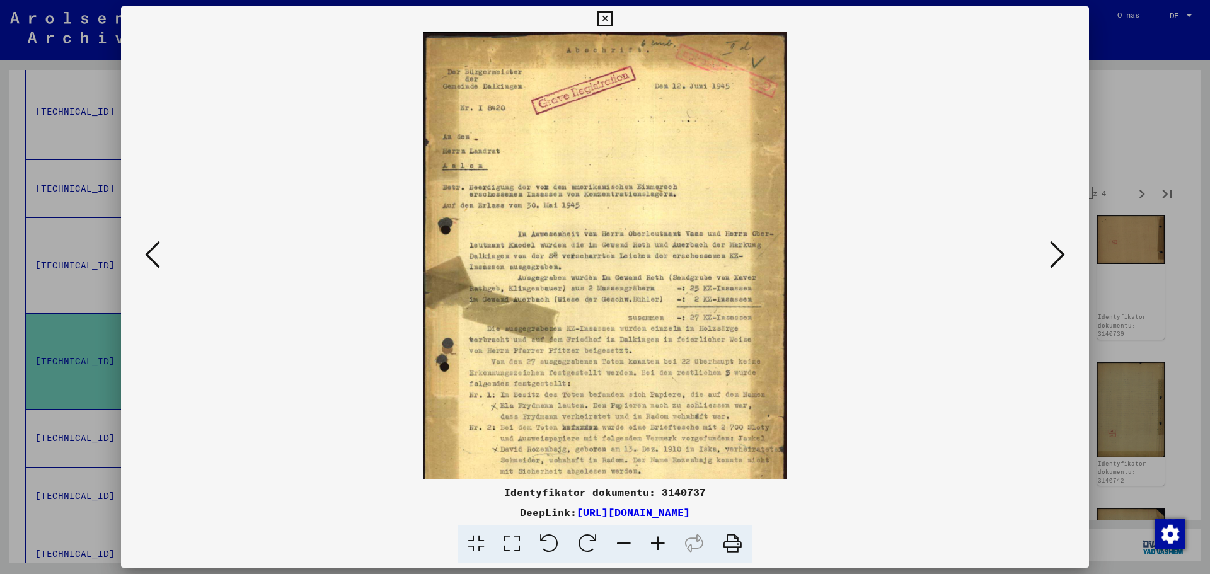
click at [666, 546] on icon at bounding box center [658, 544] width 34 height 38
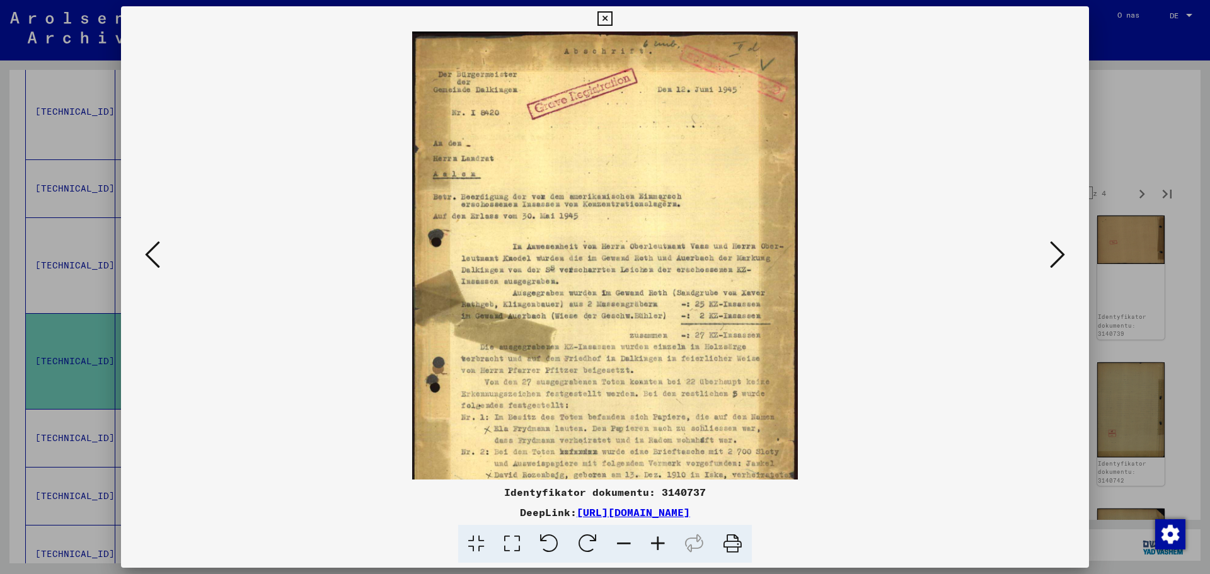
click at [666, 546] on icon at bounding box center [658, 544] width 34 height 38
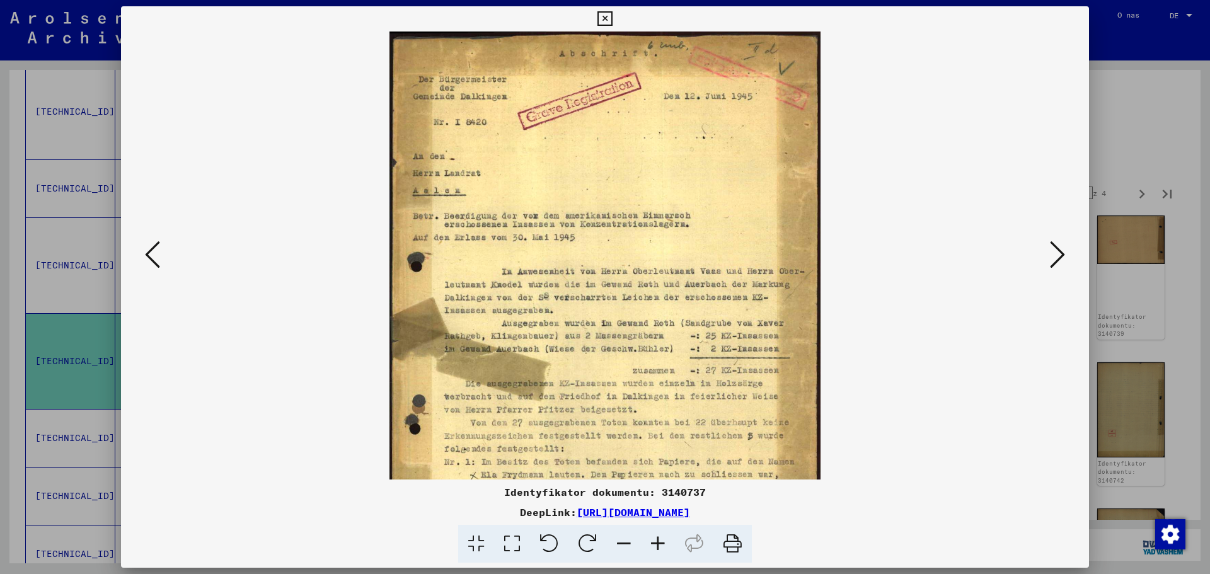
click at [666, 546] on icon at bounding box center [658, 544] width 34 height 38
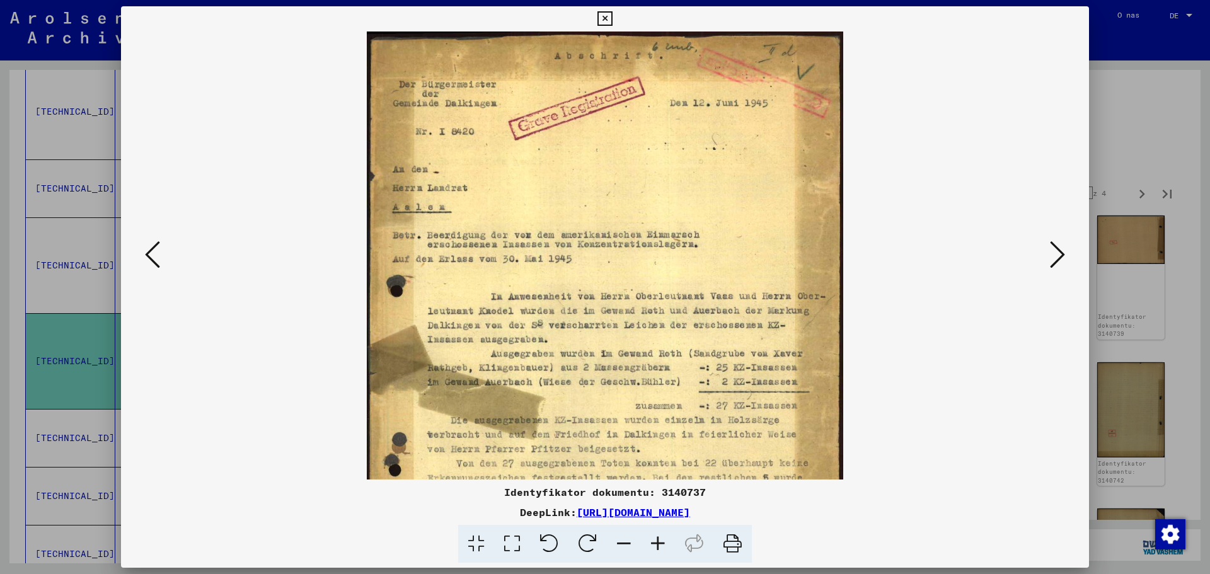
click at [666, 546] on icon at bounding box center [658, 544] width 34 height 38
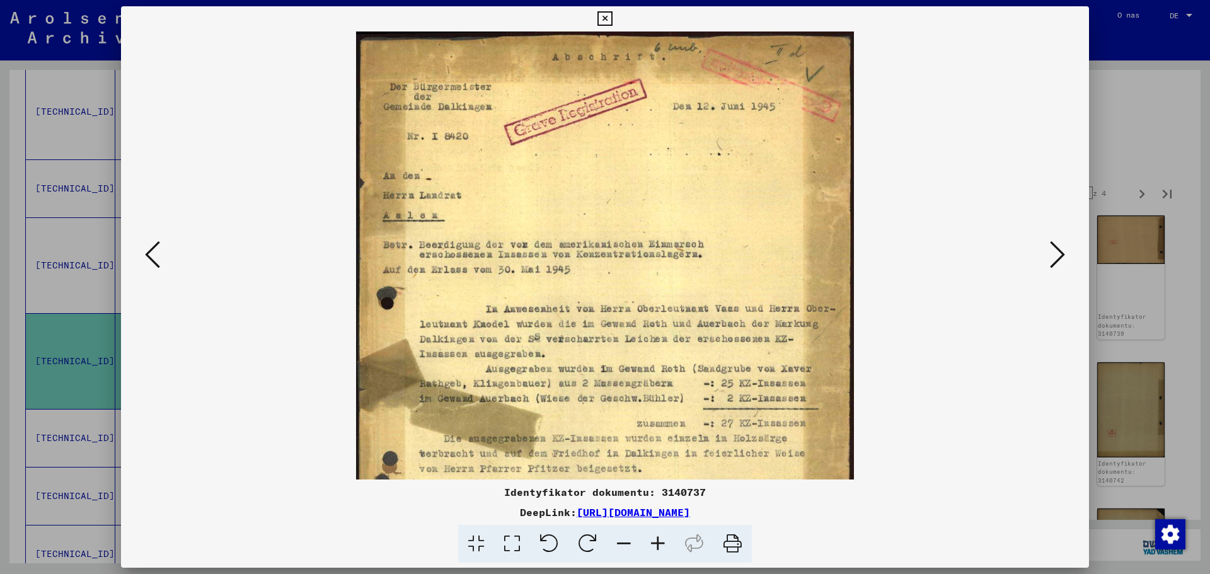
click at [666, 546] on icon at bounding box center [658, 544] width 34 height 38
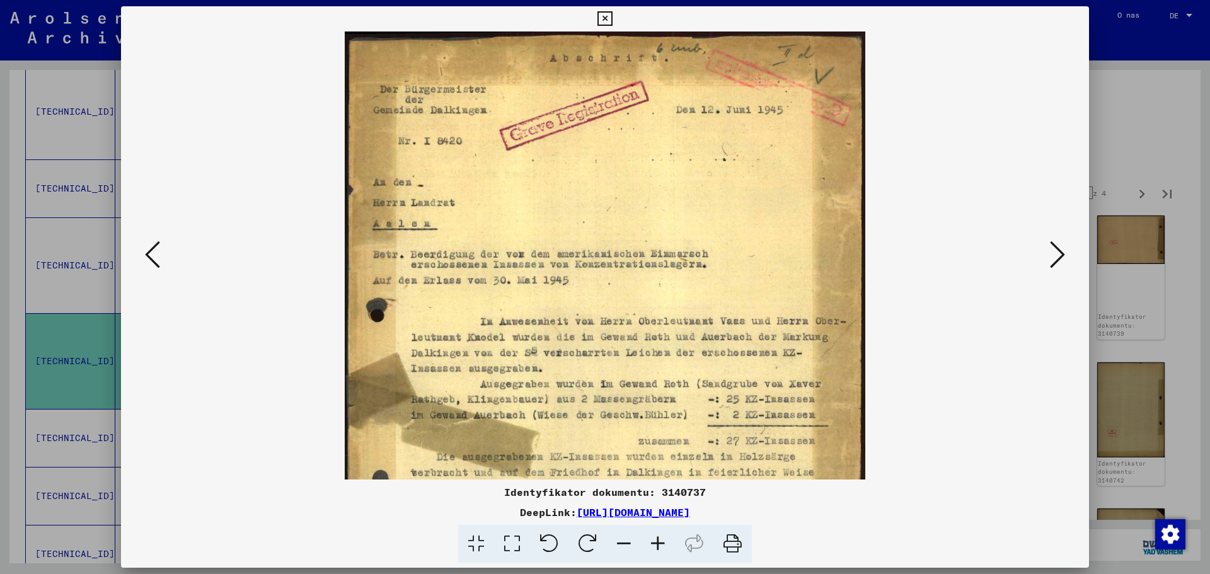
click at [666, 546] on icon at bounding box center [658, 544] width 34 height 38
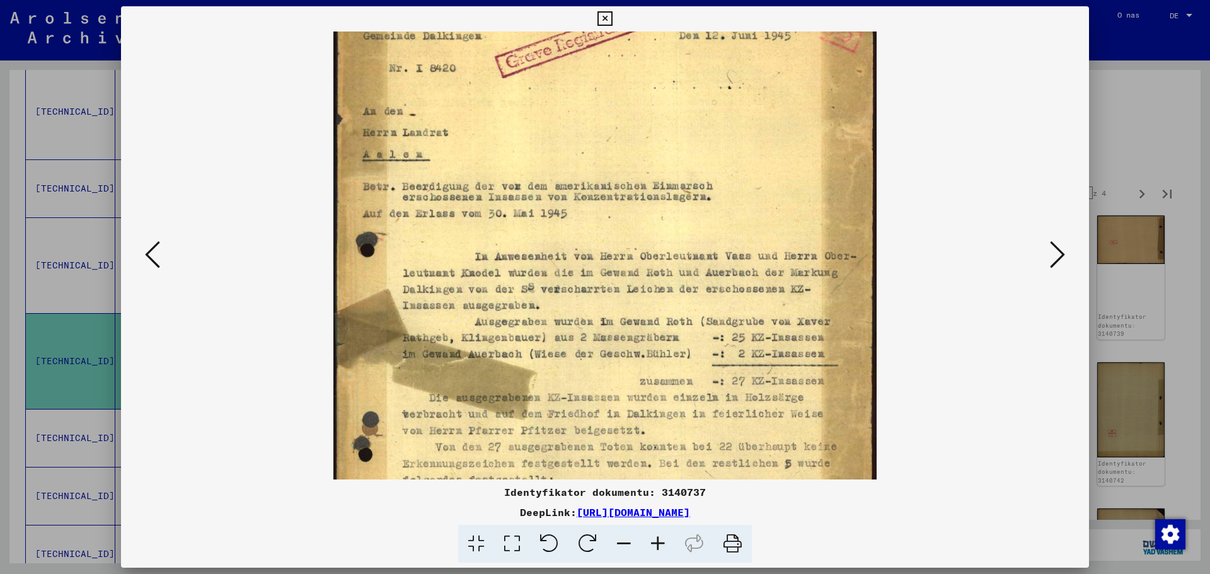
scroll to position [83, 0]
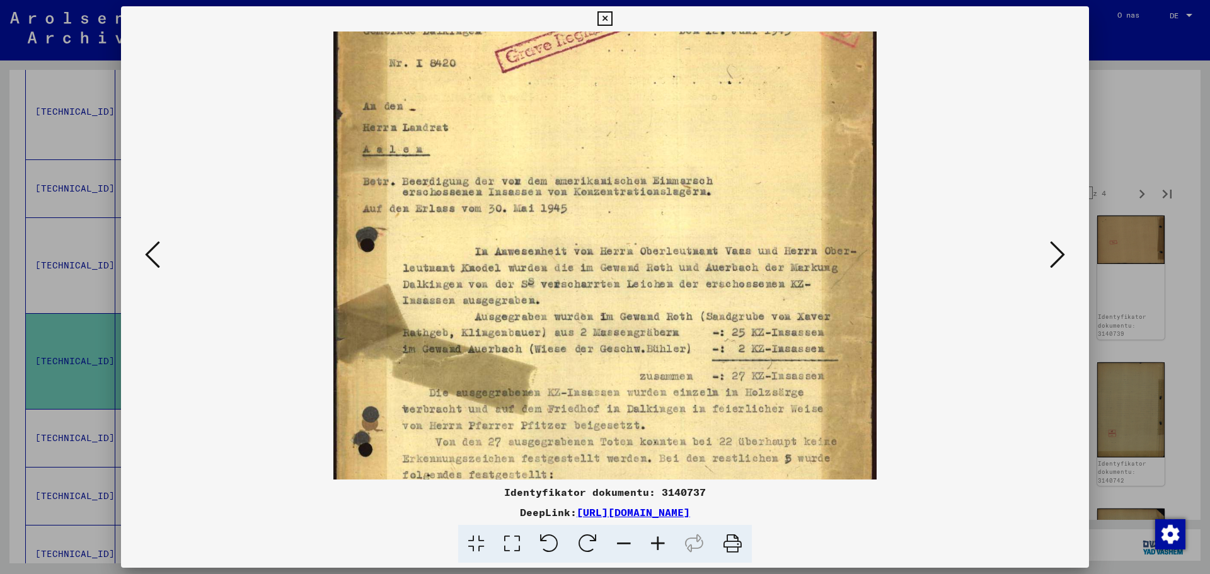
drag, startPoint x: 593, startPoint y: 400, endPoint x: 598, endPoint y: 317, distance: 82.7
drag, startPoint x: 598, startPoint y: 317, endPoint x: 1057, endPoint y: 257, distance: 463.5
click at [1057, 257] on icon at bounding box center [1057, 255] width 15 height 30
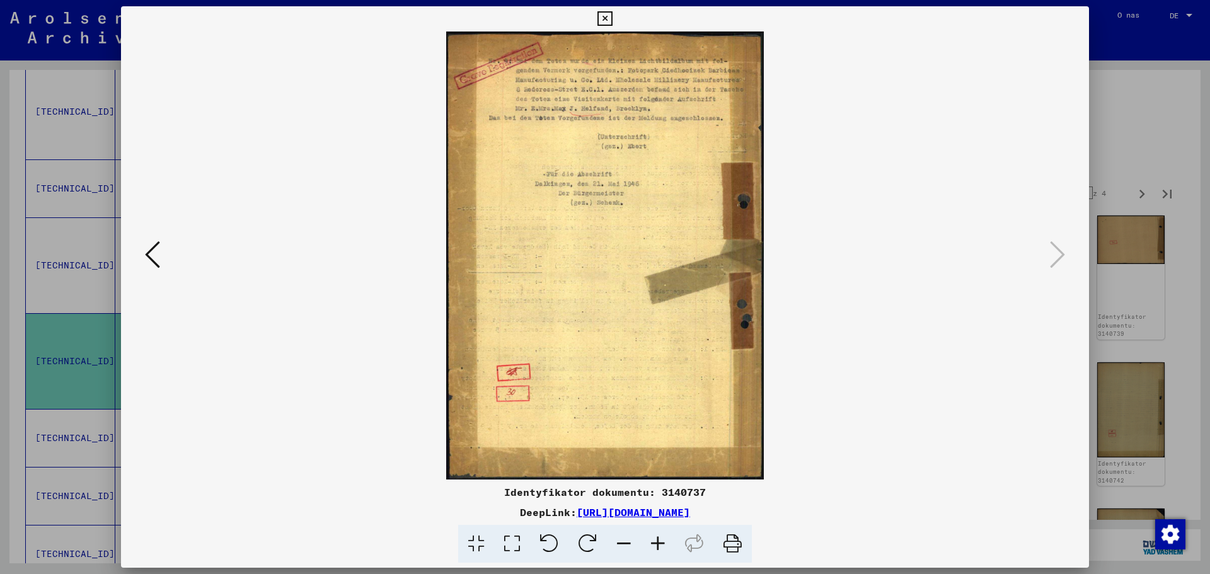
click at [602, 19] on icon at bounding box center [605, 18] width 14 height 15
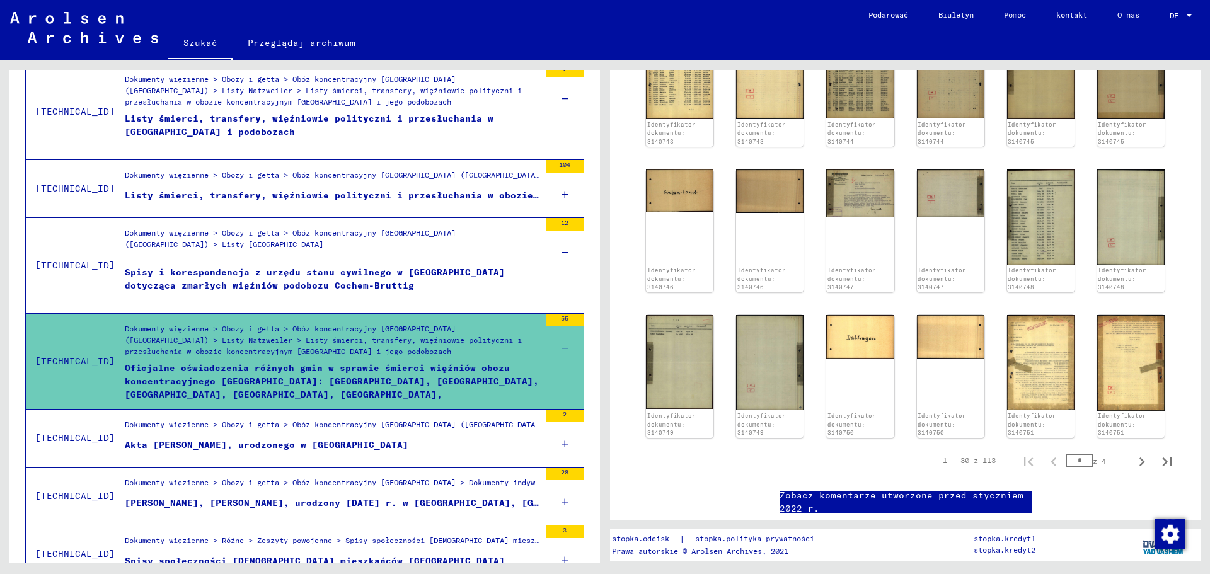
scroll to position [756, 0]
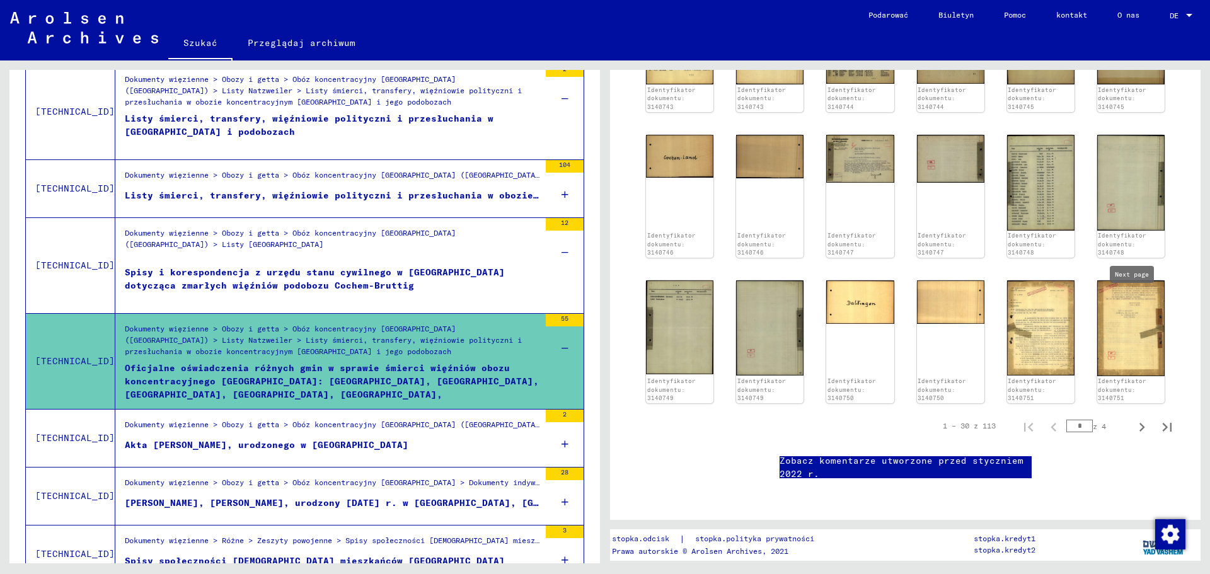
click at [1140, 423] on icon "Następna strona" at bounding box center [1143, 427] width 6 height 9
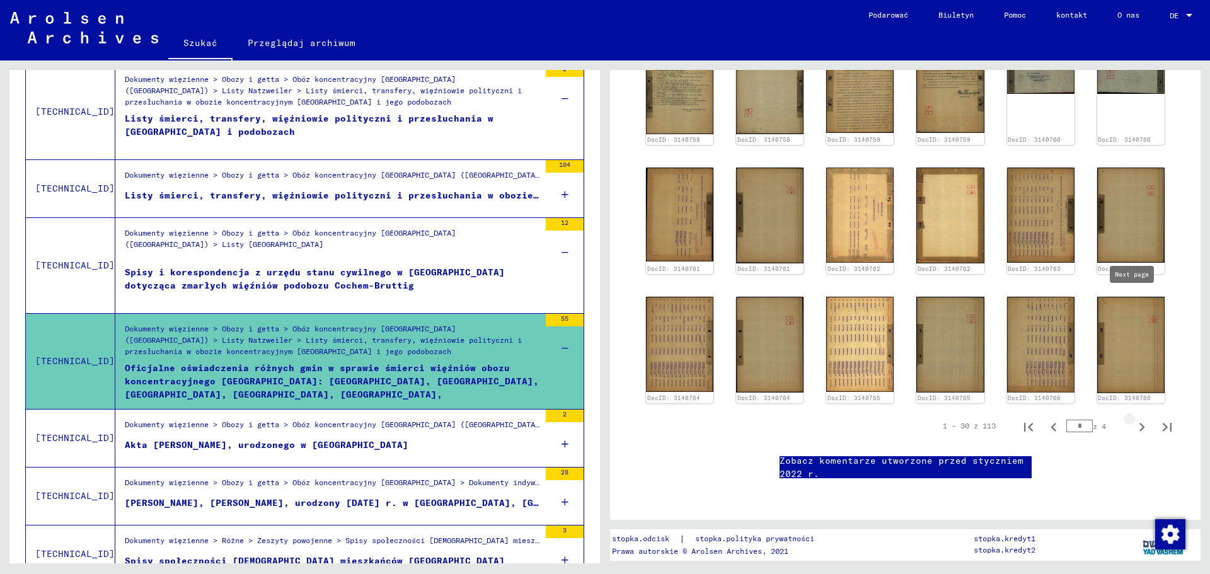
type input "*"
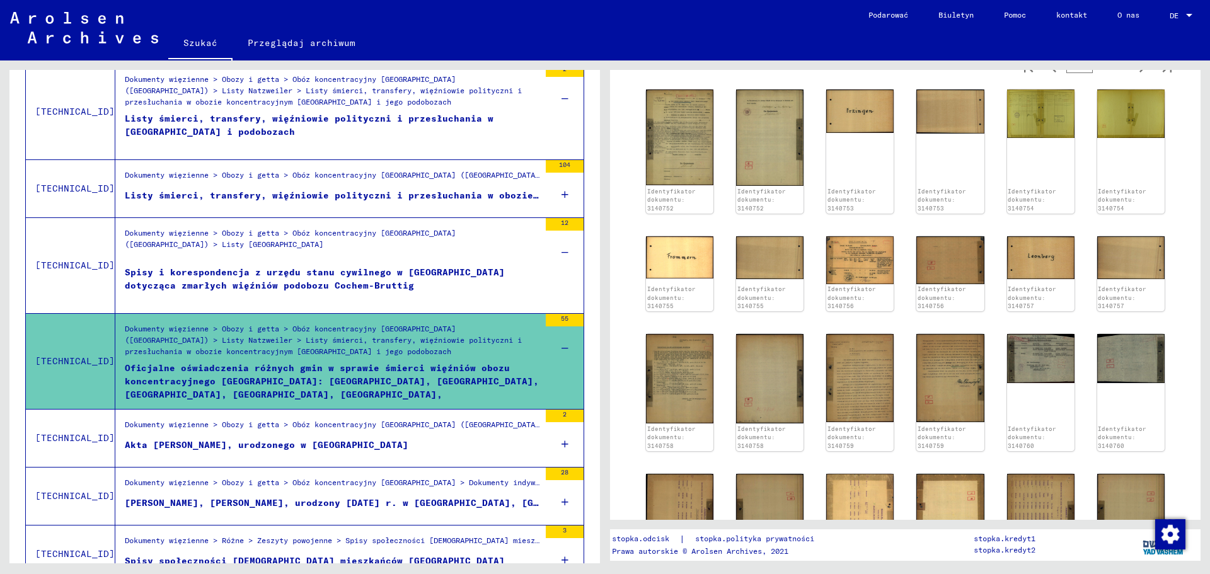
scroll to position [0, 0]
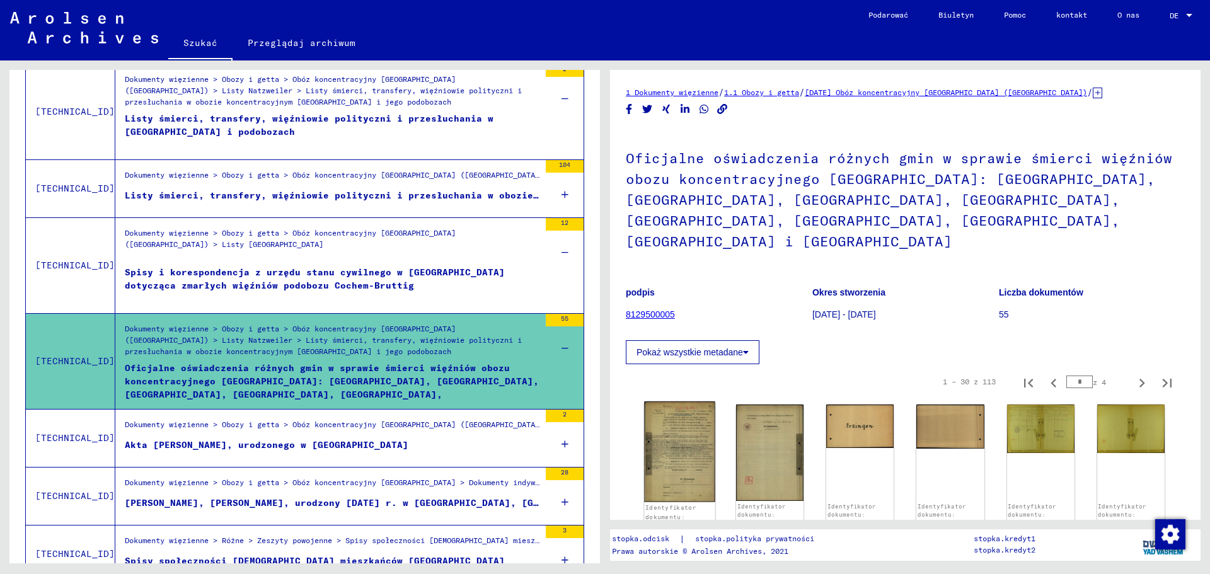
click at [683, 425] on img at bounding box center [679, 452] width 71 height 101
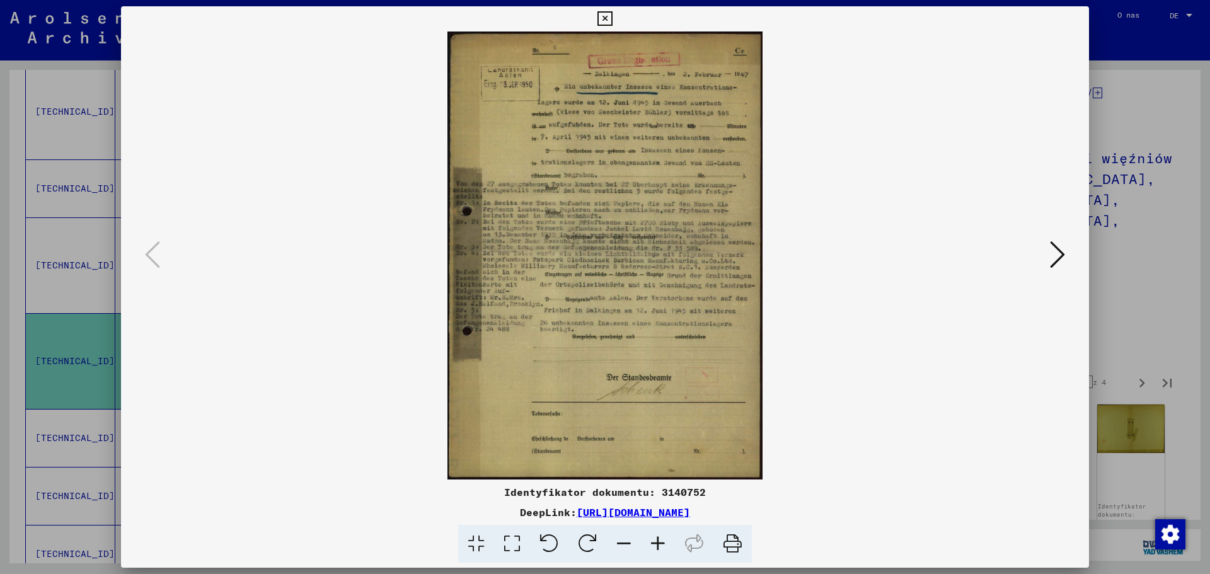
click at [651, 549] on icon at bounding box center [658, 544] width 34 height 38
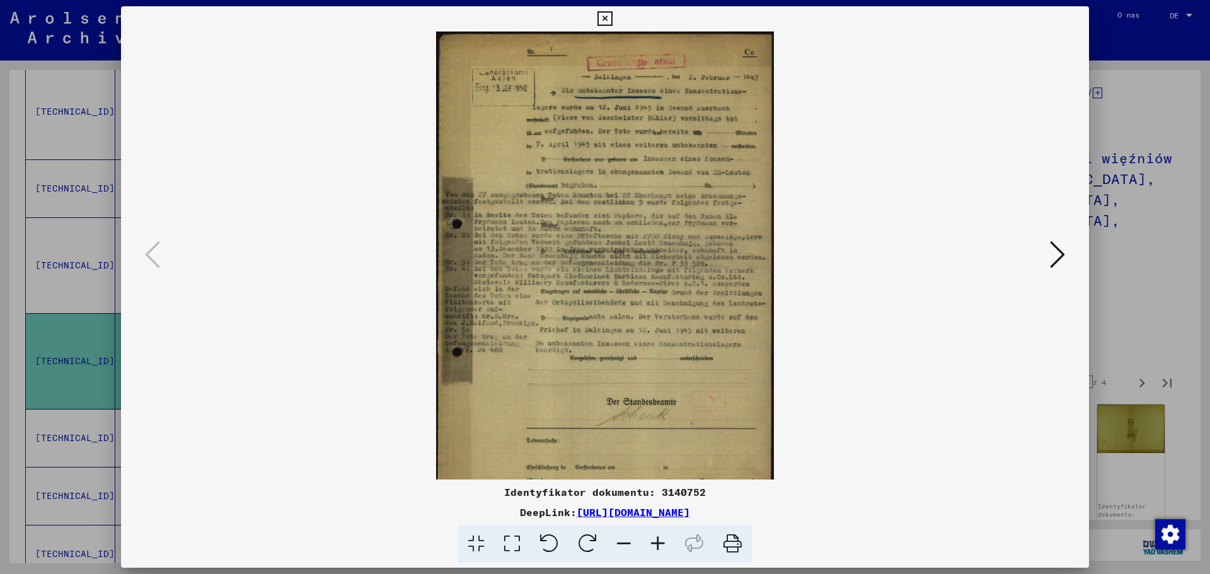
click at [654, 545] on icon at bounding box center [658, 544] width 34 height 38
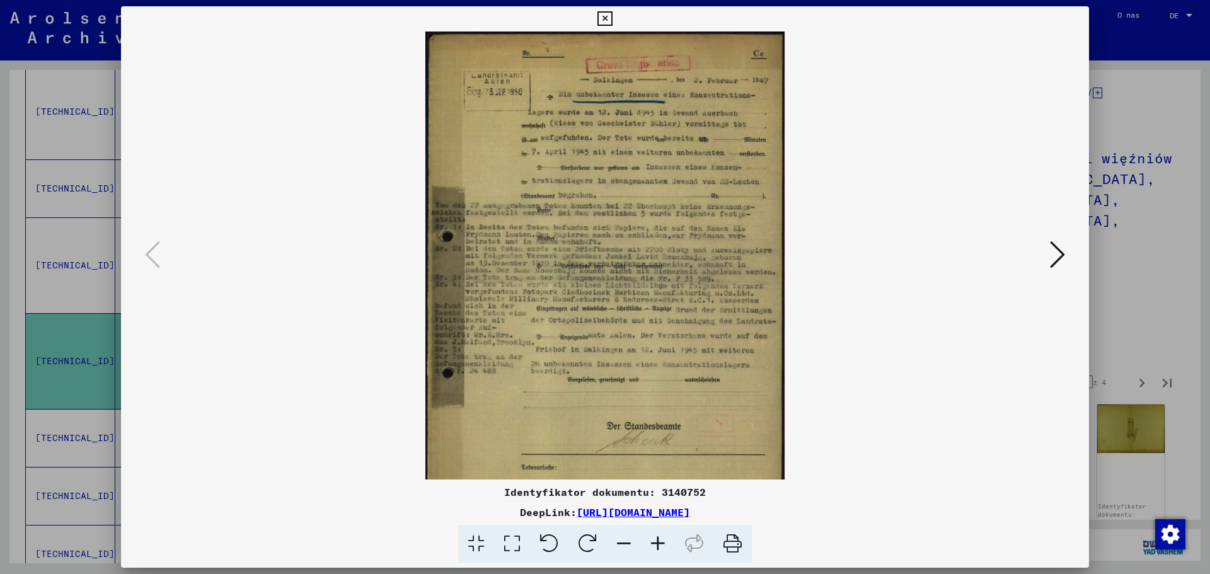
click at [654, 545] on icon at bounding box center [658, 544] width 34 height 38
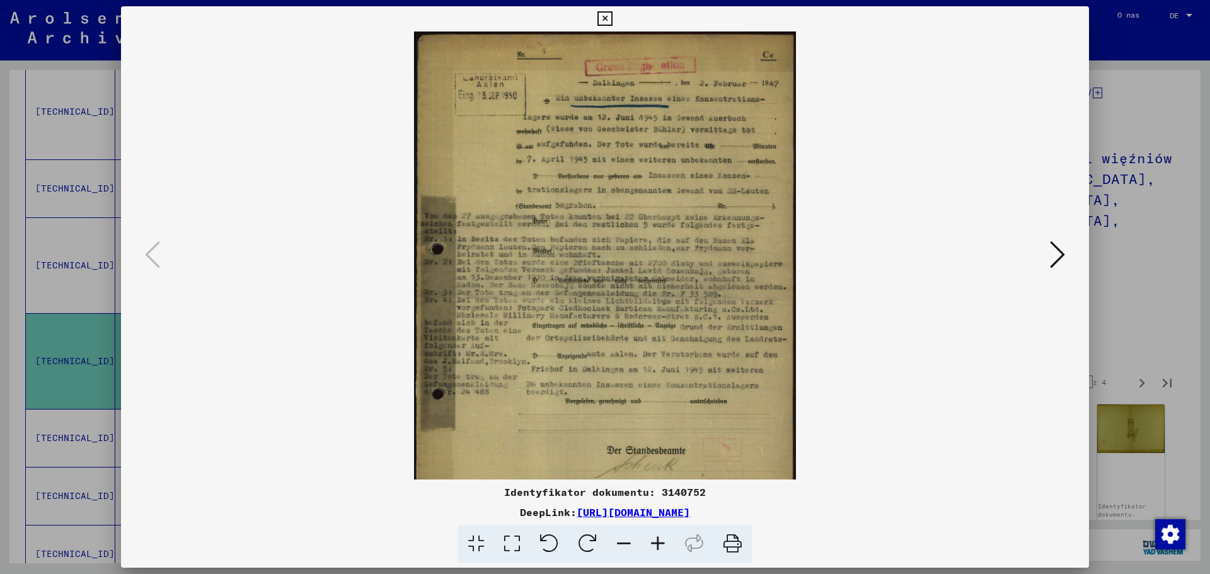
click at [654, 545] on icon at bounding box center [658, 544] width 34 height 38
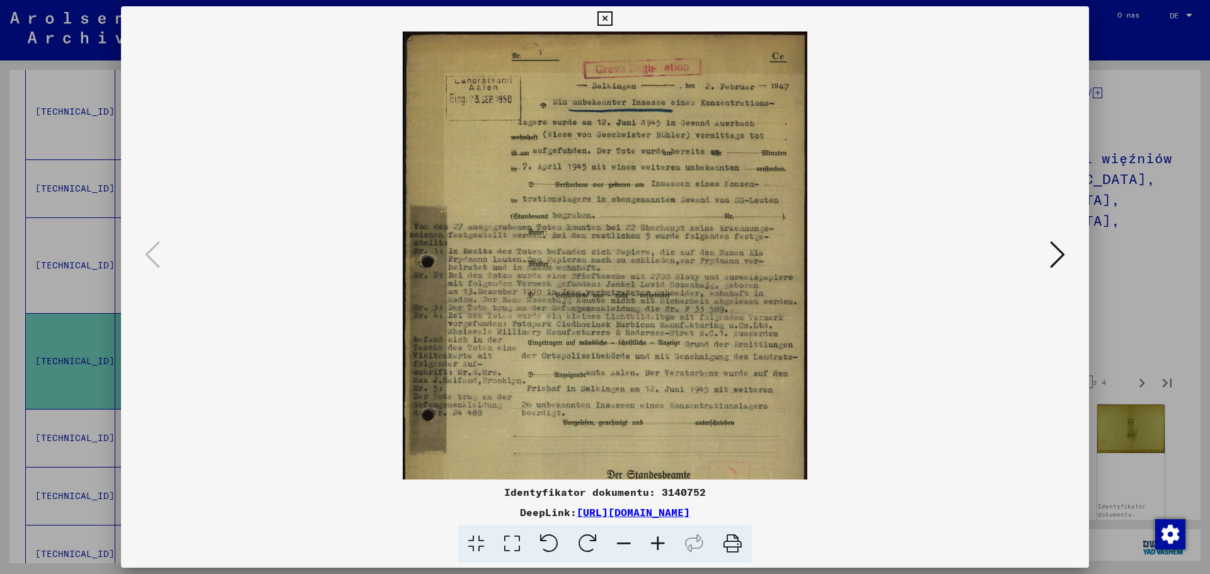
click at [654, 545] on icon at bounding box center [658, 544] width 34 height 38
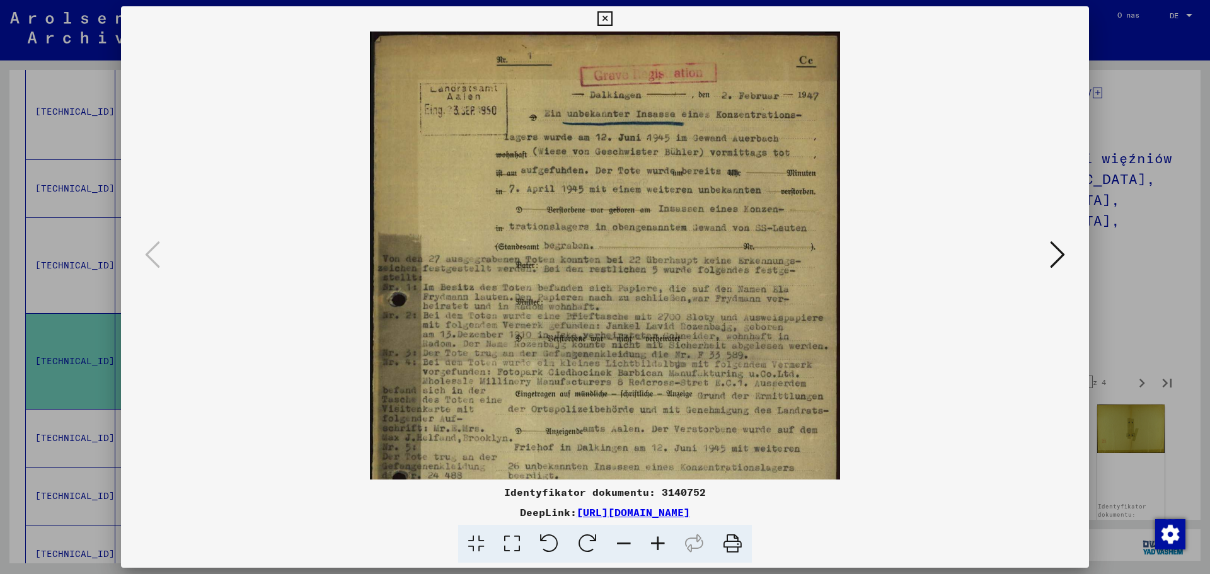
click at [654, 545] on icon at bounding box center [658, 544] width 34 height 38
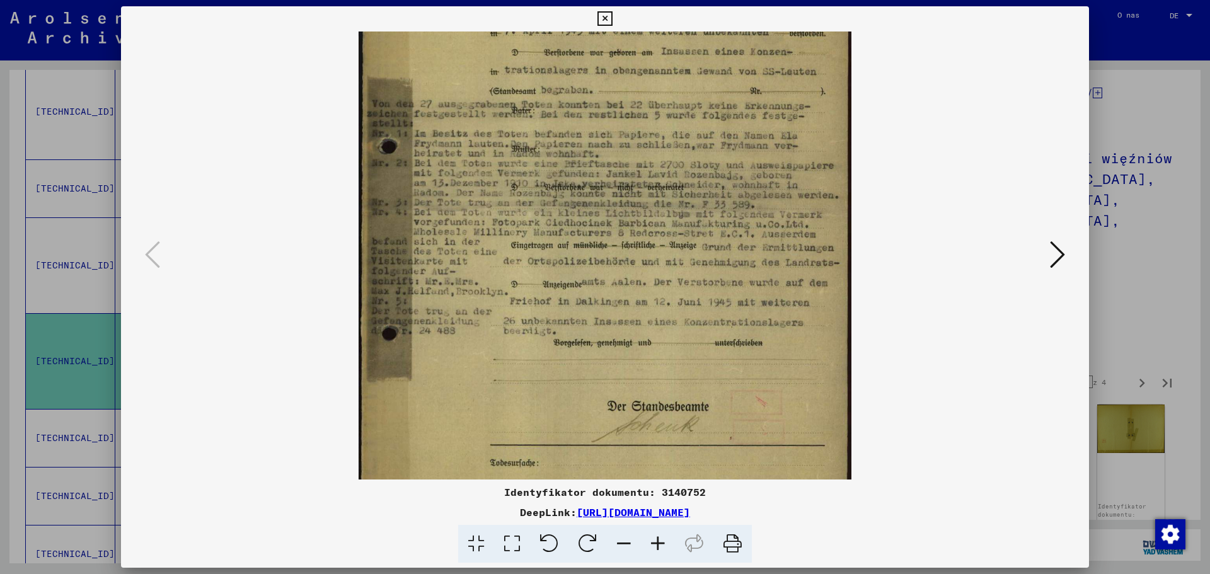
scroll to position [180, 0]
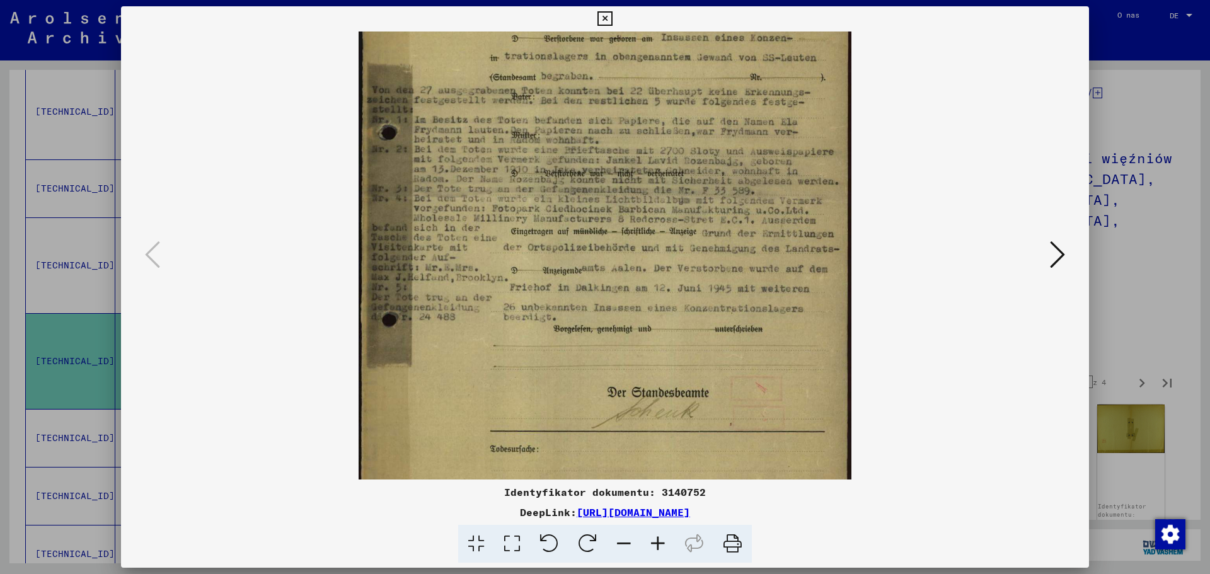
drag, startPoint x: 635, startPoint y: 386, endPoint x: 663, endPoint y: 207, distance: 181.8
drag, startPoint x: 663, startPoint y: 207, endPoint x: 1071, endPoint y: 258, distance: 411.6
click at [1071, 258] on div at bounding box center [605, 256] width 968 height 448
click at [1053, 265] on icon at bounding box center [1057, 255] width 15 height 30
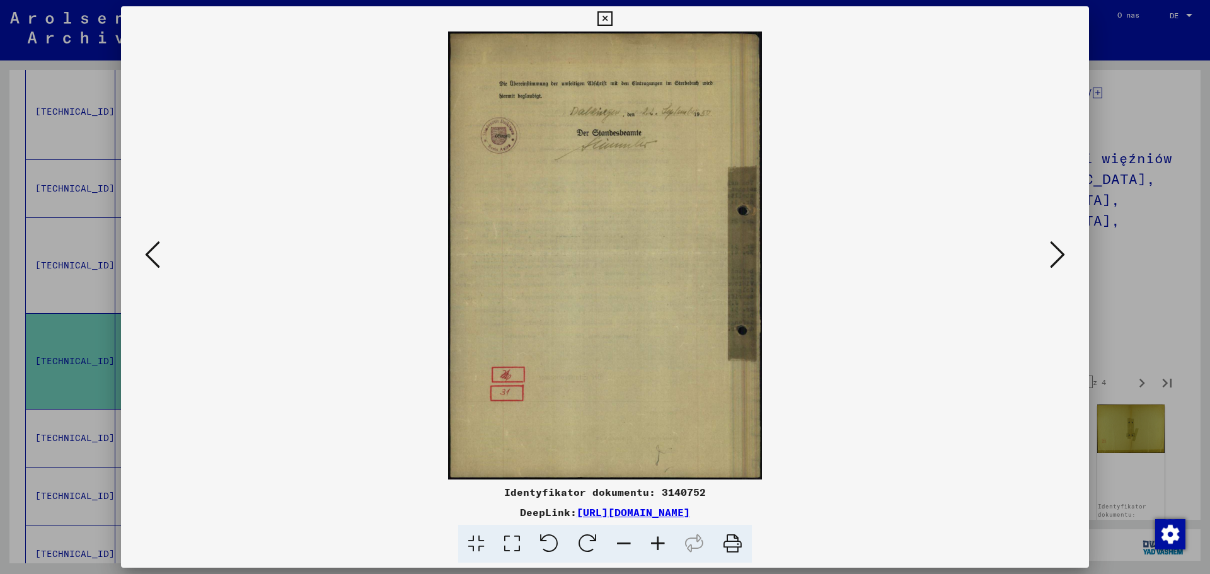
click at [1053, 265] on icon at bounding box center [1057, 255] width 15 height 30
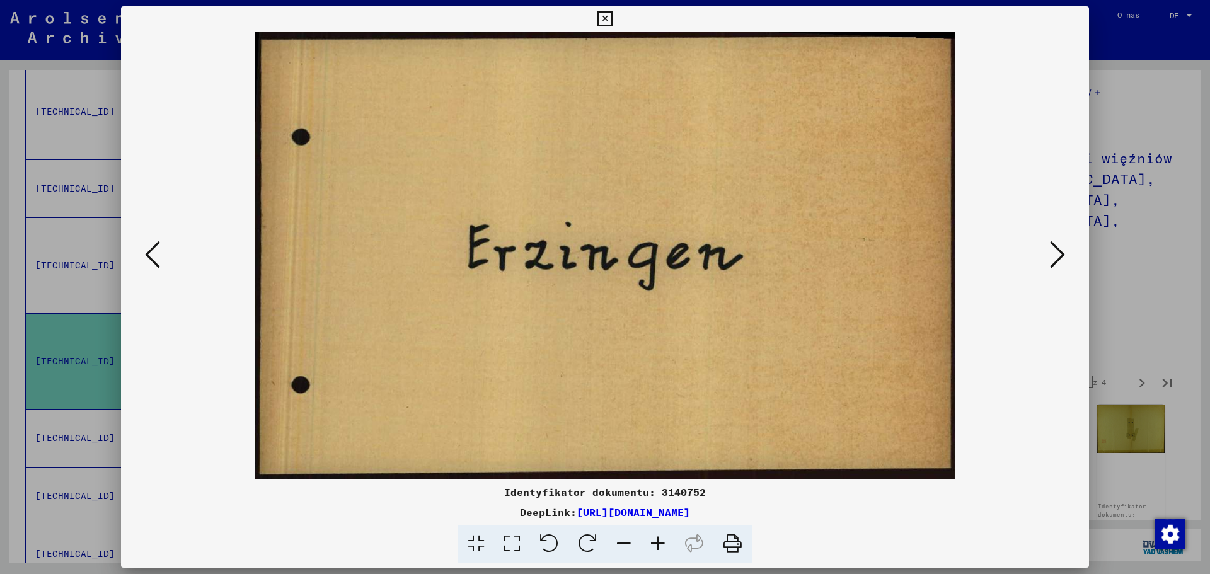
click at [1053, 265] on icon at bounding box center [1057, 255] width 15 height 30
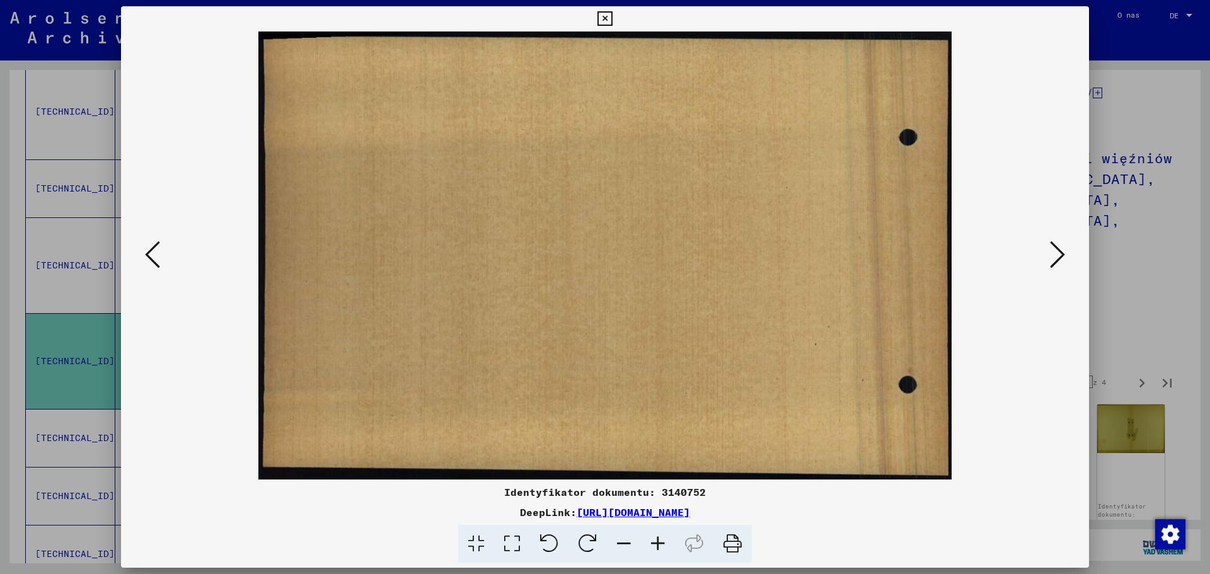
click at [1053, 265] on icon at bounding box center [1057, 255] width 15 height 30
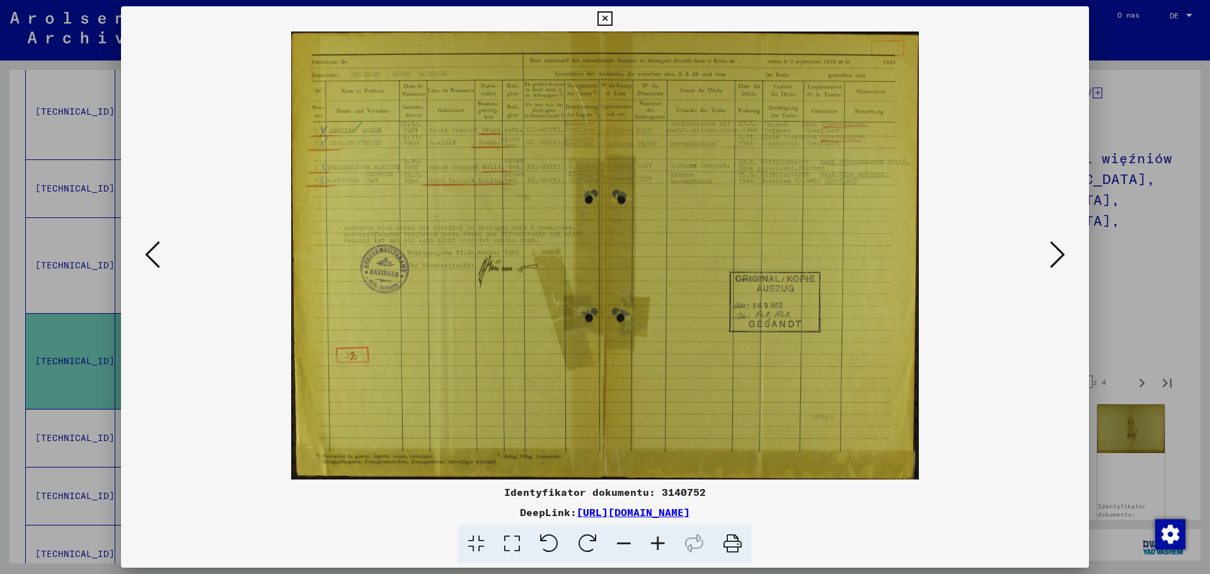
click at [657, 538] on icon at bounding box center [658, 544] width 34 height 38
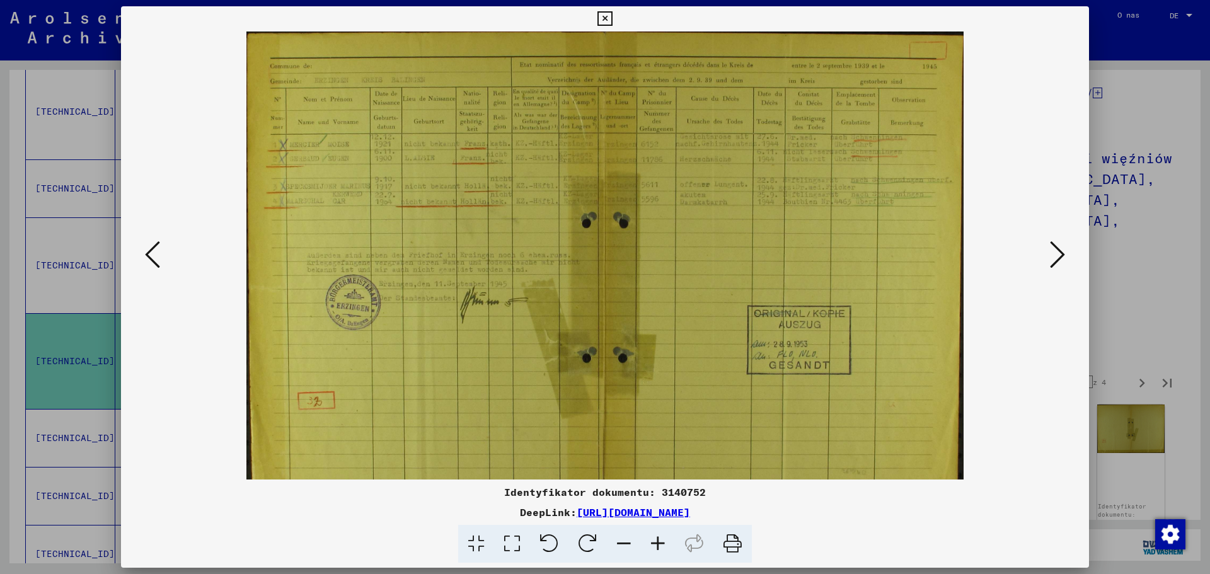
click at [657, 538] on icon at bounding box center [658, 544] width 34 height 38
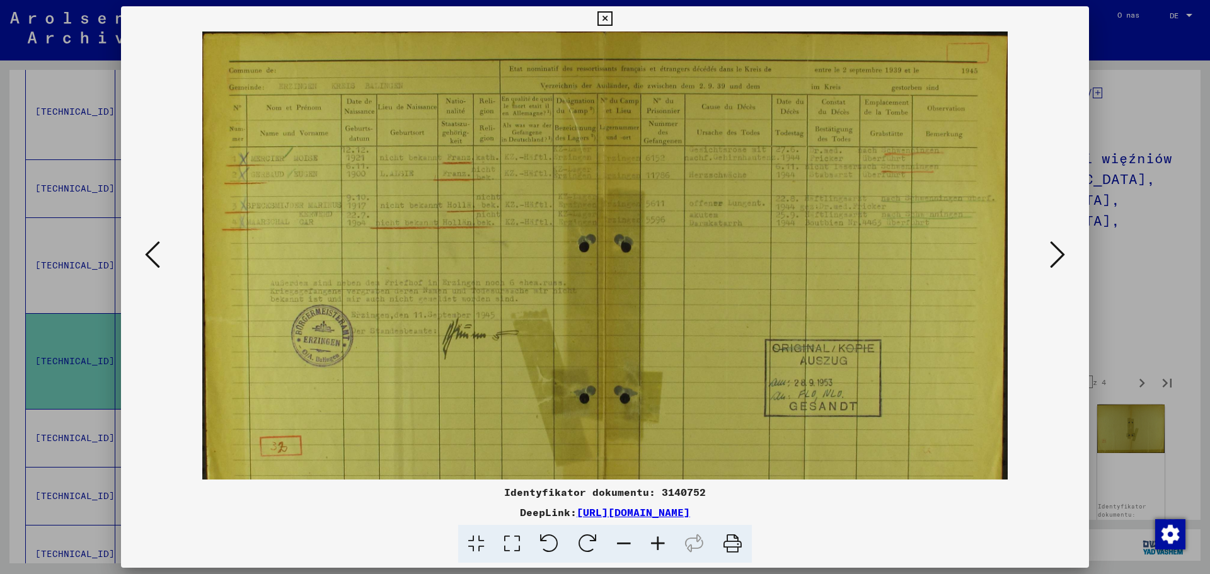
click at [657, 538] on icon at bounding box center [658, 544] width 34 height 38
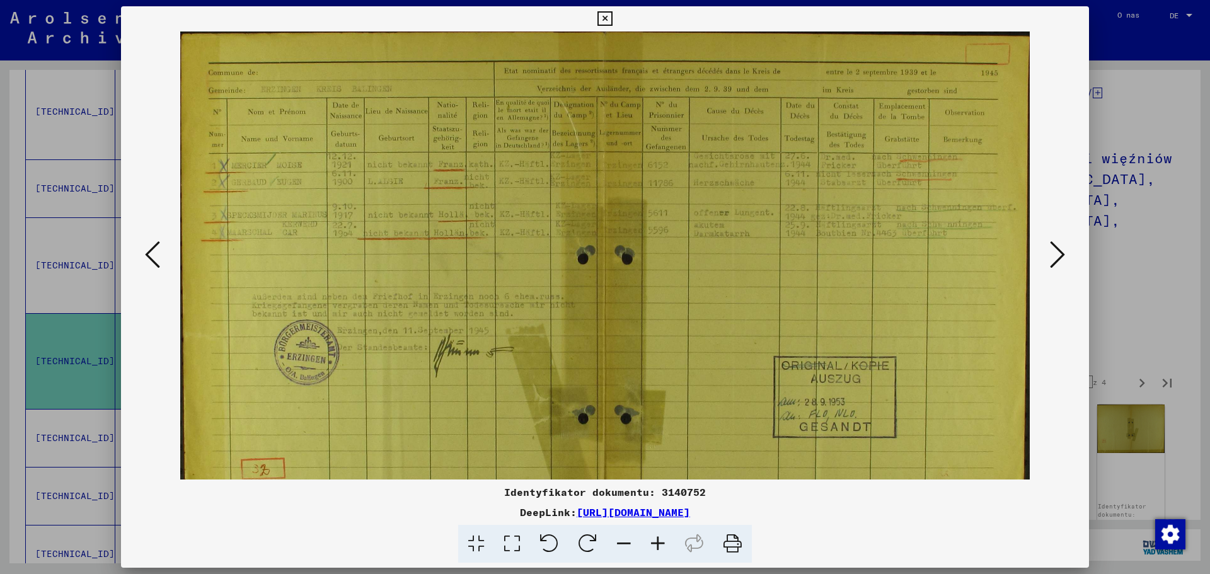
click at [657, 538] on icon at bounding box center [658, 544] width 34 height 38
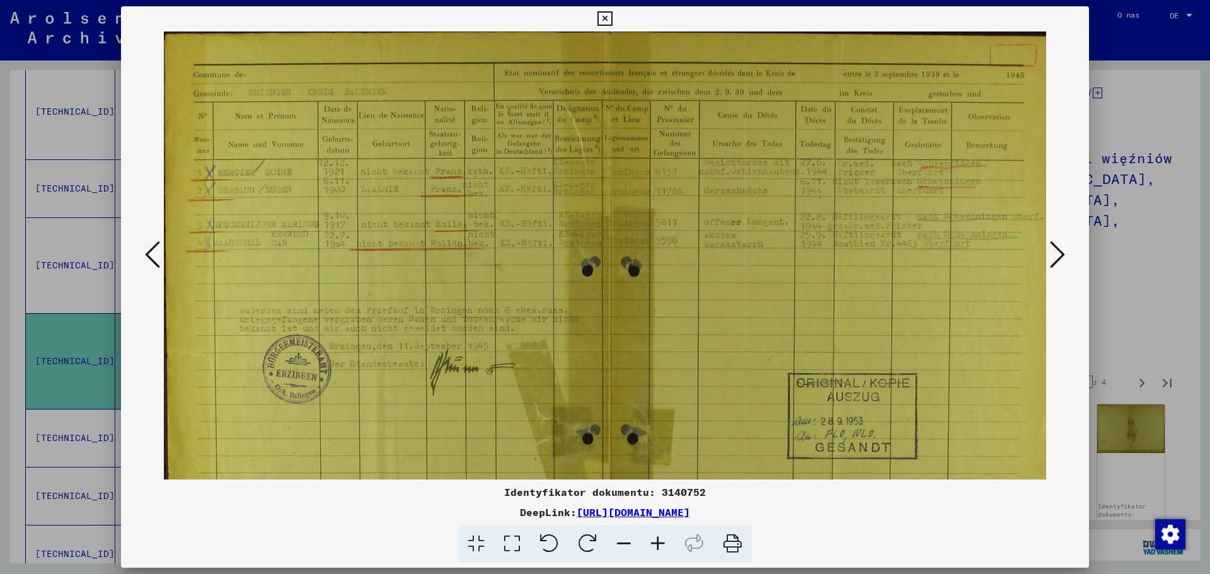
click at [657, 538] on icon at bounding box center [658, 544] width 34 height 38
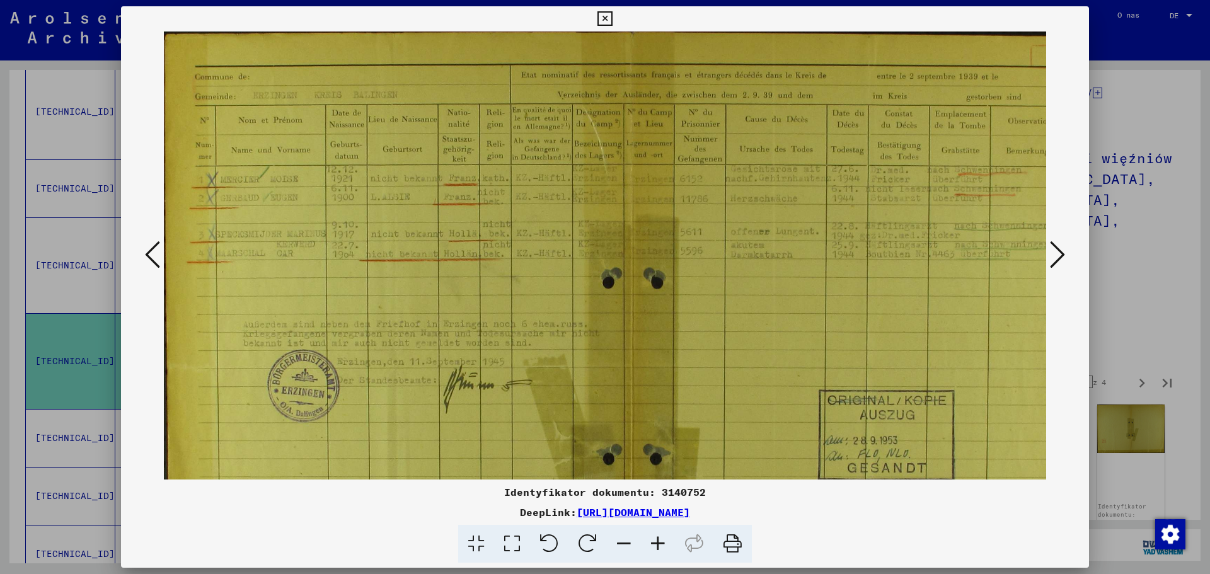
click at [657, 538] on icon at bounding box center [658, 544] width 34 height 38
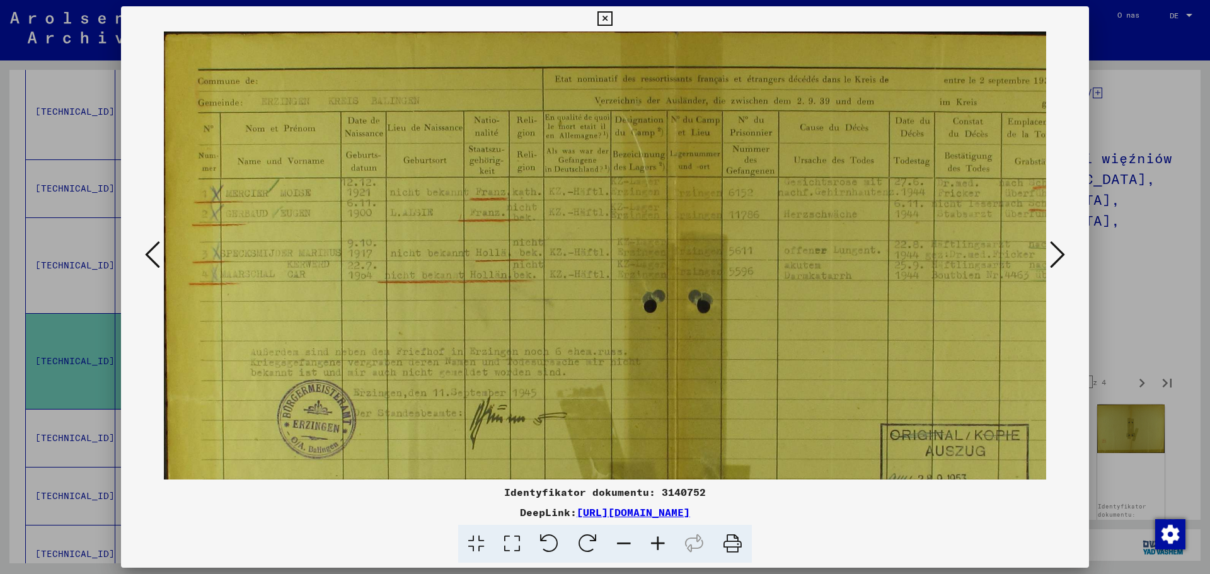
click at [657, 538] on icon at bounding box center [658, 544] width 34 height 38
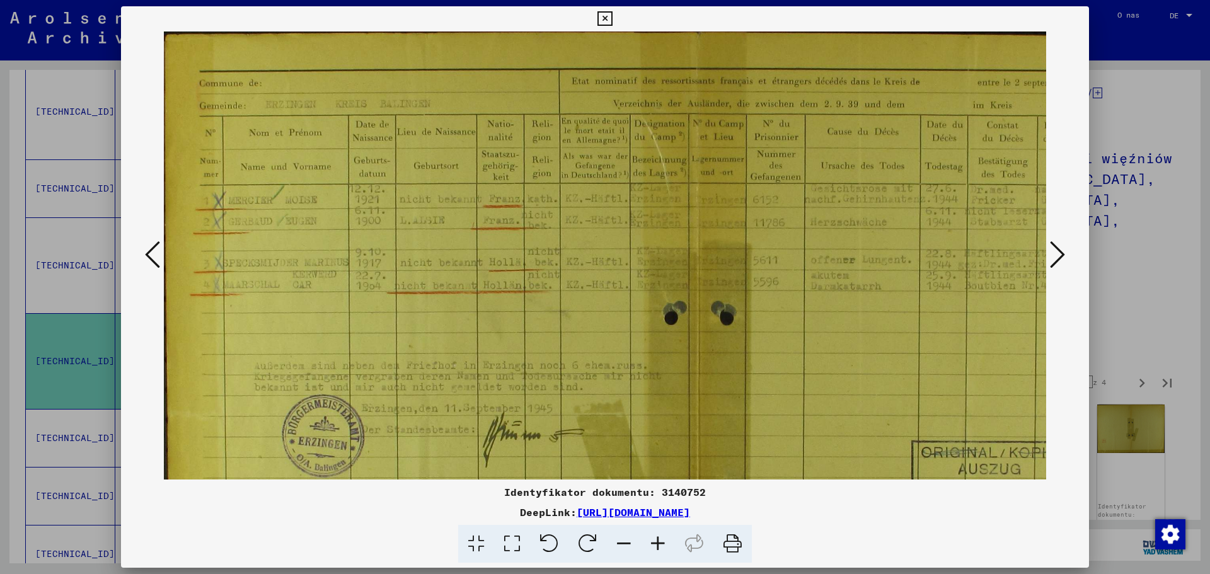
click at [657, 538] on icon at bounding box center [658, 544] width 34 height 38
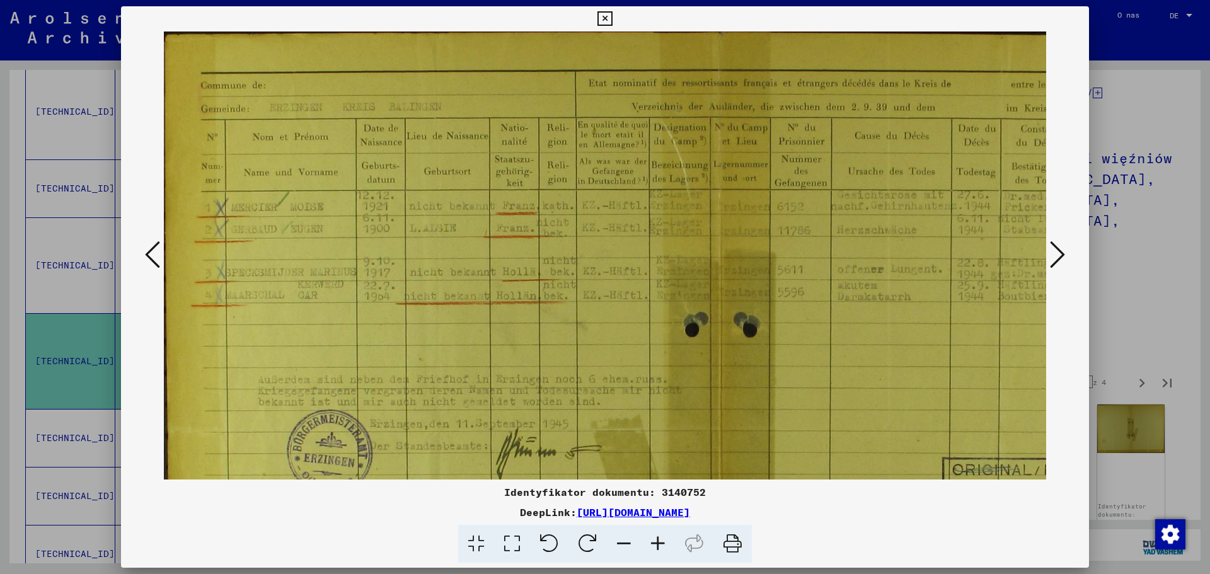
click at [1058, 243] on icon at bounding box center [1057, 255] width 15 height 30
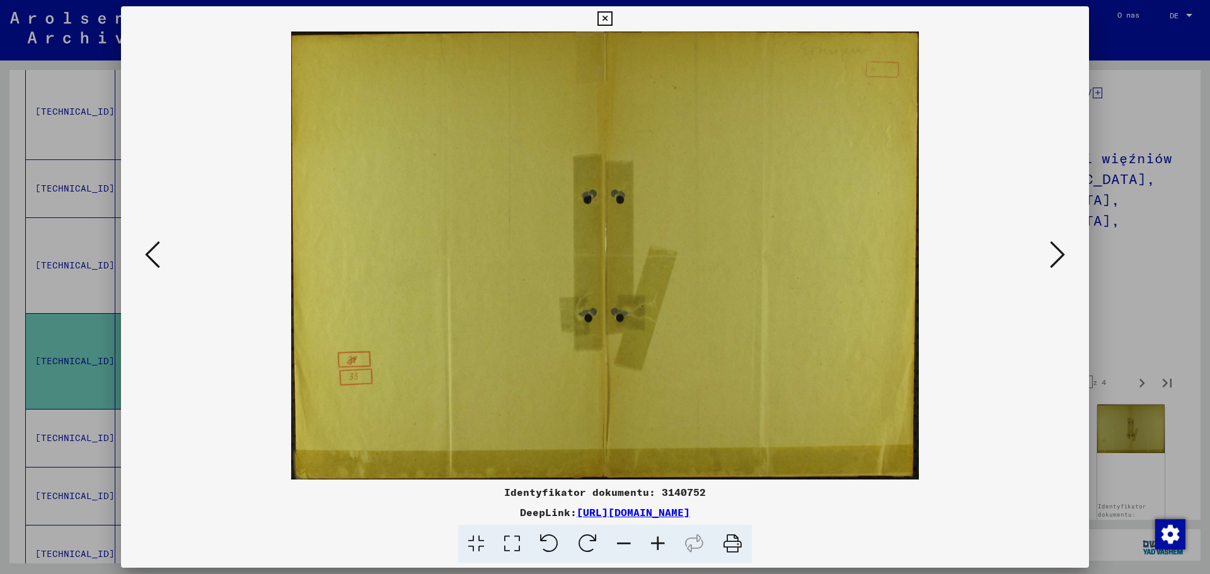
click at [1058, 243] on icon at bounding box center [1057, 255] width 15 height 30
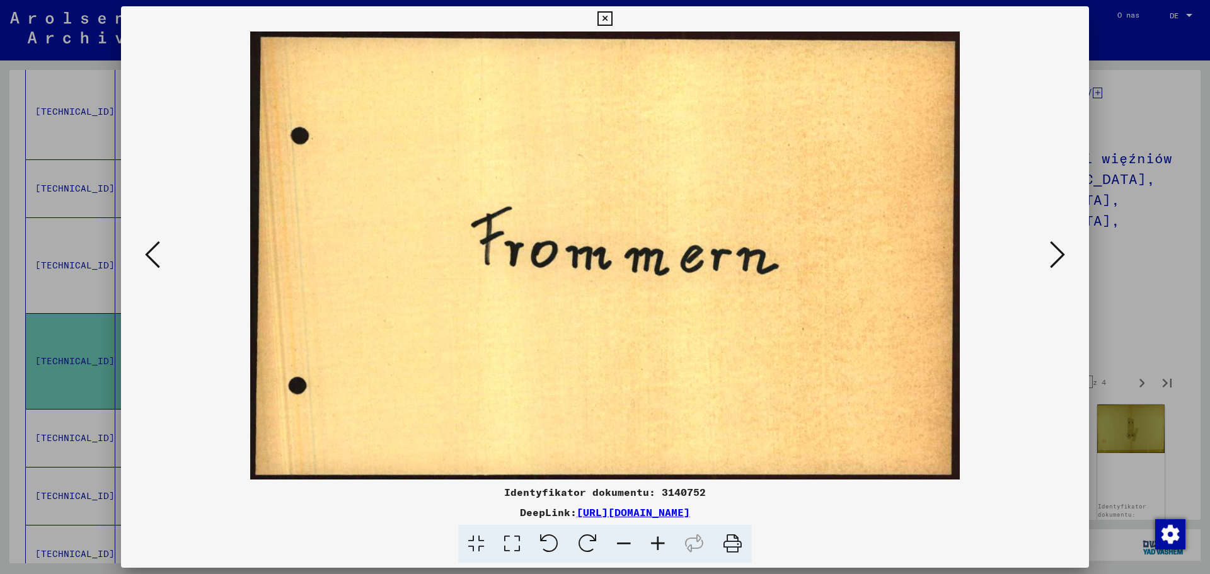
click at [1058, 243] on icon at bounding box center [1057, 255] width 15 height 30
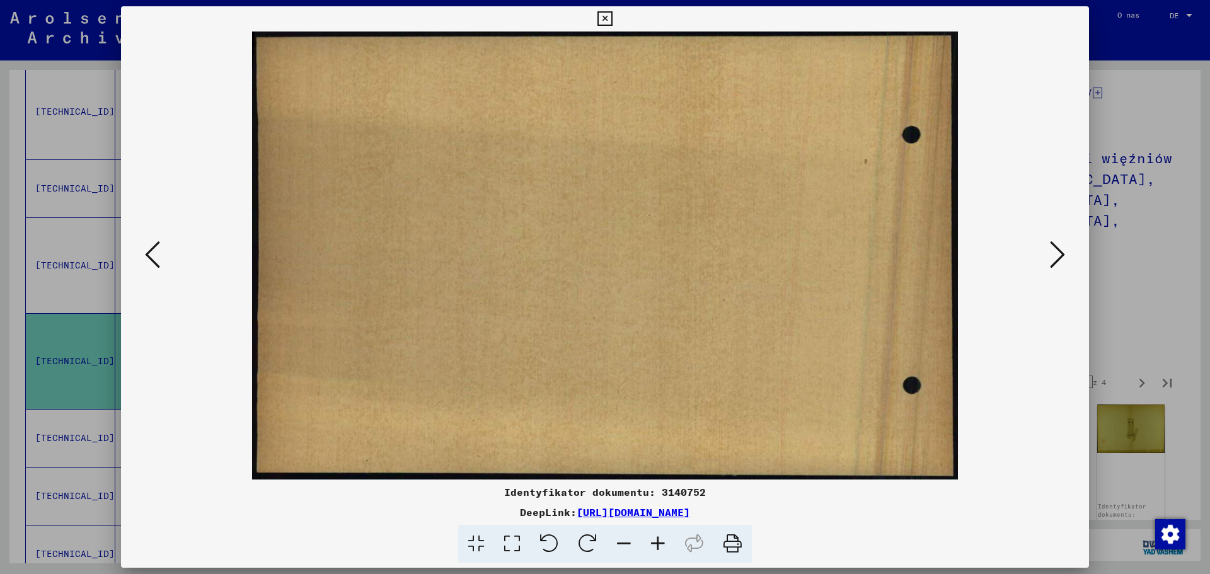
click at [1058, 243] on icon at bounding box center [1057, 255] width 15 height 30
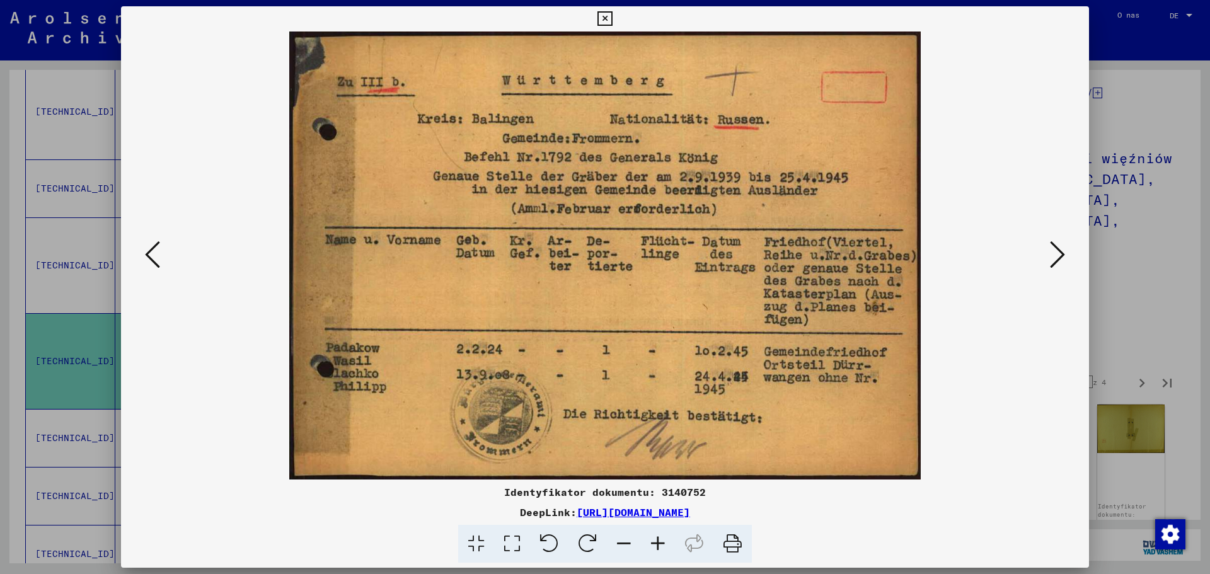
click at [1058, 246] on icon at bounding box center [1057, 255] width 15 height 30
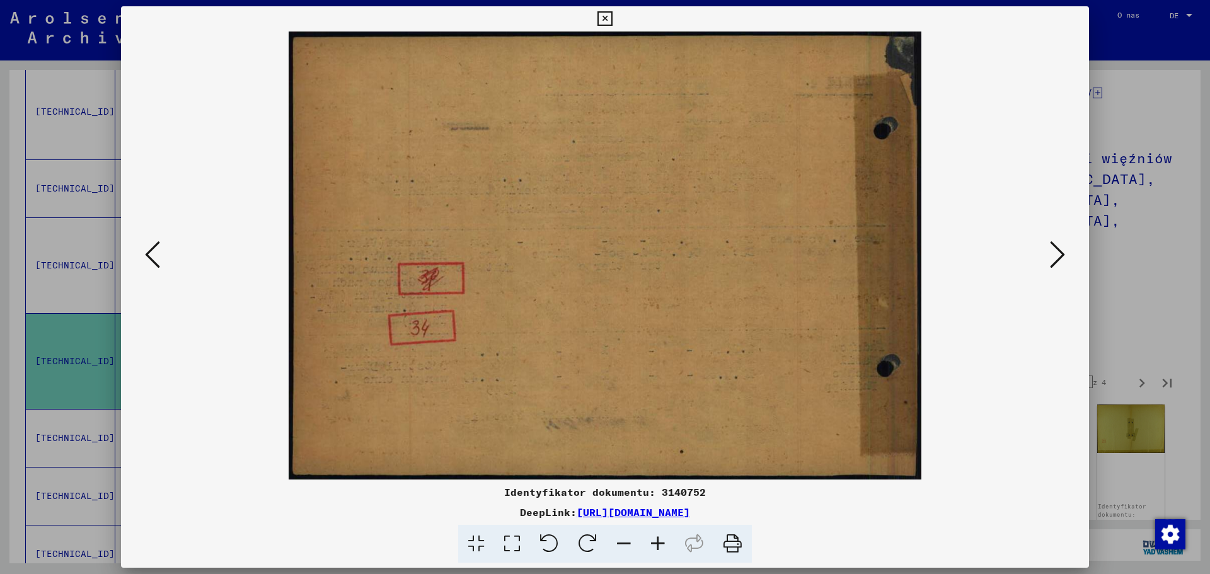
click at [1058, 252] on icon at bounding box center [1057, 255] width 15 height 30
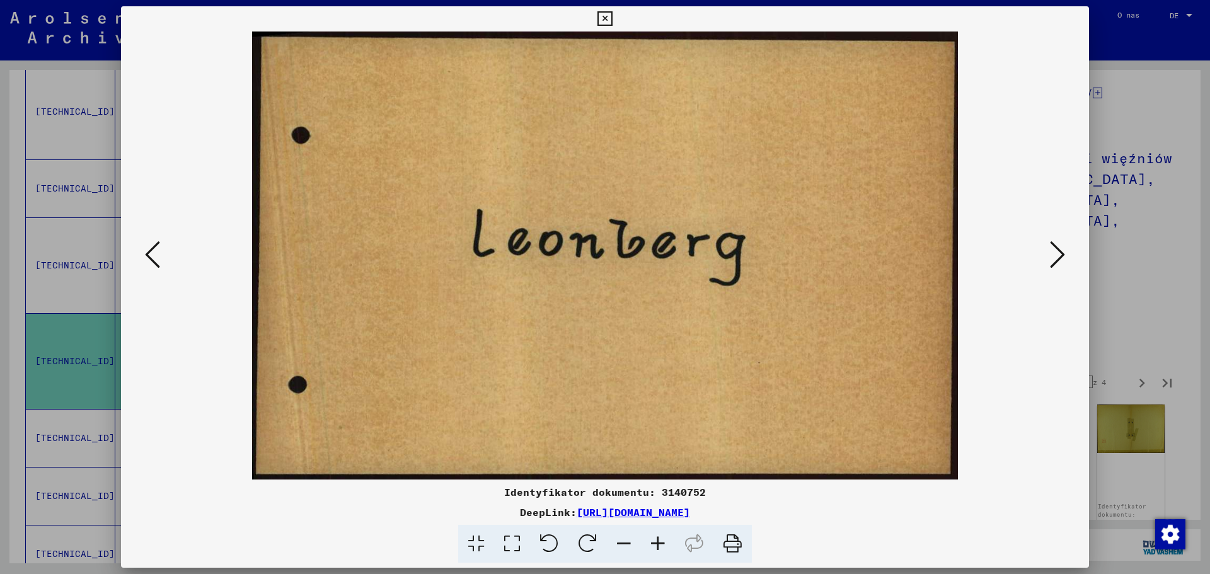
click at [1058, 252] on icon at bounding box center [1057, 255] width 15 height 30
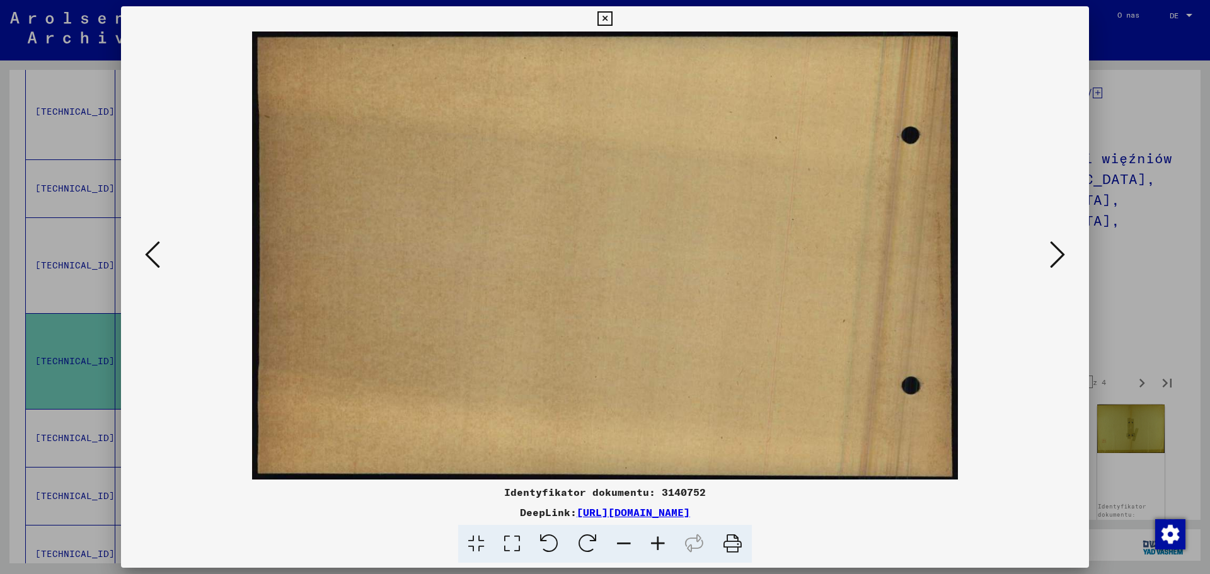
click at [1058, 252] on icon at bounding box center [1057, 255] width 15 height 30
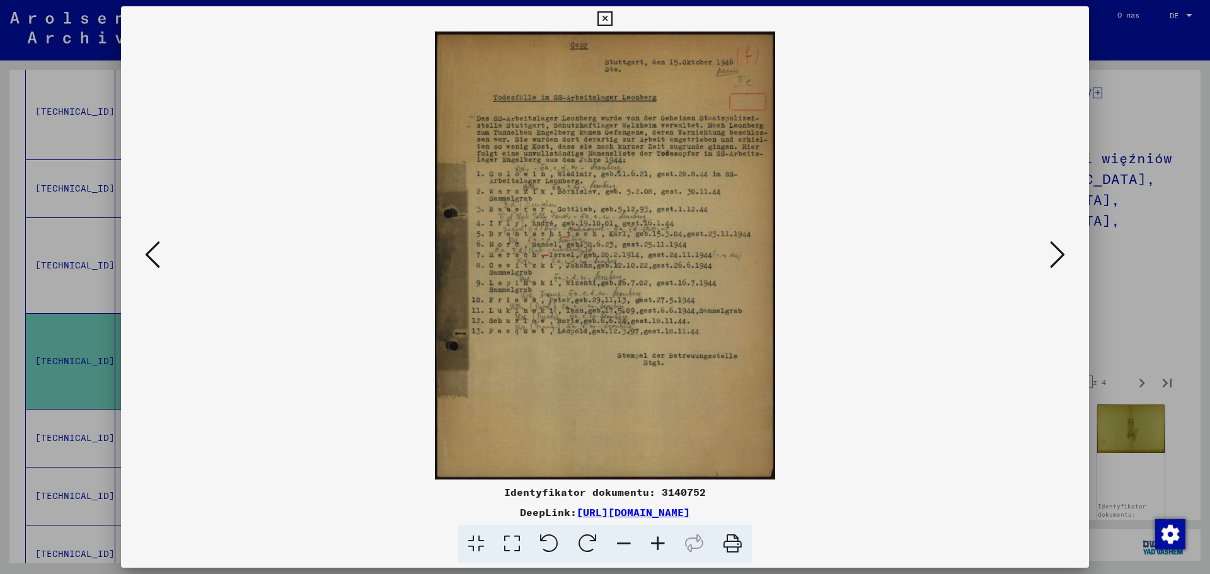
click at [1061, 253] on icon at bounding box center [1057, 255] width 15 height 30
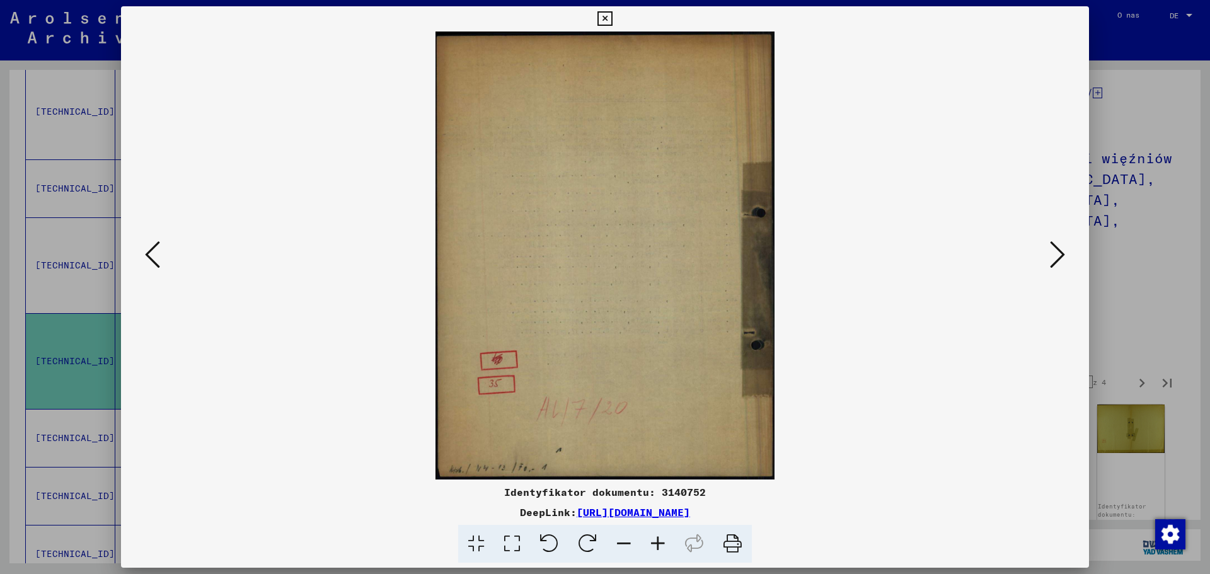
click at [1061, 253] on icon at bounding box center [1057, 255] width 15 height 30
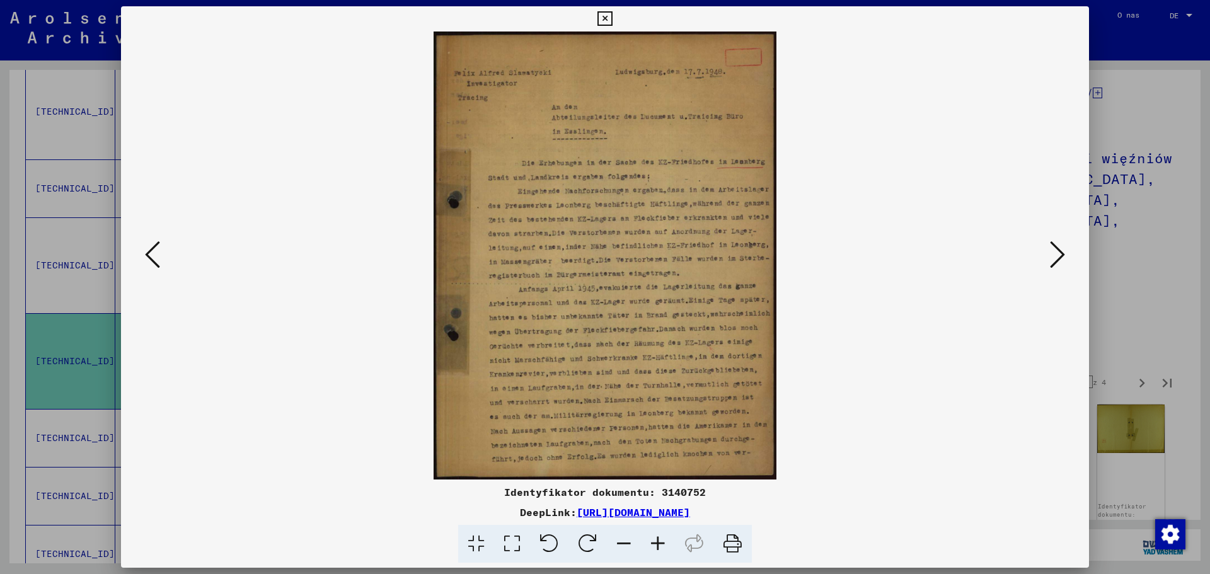
click at [661, 538] on icon at bounding box center [658, 544] width 34 height 38
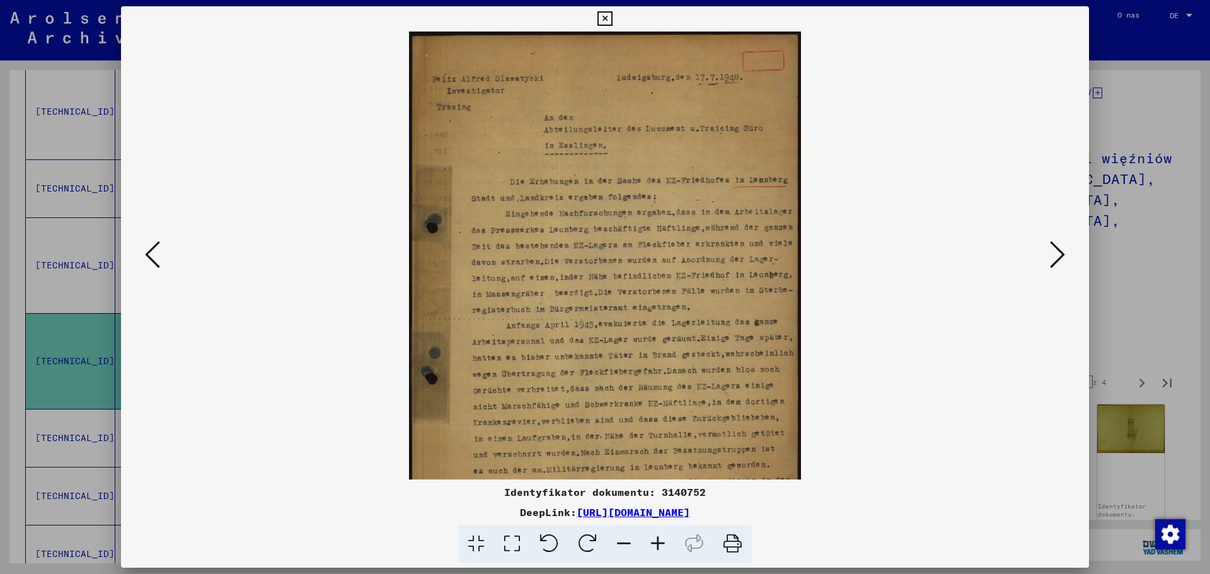
click at [661, 538] on icon at bounding box center [658, 544] width 34 height 38
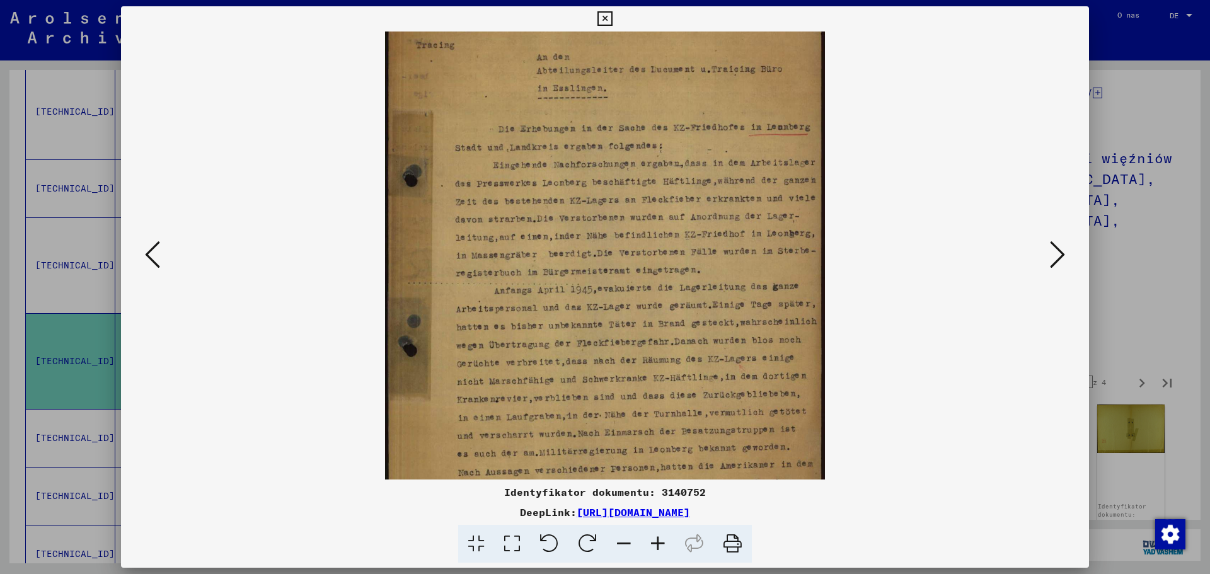
scroll to position [126, 0]
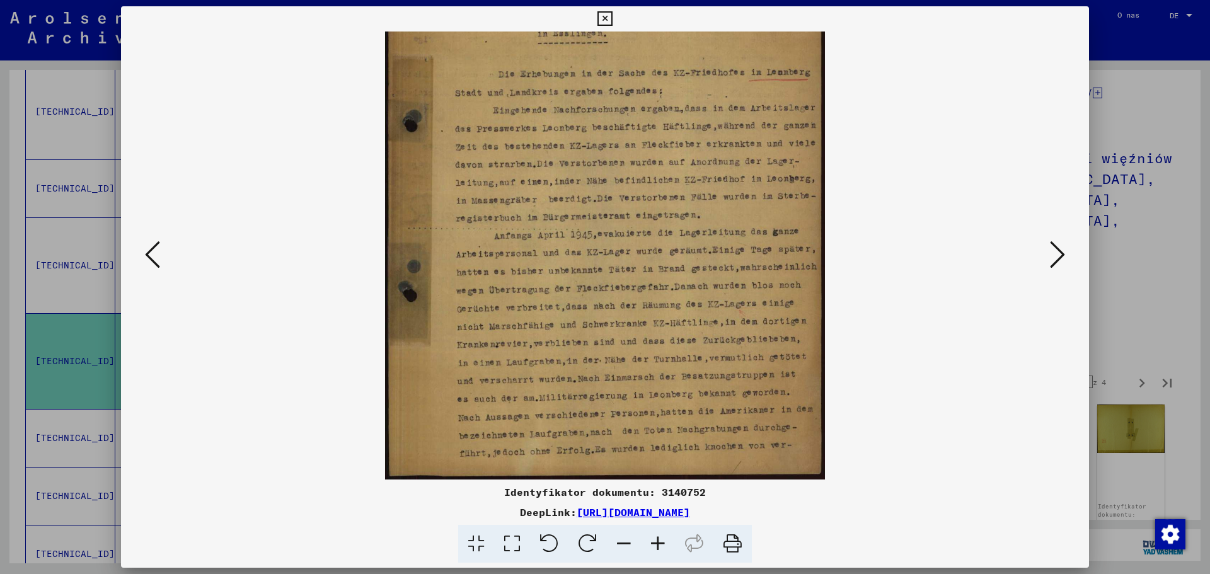
drag, startPoint x: 609, startPoint y: 368, endPoint x: 598, endPoint y: 238, distance: 130.3
drag, startPoint x: 599, startPoint y: 236, endPoint x: 642, endPoint y: 160, distance: 86.9
drag, startPoint x: 642, startPoint y: 160, endPoint x: 589, endPoint y: 229, distance: 86.4
click at [589, 229] on img at bounding box center [605, 192] width 440 height 574
drag, startPoint x: 582, startPoint y: 363, endPoint x: 579, endPoint y: 245, distance: 117.9
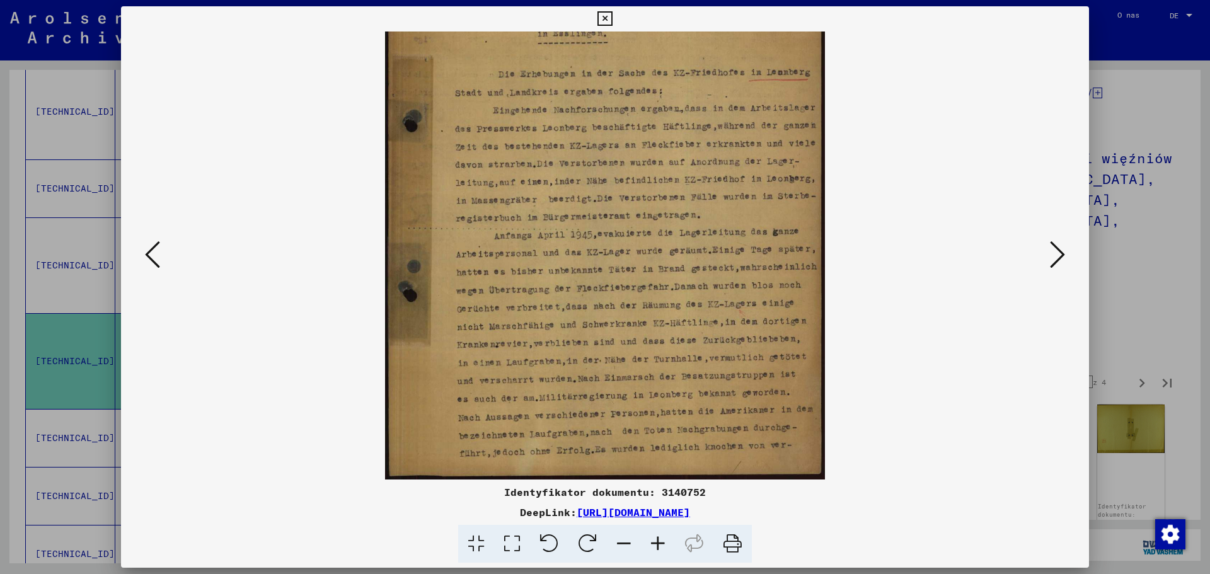
click at [579, 245] on img at bounding box center [605, 192] width 440 height 574
click at [1055, 264] on icon at bounding box center [1057, 255] width 15 height 30
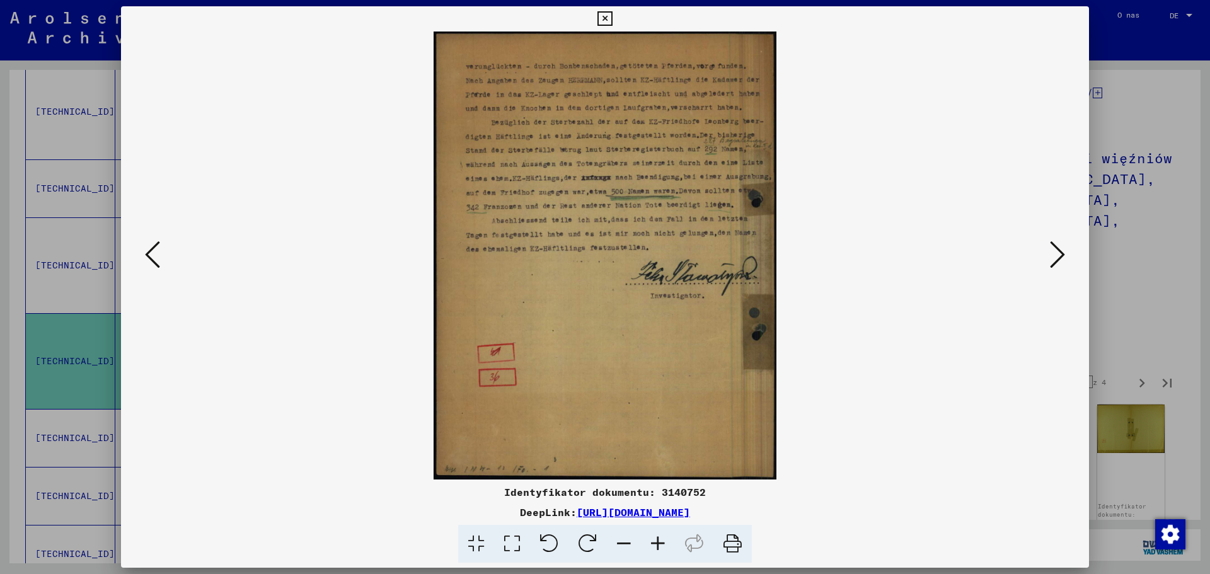
click at [1055, 264] on icon at bounding box center [1057, 255] width 15 height 30
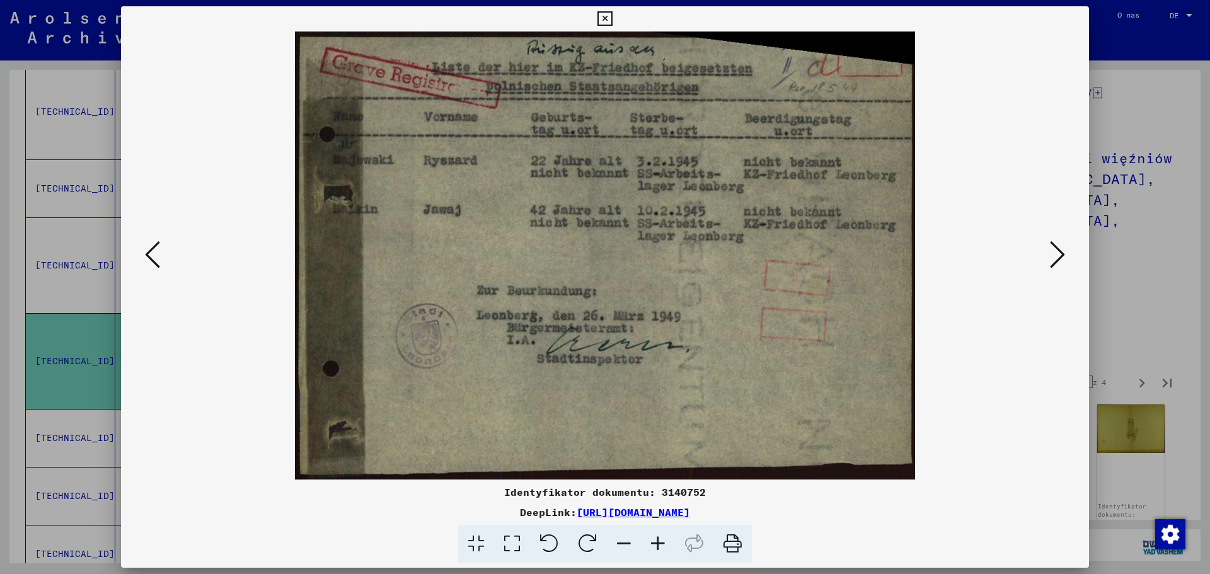
click at [1054, 256] on icon at bounding box center [1057, 255] width 15 height 30
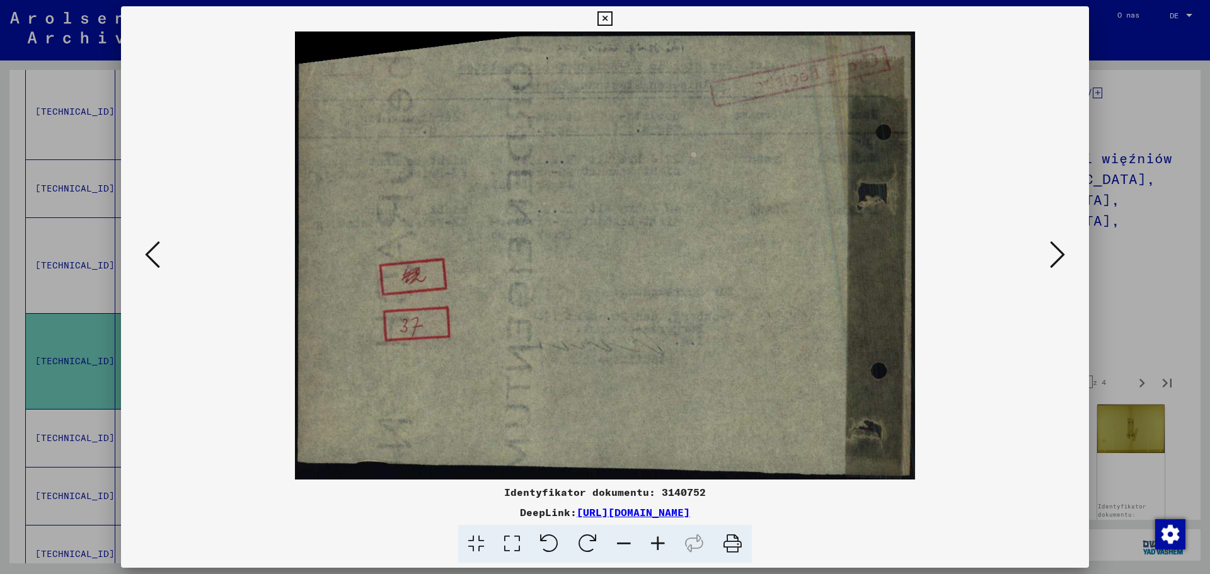
click at [1054, 256] on icon at bounding box center [1057, 255] width 15 height 30
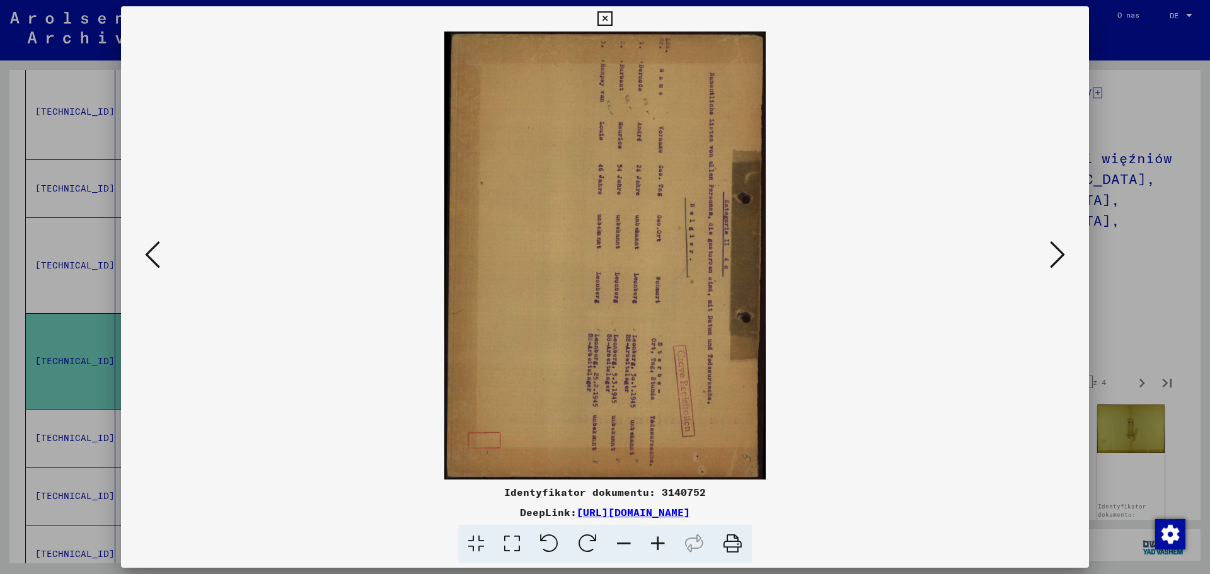
click at [662, 540] on icon at bounding box center [658, 544] width 34 height 38
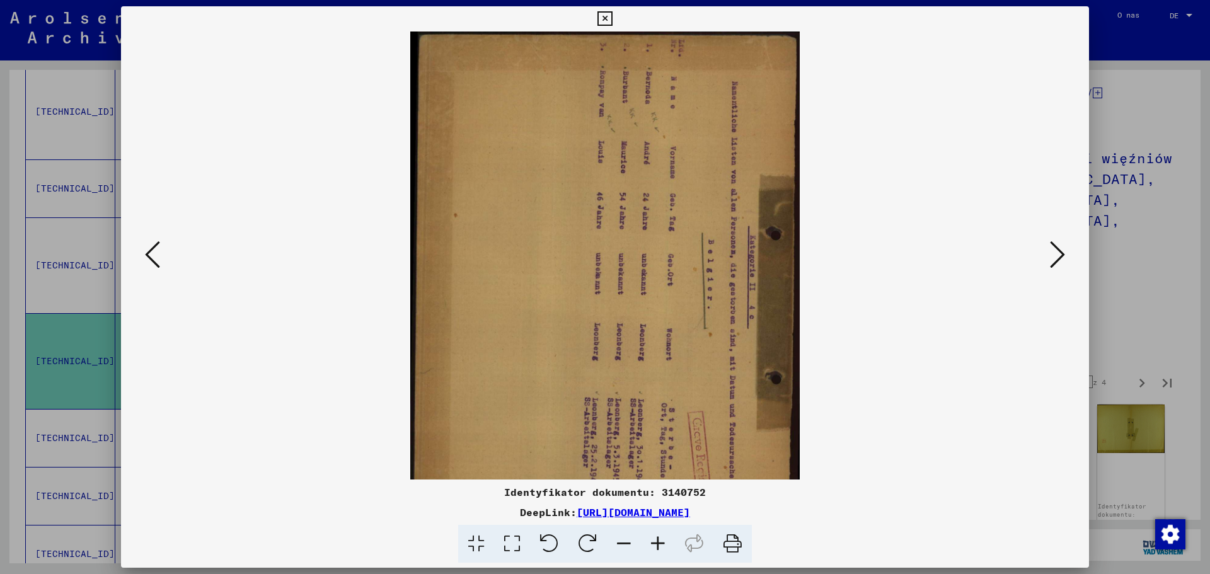
click at [662, 540] on icon at bounding box center [658, 544] width 34 height 38
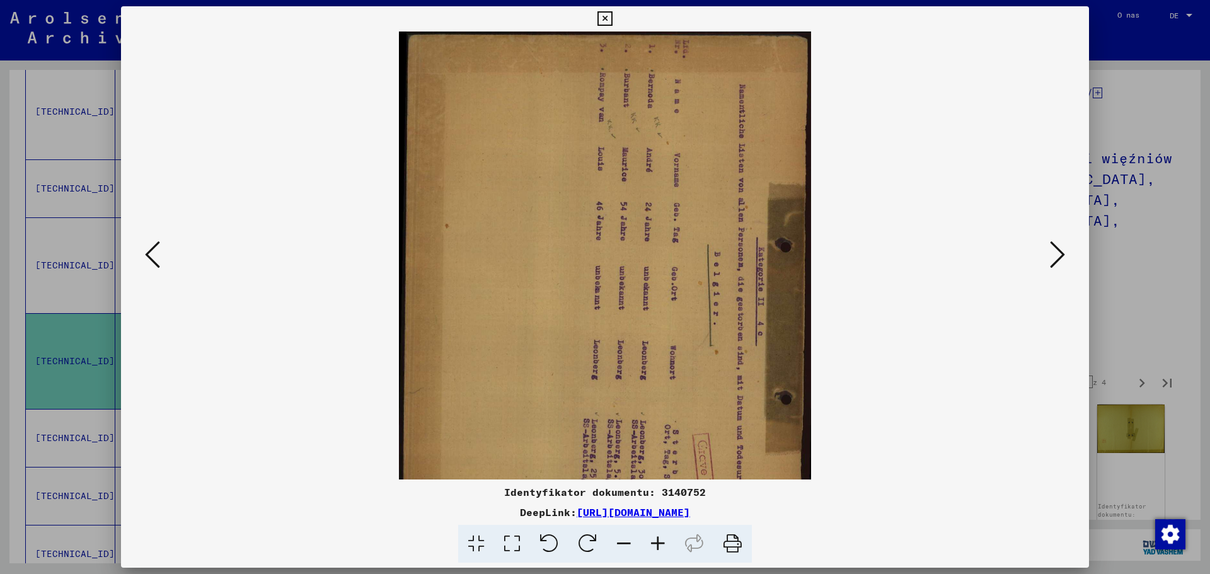
click at [662, 540] on icon at bounding box center [658, 544] width 34 height 38
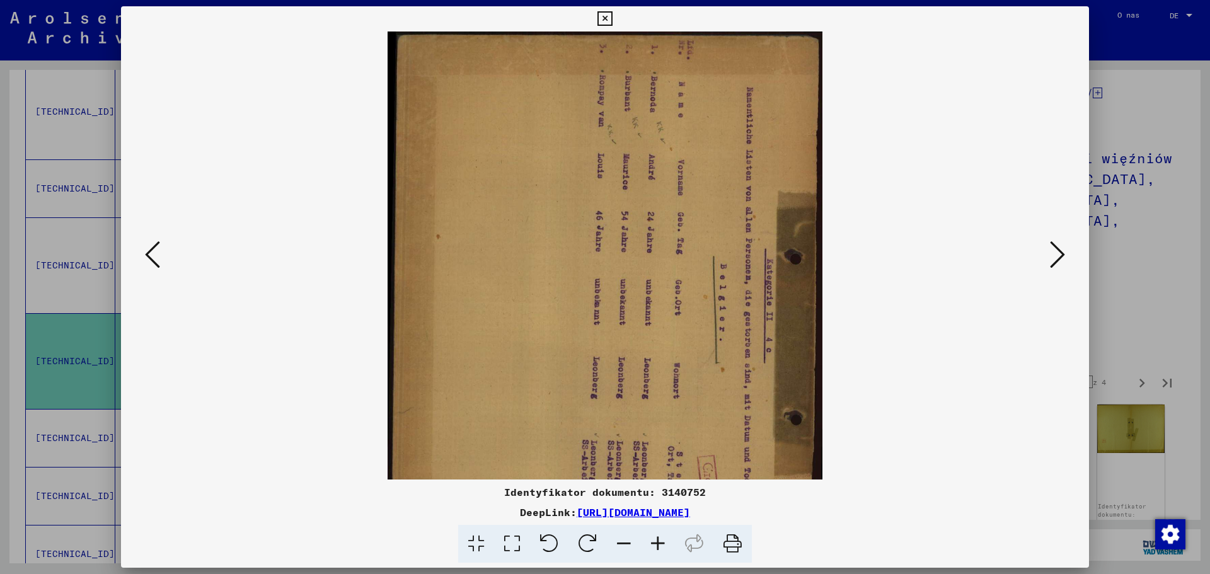
click at [662, 540] on icon at bounding box center [658, 544] width 34 height 38
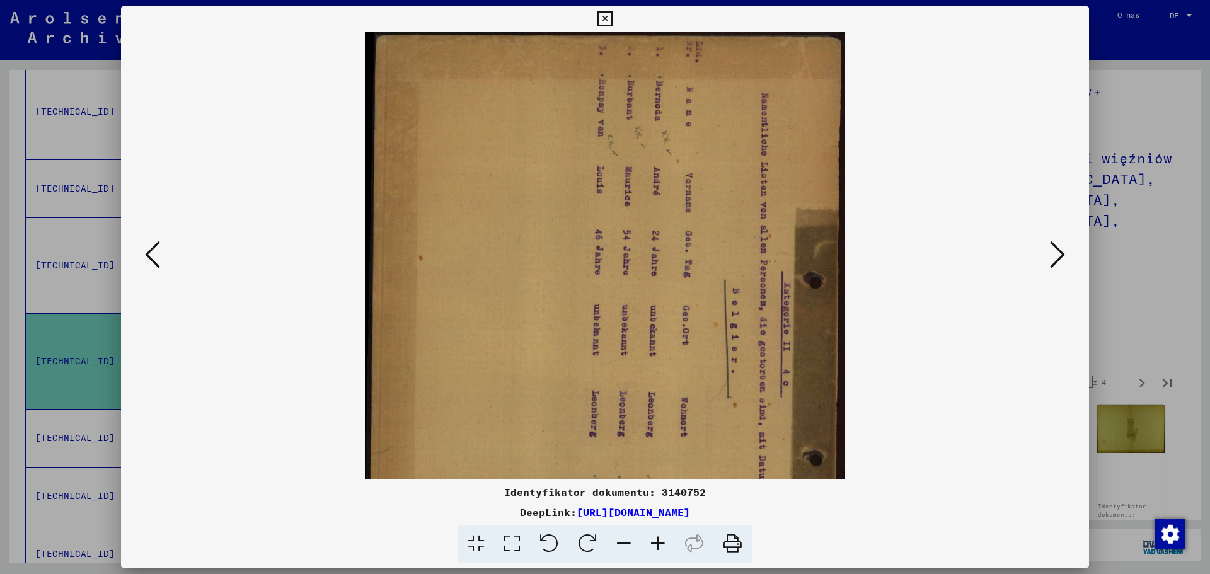
click at [662, 540] on icon at bounding box center [658, 544] width 34 height 38
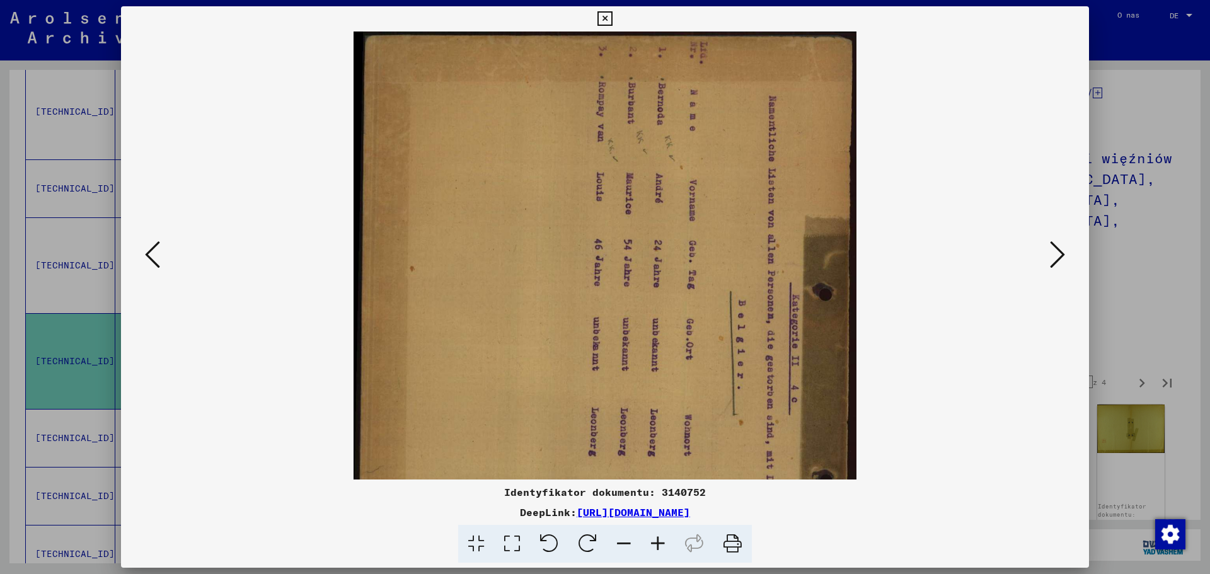
click at [662, 540] on icon at bounding box center [658, 544] width 34 height 38
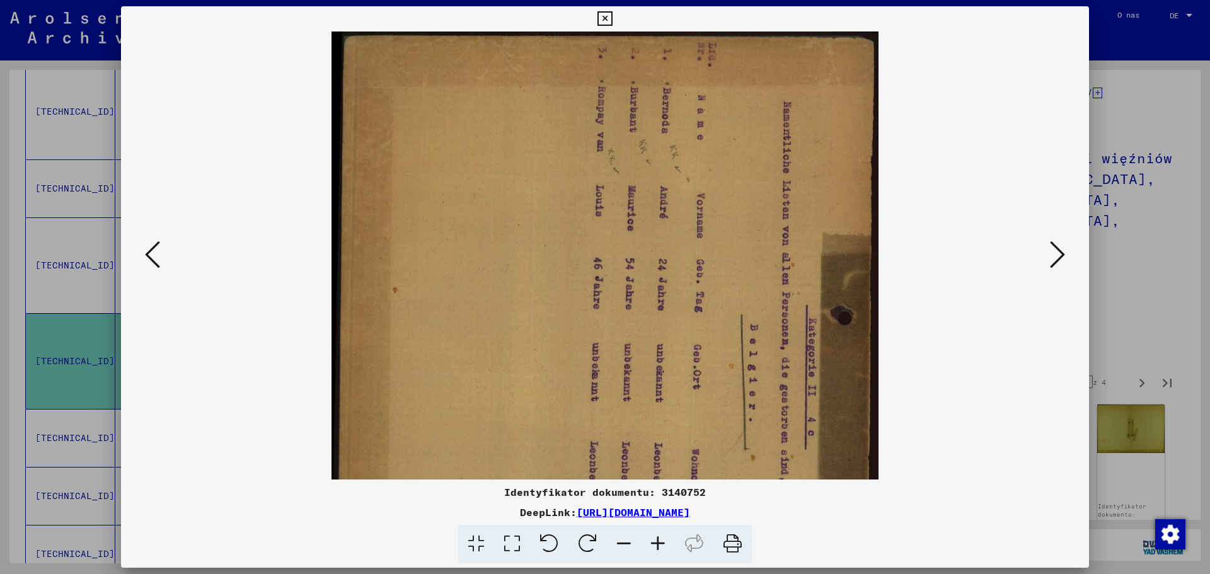
click at [662, 540] on icon at bounding box center [658, 544] width 34 height 38
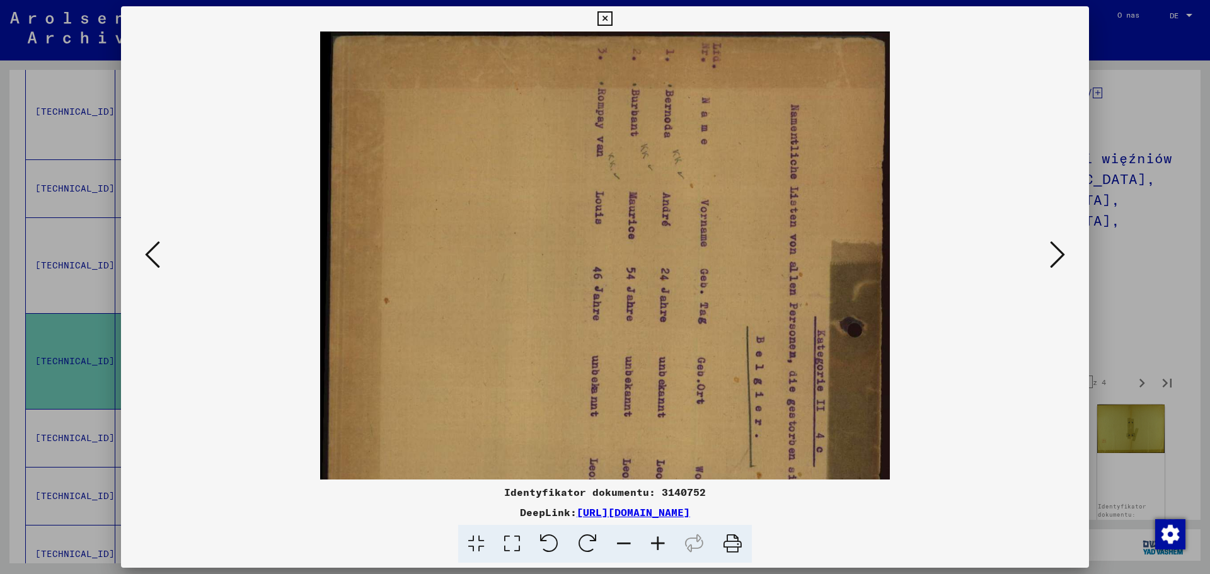
click at [662, 540] on icon at bounding box center [658, 544] width 34 height 38
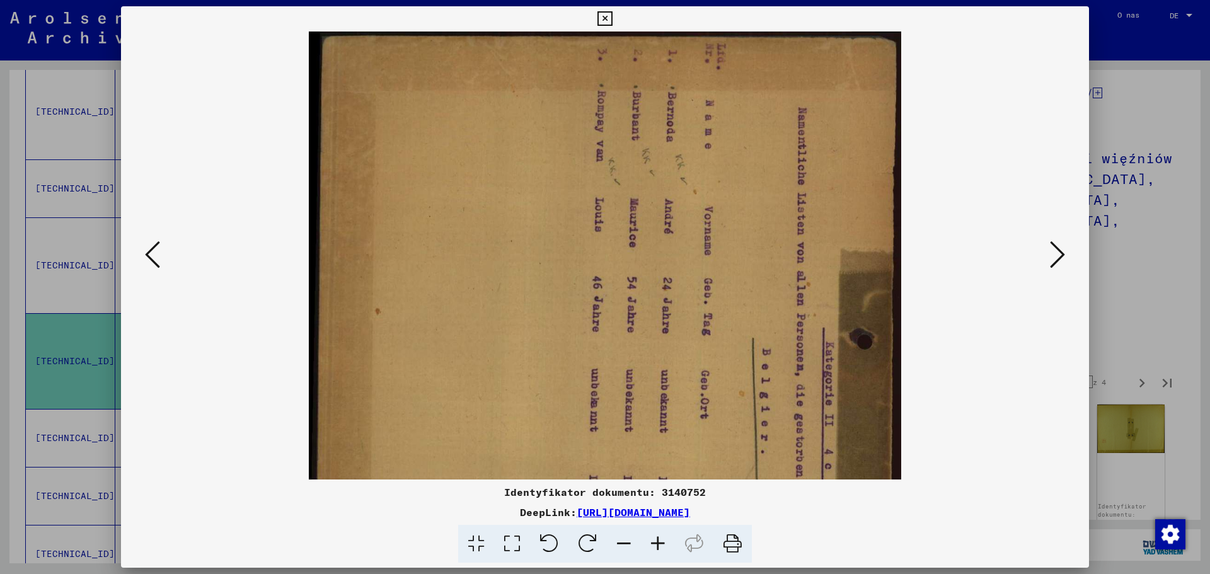
click at [1062, 252] on icon at bounding box center [1057, 255] width 15 height 30
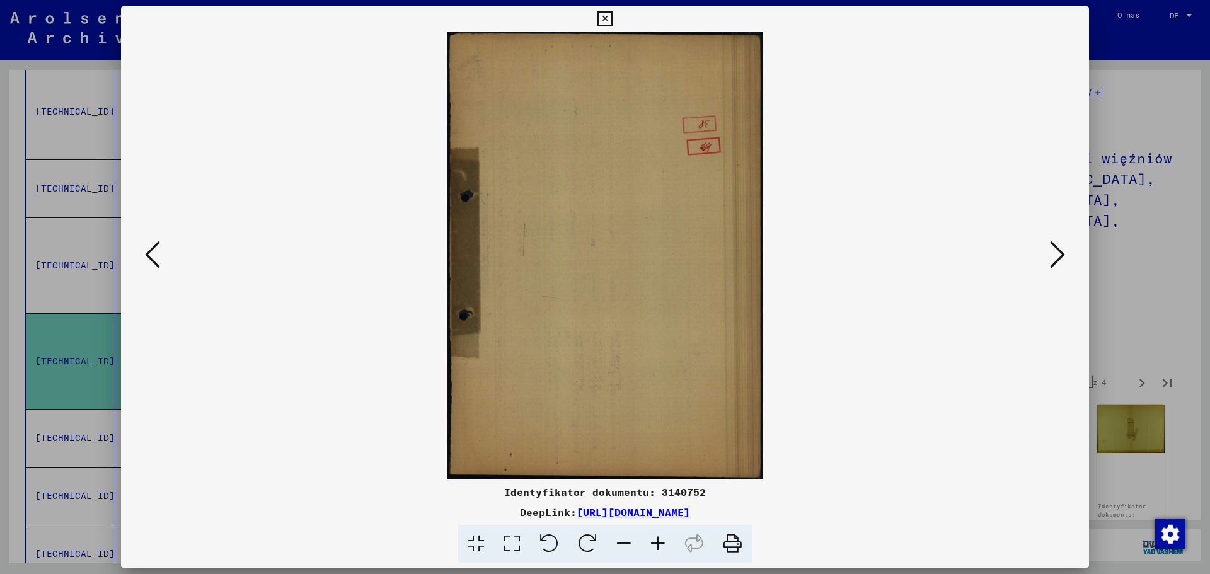
click at [1062, 252] on icon at bounding box center [1057, 255] width 15 height 30
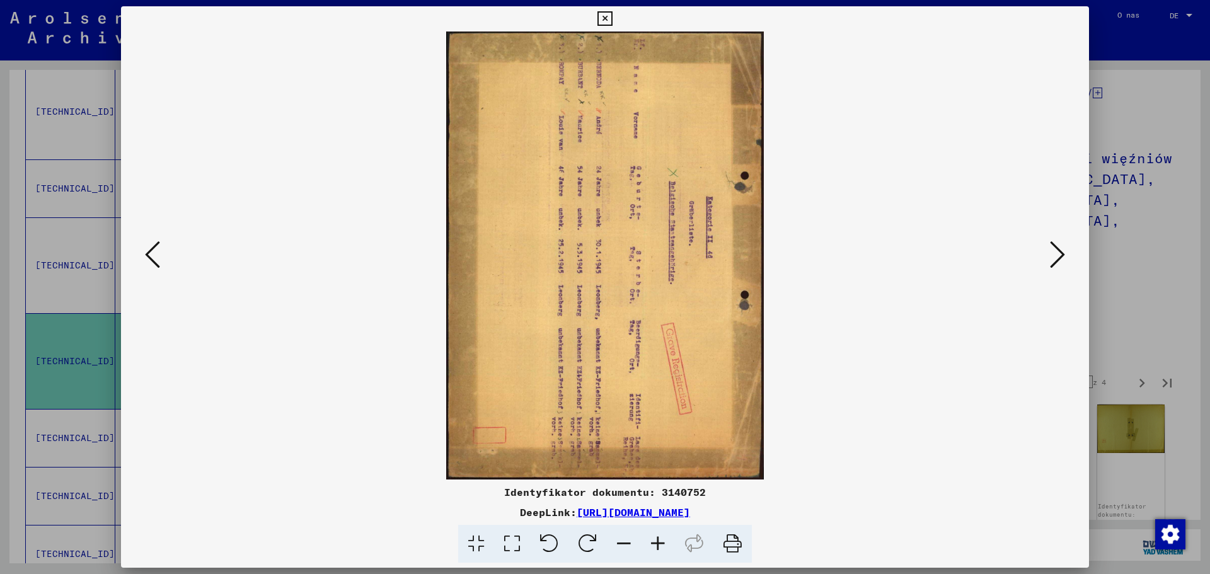
click at [1062, 252] on icon at bounding box center [1057, 255] width 15 height 30
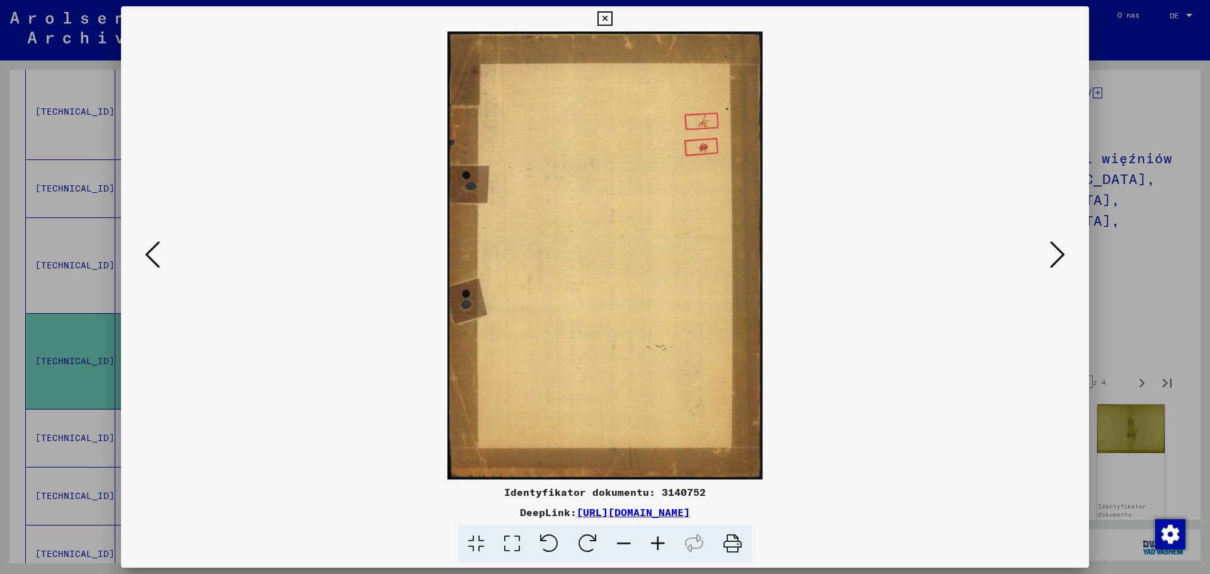
click at [1062, 252] on icon at bounding box center [1057, 255] width 15 height 30
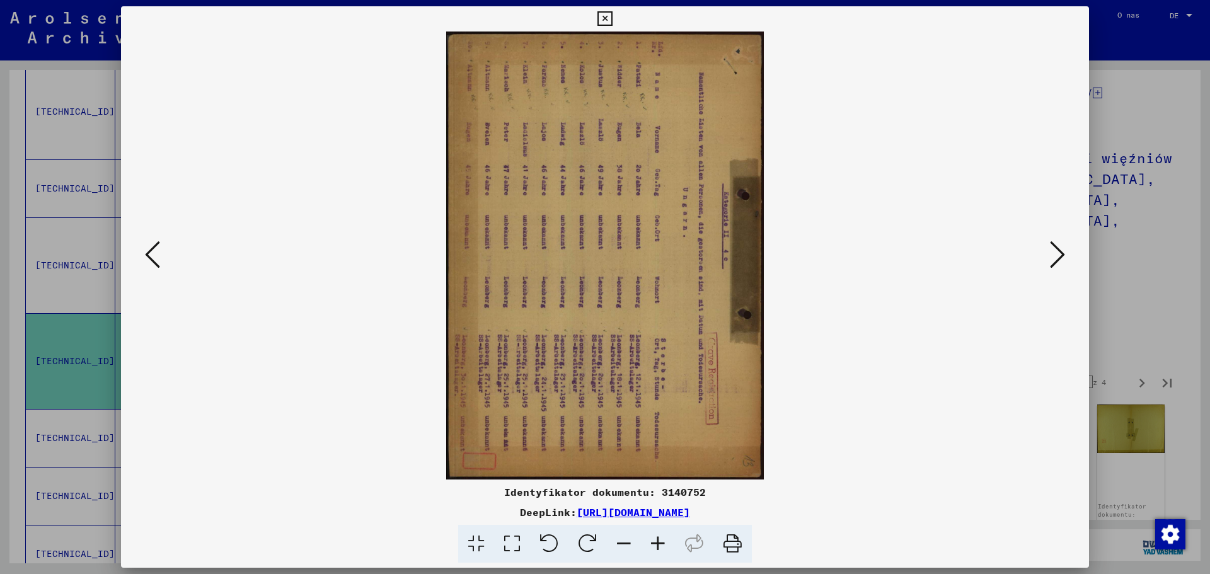
click at [663, 539] on icon at bounding box center [658, 544] width 34 height 38
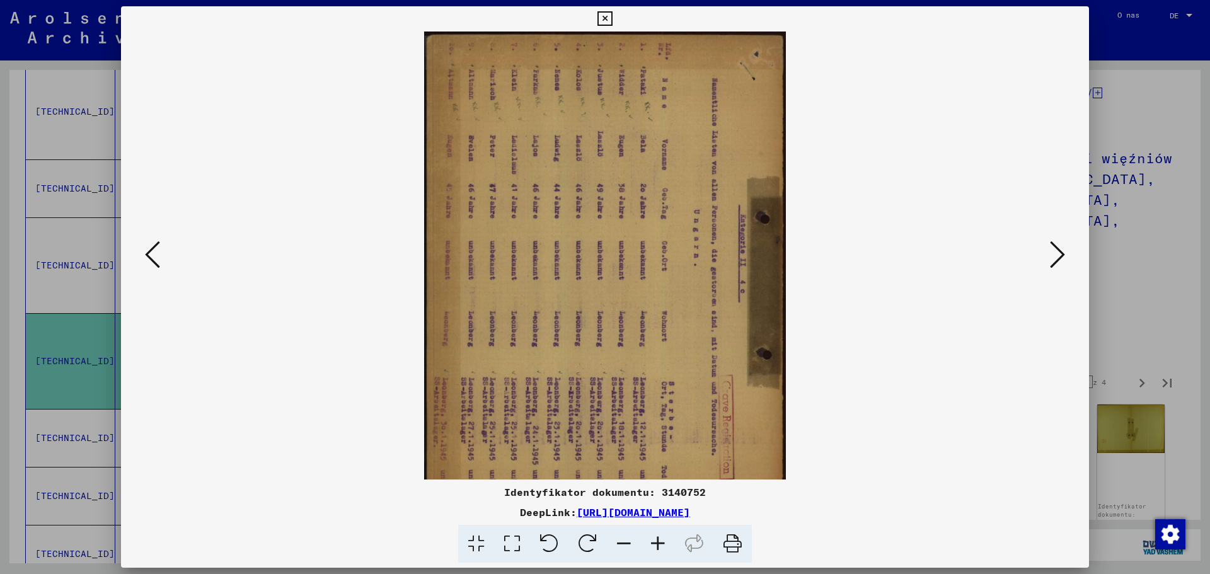
click at [663, 539] on icon at bounding box center [658, 544] width 34 height 38
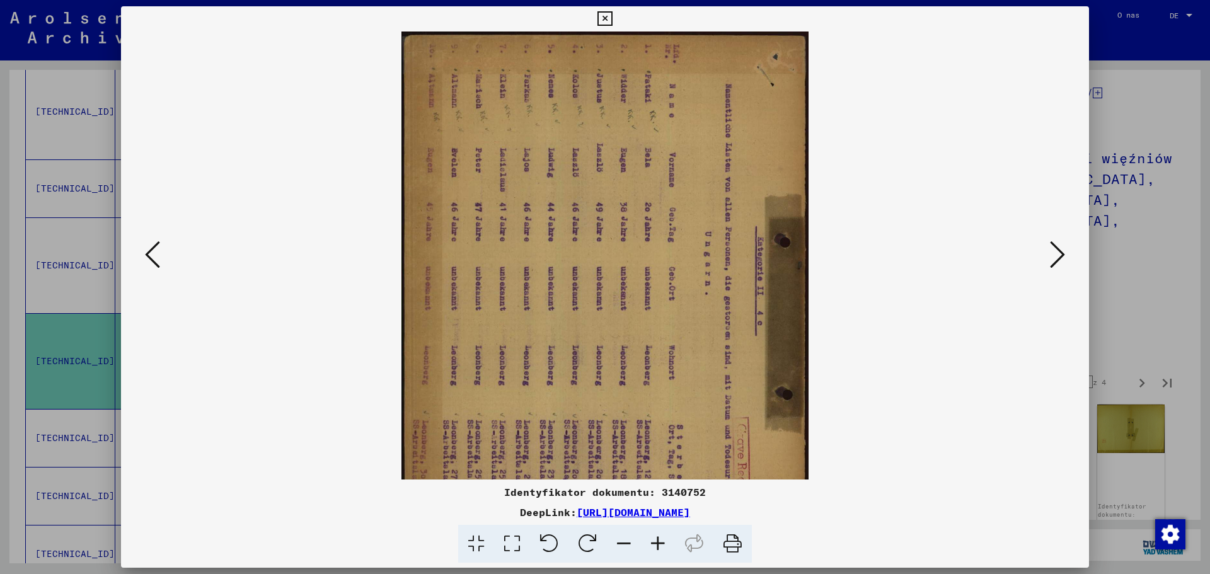
click at [663, 539] on icon at bounding box center [658, 544] width 34 height 38
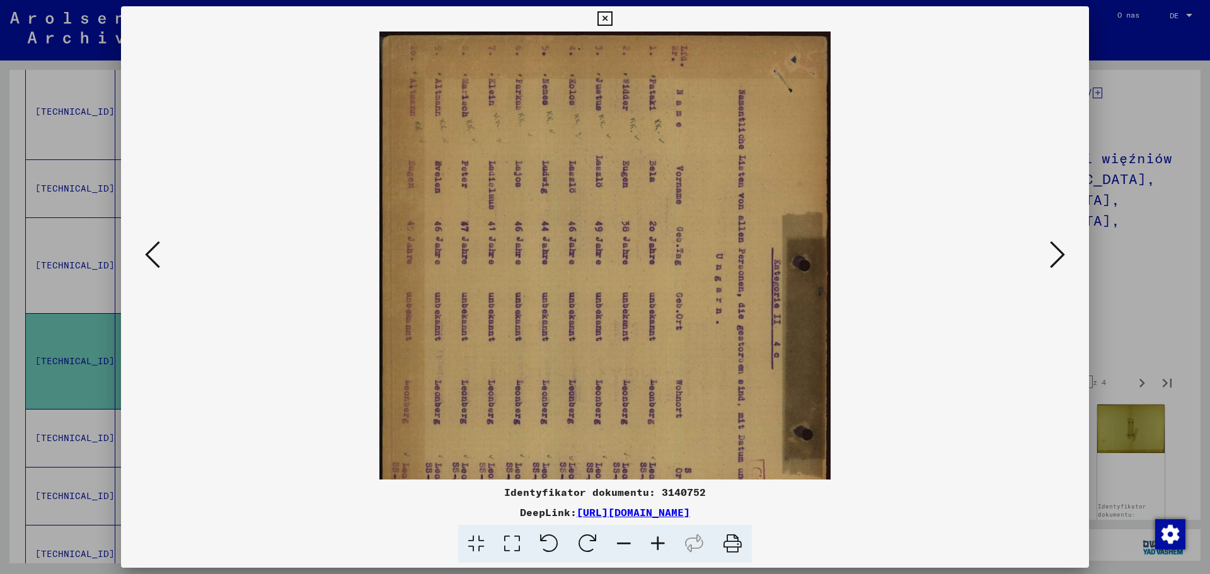
click at [663, 539] on icon at bounding box center [658, 544] width 34 height 38
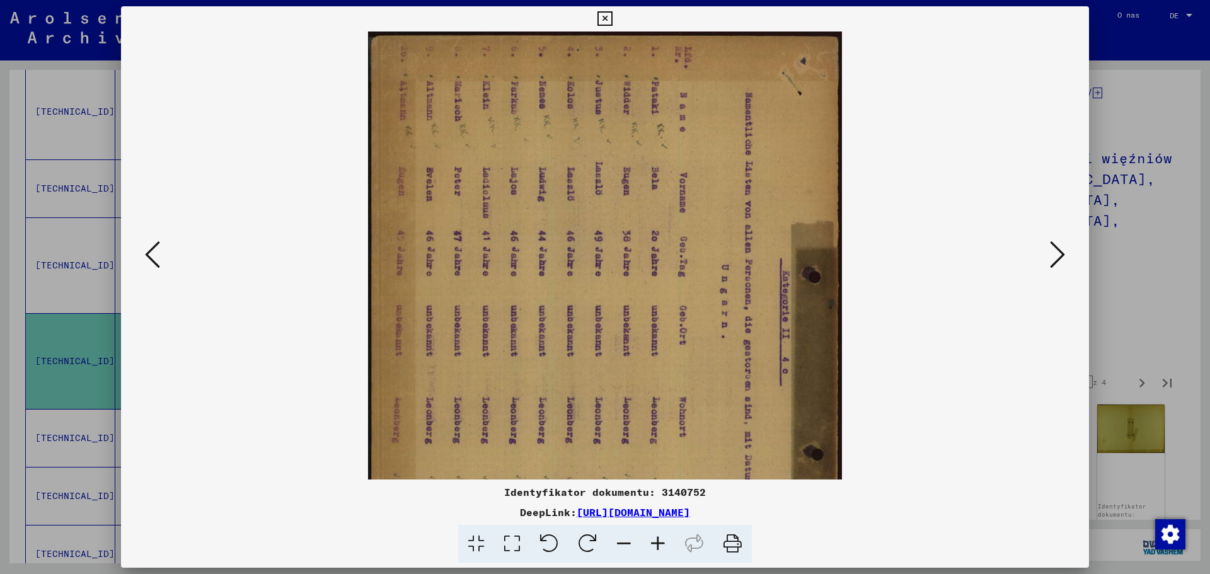
click at [663, 539] on icon at bounding box center [658, 544] width 34 height 38
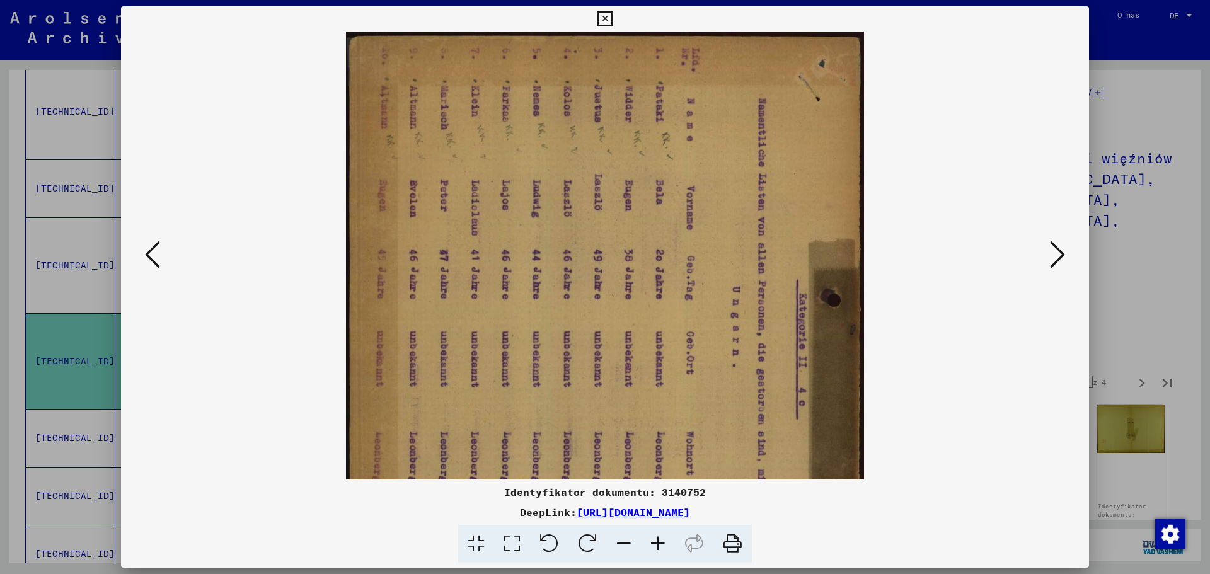
click at [663, 539] on icon at bounding box center [658, 544] width 34 height 38
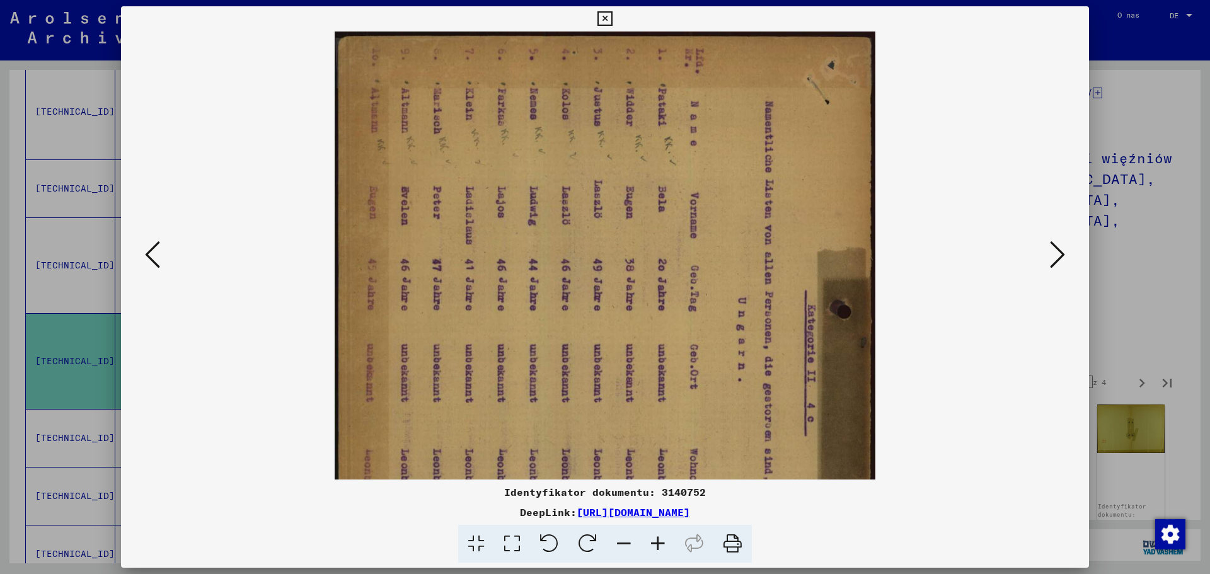
click at [663, 539] on icon at bounding box center [658, 544] width 34 height 38
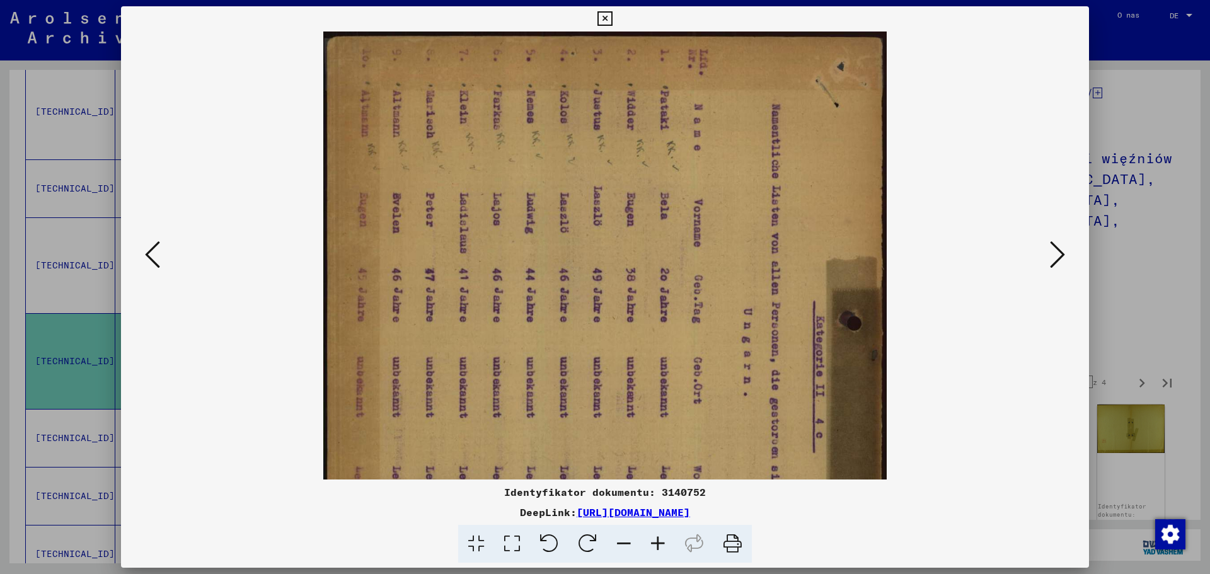
click at [663, 539] on icon at bounding box center [658, 544] width 34 height 38
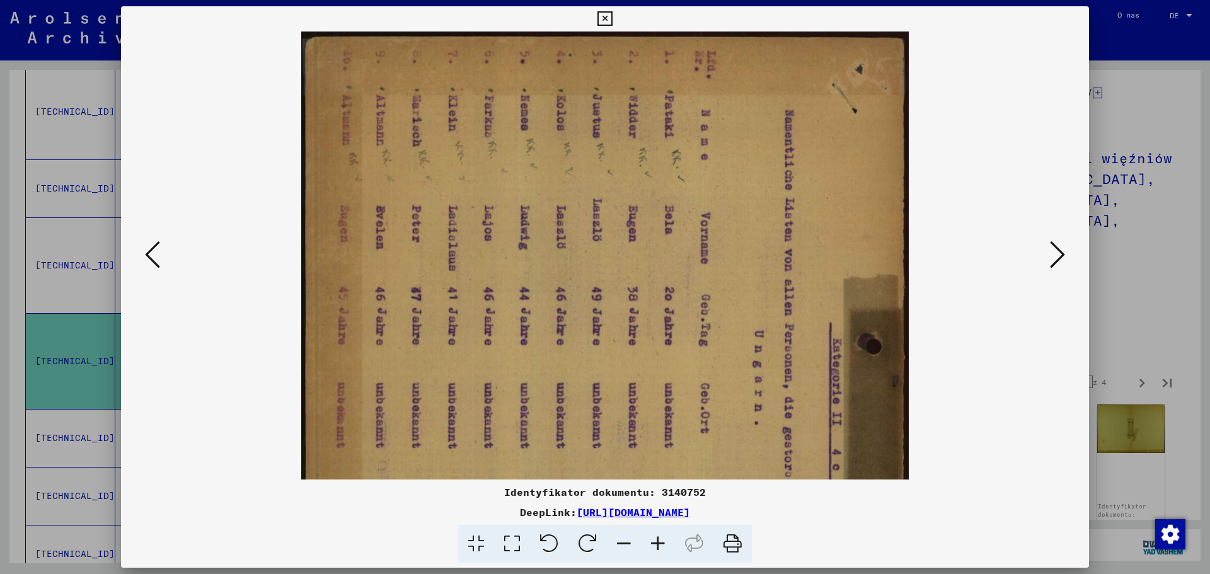
click at [663, 539] on icon at bounding box center [658, 544] width 34 height 38
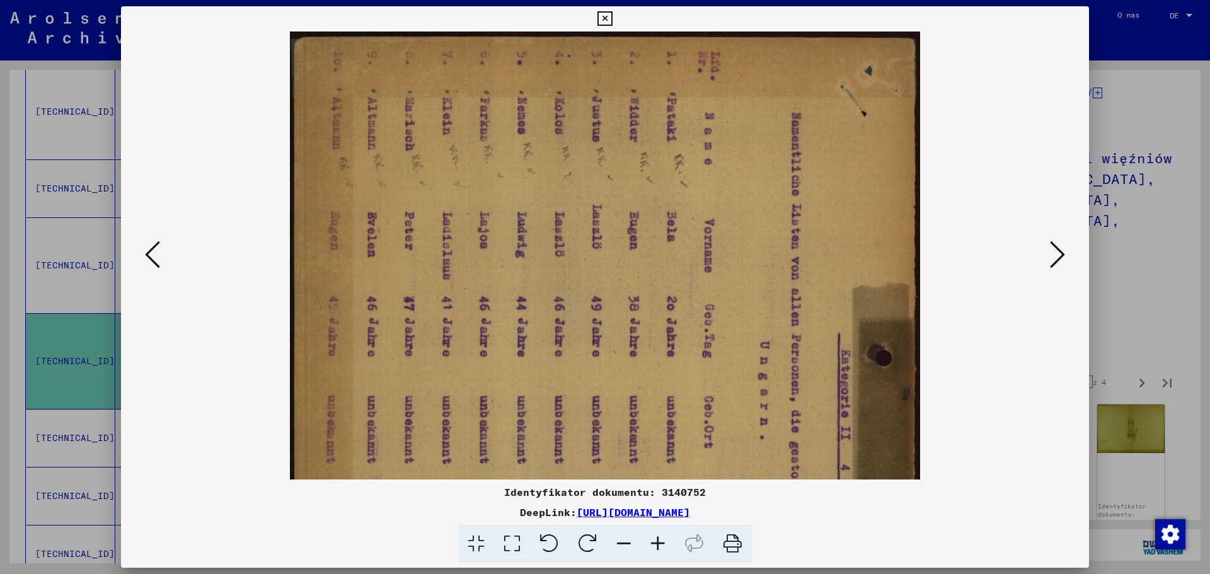
click at [663, 539] on icon at bounding box center [658, 544] width 34 height 38
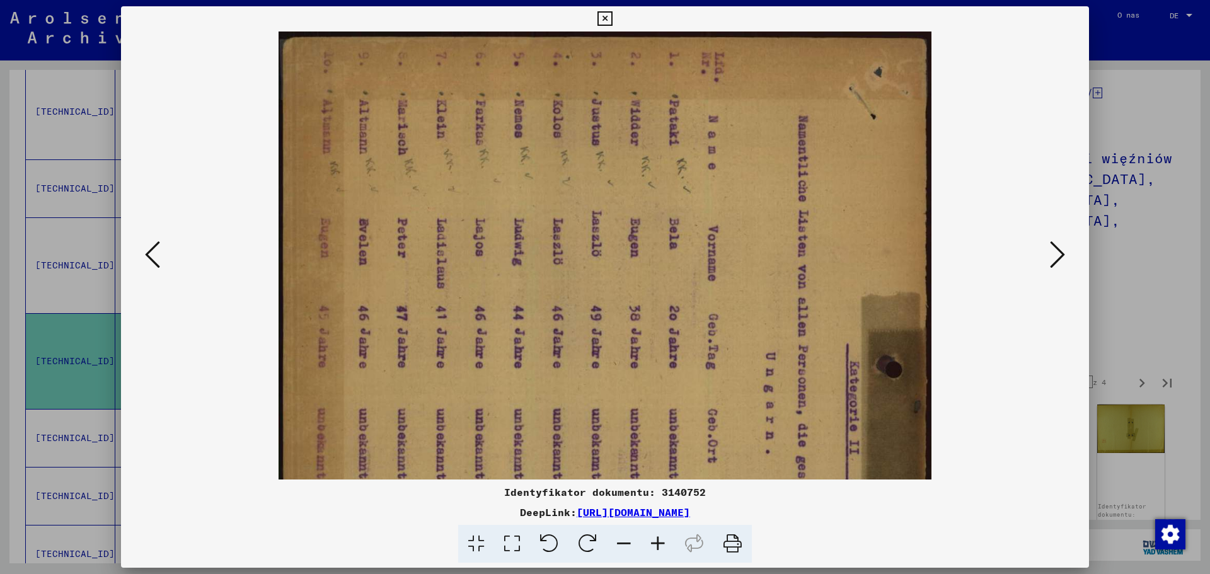
click at [663, 539] on icon at bounding box center [658, 544] width 34 height 38
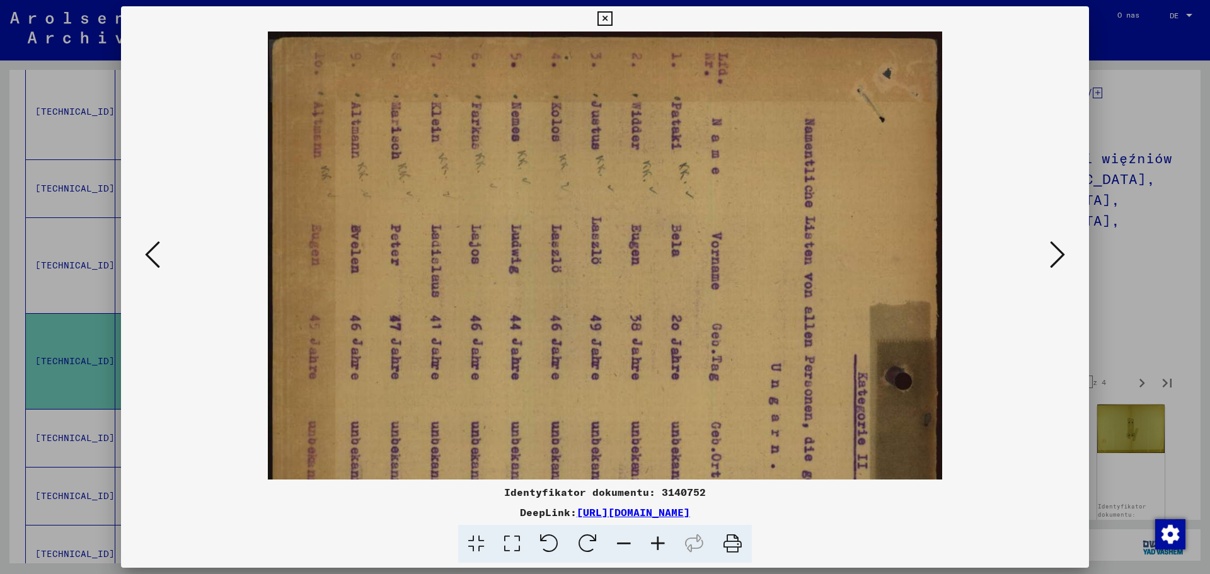
drag, startPoint x: 614, startPoint y: 404, endPoint x: 613, endPoint y: 260, distance: 143.7
click at [613, 260] on img at bounding box center [605, 508] width 675 height 952
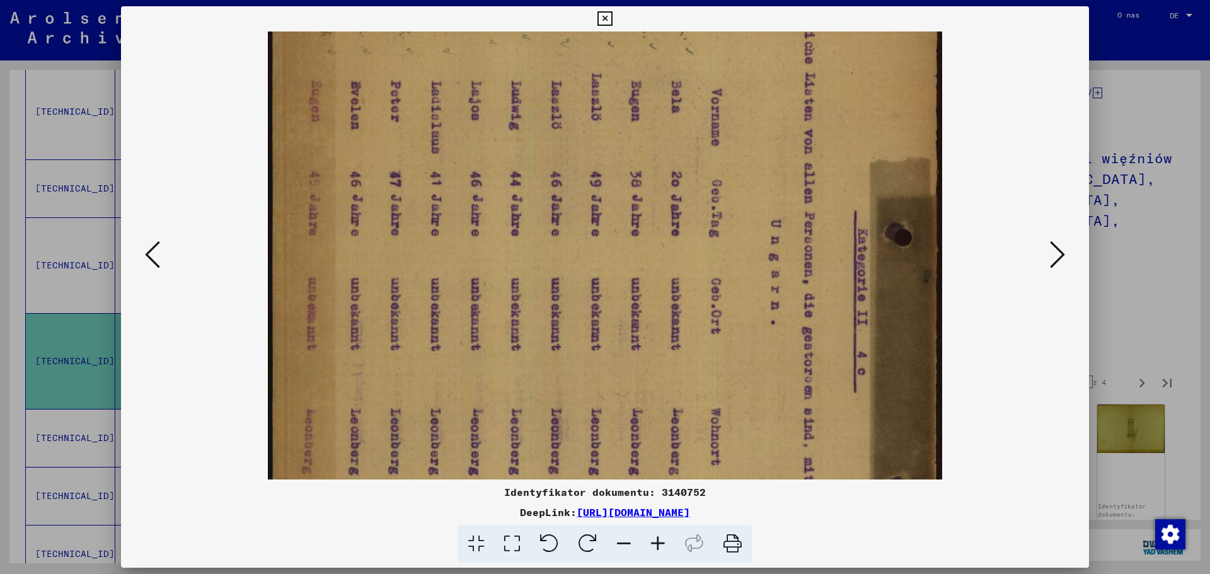
click at [1066, 260] on button at bounding box center [1057, 256] width 23 height 36
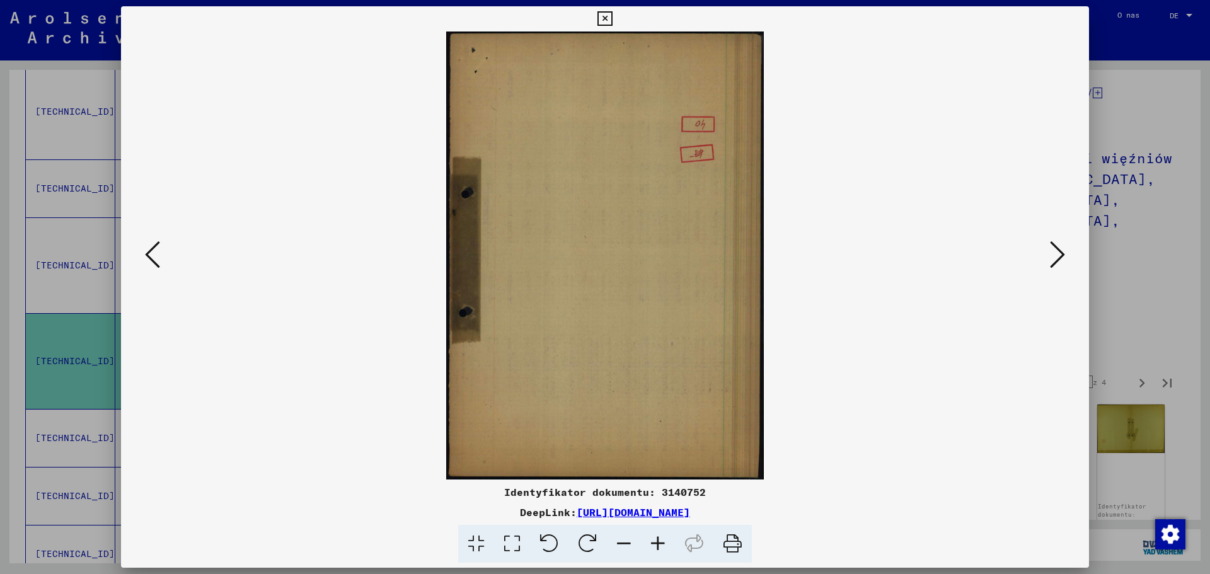
scroll to position [0, 0]
click at [1051, 254] on icon at bounding box center [1057, 255] width 15 height 30
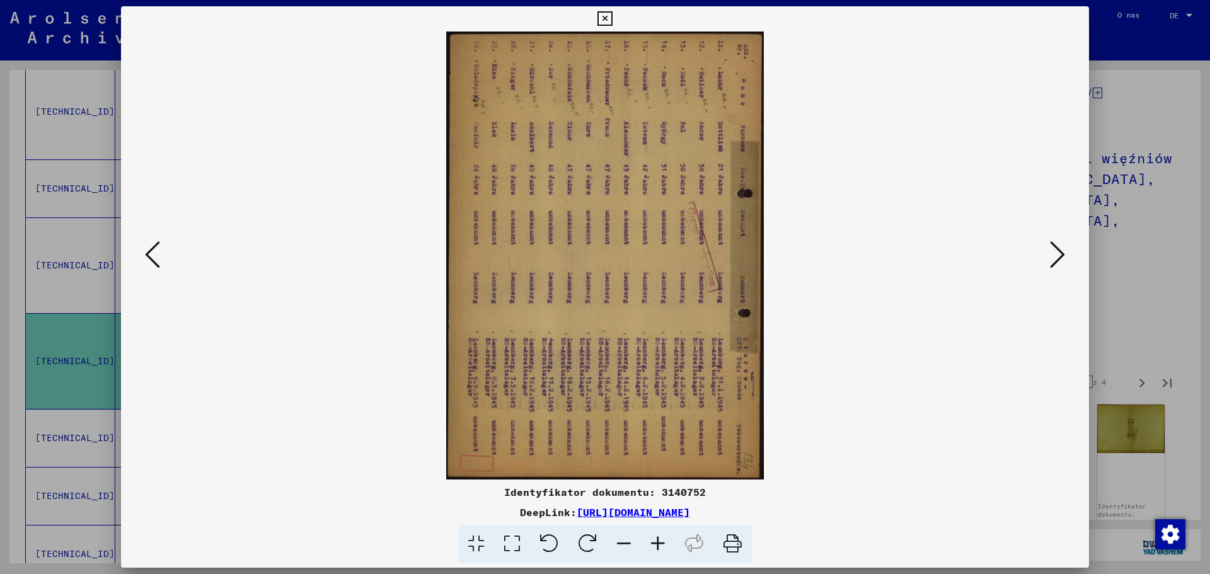
click at [655, 542] on icon at bounding box center [658, 544] width 34 height 38
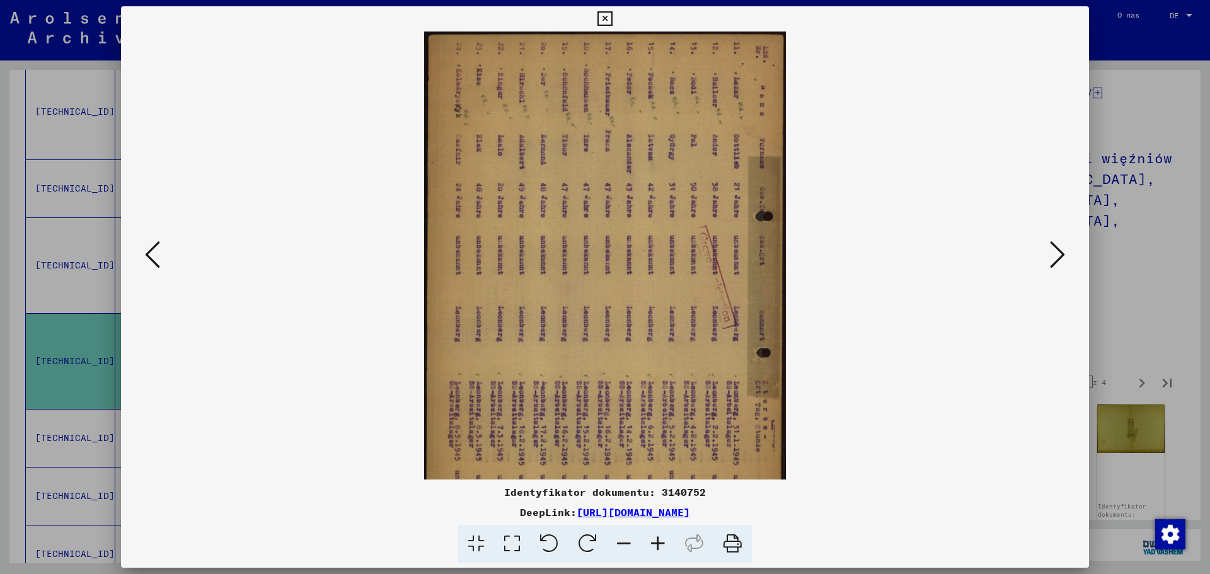
click at [655, 542] on icon at bounding box center [658, 544] width 34 height 38
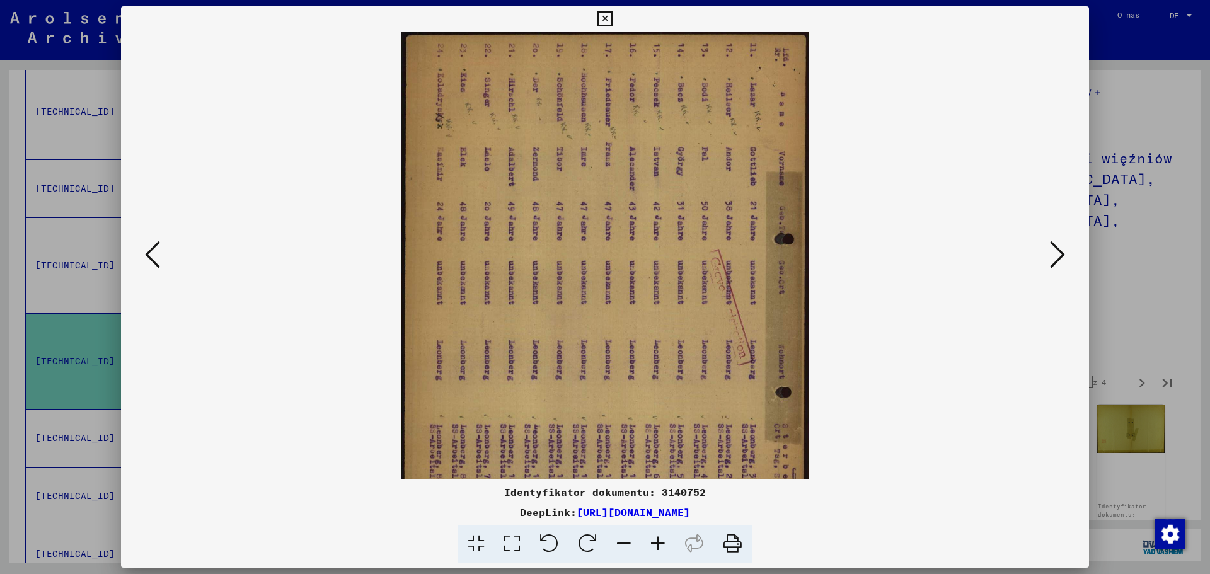
click at [655, 542] on icon at bounding box center [658, 544] width 34 height 38
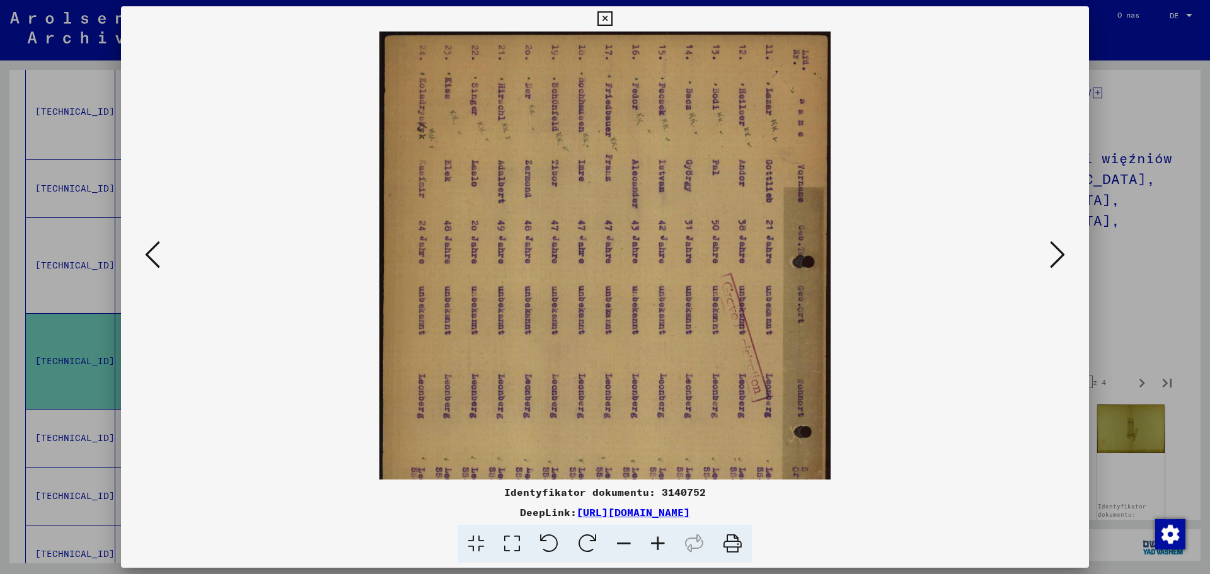
click at [655, 542] on icon at bounding box center [658, 544] width 34 height 38
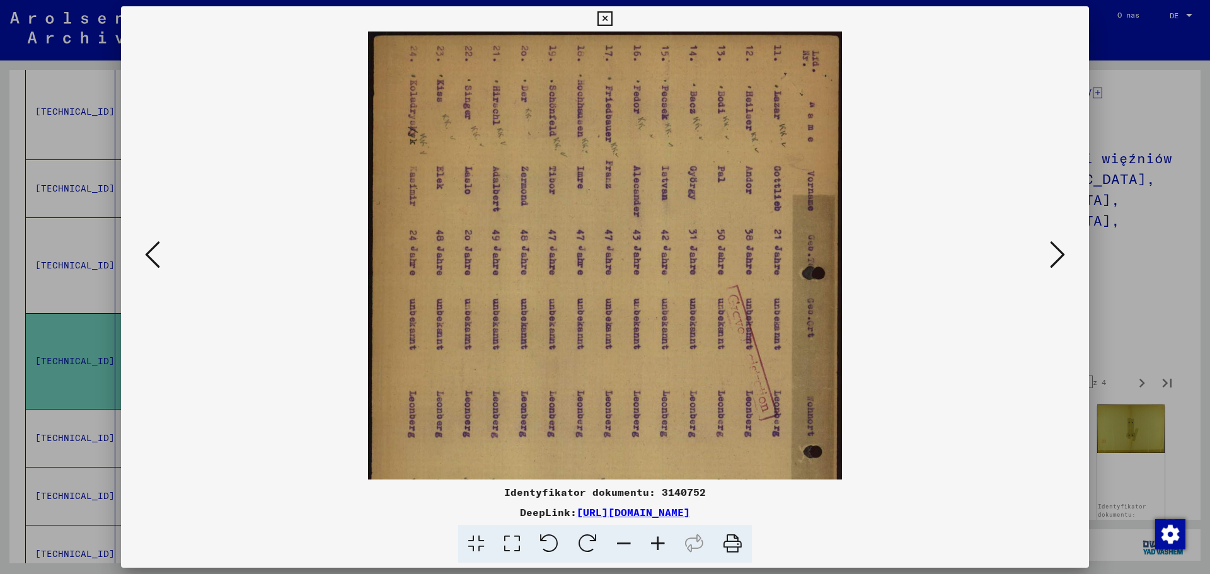
click at [655, 542] on icon at bounding box center [658, 544] width 34 height 38
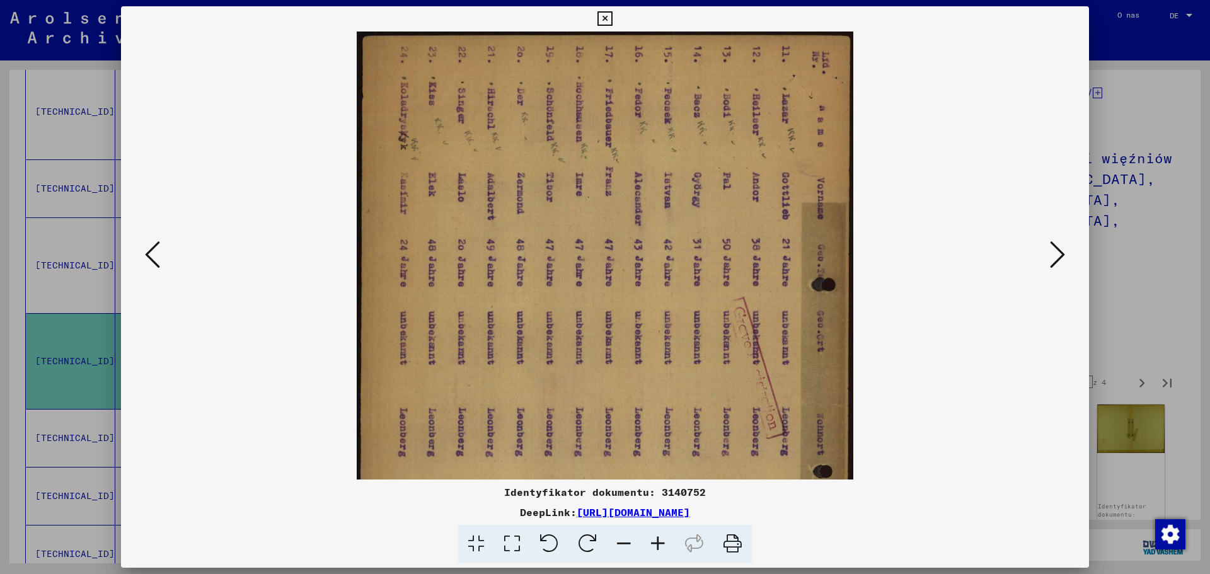
click at [655, 542] on icon at bounding box center [658, 544] width 34 height 38
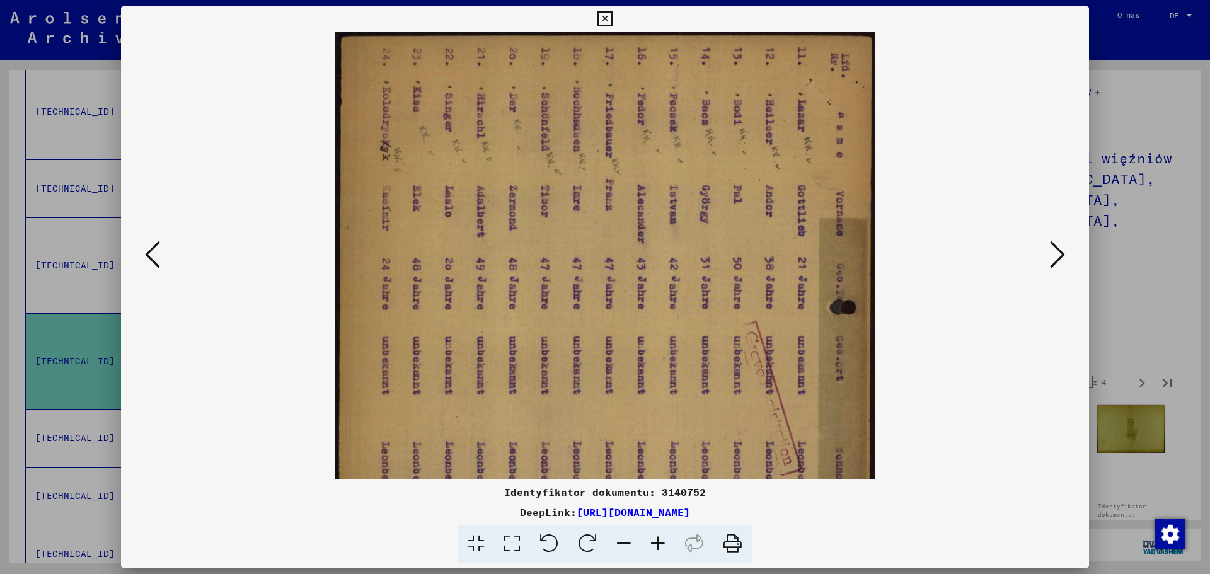
click at [655, 542] on icon at bounding box center [658, 544] width 34 height 38
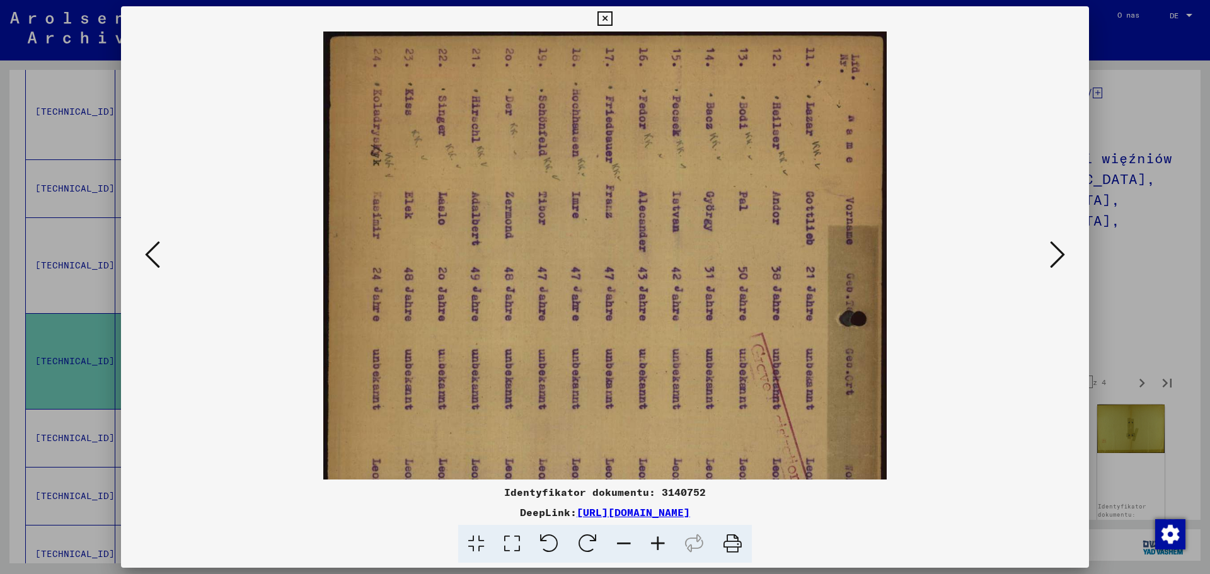
click at [1053, 248] on icon at bounding box center [1057, 255] width 15 height 30
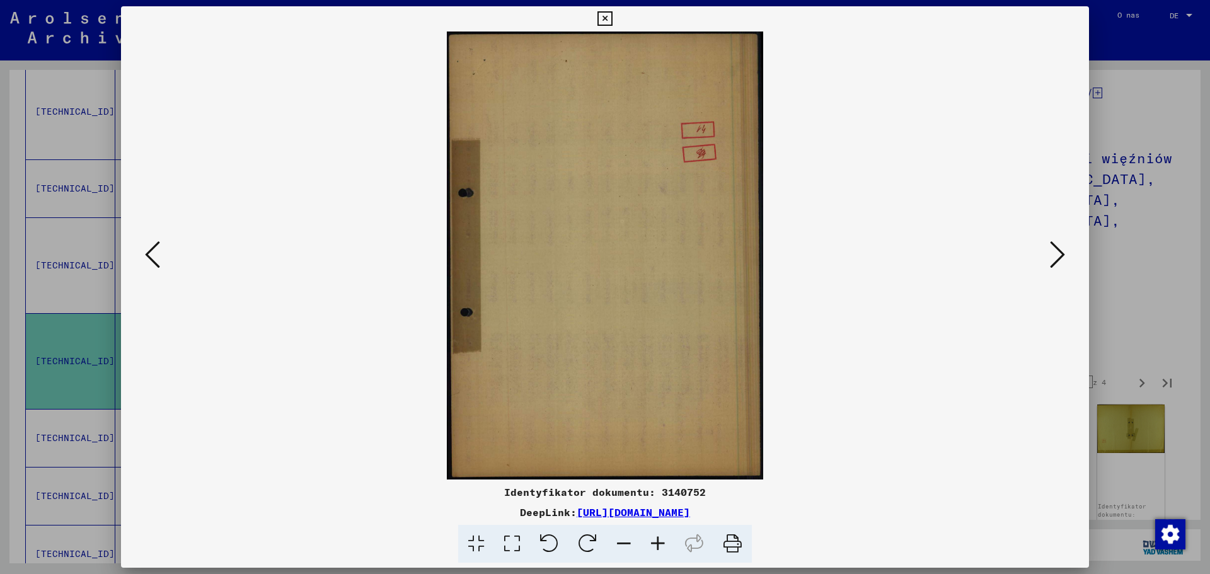
click at [1053, 248] on icon at bounding box center [1057, 255] width 15 height 30
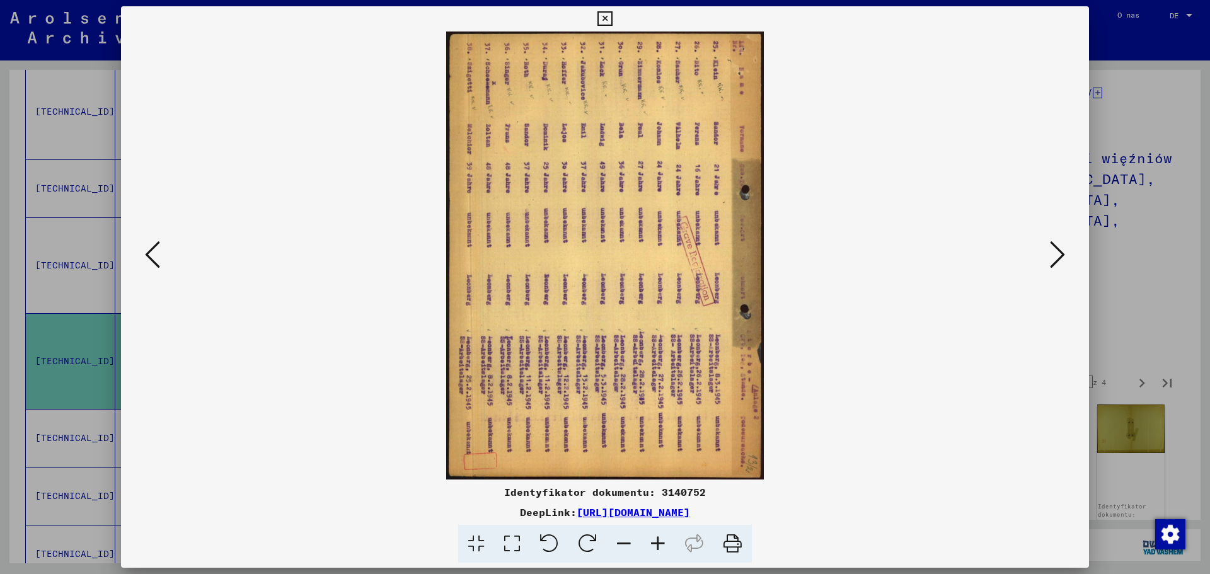
click at [664, 541] on icon at bounding box center [658, 544] width 34 height 38
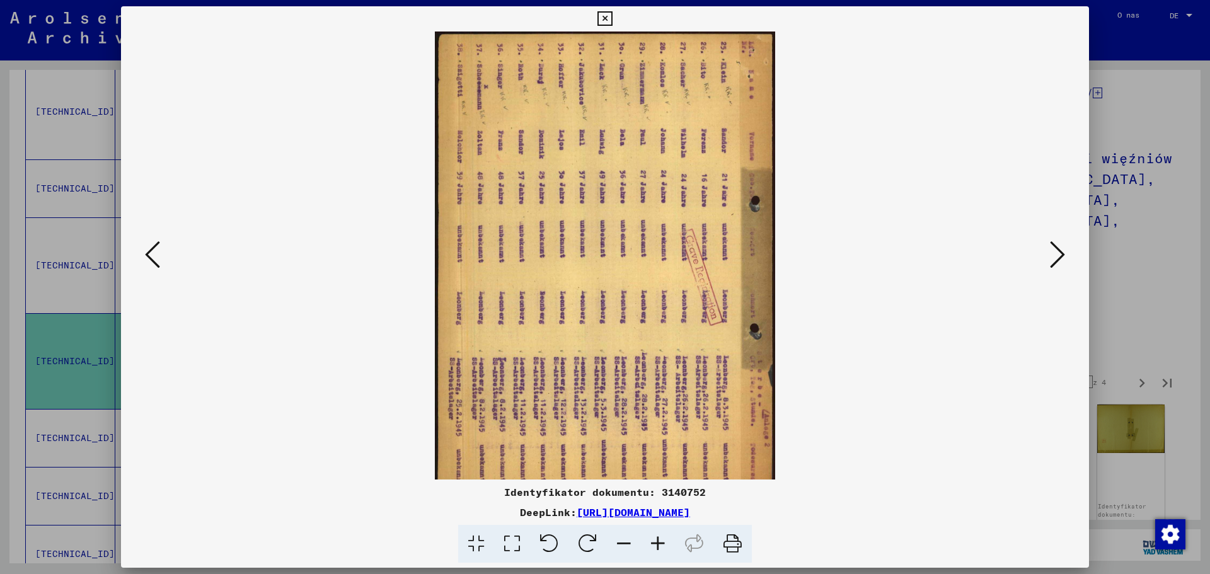
click at [664, 541] on icon at bounding box center [658, 544] width 34 height 38
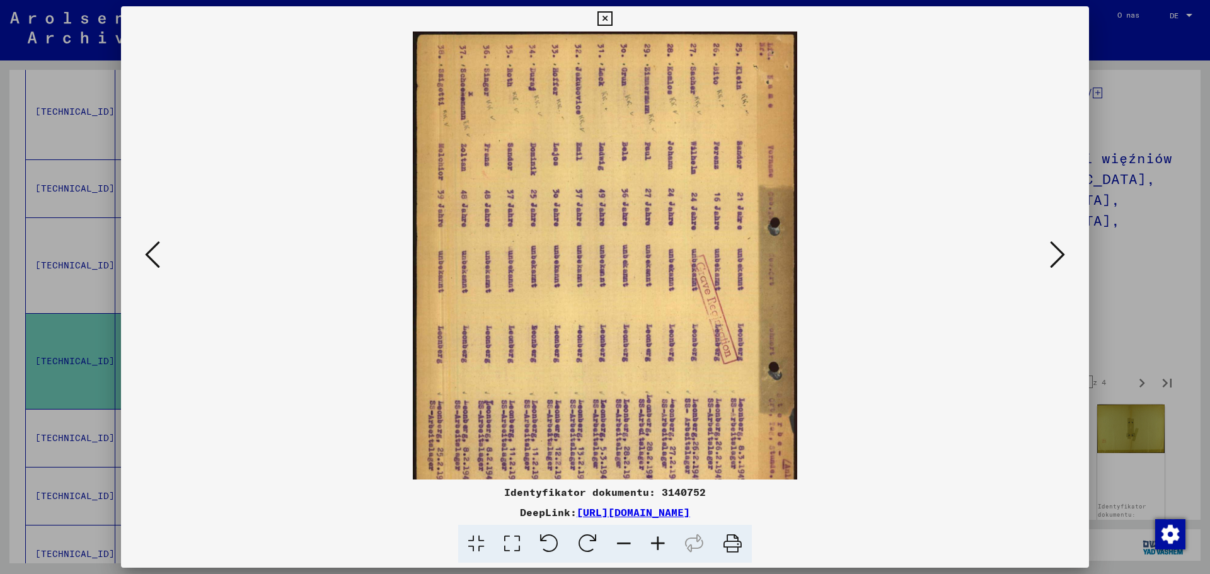
click at [664, 541] on icon at bounding box center [658, 544] width 34 height 38
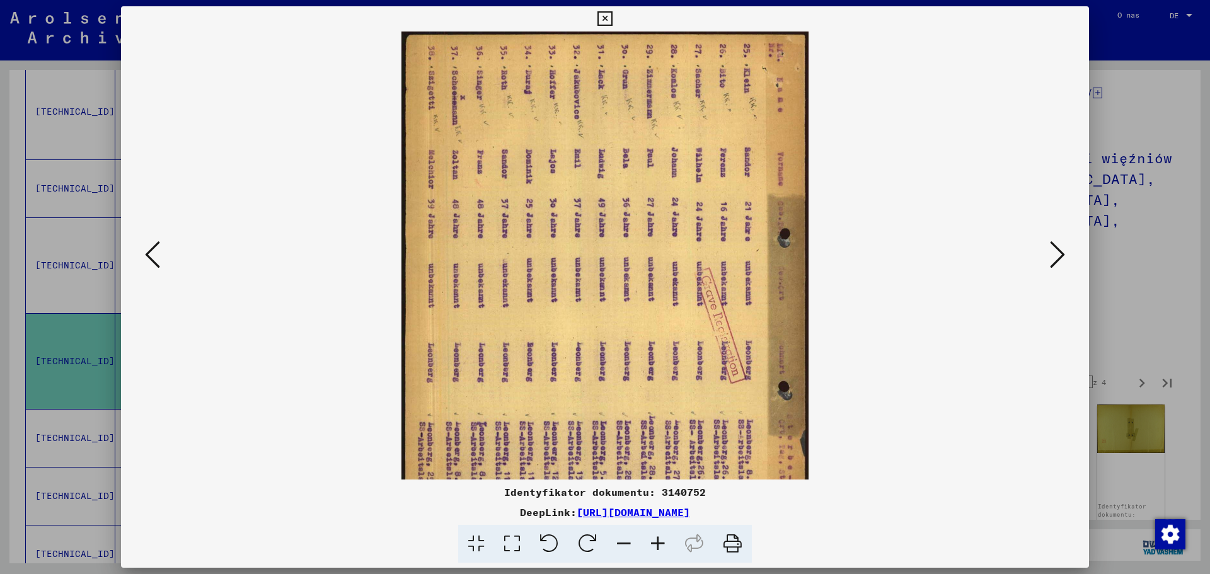
click at [664, 541] on icon at bounding box center [658, 544] width 34 height 38
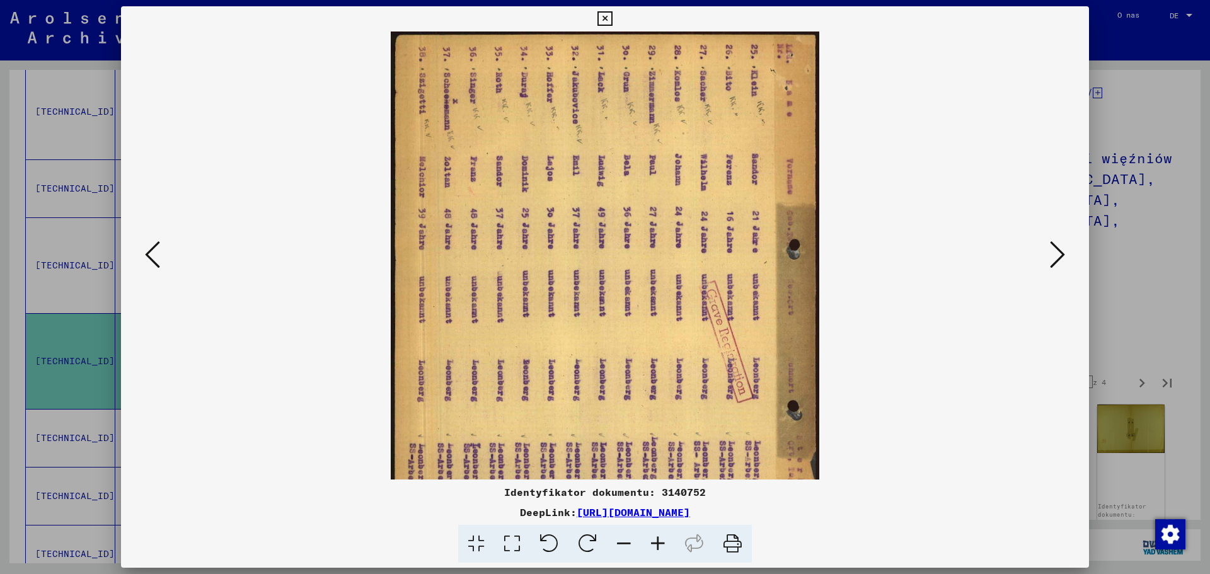
click at [664, 541] on icon at bounding box center [658, 544] width 34 height 38
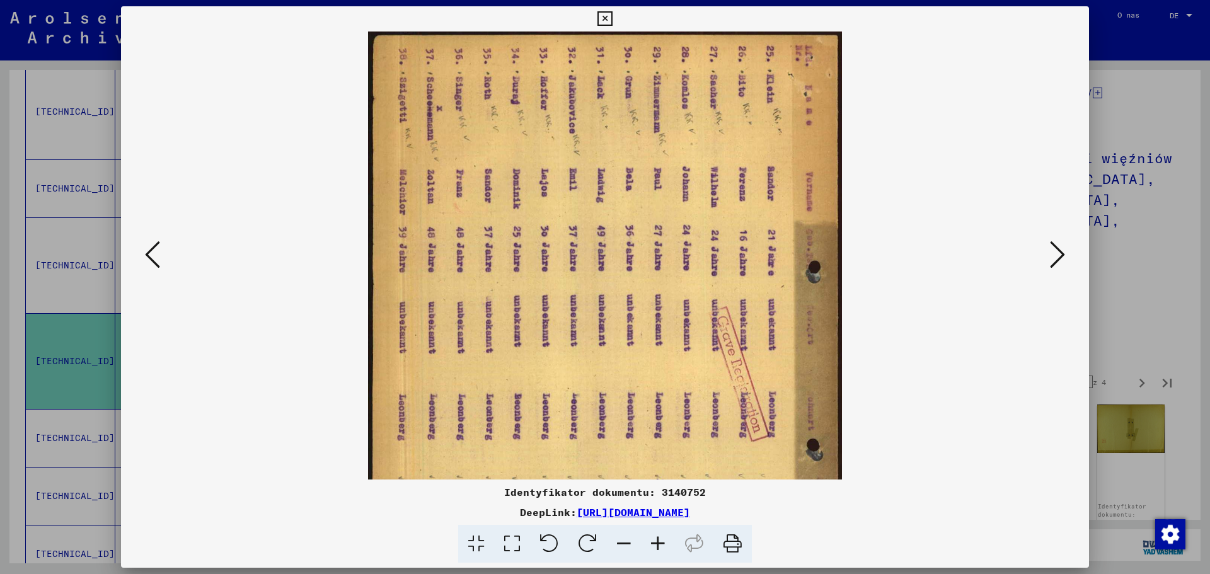
click at [664, 541] on icon at bounding box center [658, 544] width 34 height 38
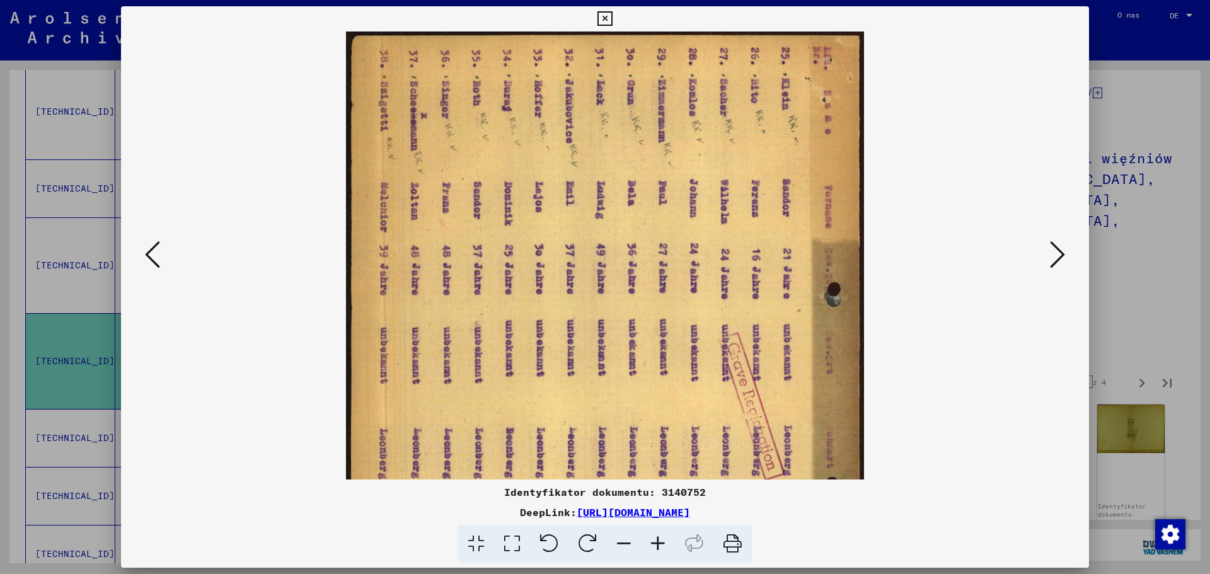
click at [664, 541] on icon at bounding box center [658, 544] width 34 height 38
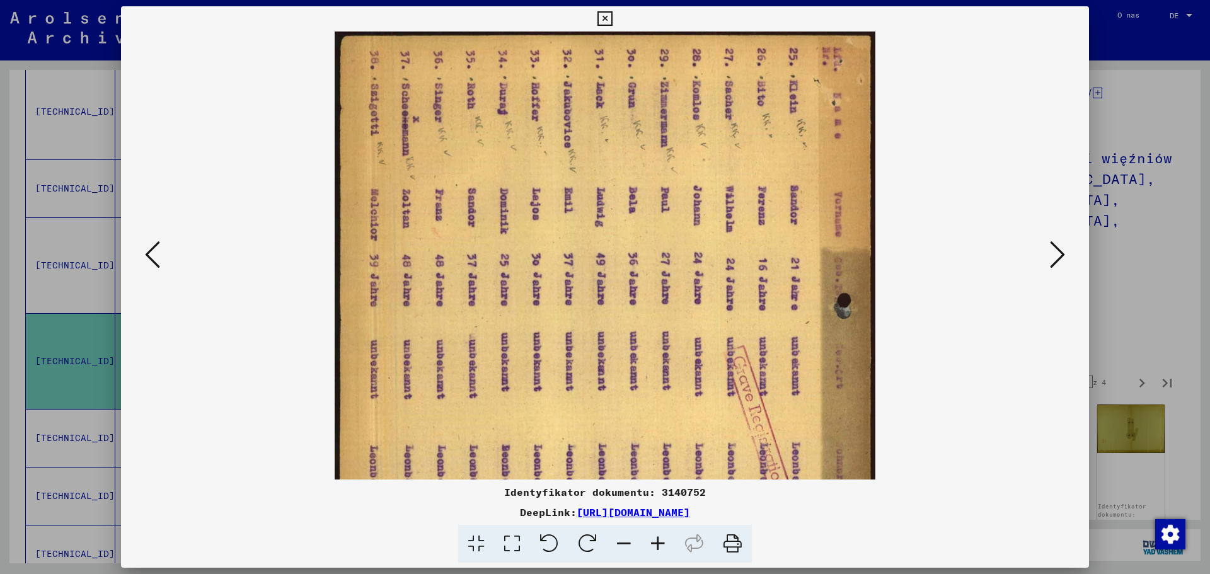
click at [664, 541] on icon at bounding box center [658, 544] width 34 height 38
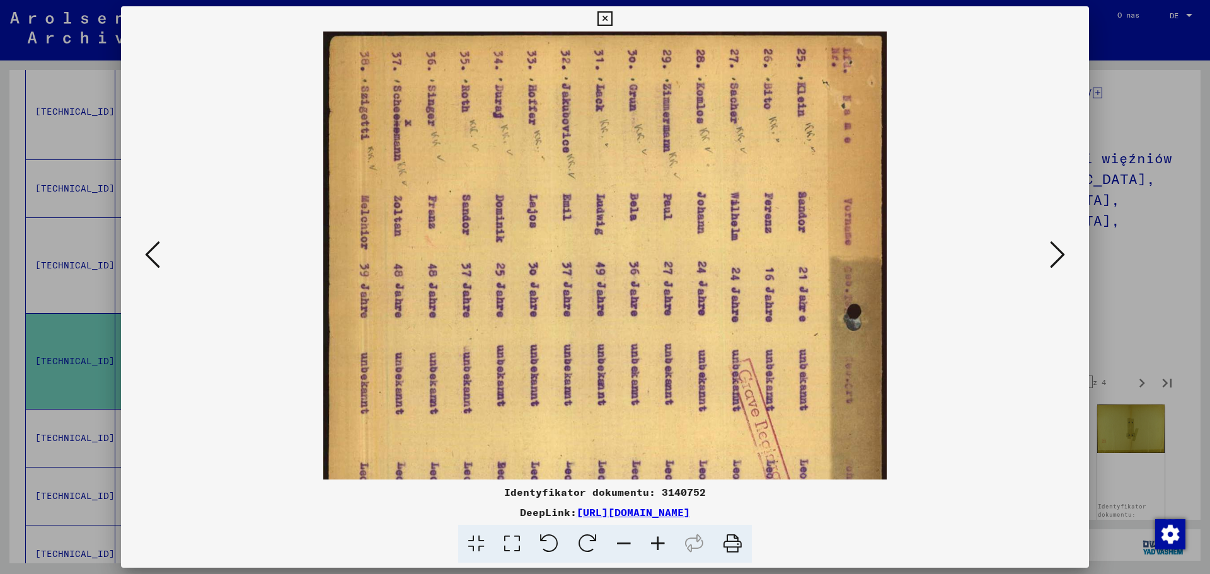
click at [664, 541] on icon at bounding box center [658, 544] width 34 height 38
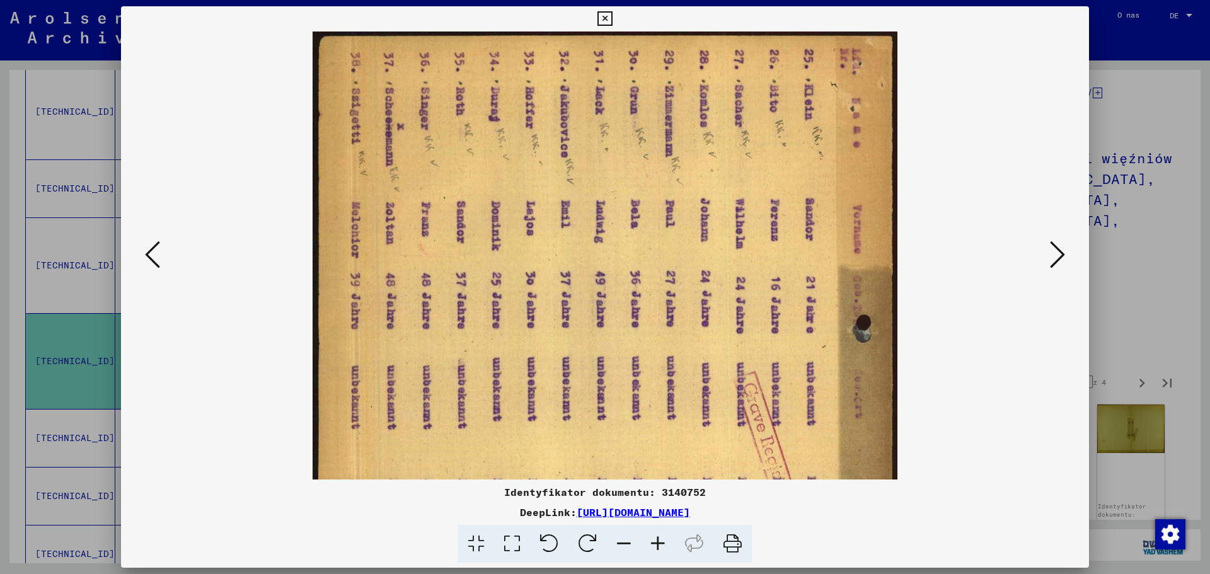
click at [664, 541] on icon at bounding box center [658, 544] width 34 height 38
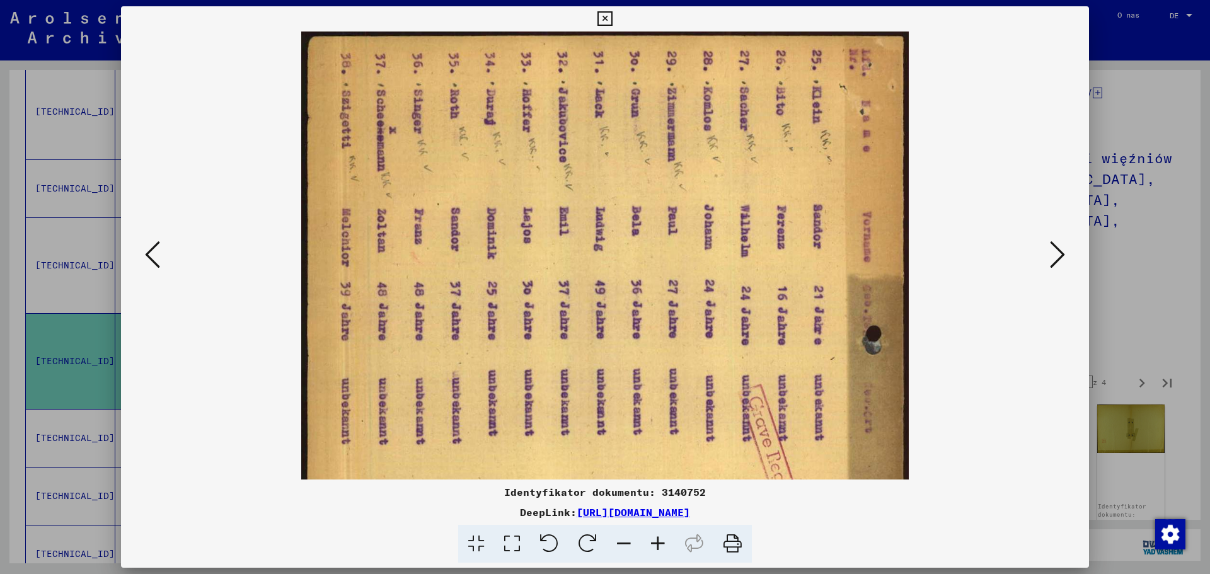
click at [1051, 254] on icon at bounding box center [1057, 255] width 15 height 30
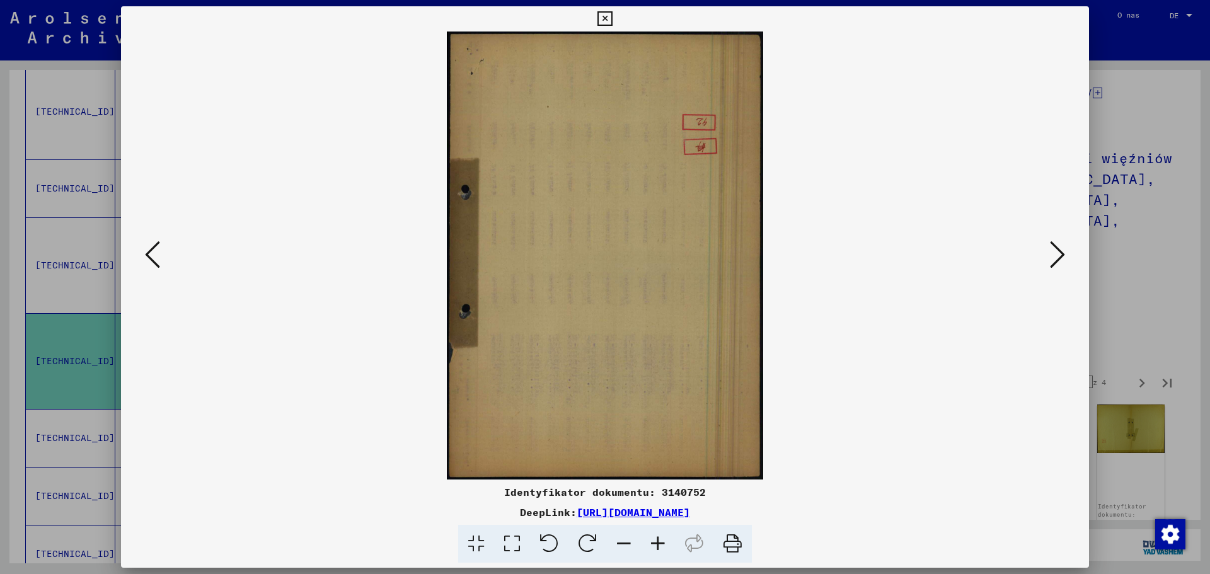
click at [1051, 254] on icon at bounding box center [1057, 255] width 15 height 30
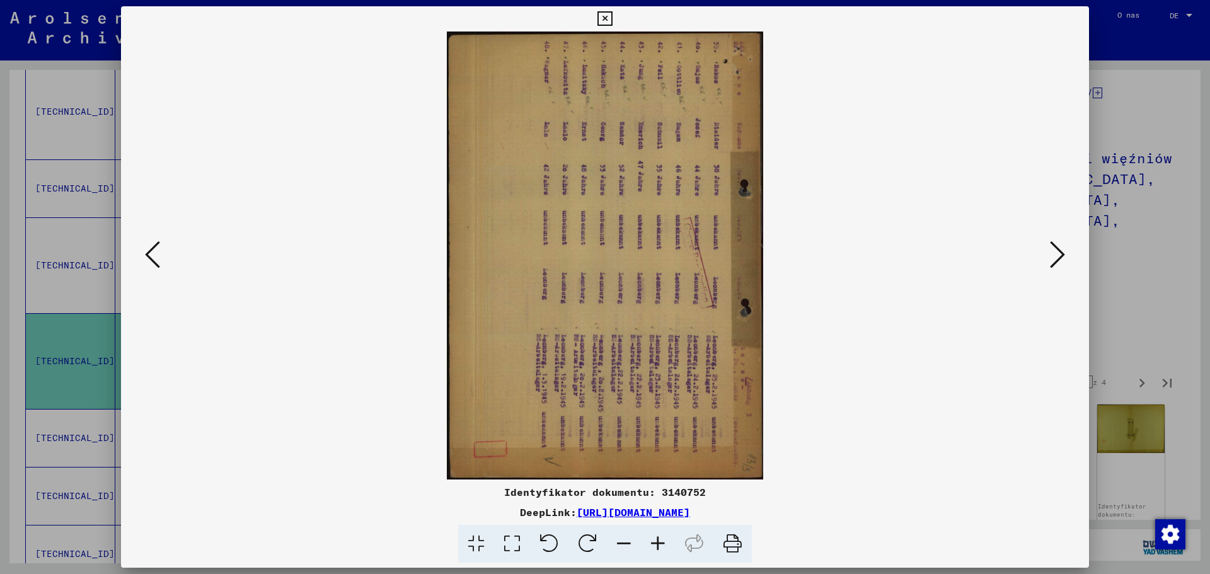
click at [656, 542] on icon at bounding box center [658, 544] width 34 height 38
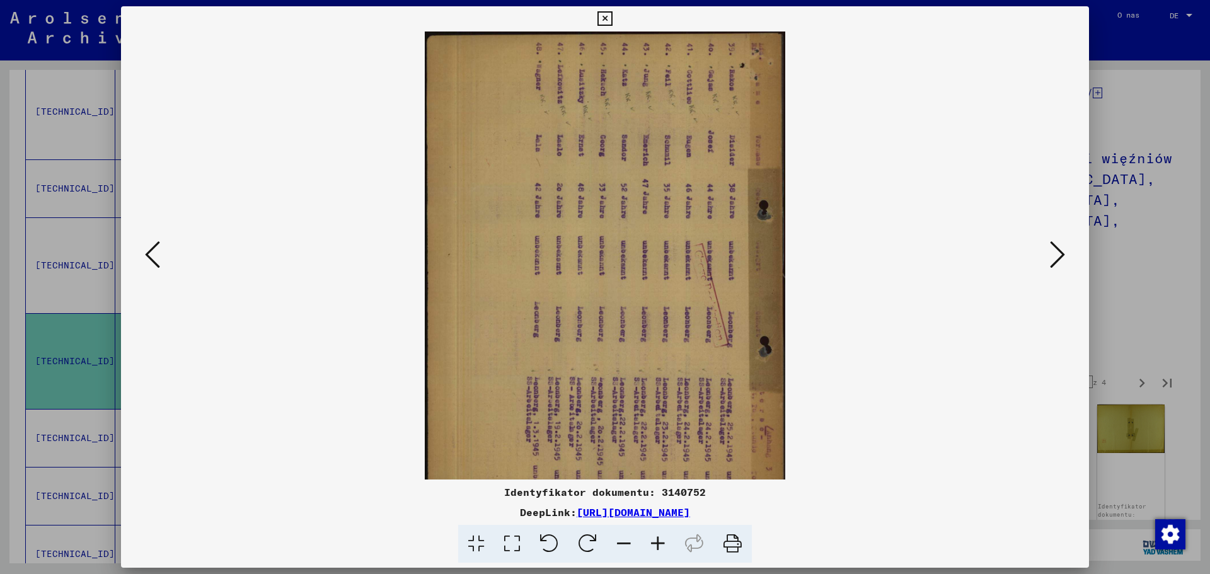
click at [656, 542] on icon at bounding box center [658, 544] width 34 height 38
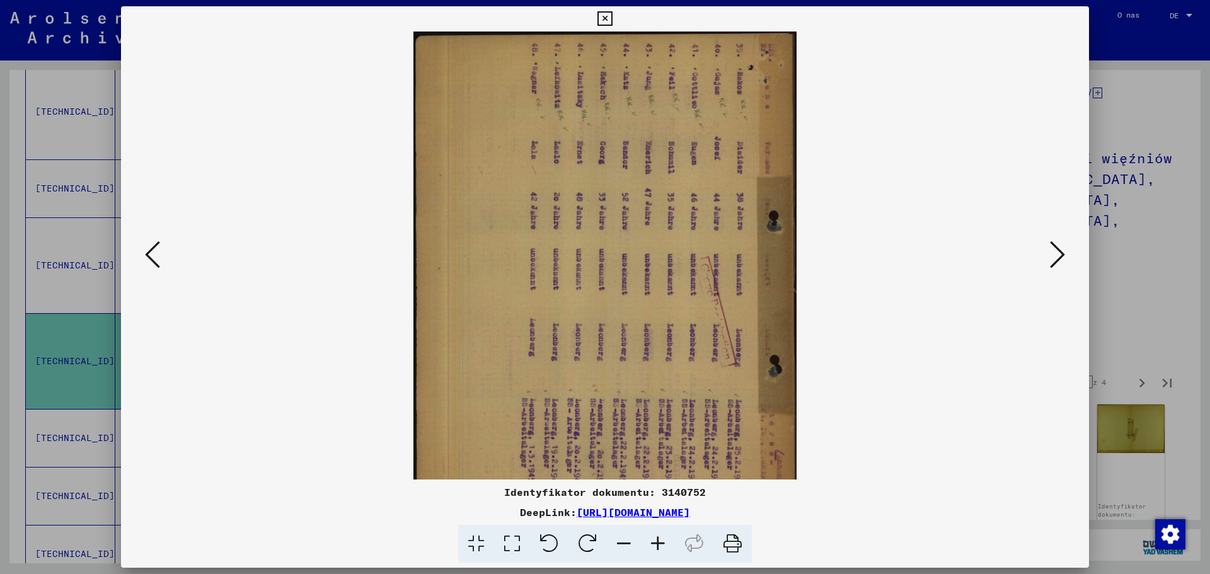
click at [656, 542] on icon at bounding box center [658, 544] width 34 height 38
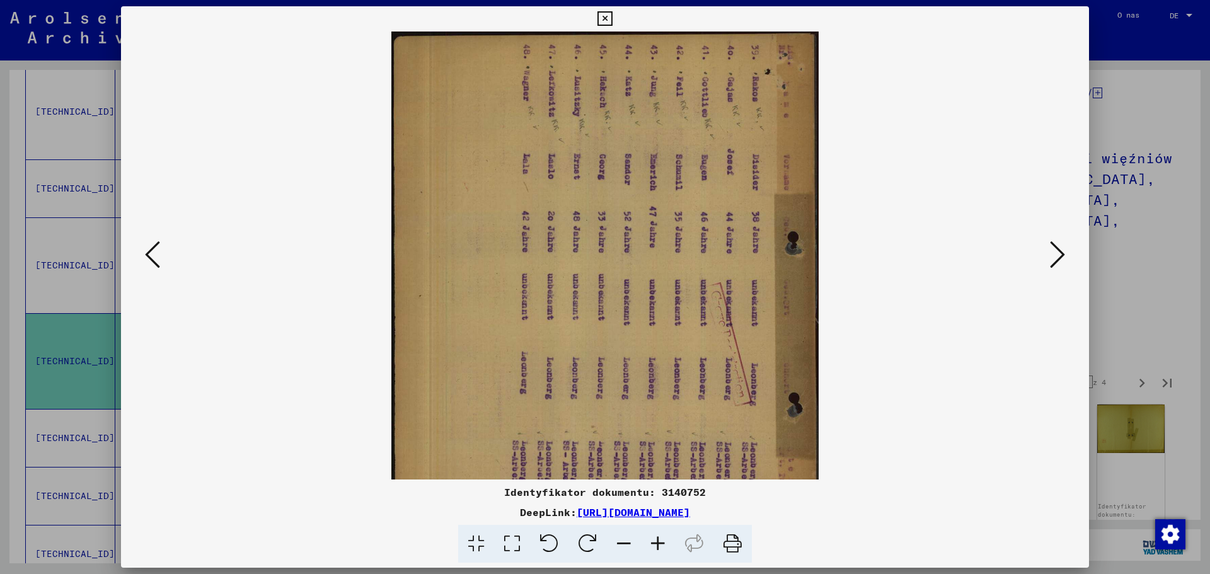
click at [656, 542] on icon at bounding box center [658, 544] width 34 height 38
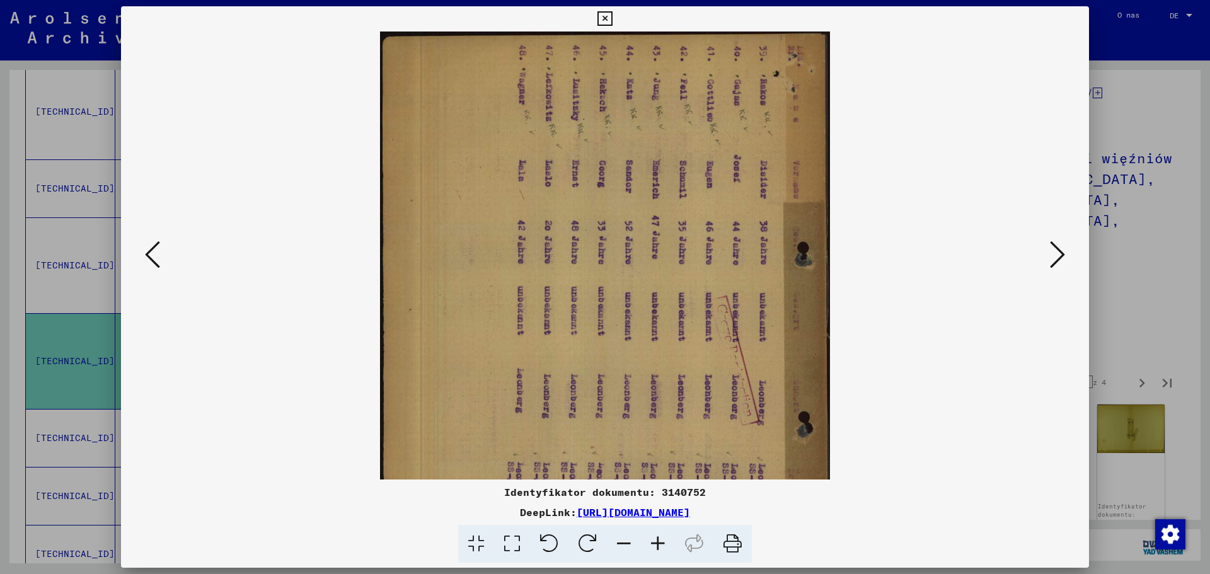
click at [656, 542] on icon at bounding box center [658, 544] width 34 height 38
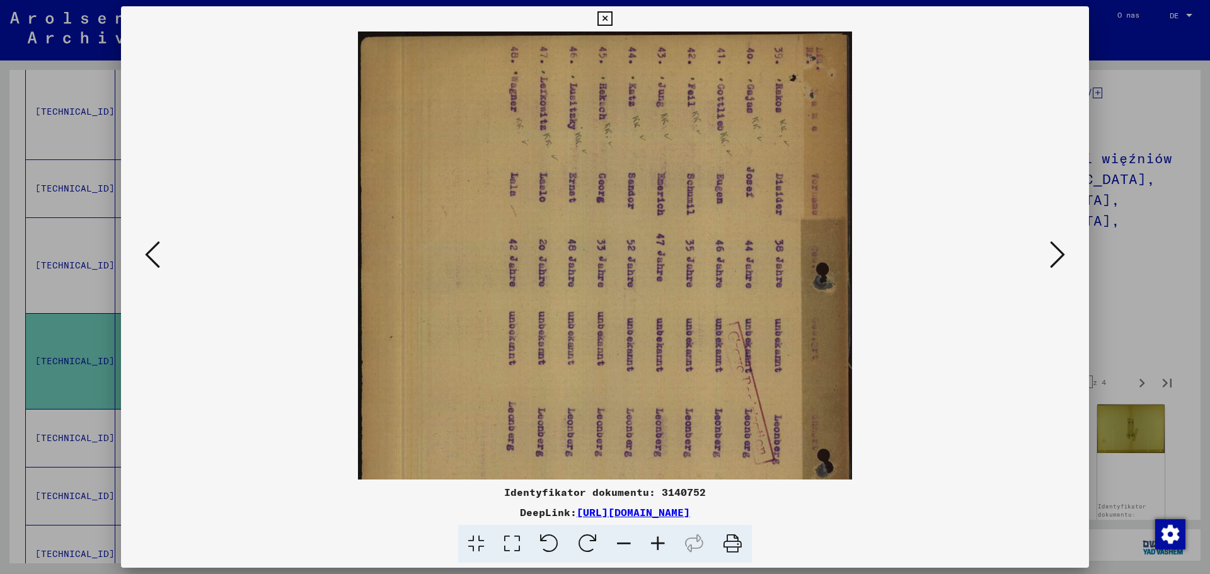
click at [656, 542] on icon at bounding box center [658, 544] width 34 height 38
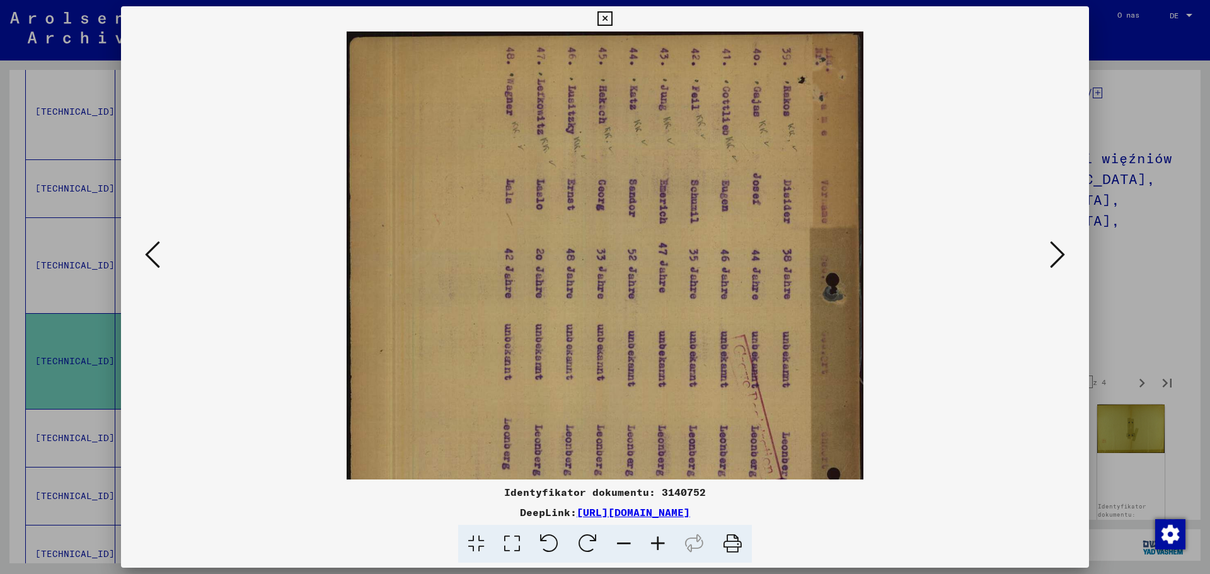
click at [656, 542] on icon at bounding box center [658, 544] width 34 height 38
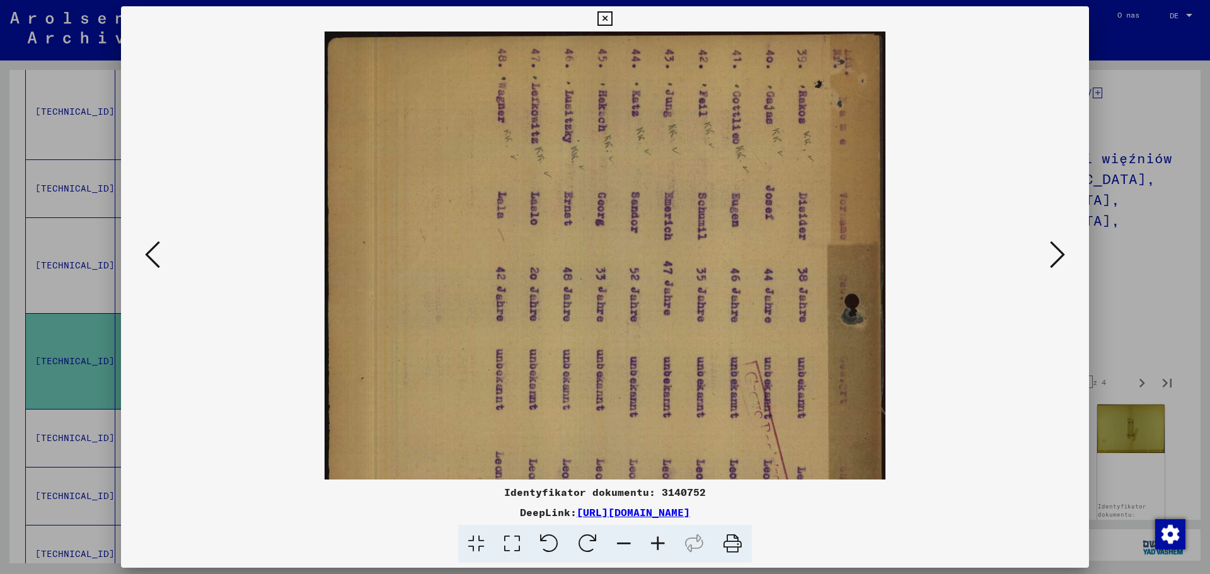
click at [656, 542] on icon at bounding box center [658, 544] width 34 height 38
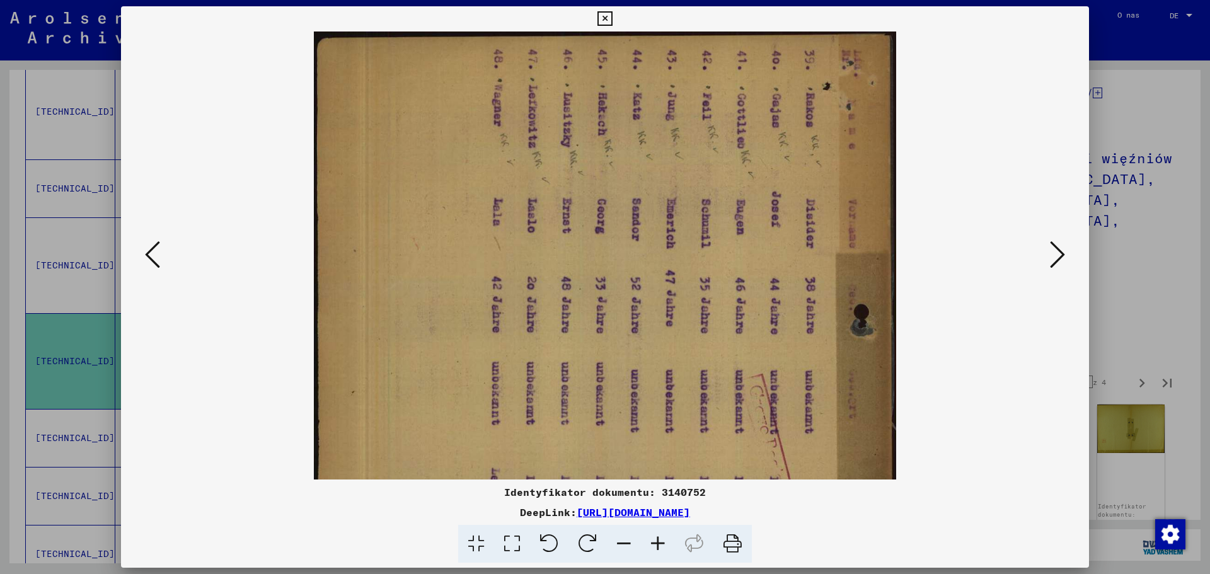
click at [656, 542] on icon at bounding box center [658, 544] width 34 height 38
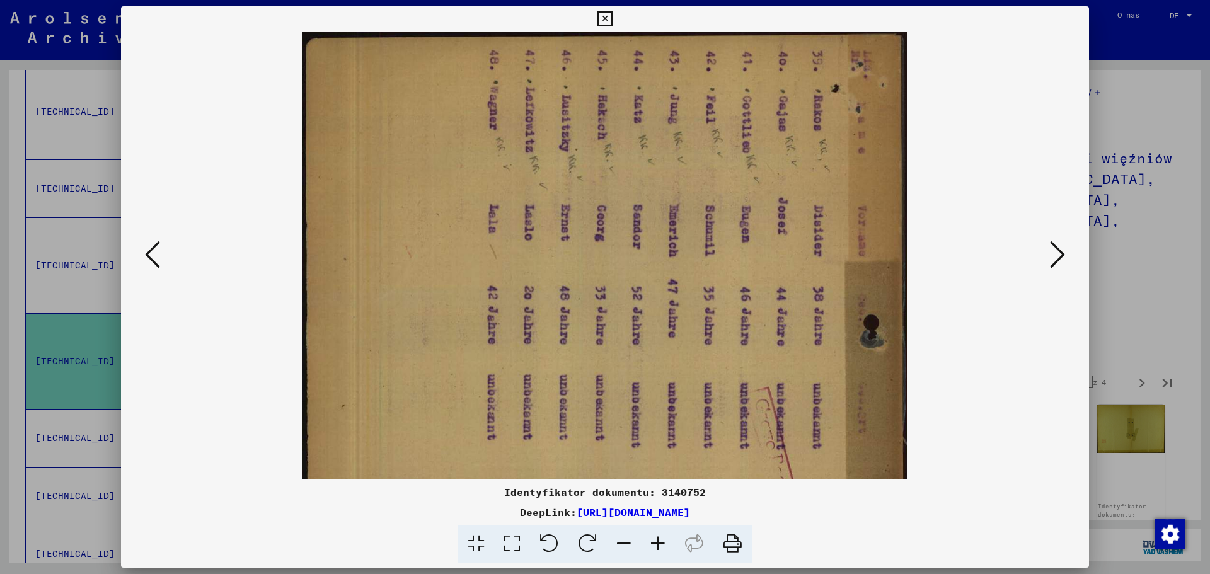
click at [656, 542] on icon at bounding box center [658, 544] width 34 height 38
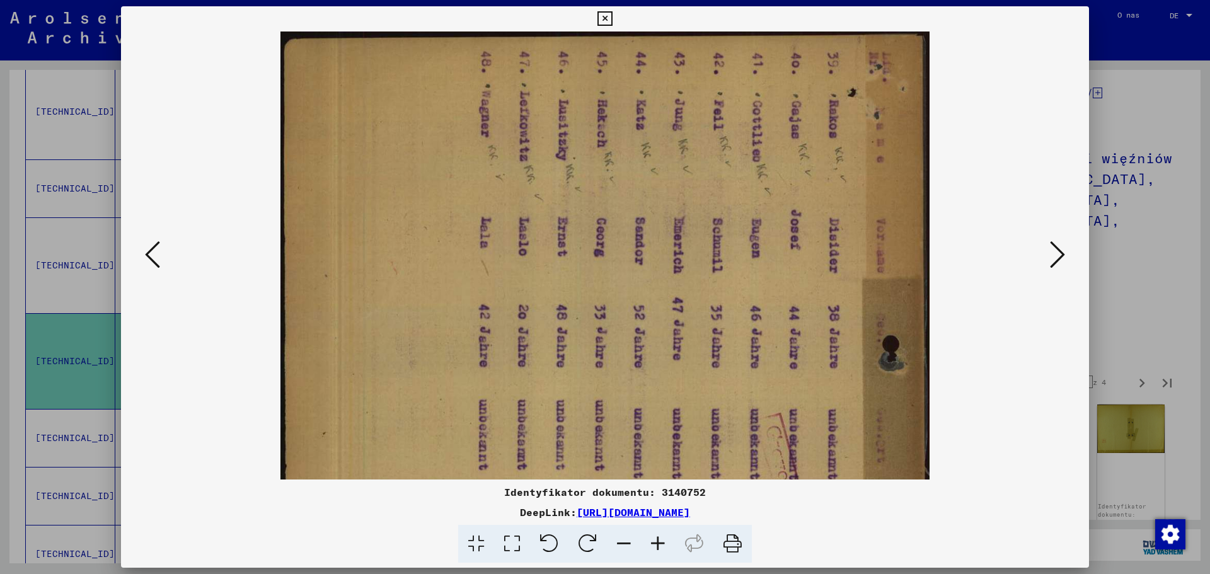
click at [656, 542] on icon at bounding box center [658, 544] width 34 height 38
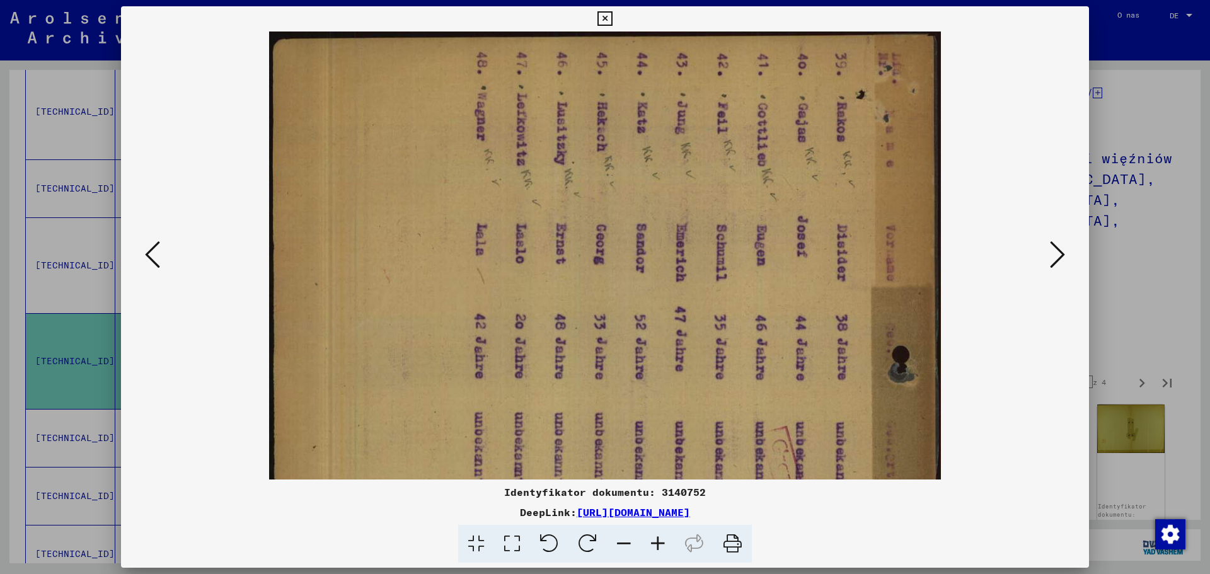
click at [656, 542] on icon at bounding box center [658, 544] width 34 height 38
click at [1046, 255] on viewer-one-image at bounding box center [605, 256] width 882 height 448
click at [1058, 255] on icon at bounding box center [1057, 255] width 15 height 30
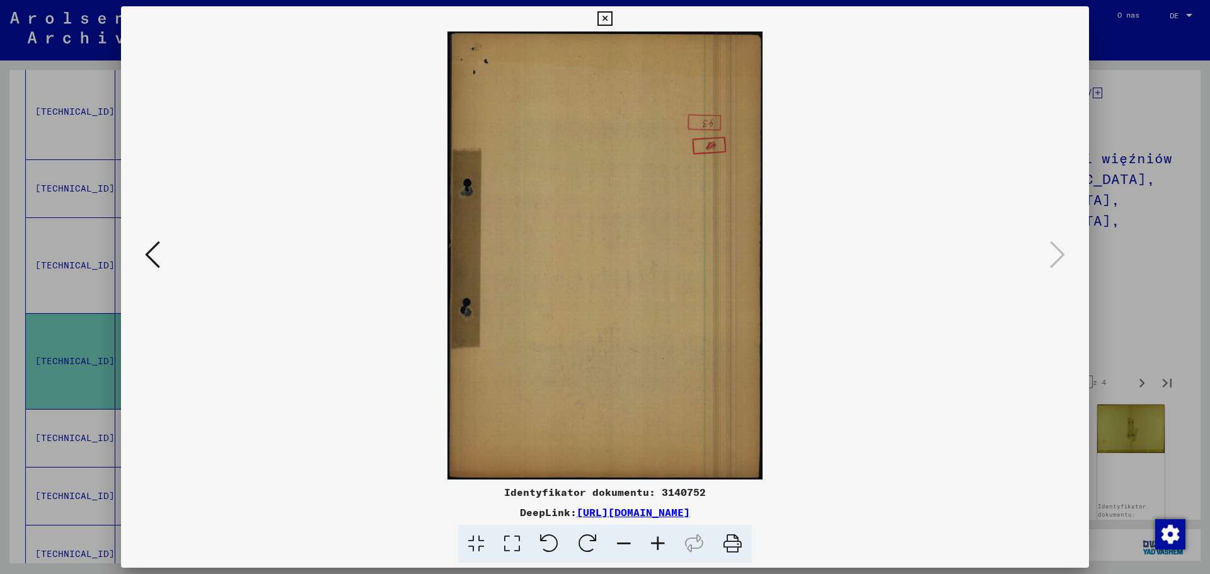
click at [607, 15] on icon at bounding box center [605, 18] width 14 height 15
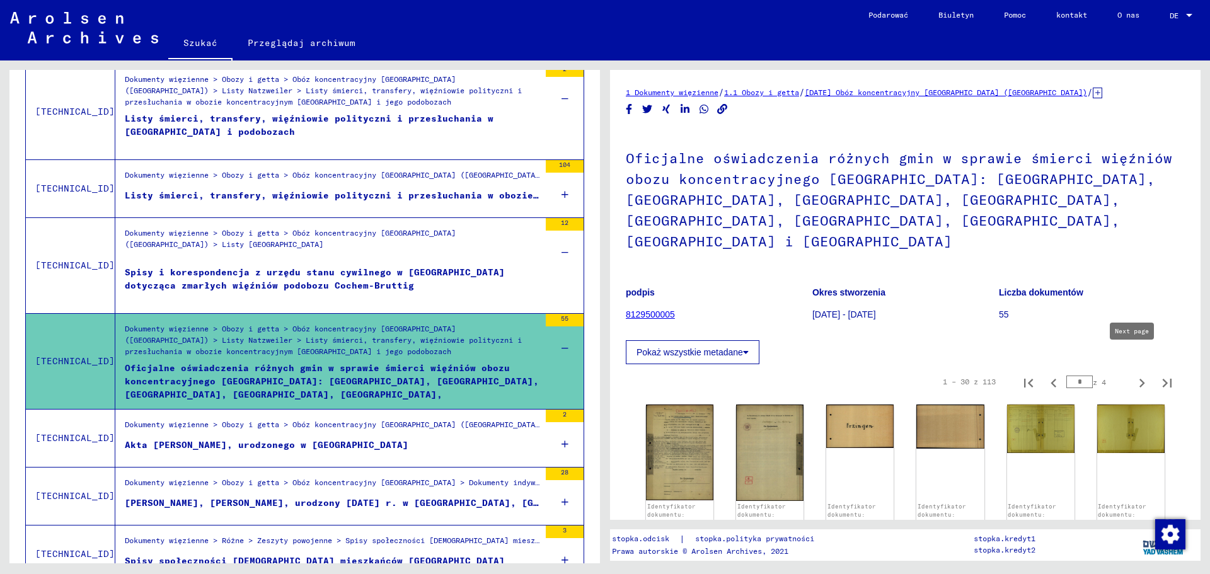
click at [1140, 379] on icon "Następna strona" at bounding box center [1143, 383] width 6 height 9
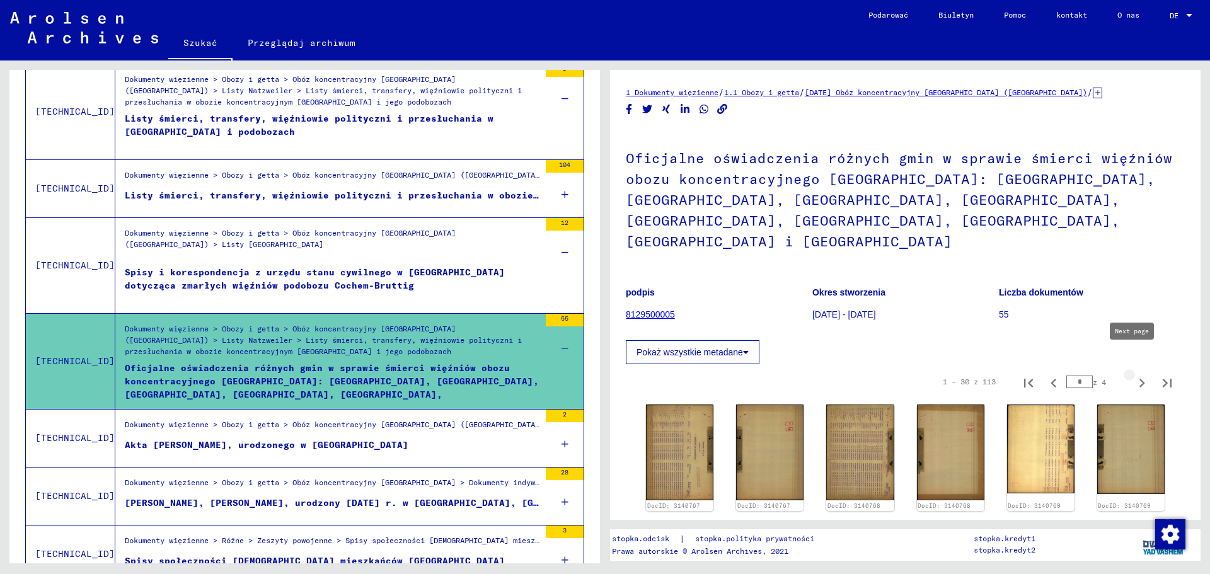
type input "*"
click at [685, 437] on img at bounding box center [679, 452] width 71 height 100
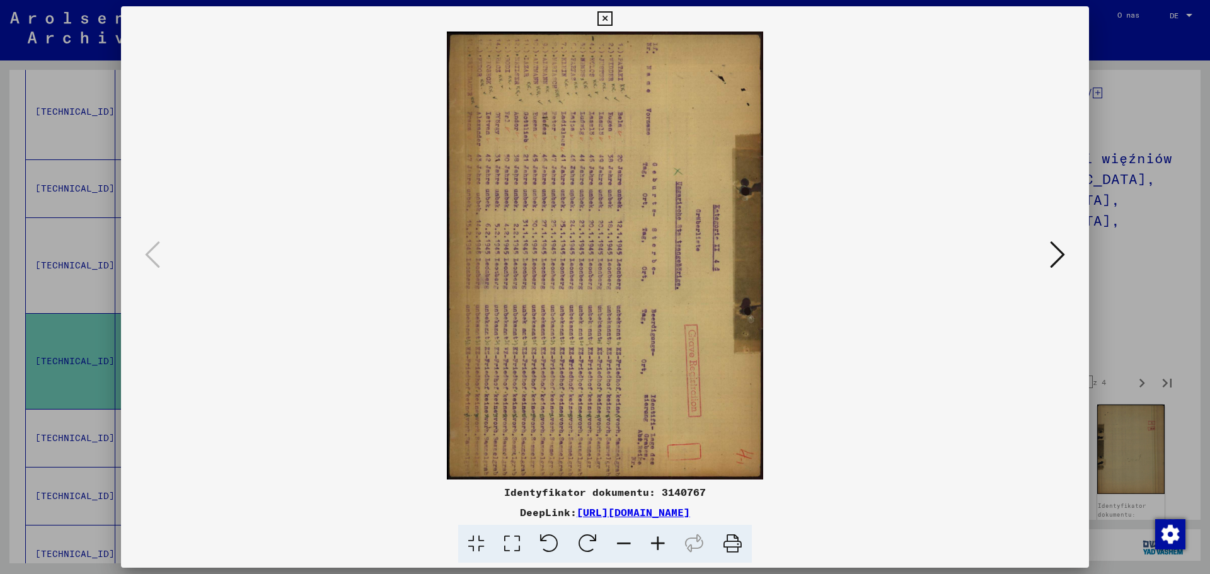
click at [592, 548] on icon at bounding box center [588, 544] width 38 height 38
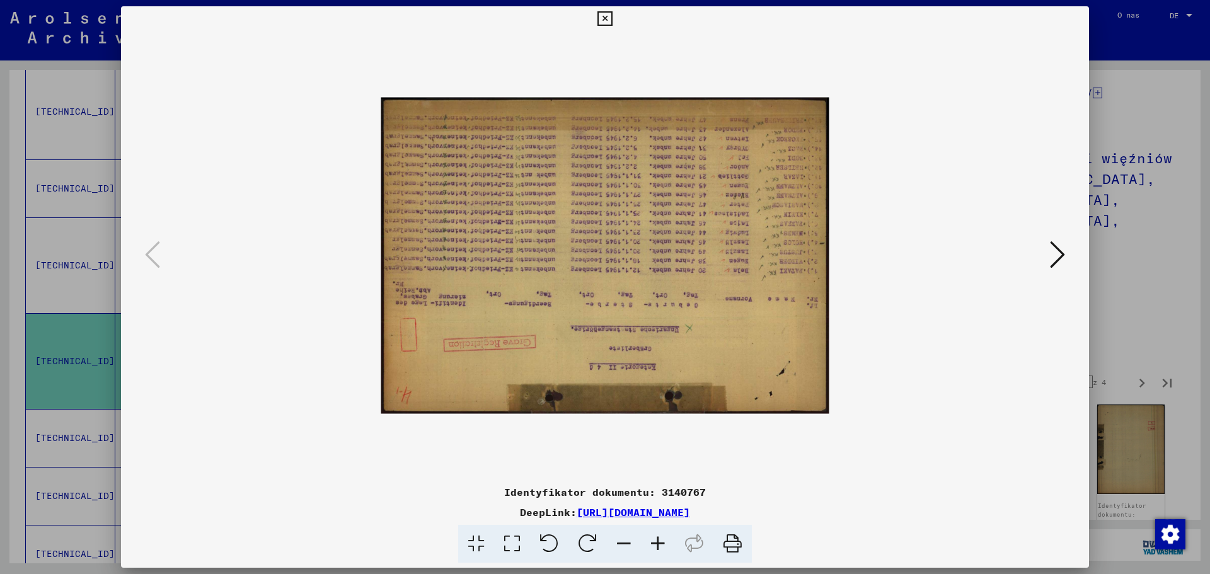
click at [592, 548] on icon at bounding box center [588, 544] width 38 height 38
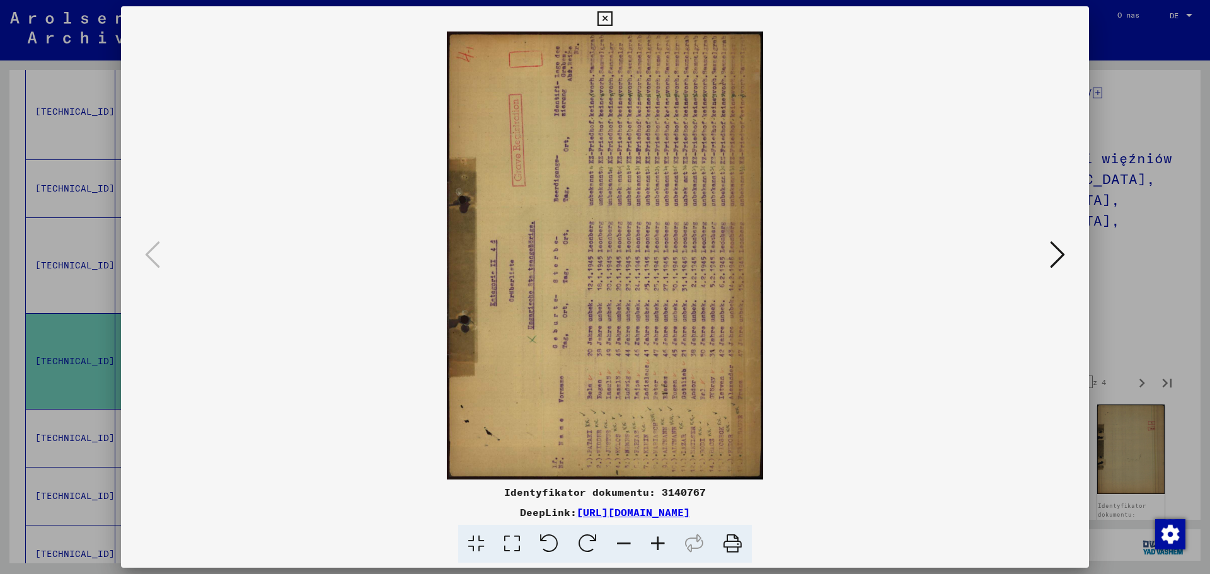
click at [592, 548] on icon at bounding box center [588, 544] width 38 height 38
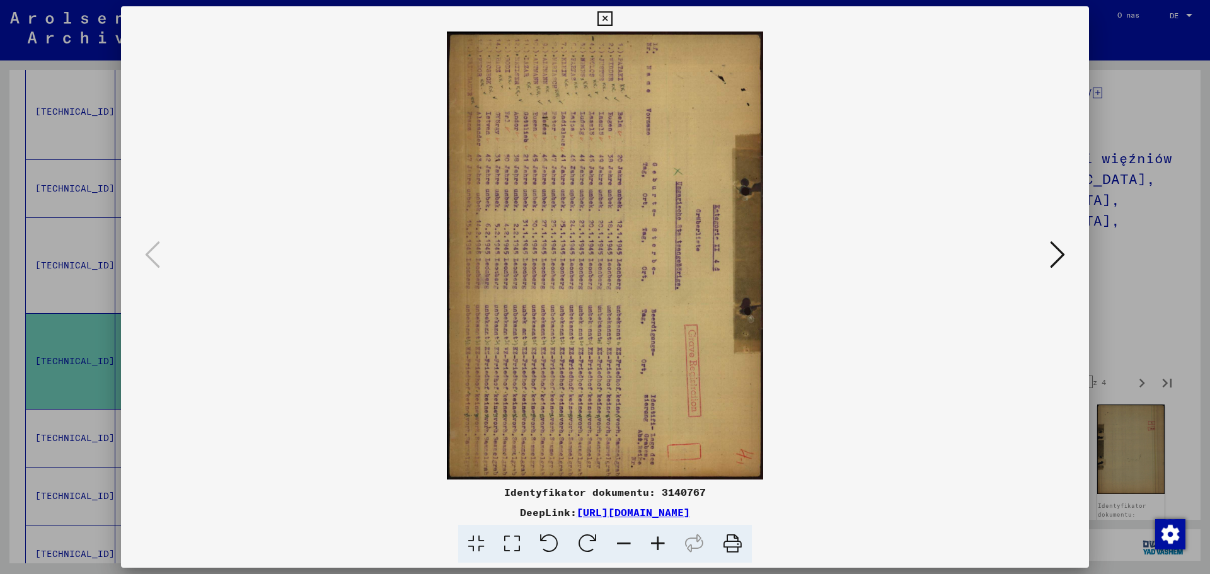
click at [592, 548] on icon at bounding box center [588, 544] width 38 height 38
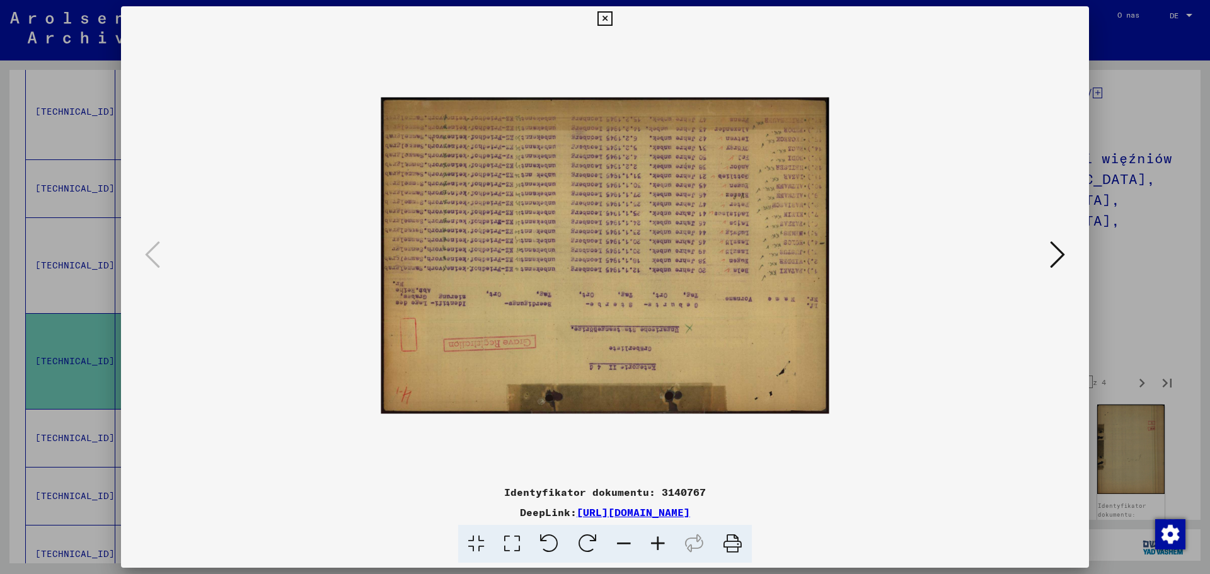
click at [592, 548] on icon at bounding box center [588, 544] width 38 height 38
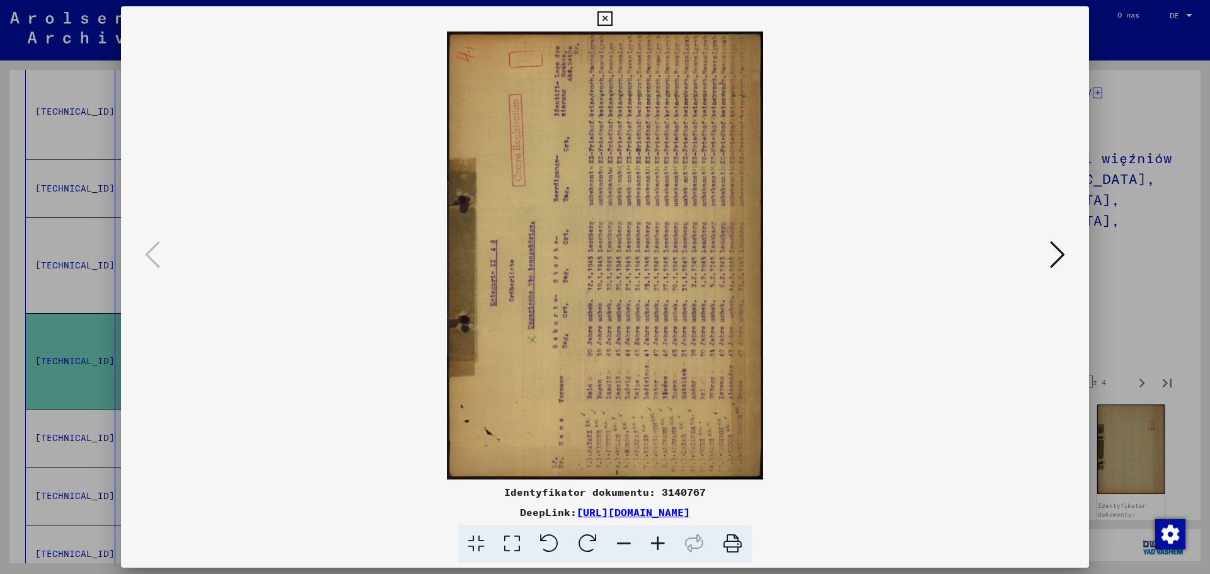
click at [592, 548] on icon at bounding box center [588, 544] width 38 height 38
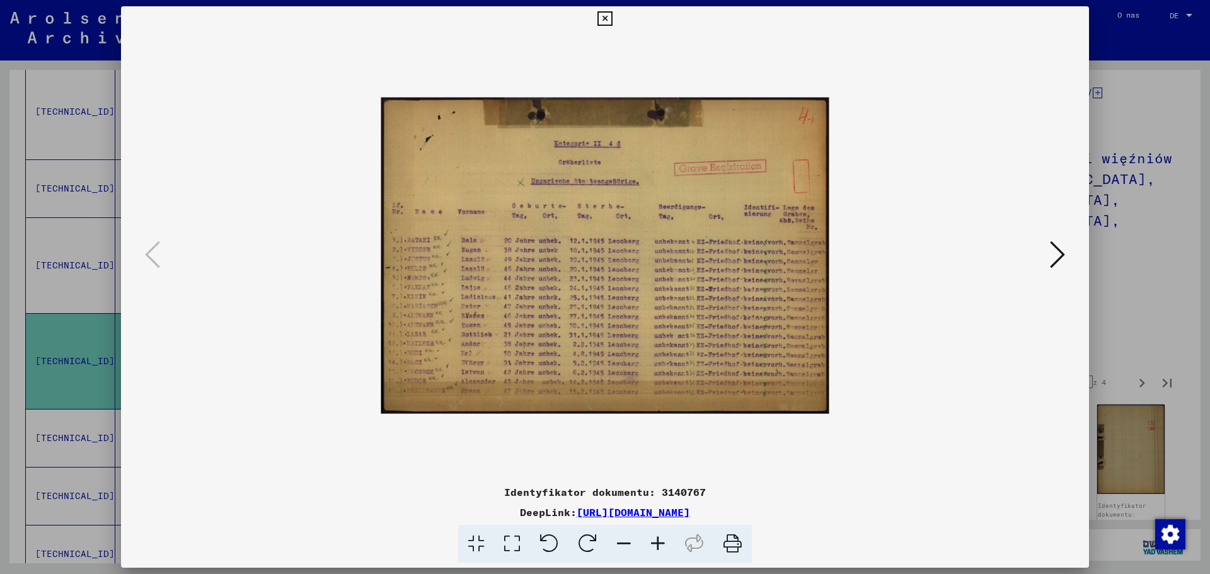
click at [653, 547] on icon at bounding box center [658, 544] width 34 height 38
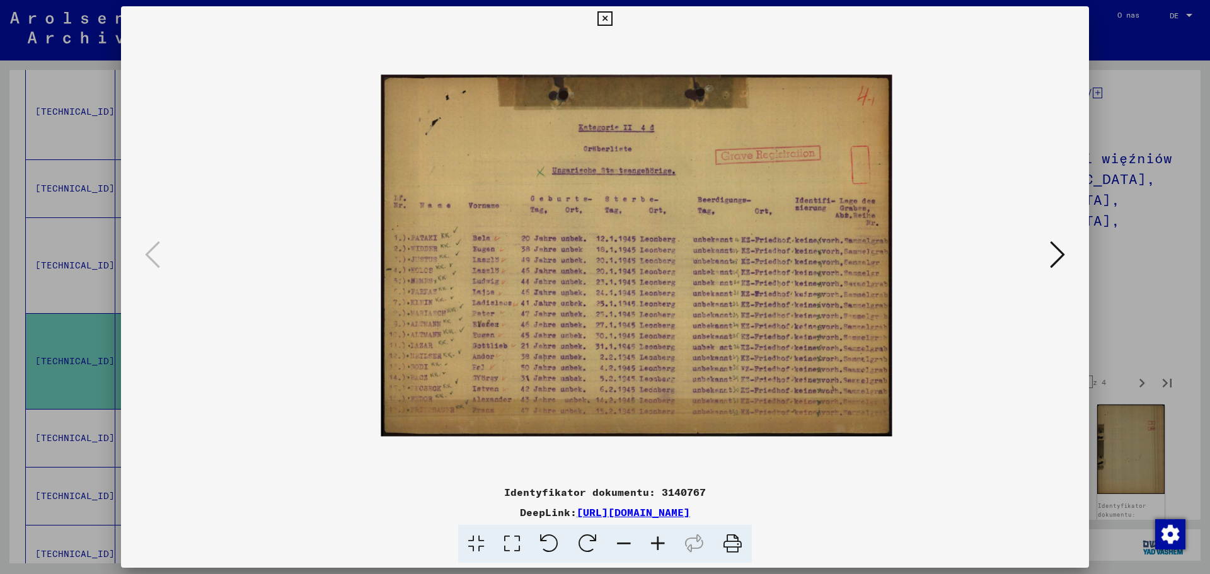
click at [653, 547] on icon at bounding box center [658, 544] width 34 height 38
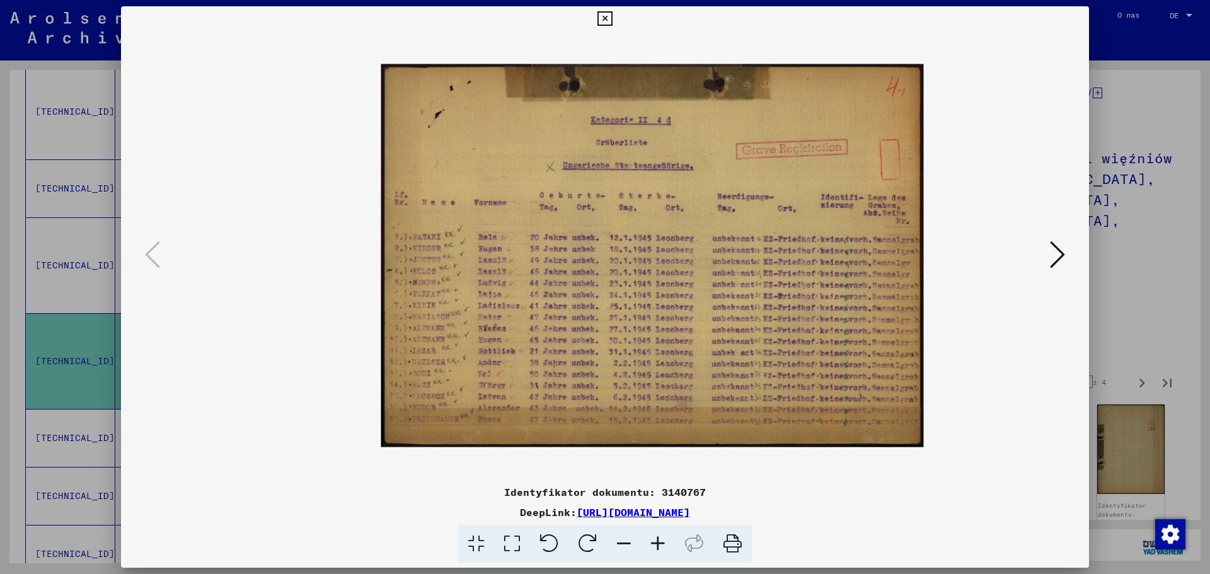
click at [653, 547] on icon at bounding box center [658, 544] width 34 height 38
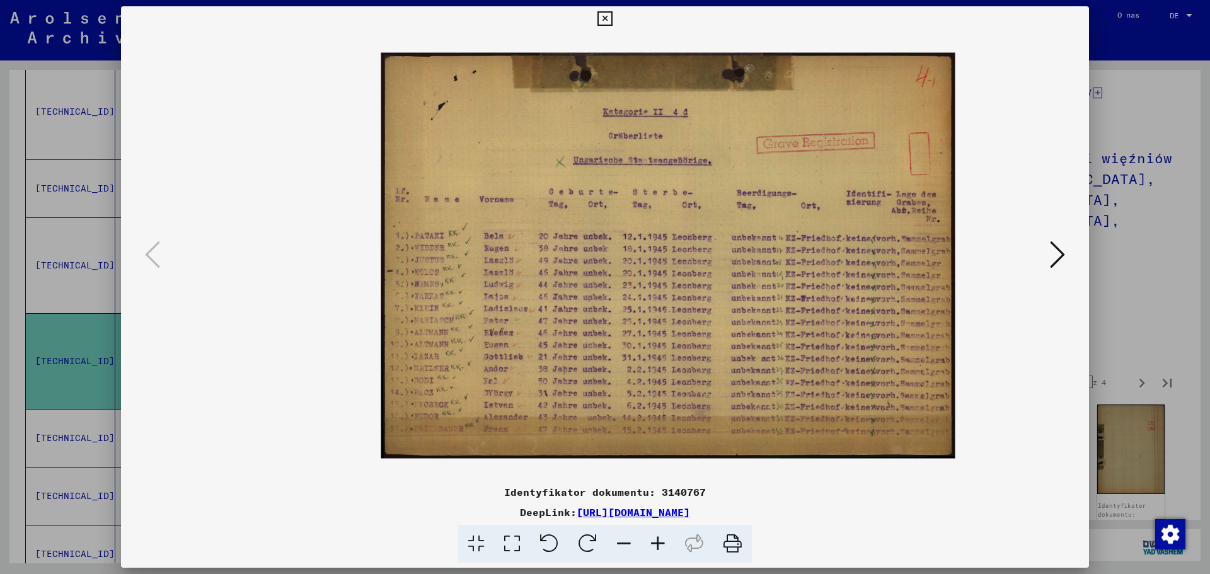
click at [653, 547] on icon at bounding box center [658, 544] width 34 height 38
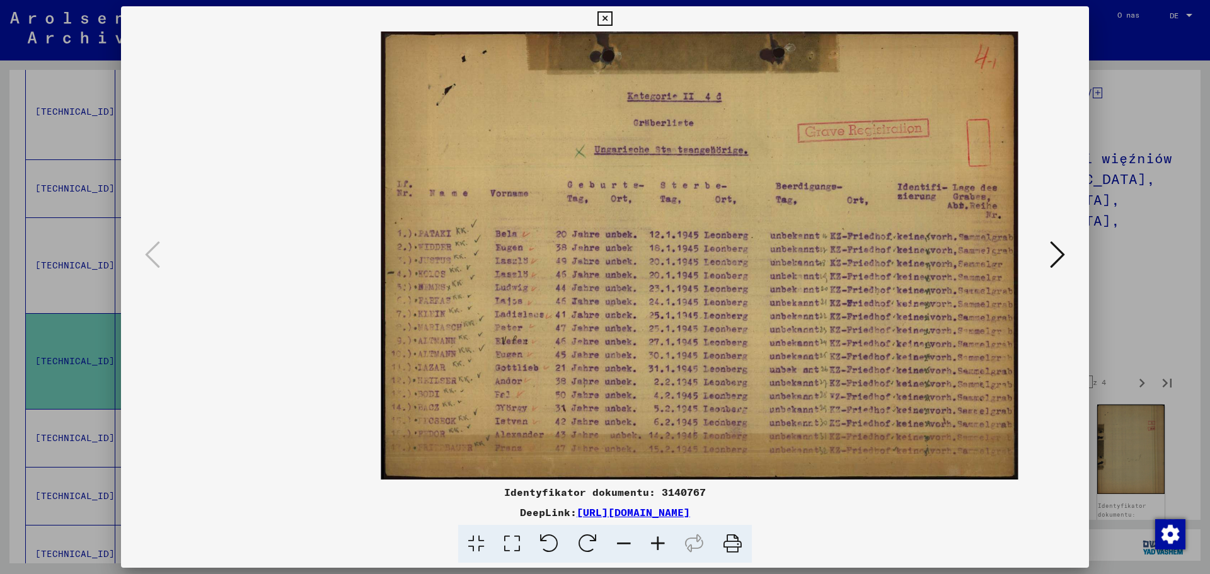
click at [653, 547] on icon at bounding box center [658, 544] width 34 height 38
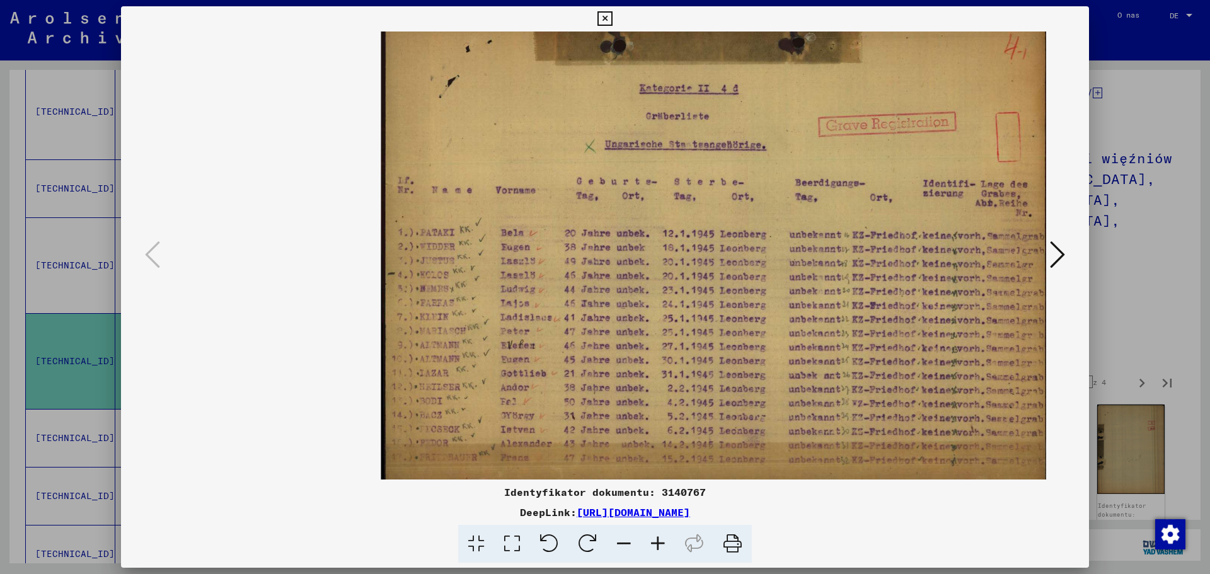
click at [653, 547] on icon at bounding box center [658, 544] width 34 height 38
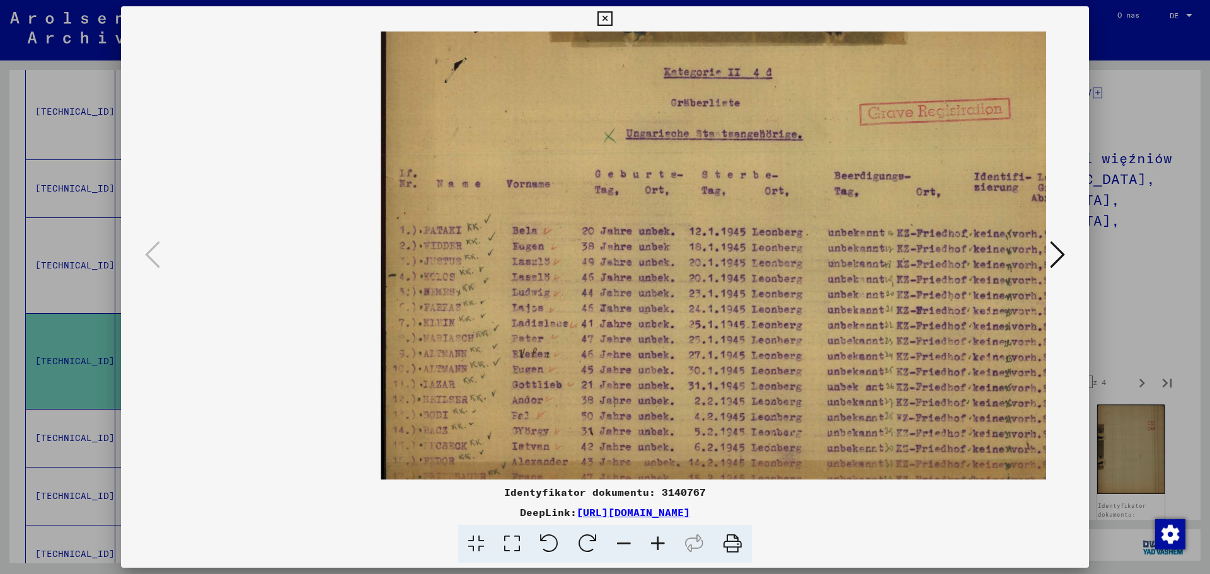
click at [653, 547] on icon at bounding box center [658, 544] width 34 height 38
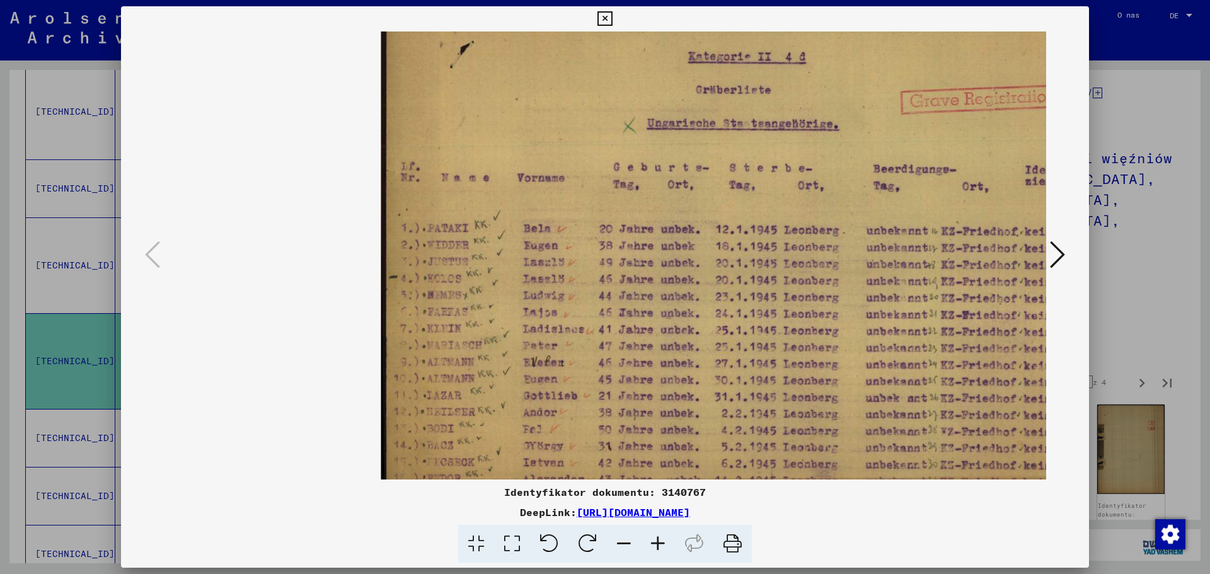
click at [653, 547] on icon at bounding box center [658, 544] width 34 height 38
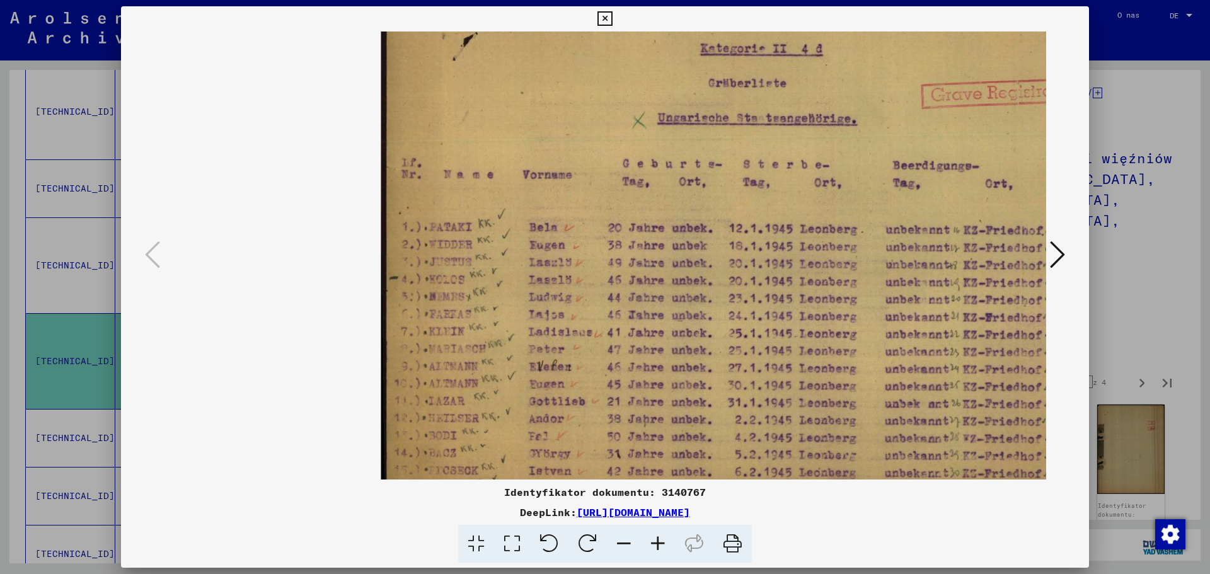
click at [653, 547] on icon at bounding box center [658, 544] width 34 height 38
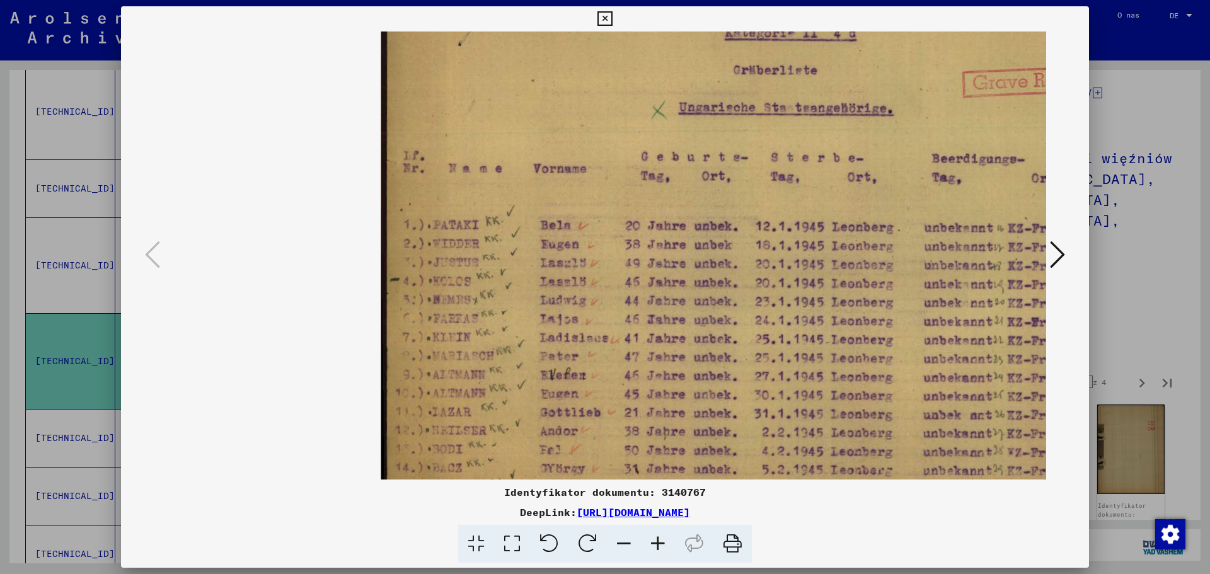
click at [653, 547] on icon at bounding box center [658, 544] width 34 height 38
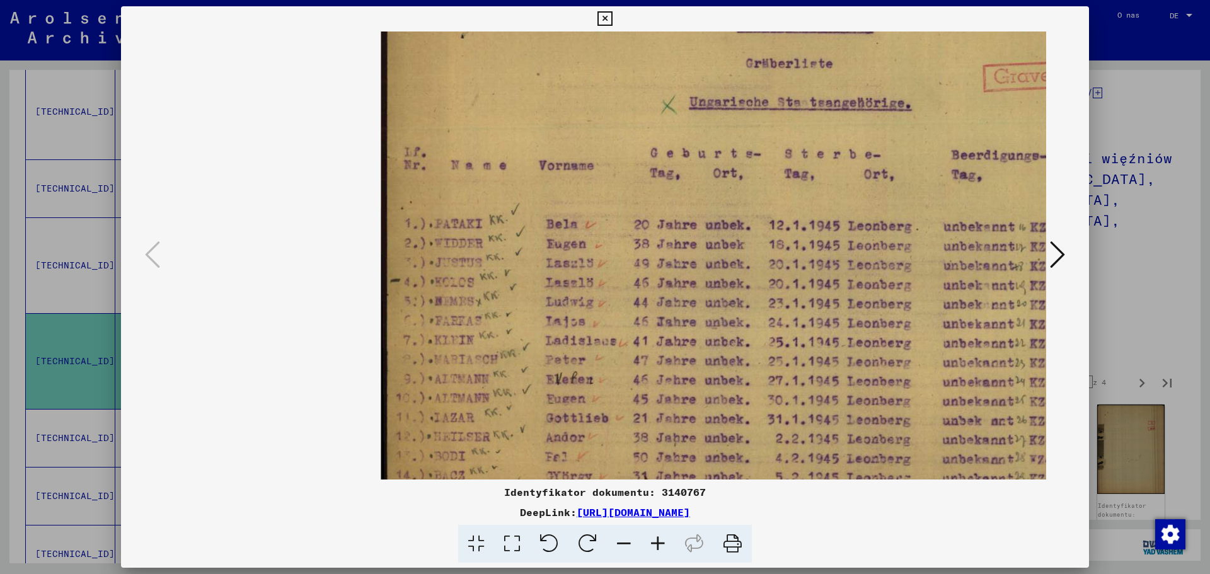
click at [653, 547] on icon at bounding box center [658, 544] width 34 height 38
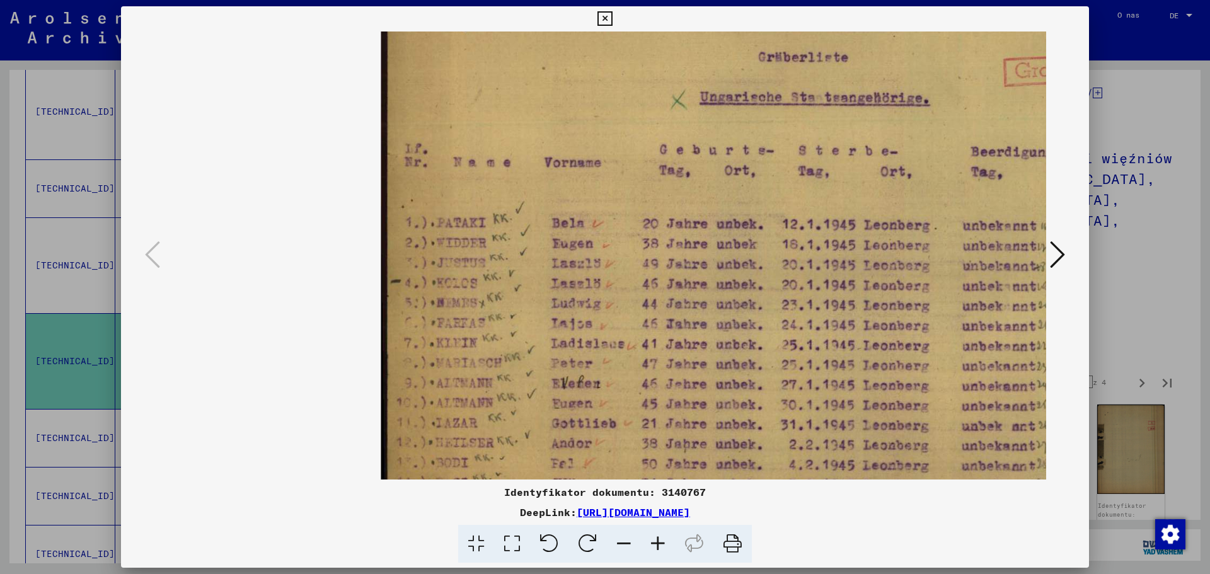
click at [653, 547] on icon at bounding box center [658, 544] width 34 height 38
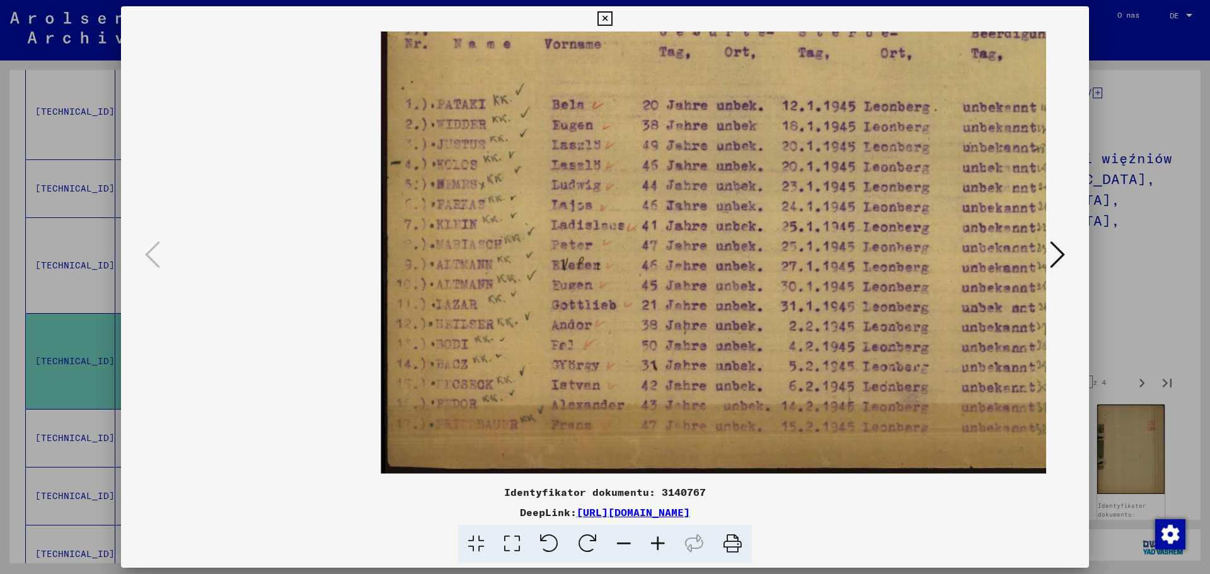
scroll to position [0, 171]
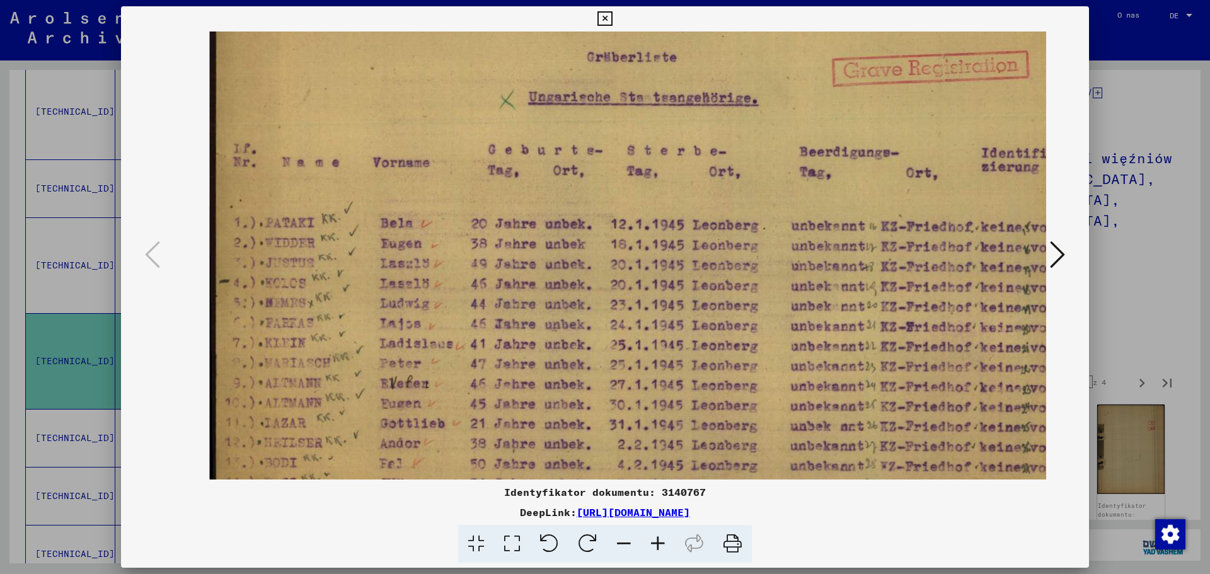
drag, startPoint x: 554, startPoint y: 381, endPoint x: 386, endPoint y: 440, distance: 177.6
drag, startPoint x: 386, startPoint y: 440, endPoint x: 1056, endPoint y: 252, distance: 695.5
click at [1056, 252] on icon at bounding box center [1057, 255] width 15 height 30
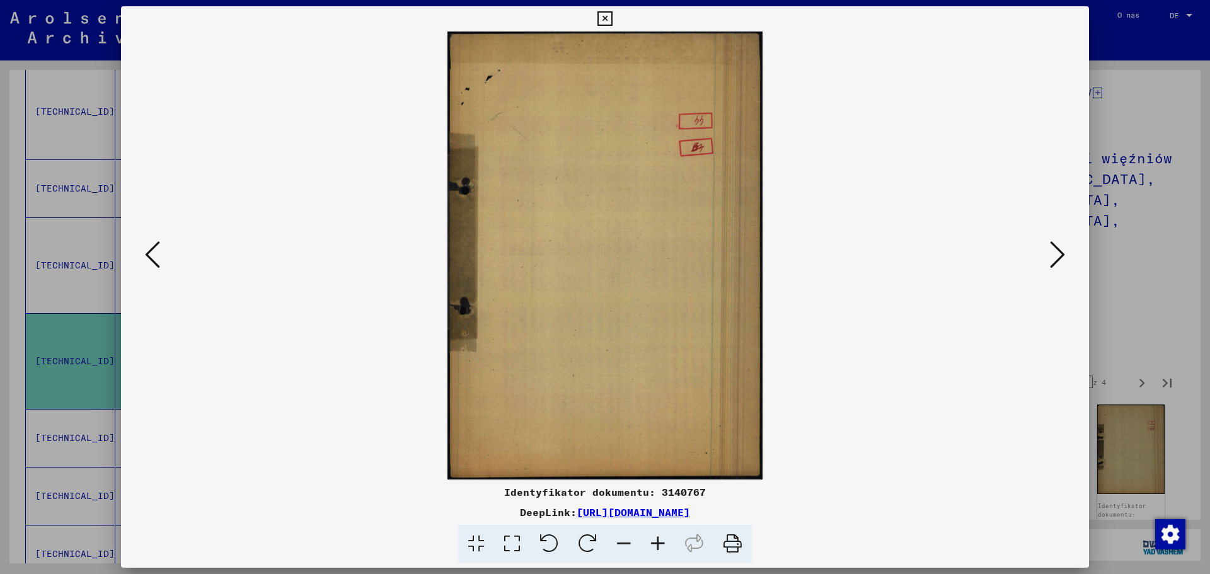
scroll to position [0, 0]
click at [1056, 252] on icon at bounding box center [1057, 255] width 15 height 30
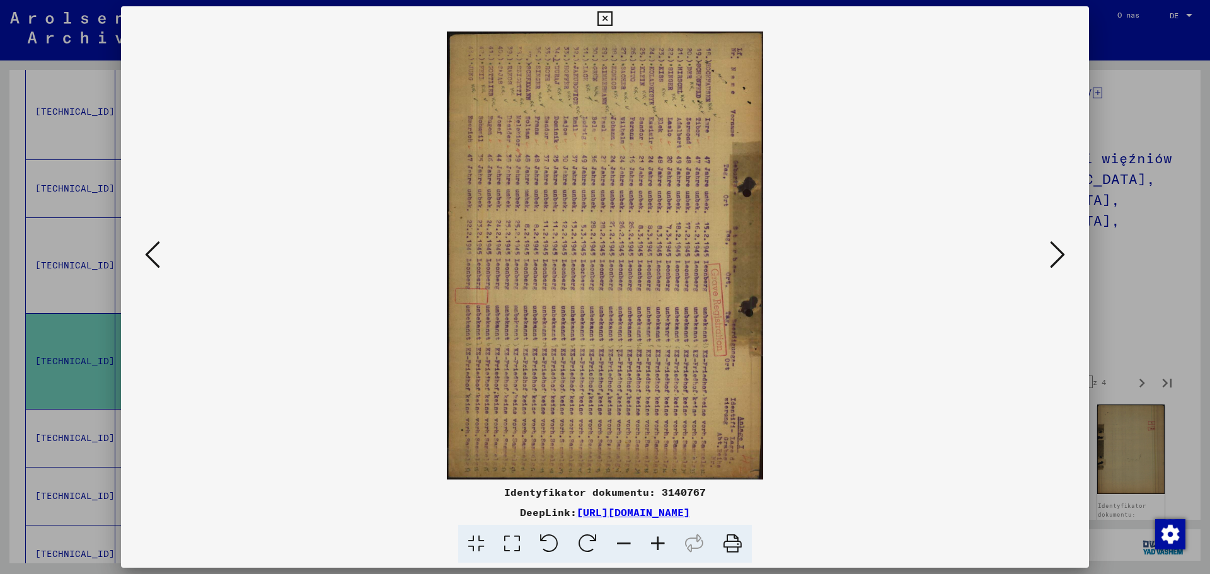
click at [555, 546] on icon at bounding box center [549, 544] width 38 height 38
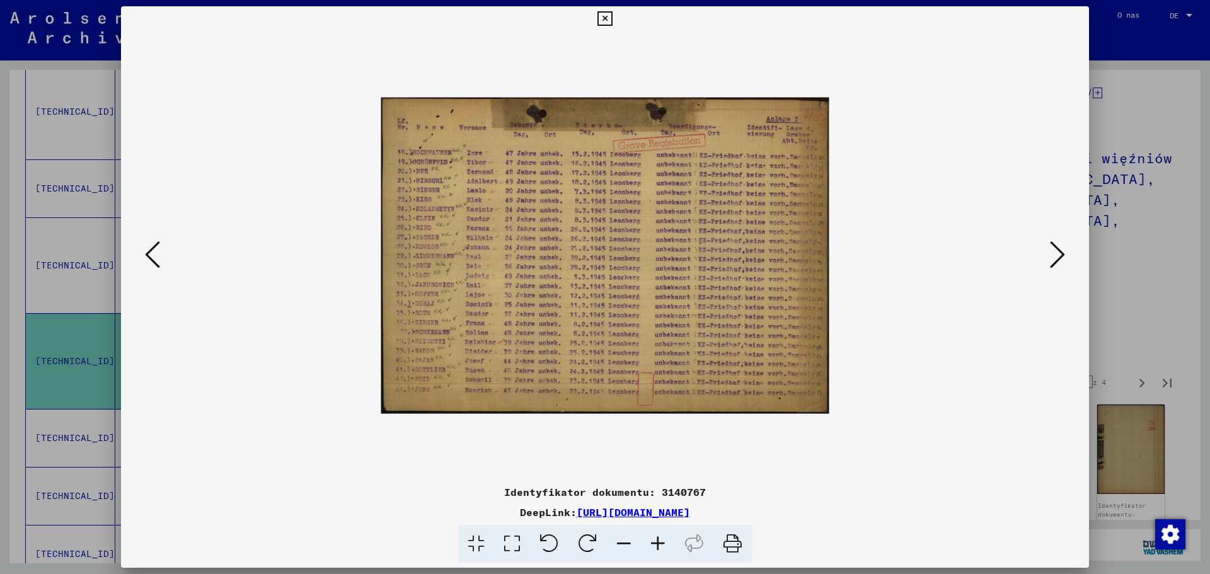
click at [649, 540] on icon at bounding box center [658, 544] width 34 height 38
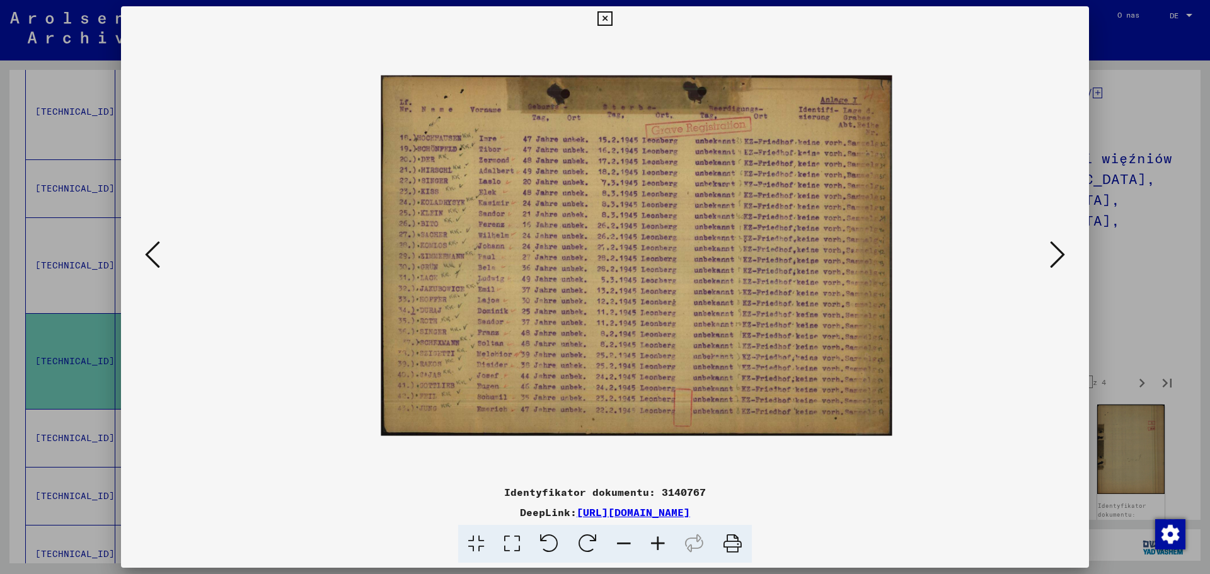
click at [649, 540] on icon at bounding box center [658, 544] width 34 height 38
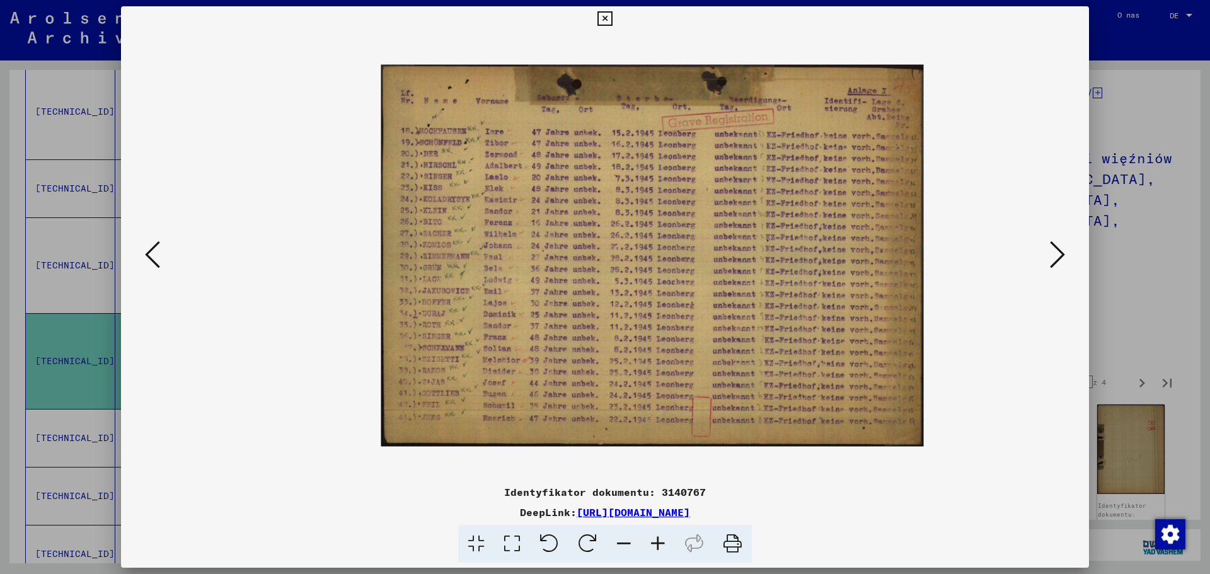
click at [649, 540] on icon at bounding box center [658, 544] width 34 height 38
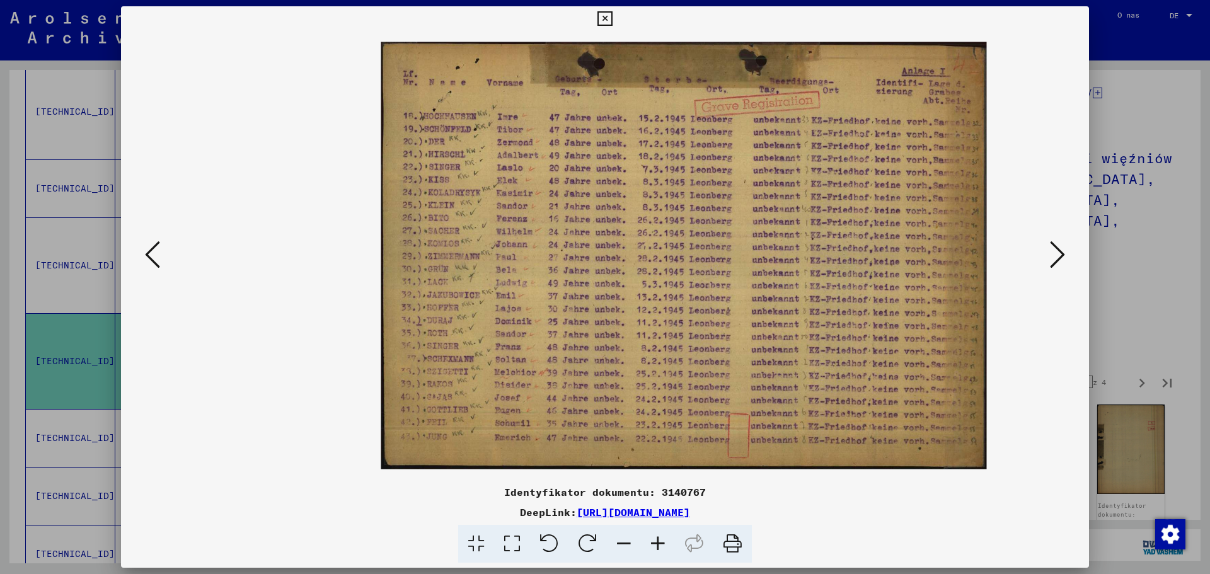
click at [649, 540] on icon at bounding box center [658, 544] width 34 height 38
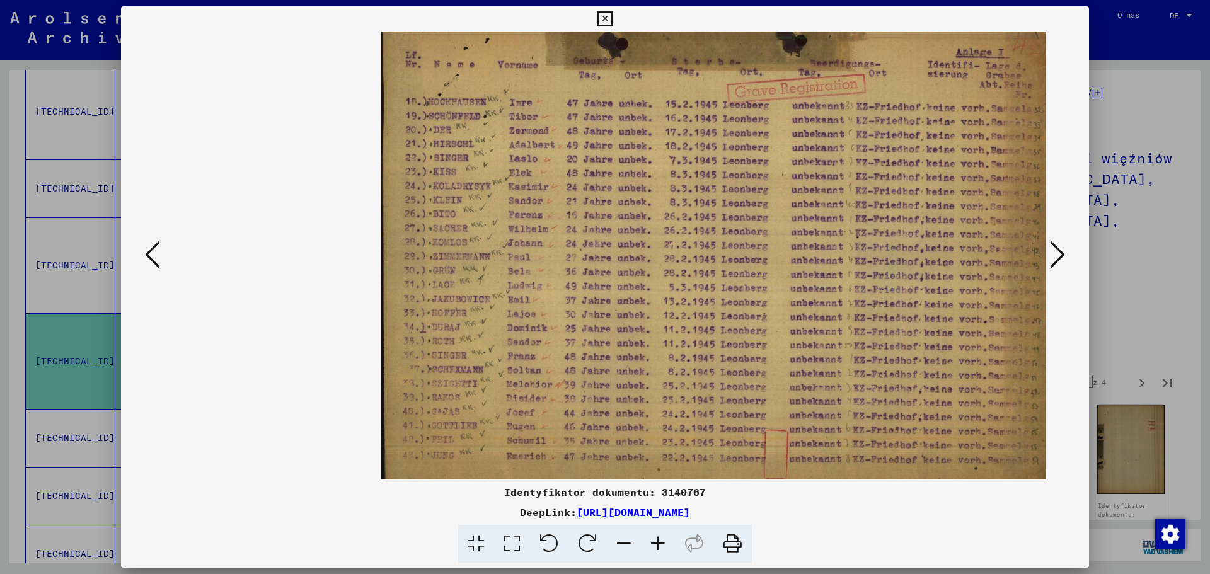
click at [649, 540] on icon at bounding box center [658, 544] width 34 height 38
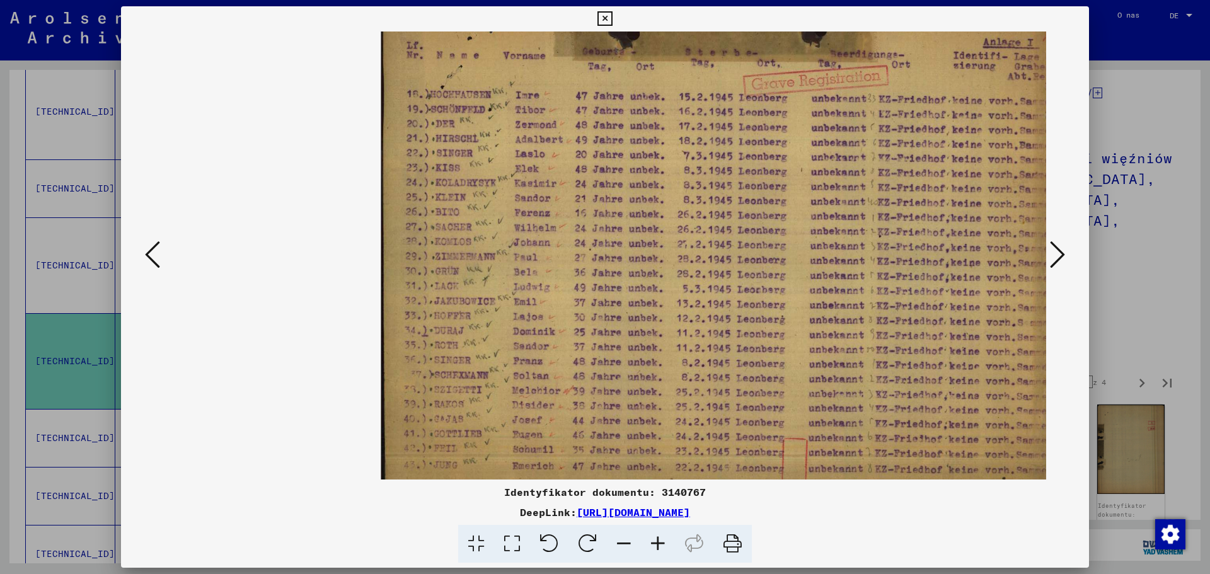
click at [649, 540] on icon at bounding box center [658, 544] width 34 height 38
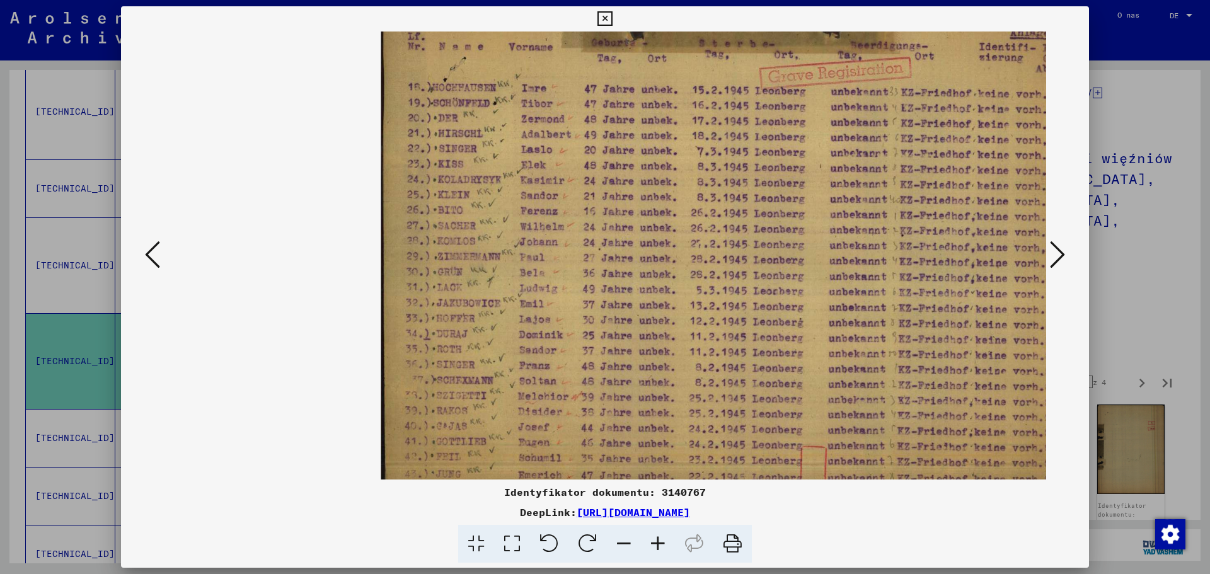
click at [1063, 252] on icon at bounding box center [1057, 255] width 15 height 30
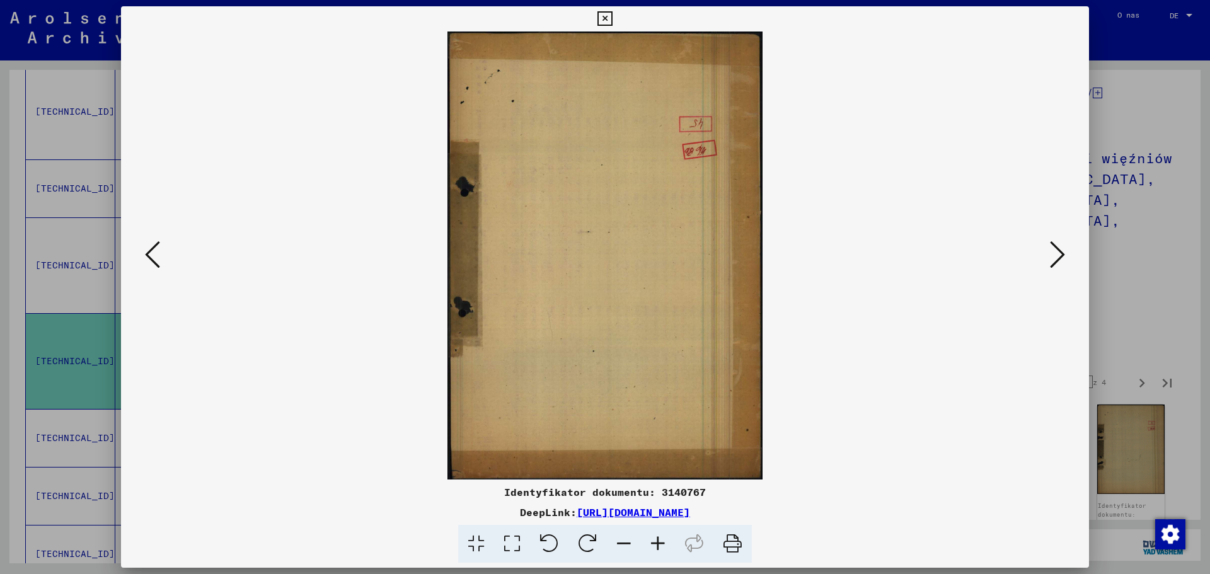
click at [1063, 252] on icon at bounding box center [1057, 255] width 15 height 30
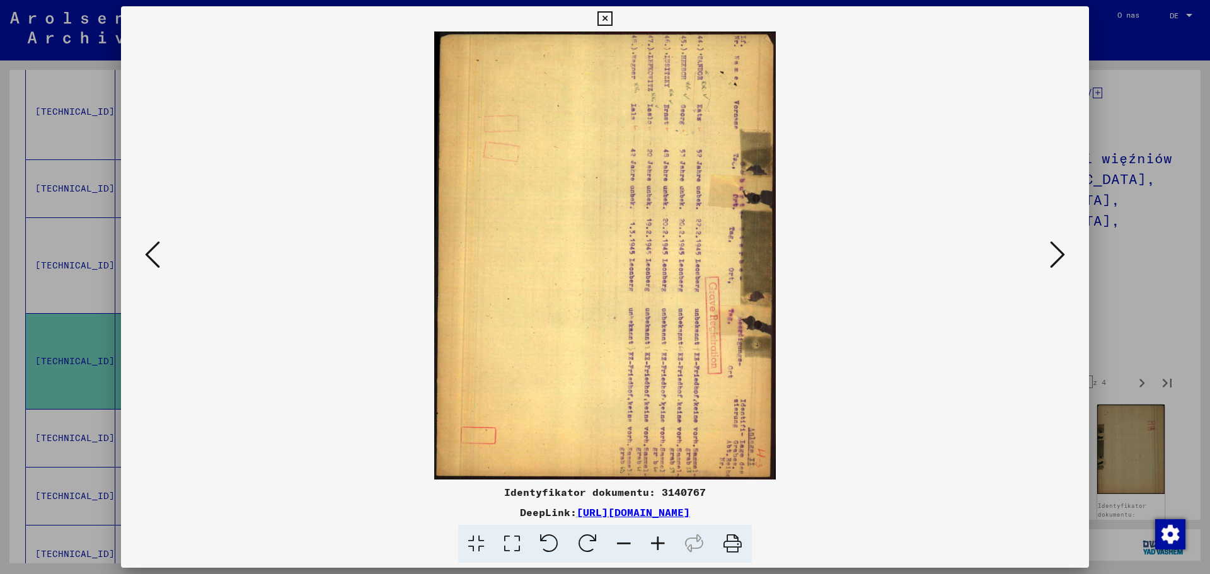
click at [1063, 252] on icon at bounding box center [1057, 255] width 15 height 30
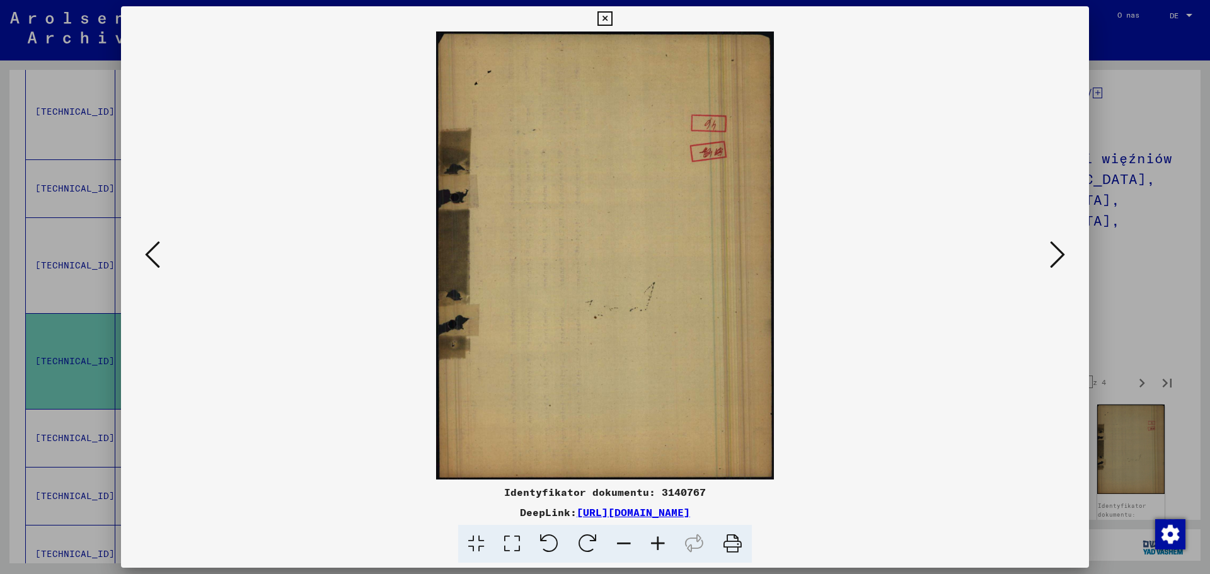
click at [1063, 252] on icon at bounding box center [1057, 255] width 15 height 30
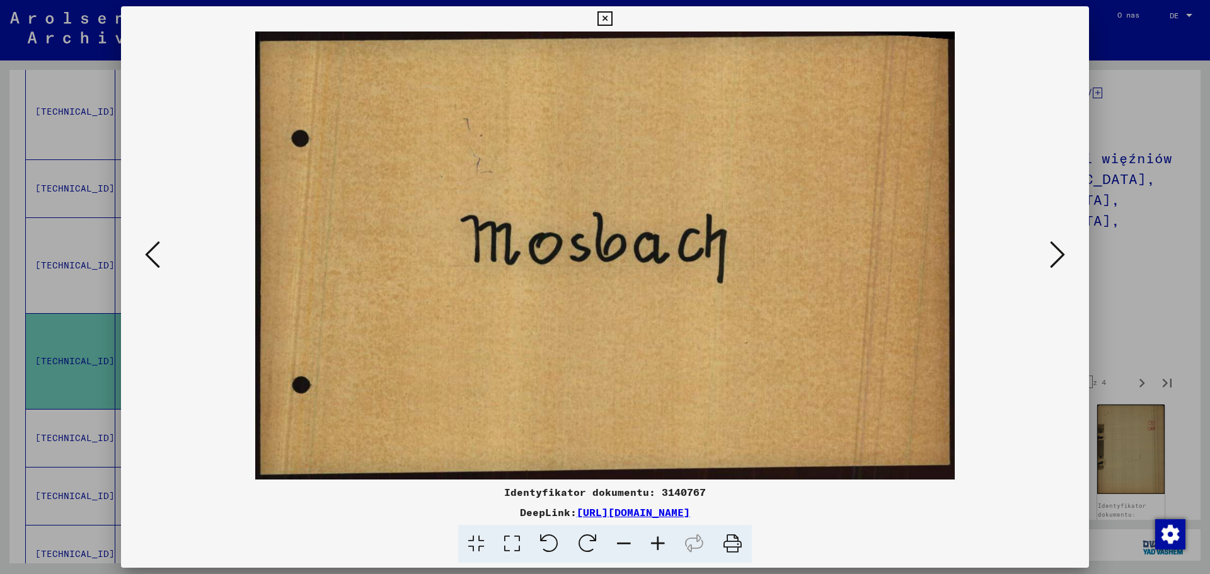
click at [1063, 252] on icon at bounding box center [1057, 255] width 15 height 30
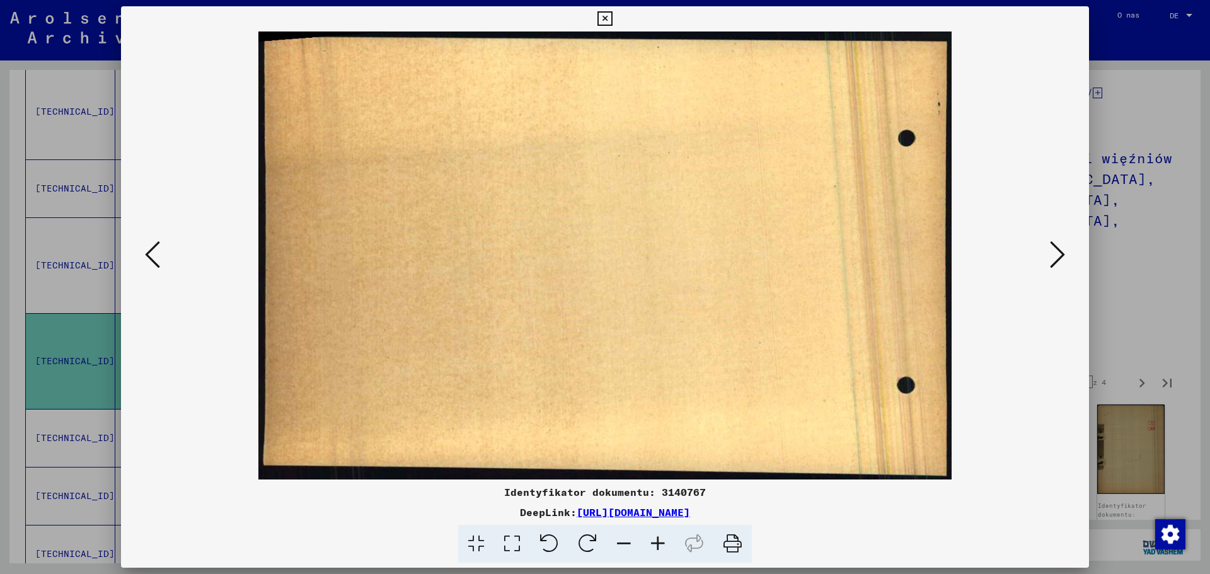
click at [1063, 252] on icon at bounding box center [1057, 255] width 15 height 30
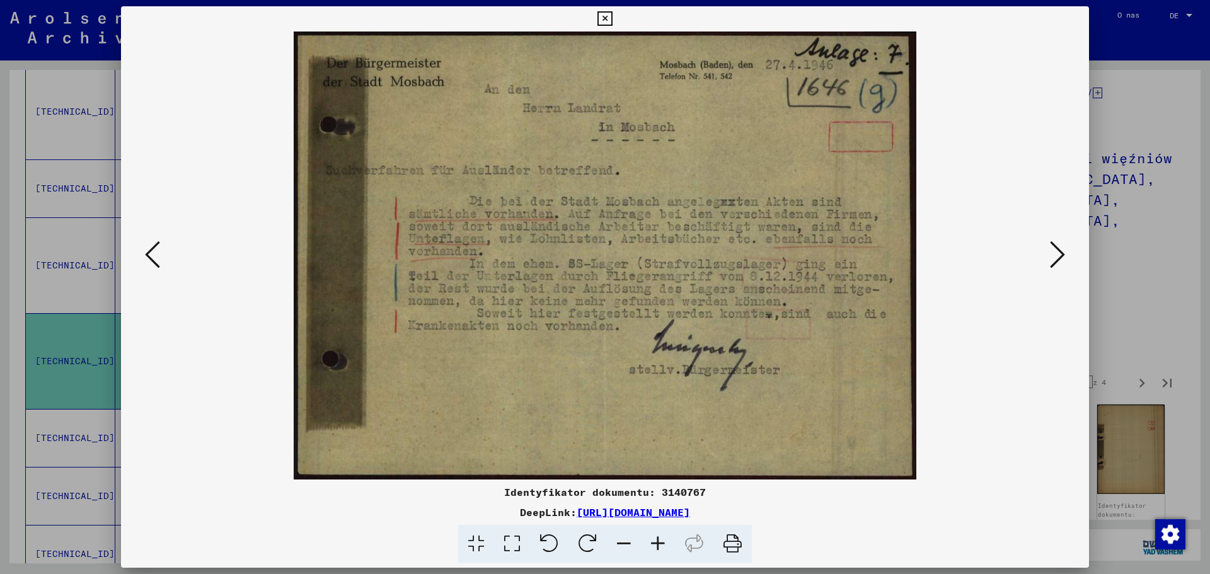
click at [1060, 252] on icon at bounding box center [1057, 255] width 15 height 30
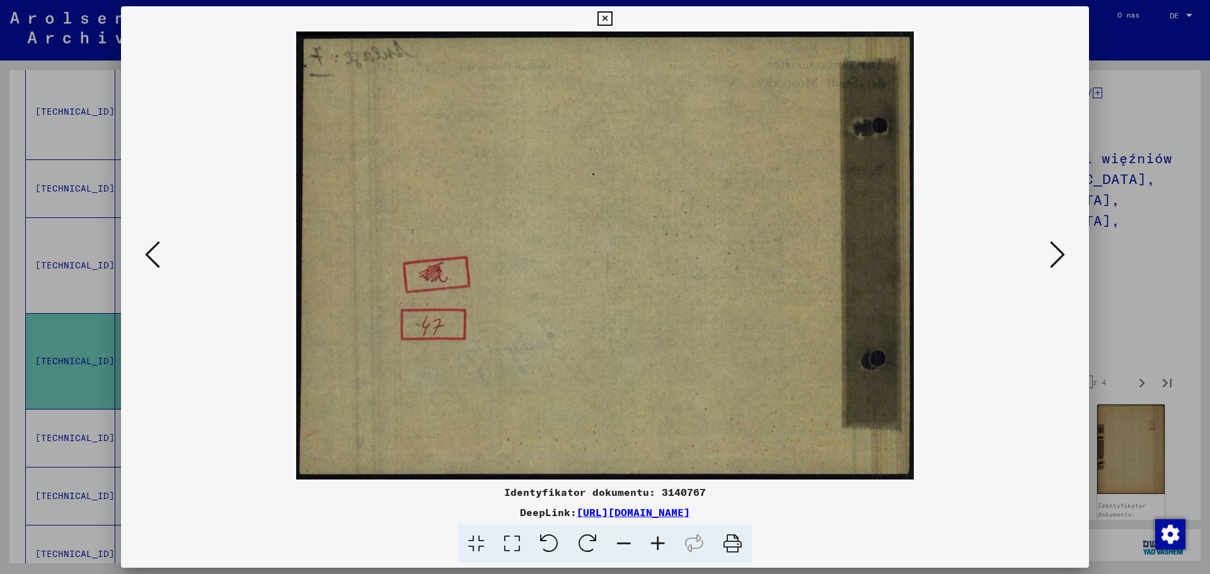
click at [1060, 252] on icon at bounding box center [1057, 255] width 15 height 30
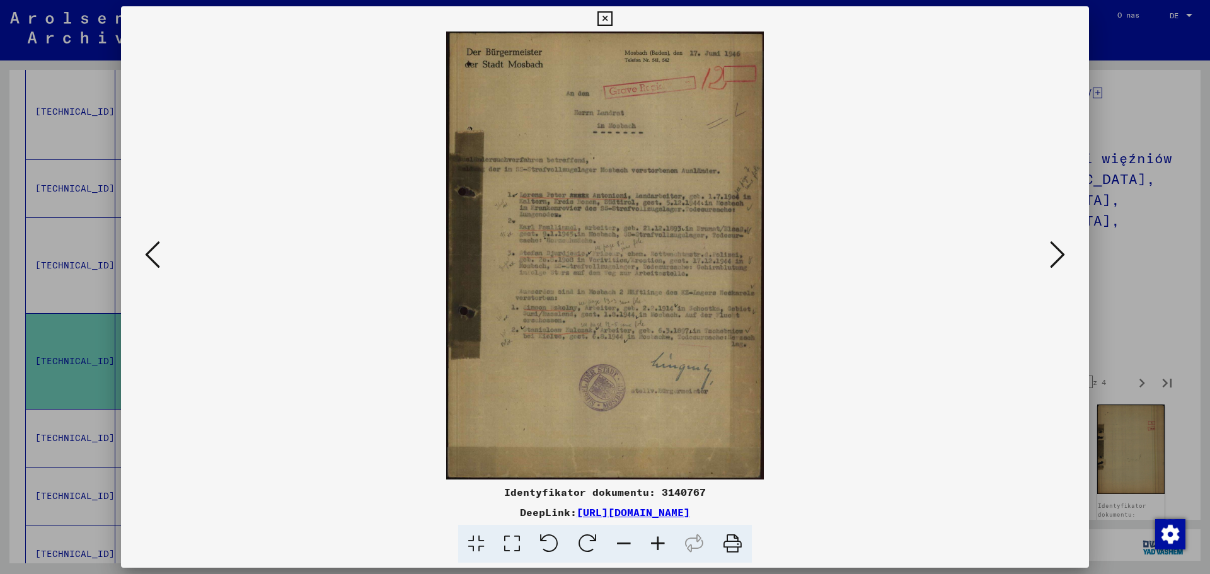
click at [1058, 258] on icon at bounding box center [1057, 255] width 15 height 30
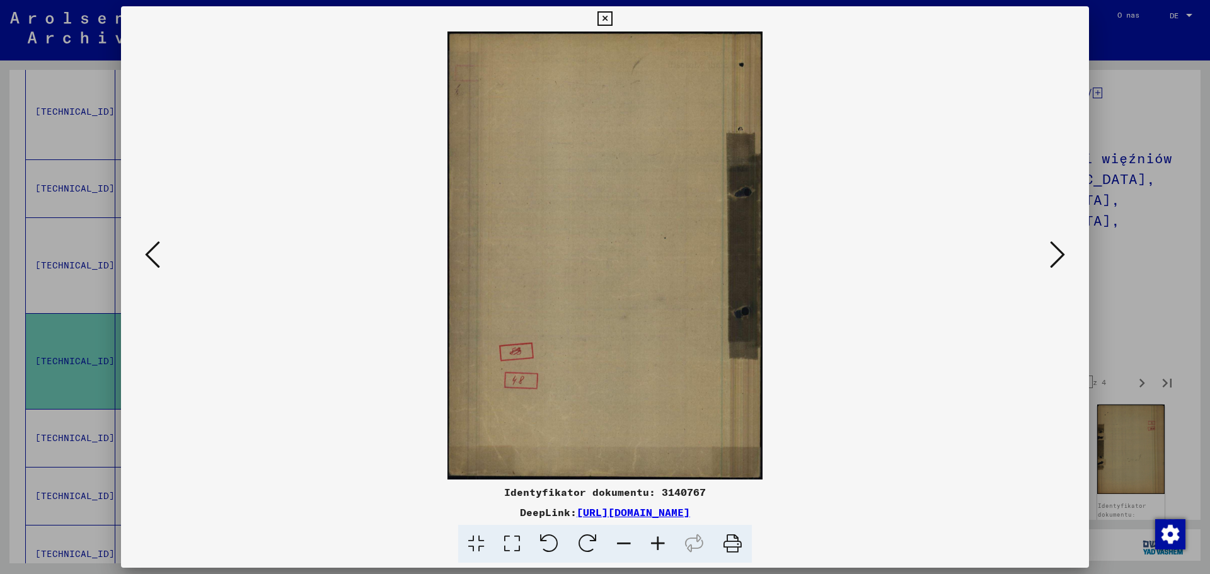
click at [1058, 253] on icon at bounding box center [1057, 255] width 15 height 30
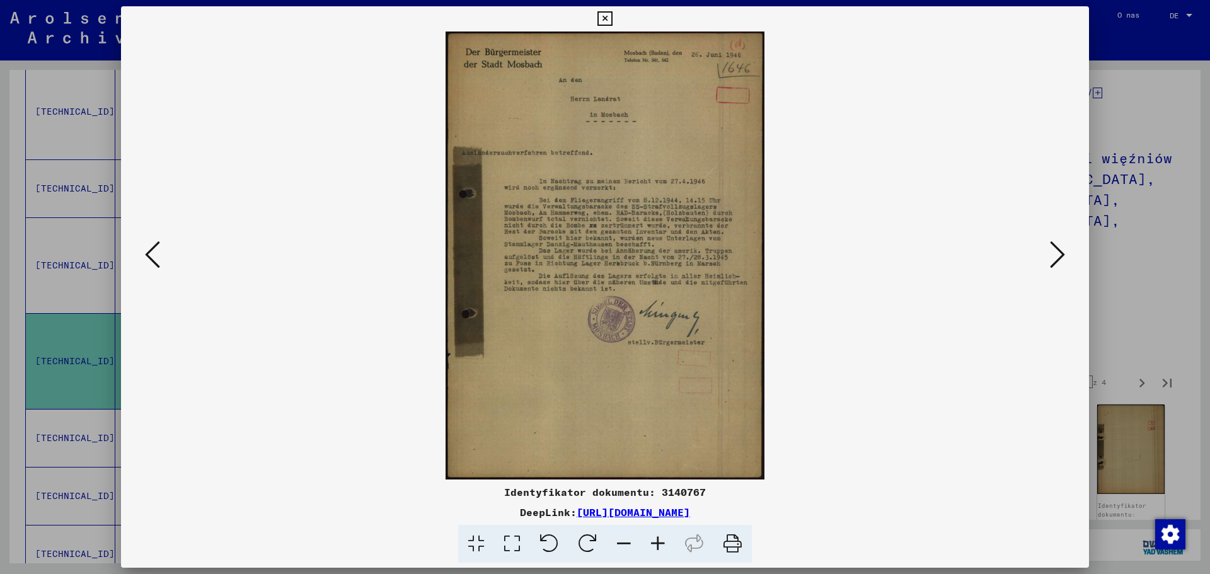
click at [1058, 253] on icon at bounding box center [1057, 255] width 15 height 30
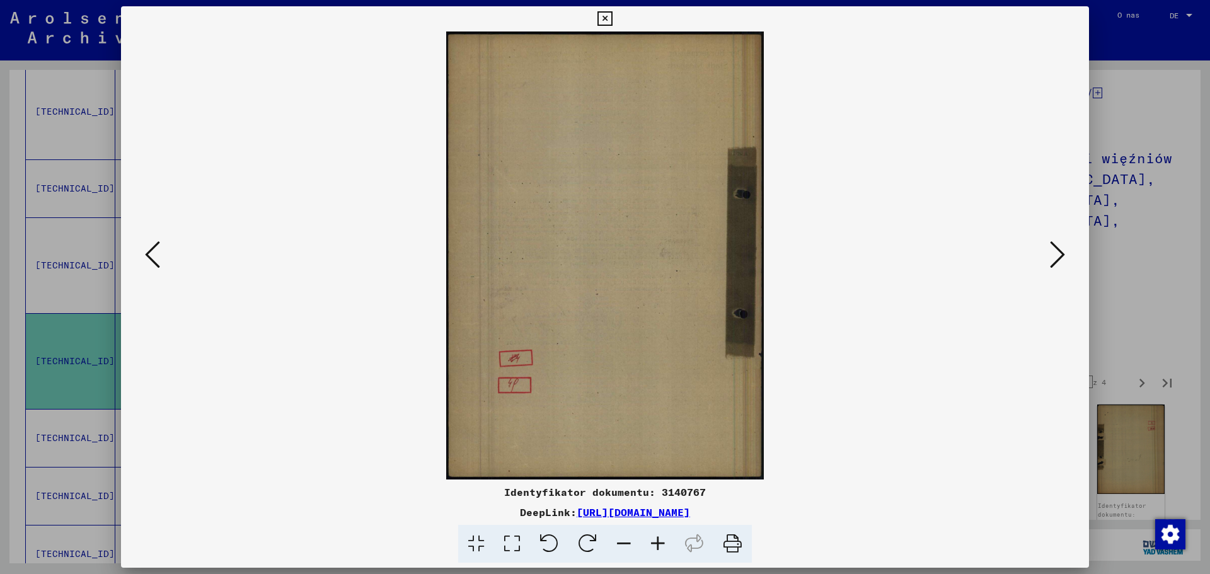
click at [1058, 253] on icon at bounding box center [1057, 255] width 15 height 30
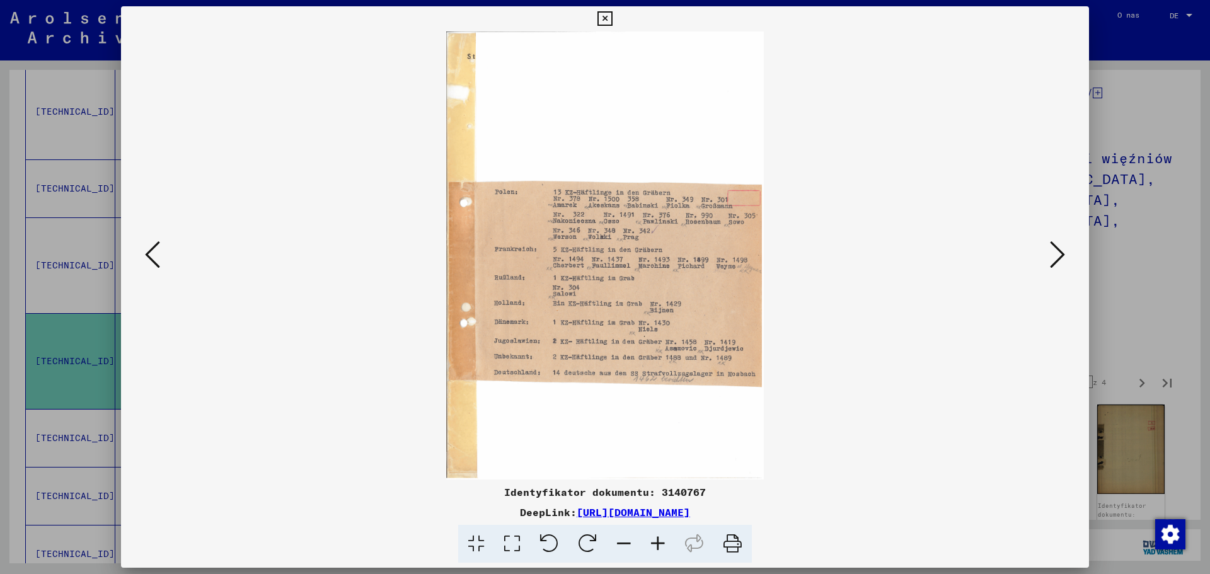
click at [1058, 253] on icon at bounding box center [1057, 255] width 15 height 30
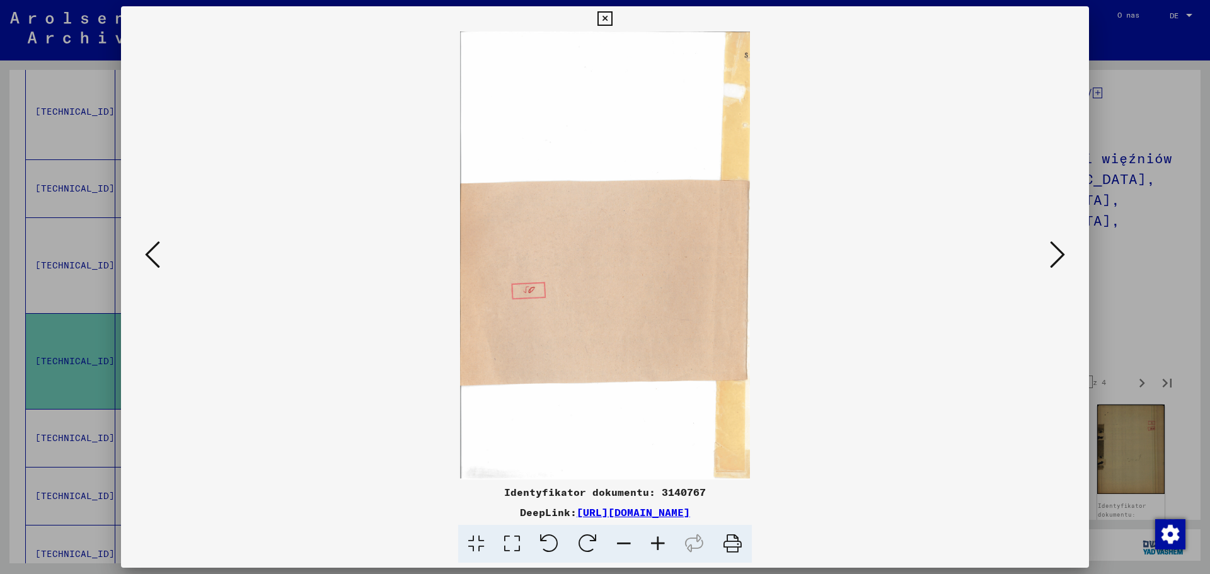
click at [148, 258] on icon at bounding box center [152, 255] width 15 height 30
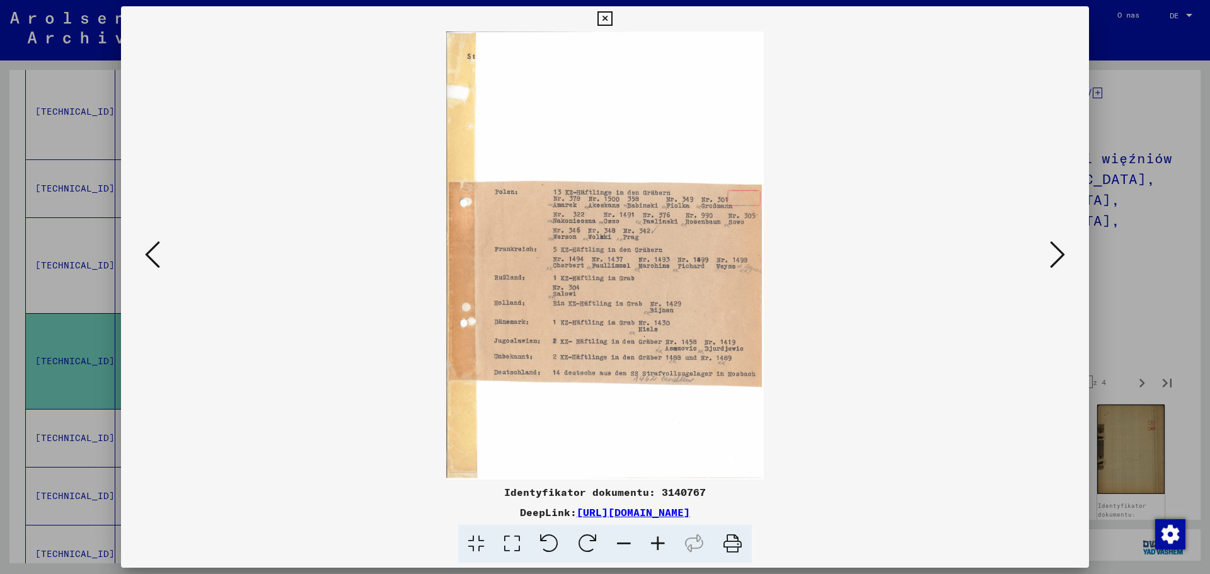
click at [1062, 252] on icon at bounding box center [1057, 255] width 15 height 30
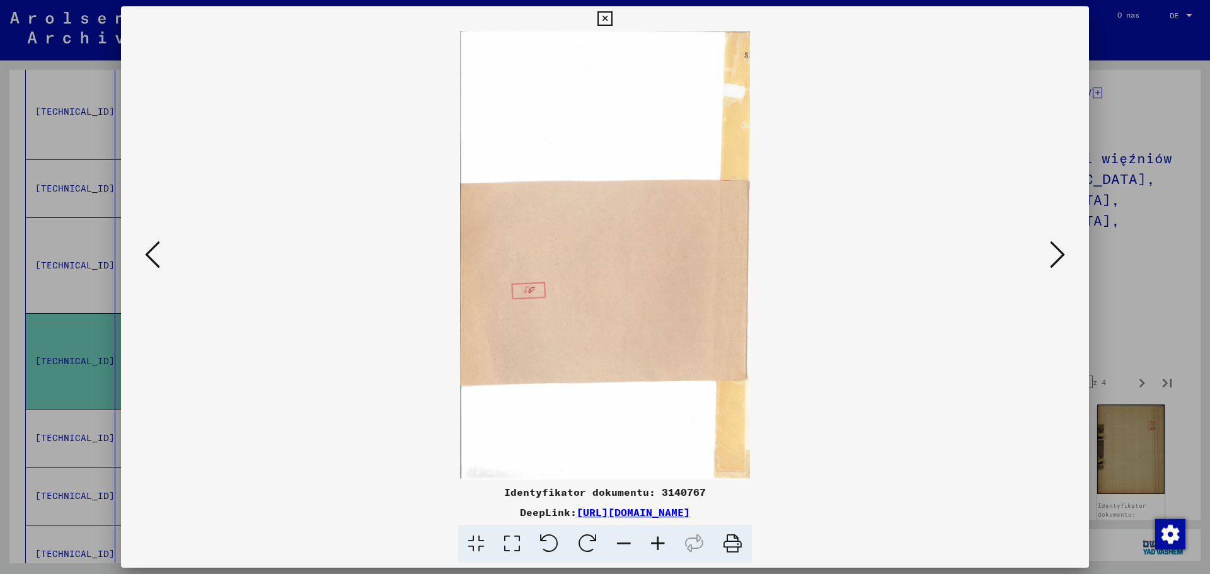
click at [1062, 252] on icon at bounding box center [1057, 255] width 15 height 30
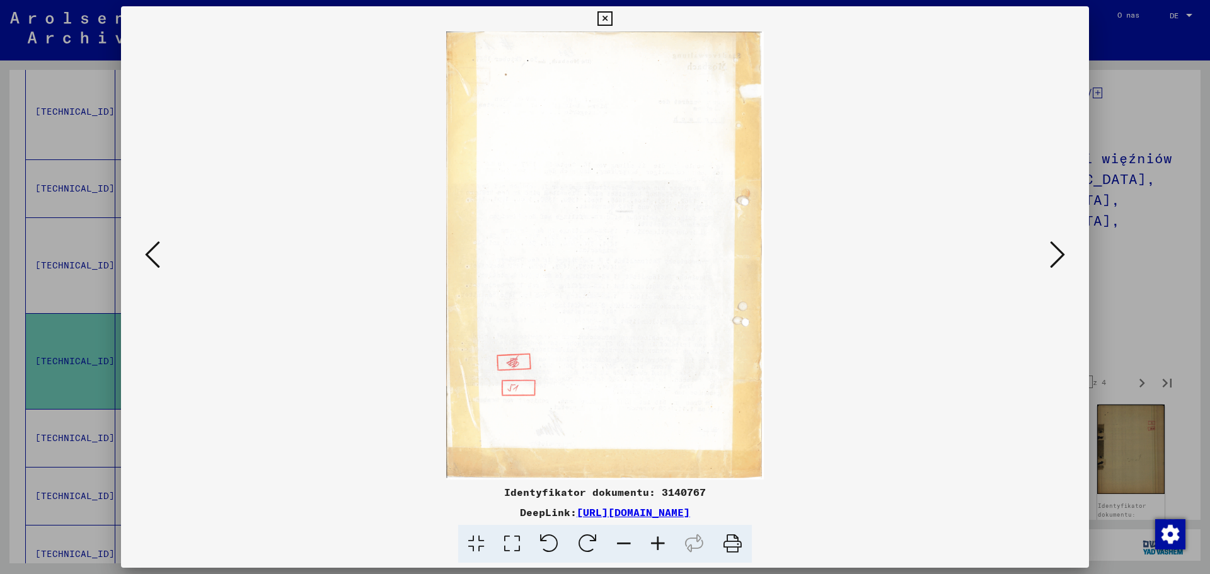
click at [1062, 252] on icon at bounding box center [1057, 255] width 15 height 30
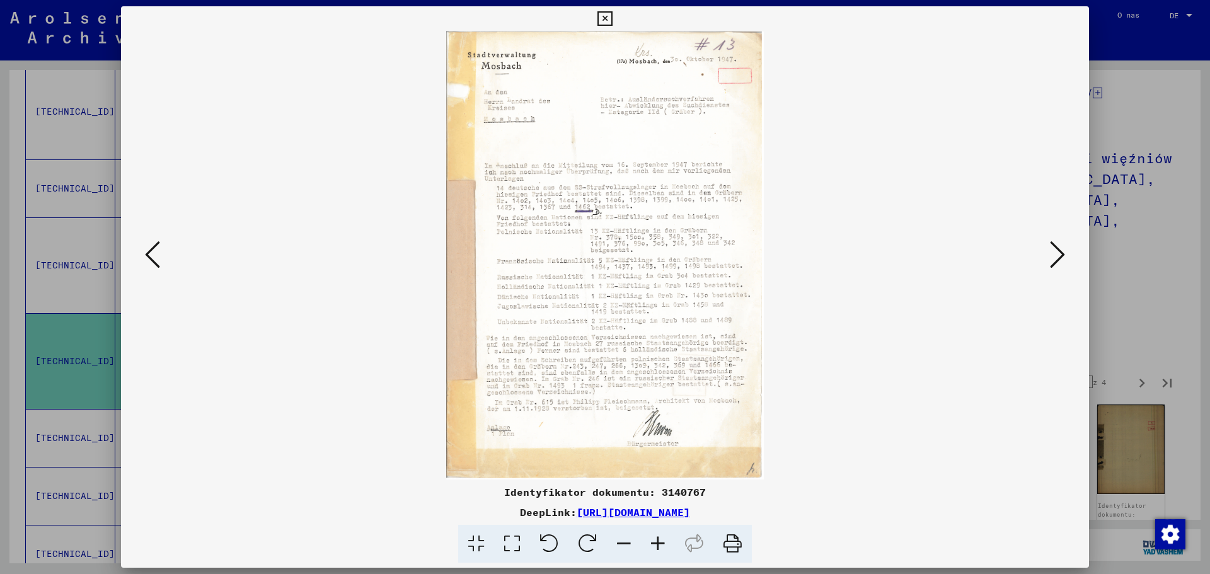
click at [1062, 252] on icon at bounding box center [1057, 255] width 15 height 30
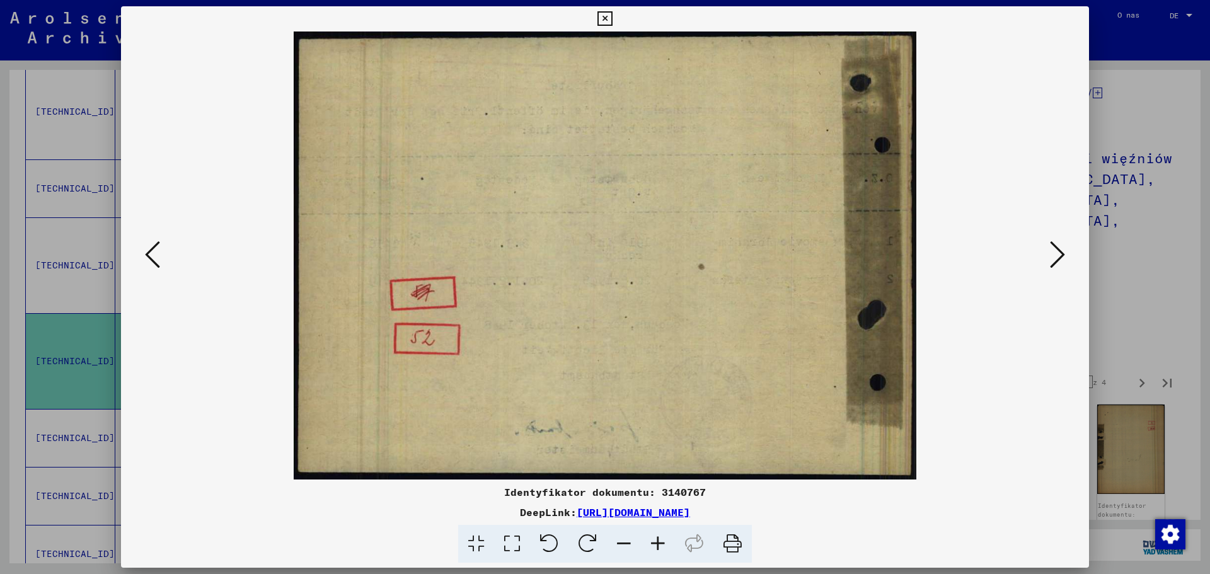
click at [1062, 252] on icon at bounding box center [1057, 255] width 15 height 30
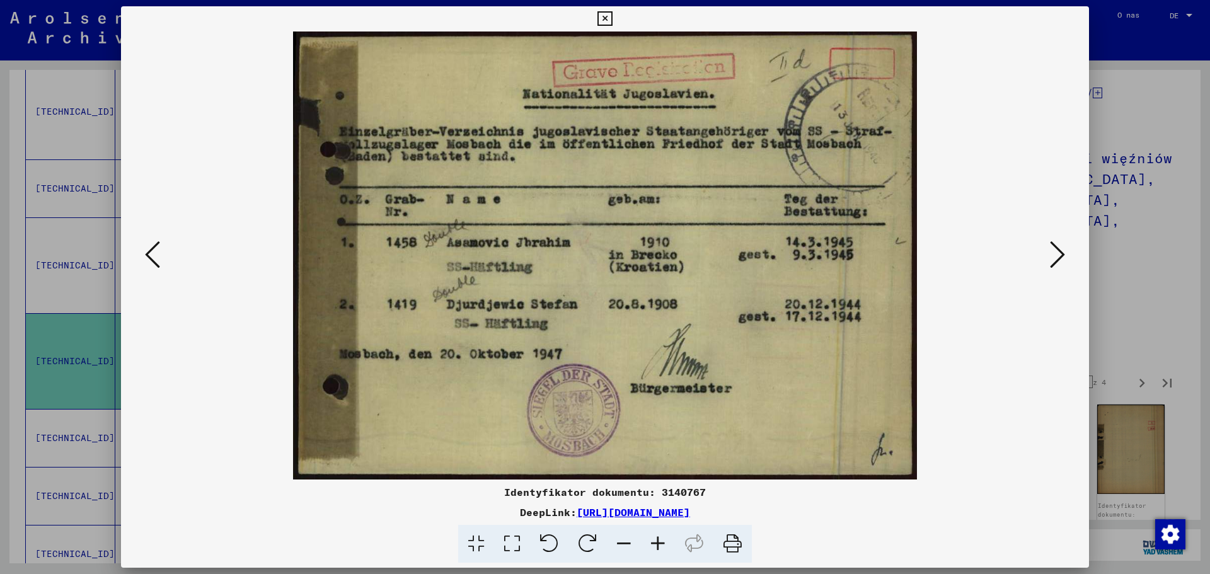
click at [165, 255] on viewer-one-image at bounding box center [605, 256] width 882 height 448
click at [158, 253] on icon at bounding box center [152, 255] width 15 height 30
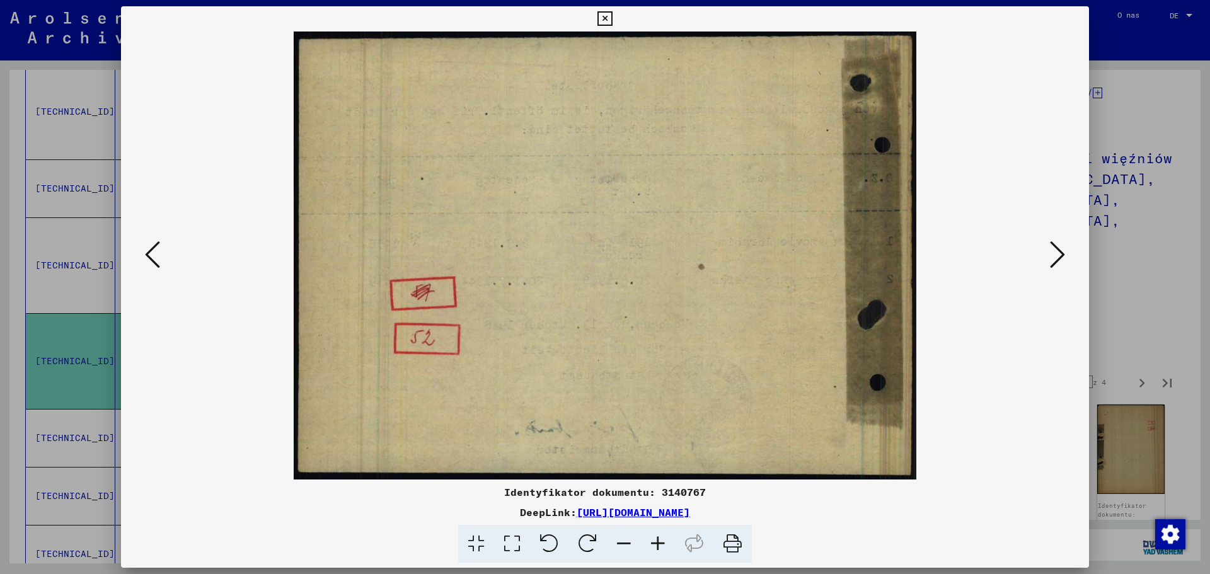
click at [156, 253] on icon at bounding box center [152, 255] width 15 height 30
